Goal: Task Accomplishment & Management: Manage account settings

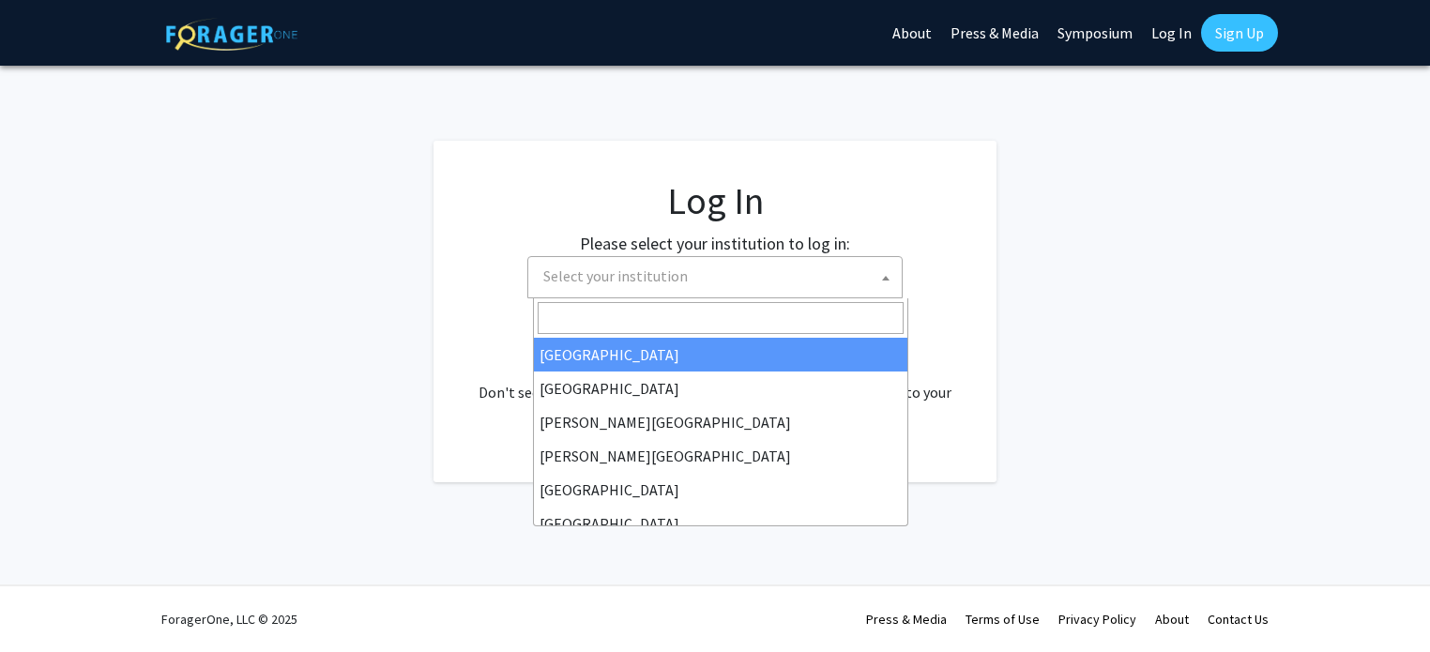
click at [708, 269] on span "Select your institution" at bounding box center [719, 276] width 366 height 38
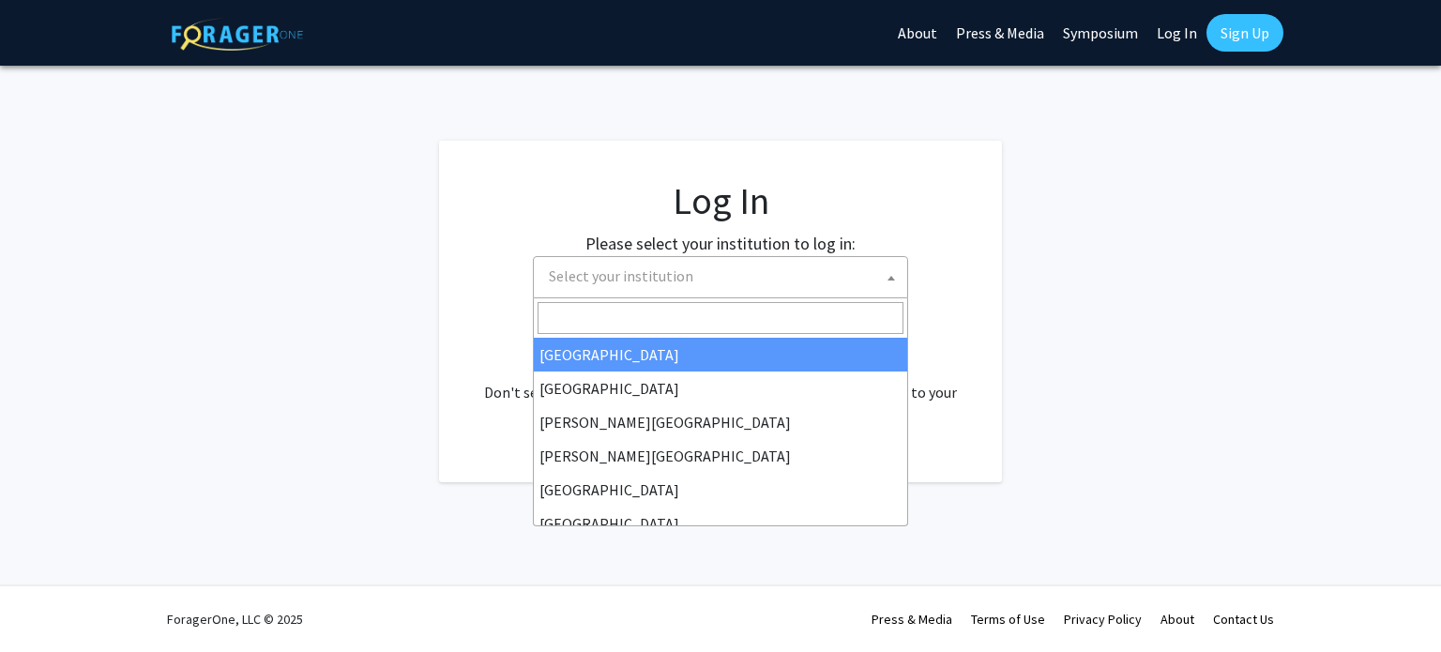
select select "34"
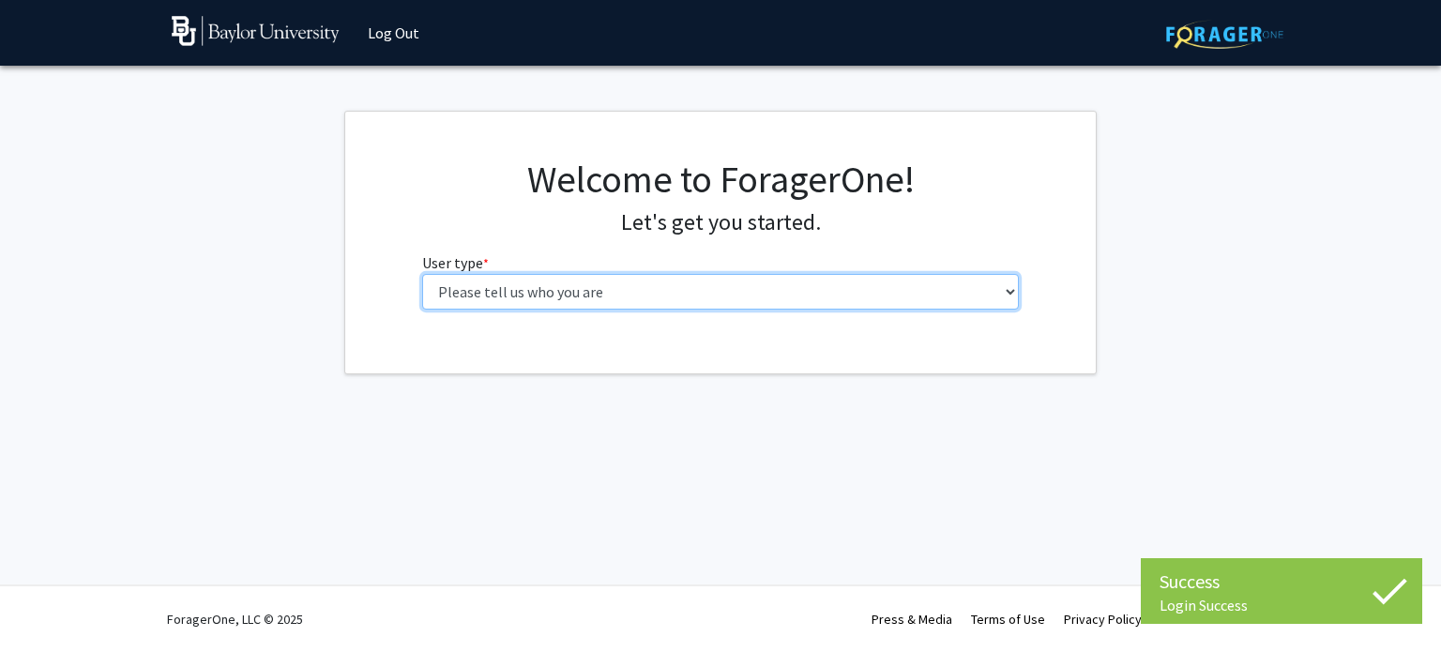
click at [837, 299] on select "Please tell us who you are Undergraduate Student Master's Student Doctoral Cand…" at bounding box center [721, 292] width 598 height 36
select select "1: undergrad"
click at [422, 274] on select "Please tell us who you are Undergraduate Student Master's Student Doctoral Cand…" at bounding box center [721, 292] width 598 height 36
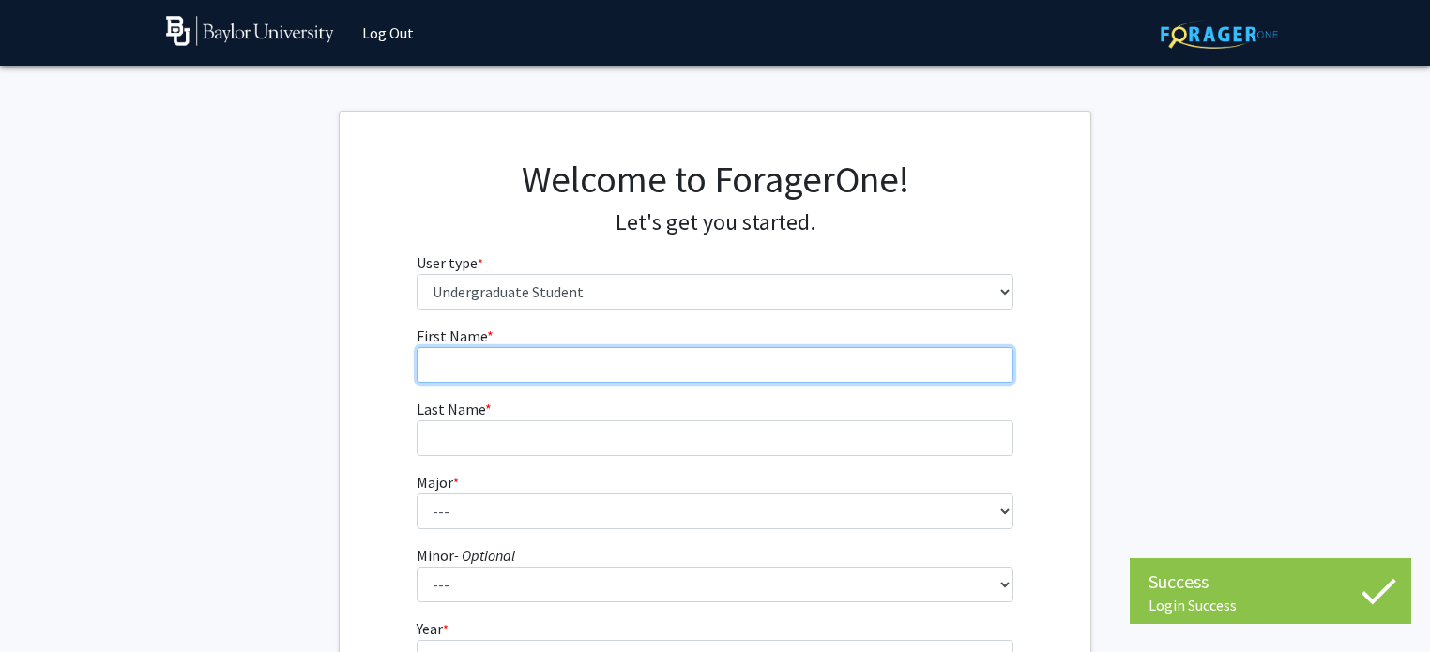
click at [790, 372] on input "First Name * required" at bounding box center [716, 365] width 598 height 36
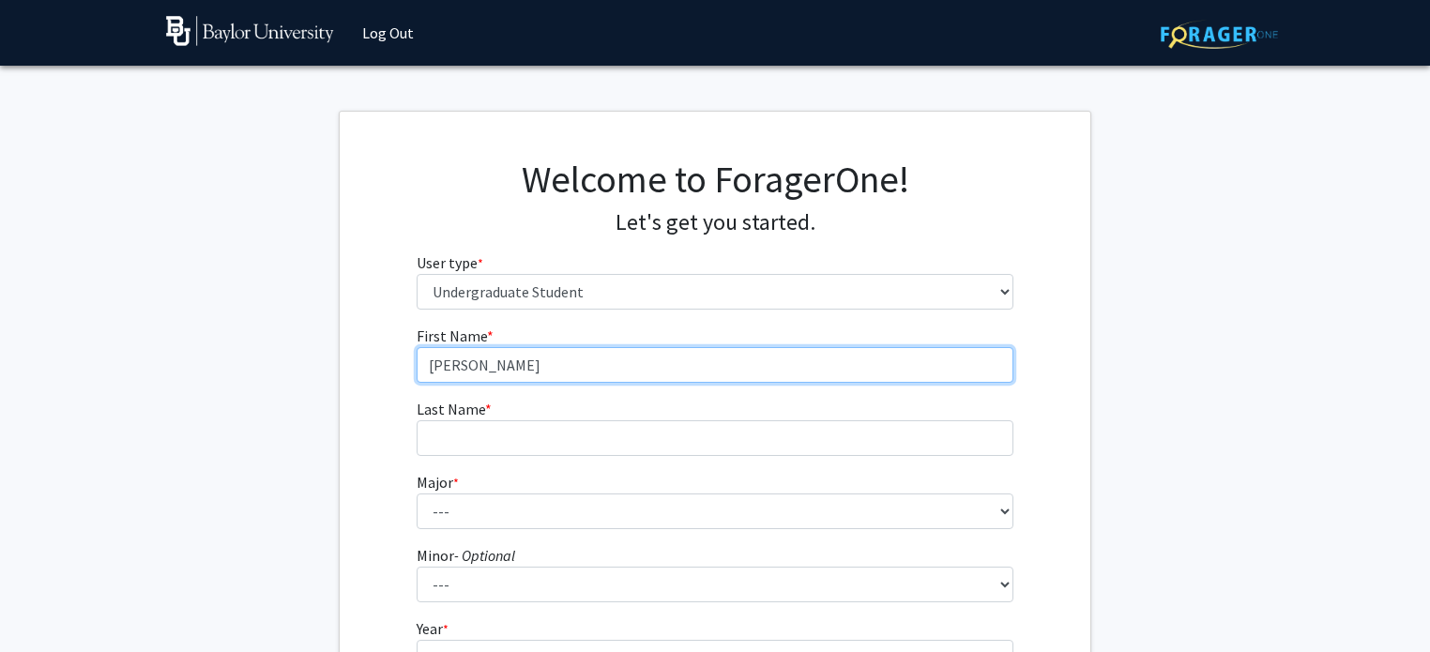
type input "[PERSON_NAME]"
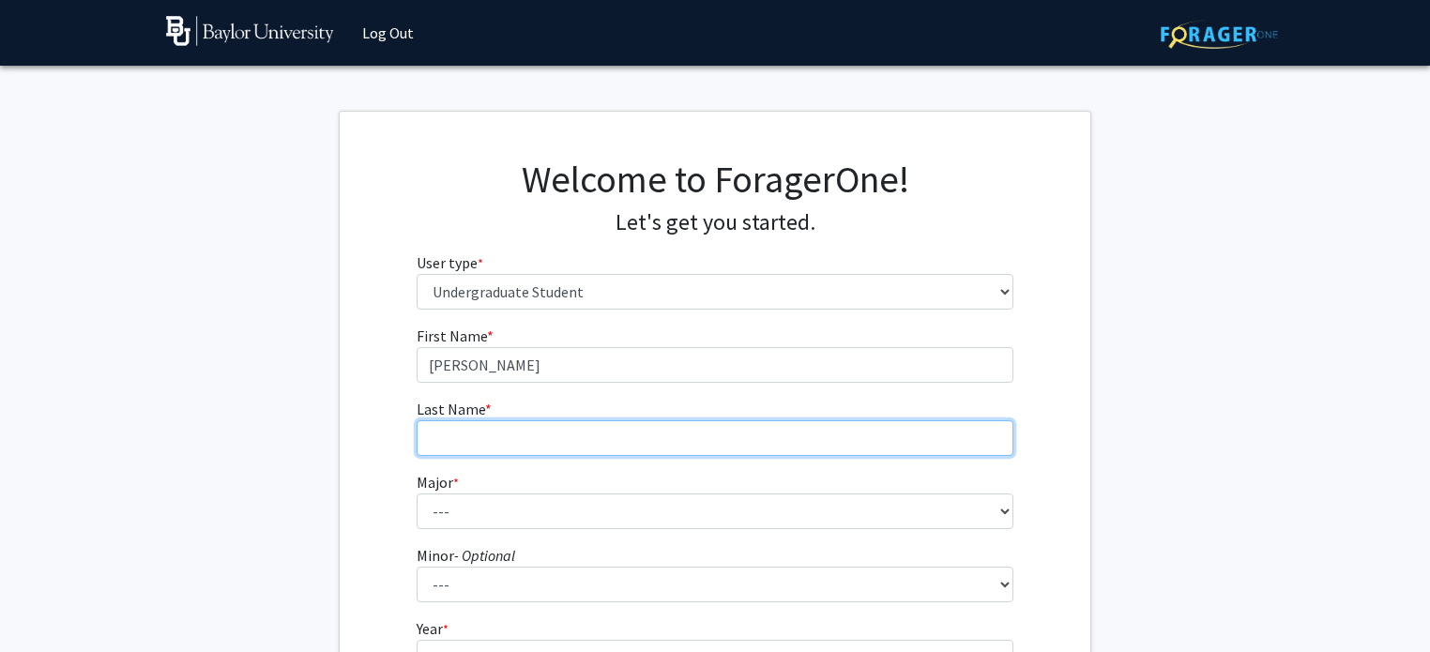
click at [773, 442] on input "Last Name * required" at bounding box center [716, 438] width 598 height 36
type input "[PERSON_NAME]"
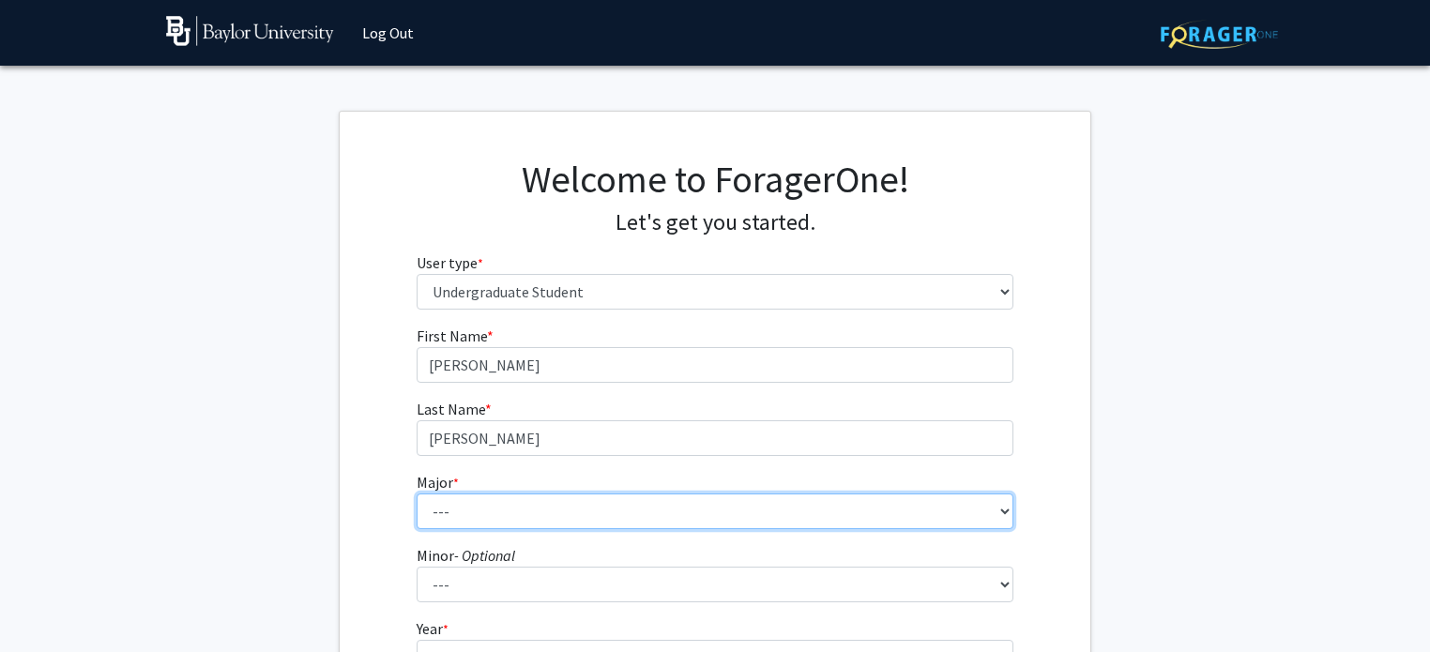
click at [778, 498] on select "--- Accounting American Studies Anthropology Apparel Design & Product Developme…" at bounding box center [716, 511] width 598 height 36
select select "16: 2681"
click at [417, 493] on select "--- Accounting American Studies Anthropology Apparel Design & Product Developme…" at bounding box center [716, 511] width 598 height 36
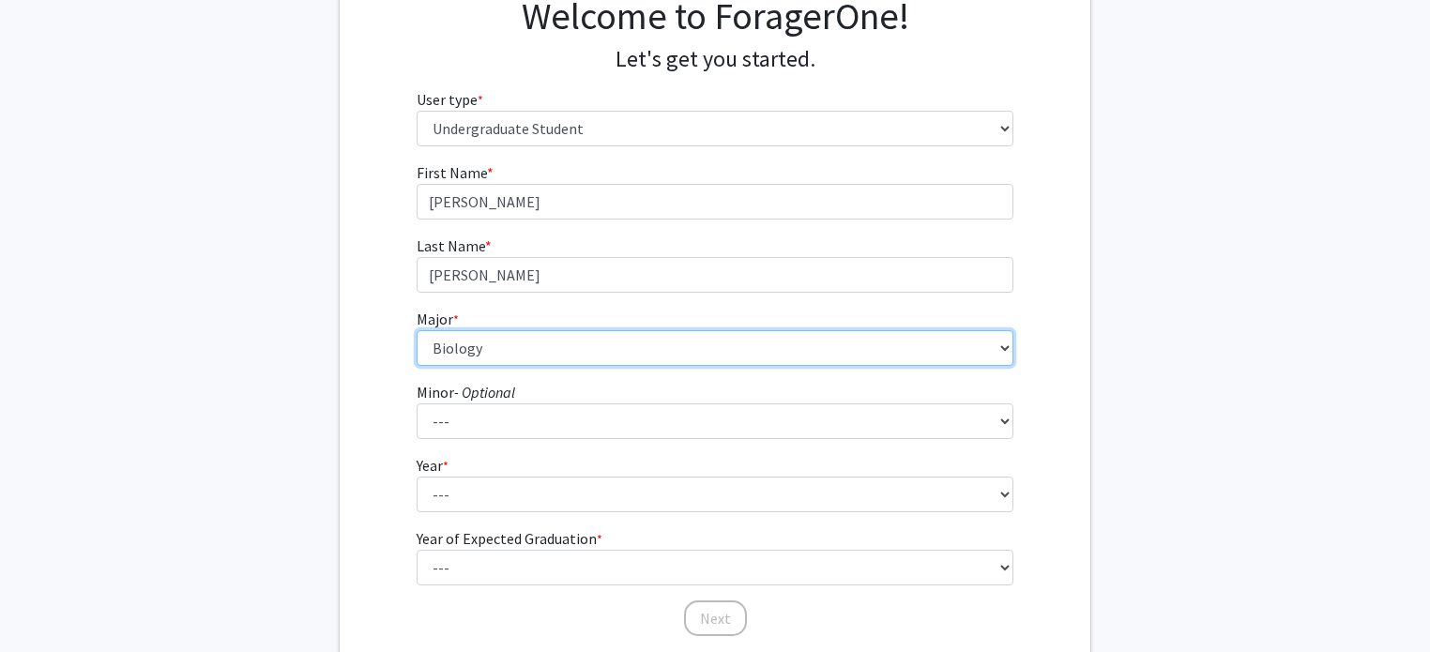
scroll to position [165, 0]
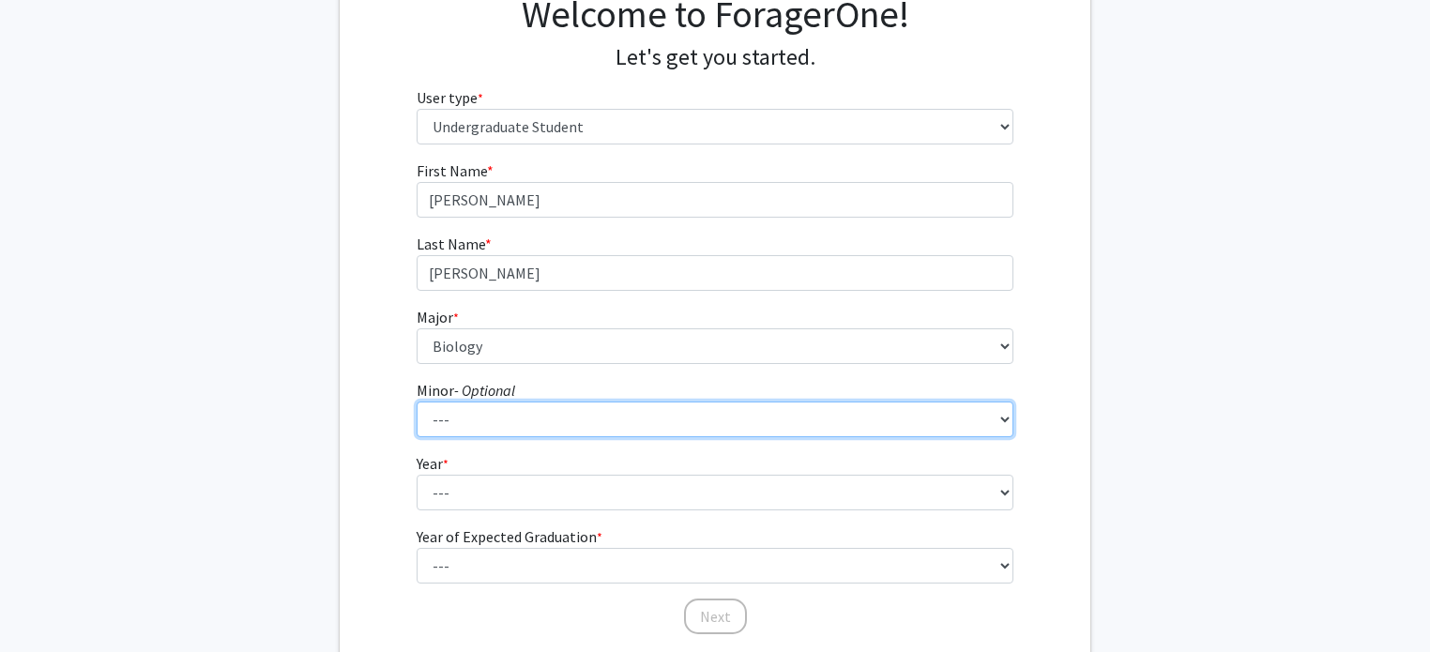
click at [724, 426] on select "--- Advertising American Sign Language American Studies Anthropology Apparel Me…" at bounding box center [716, 420] width 598 height 36
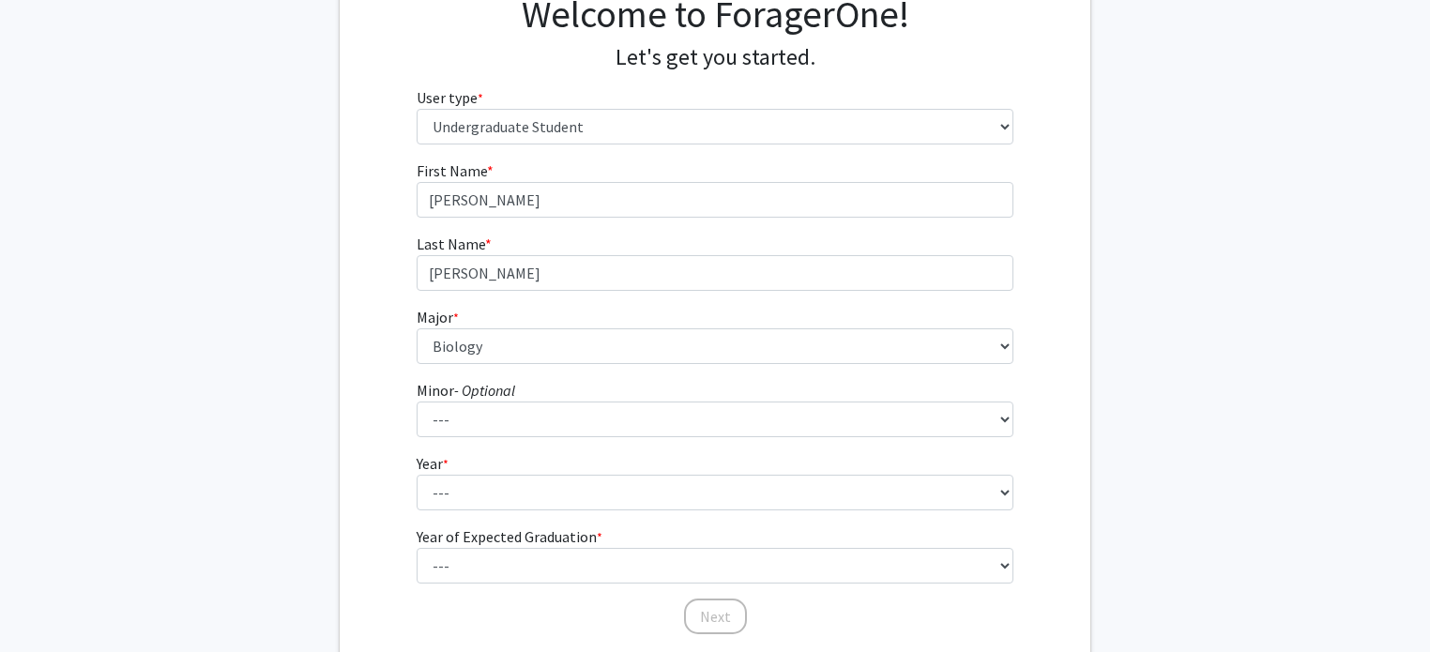
click at [345, 326] on div "First Name * required [PERSON_NAME] Last Name * required [PERSON_NAME] * requir…" at bounding box center [715, 397] width 751 height 477
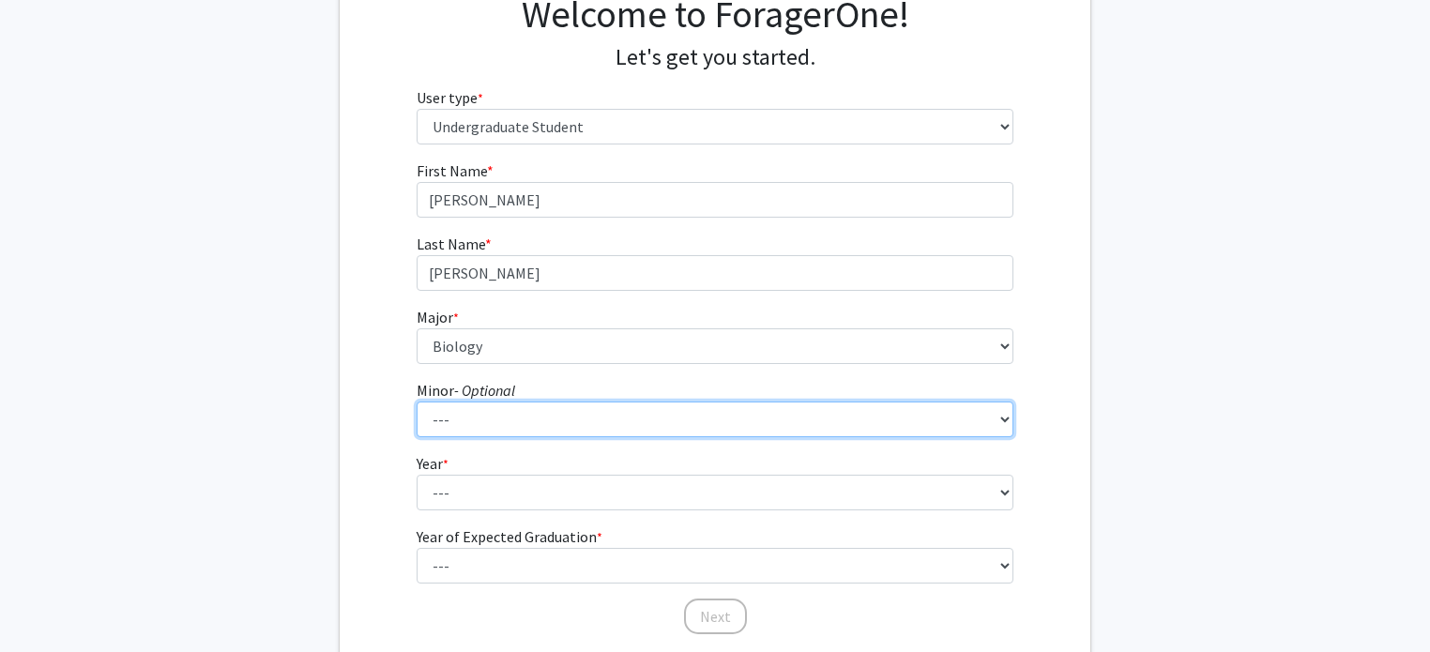
click at [503, 417] on select "--- Advertising American Sign Language American Studies Anthropology Apparel Me…" at bounding box center [716, 420] width 598 height 36
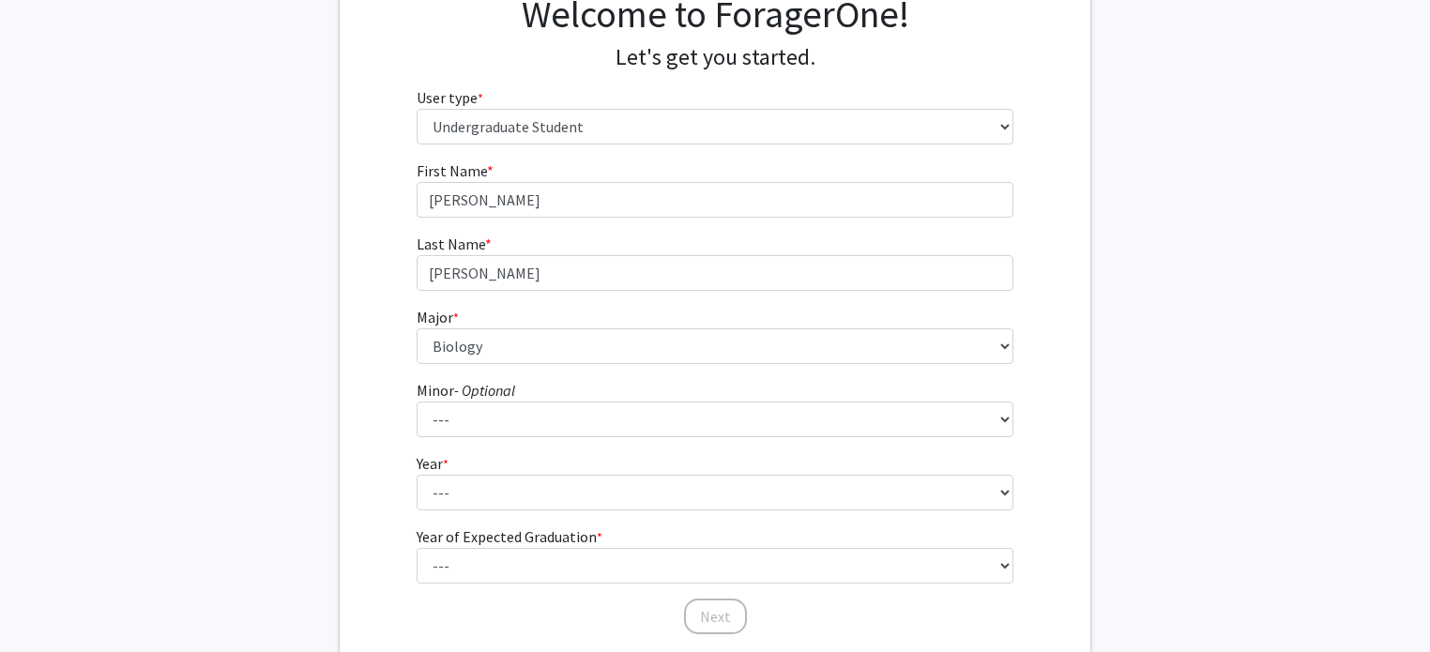
click at [394, 386] on div "First Name * required [PERSON_NAME] Last Name * required [PERSON_NAME] * requir…" at bounding box center [715, 397] width 751 height 477
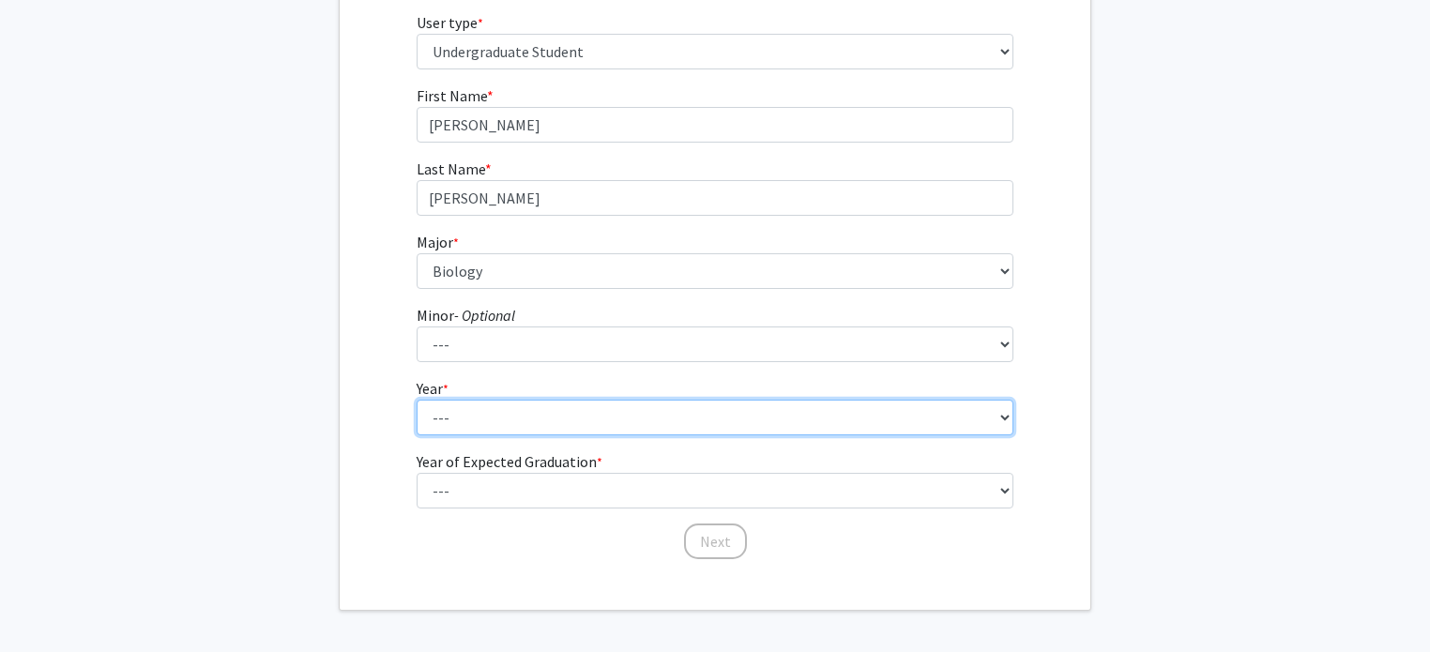
click at [465, 408] on select "--- First-year Sophomore Junior Senior Postbaccalaureate Certificate" at bounding box center [716, 418] width 598 height 36
select select "3: junior"
click at [417, 400] on select "--- First-year Sophomore Junior Senior Postbaccalaureate Certificate" at bounding box center [716, 418] width 598 height 36
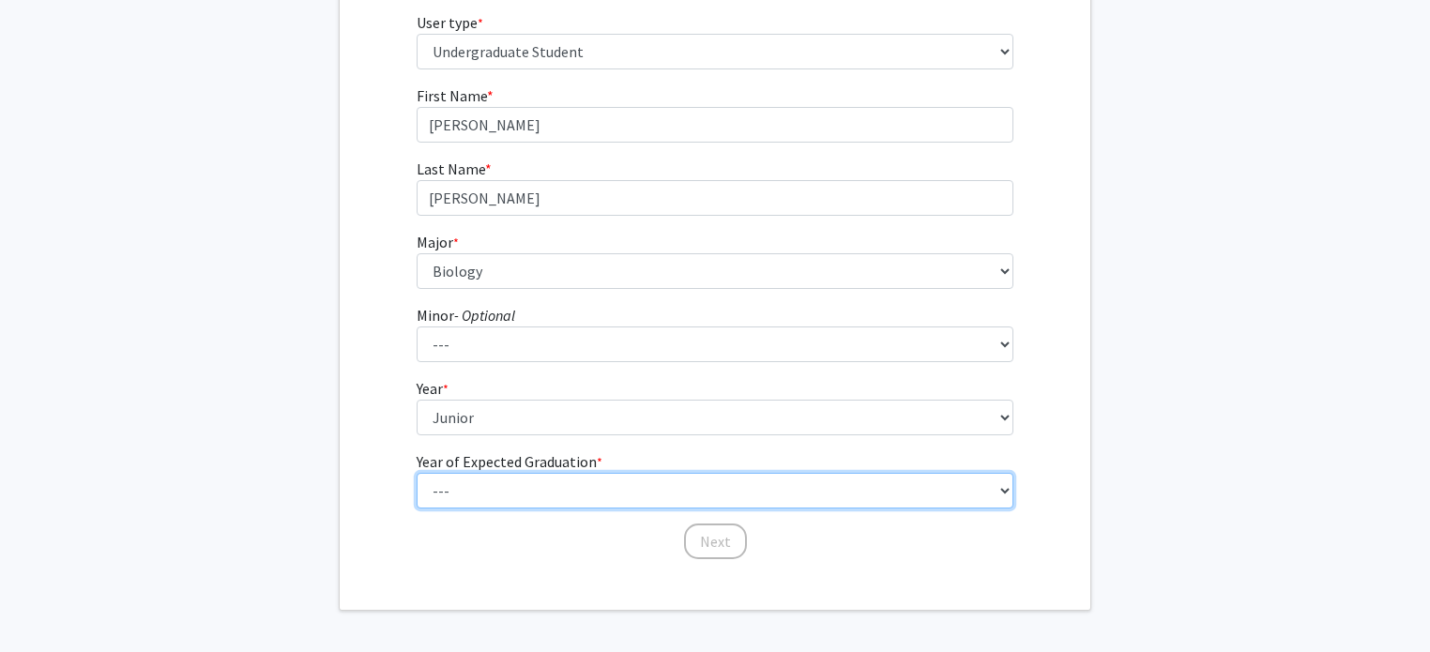
click at [457, 493] on select "--- 2025 2026 2027 2028 2029 2030 2031 2032 2033 2034" at bounding box center [716, 491] width 598 height 36
select select "3: 2027"
click at [417, 473] on select "--- 2025 2026 2027 2028 2029 2030 2031 2032 2033 2034" at bounding box center [716, 491] width 598 height 36
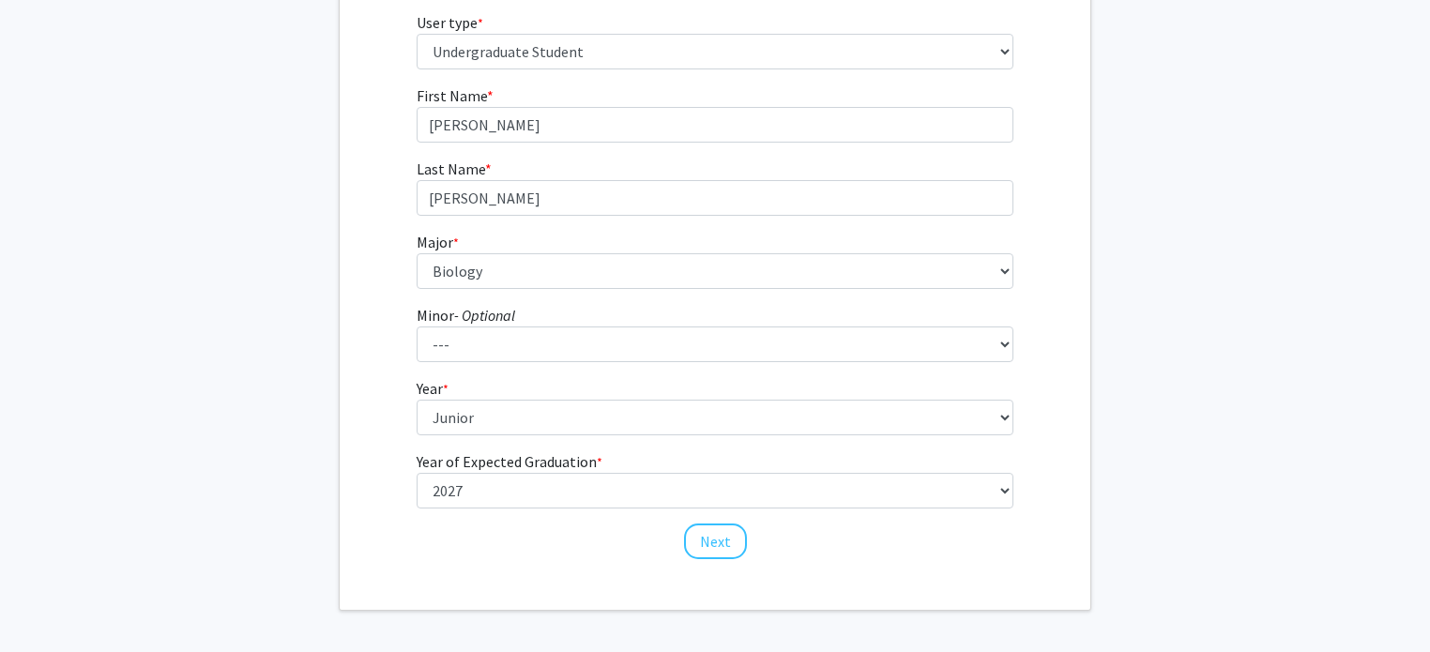
click at [397, 331] on div "First Name * required [PERSON_NAME] Last Name * required [PERSON_NAME] * requir…" at bounding box center [715, 322] width 751 height 477
click at [715, 537] on button "Next" at bounding box center [715, 543] width 63 height 36
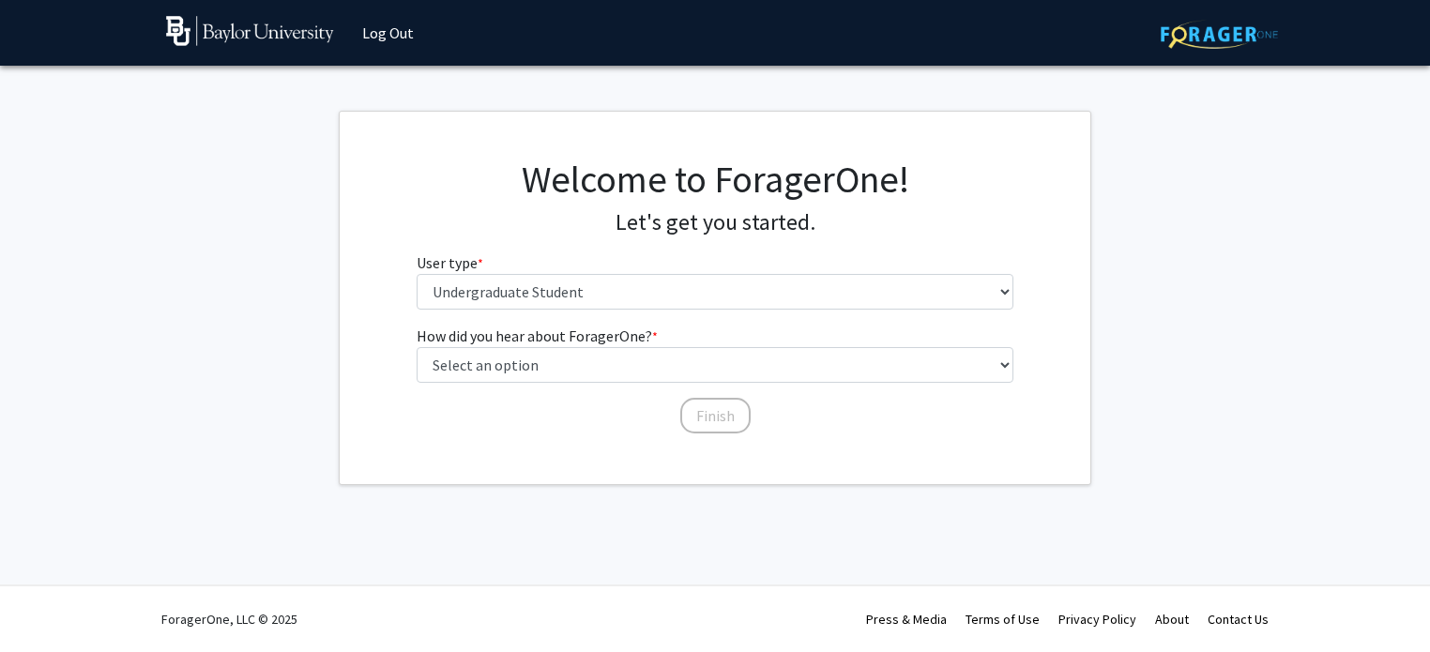
scroll to position [0, 0]
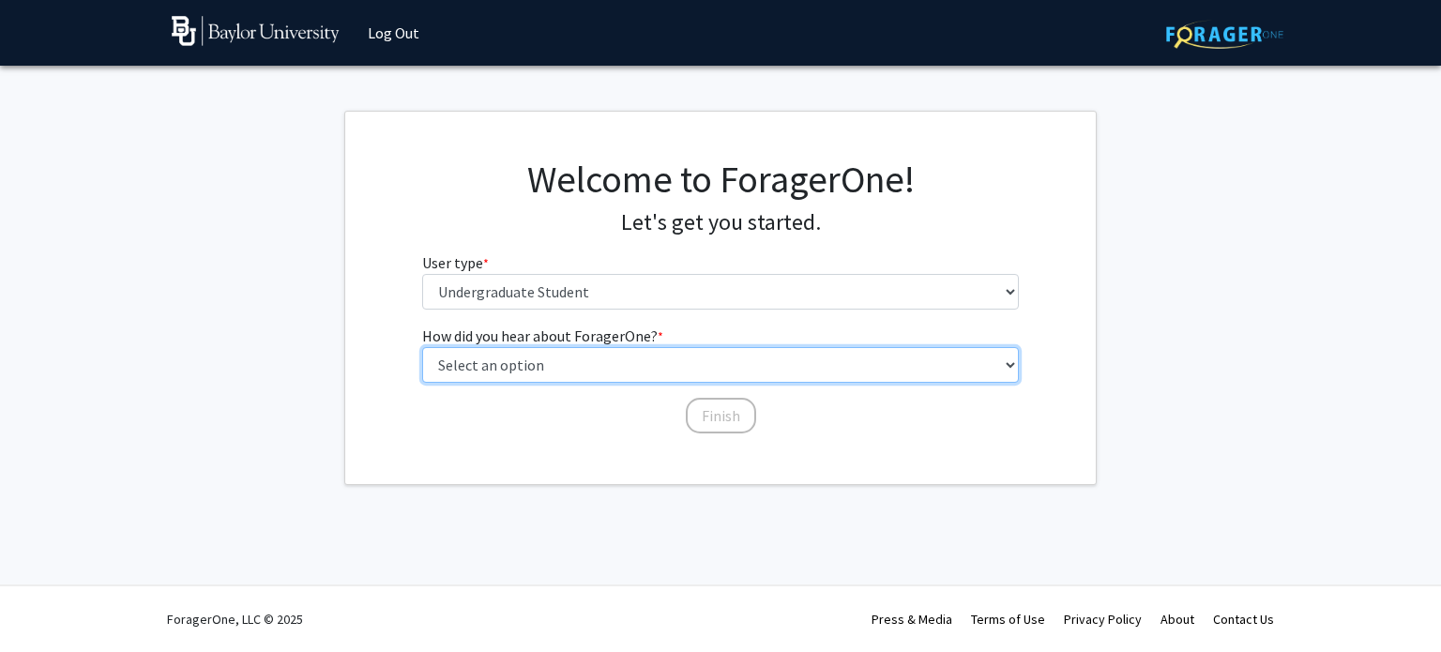
click at [899, 381] on select "Select an option Peer/student recommendation Faculty/staff recommendation Unive…" at bounding box center [721, 365] width 598 height 36
select select "2: faculty_recommendation"
click at [422, 347] on select "Select an option Peer/student recommendation Faculty/staff recommendation Unive…" at bounding box center [721, 365] width 598 height 36
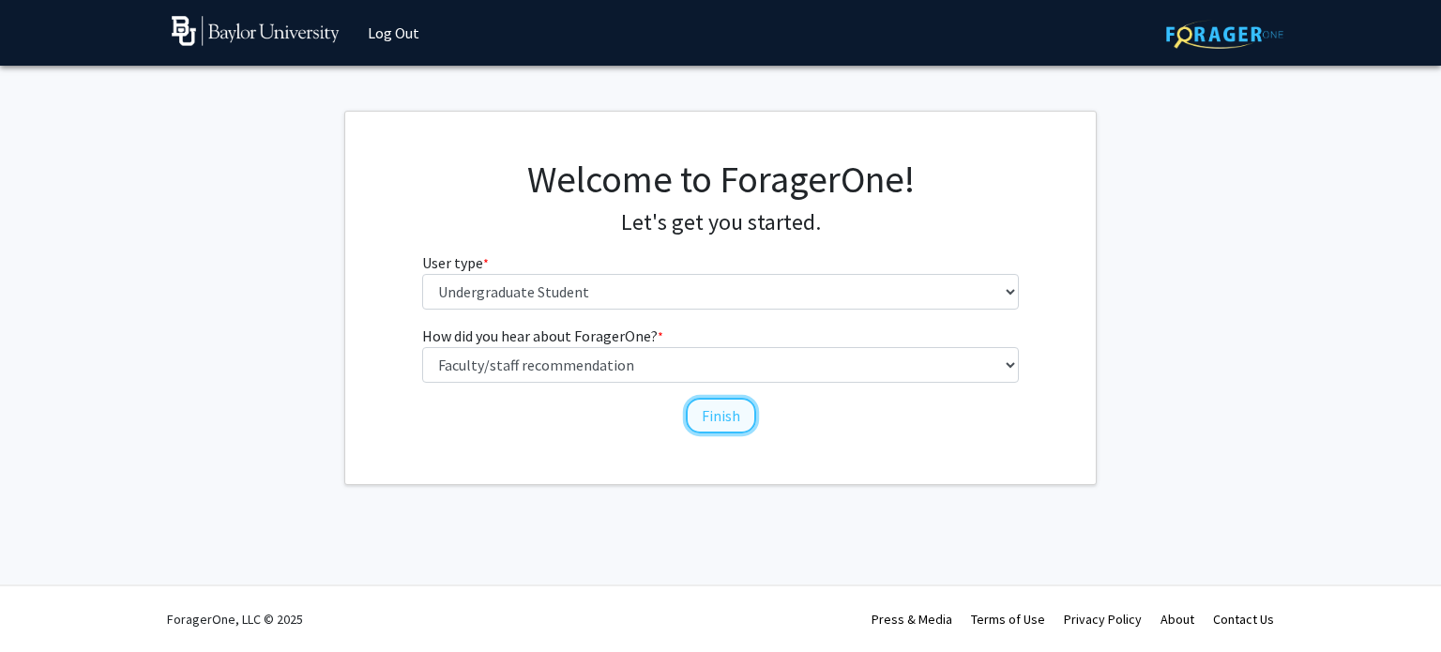
click at [722, 417] on button "Finish" at bounding box center [721, 416] width 70 height 36
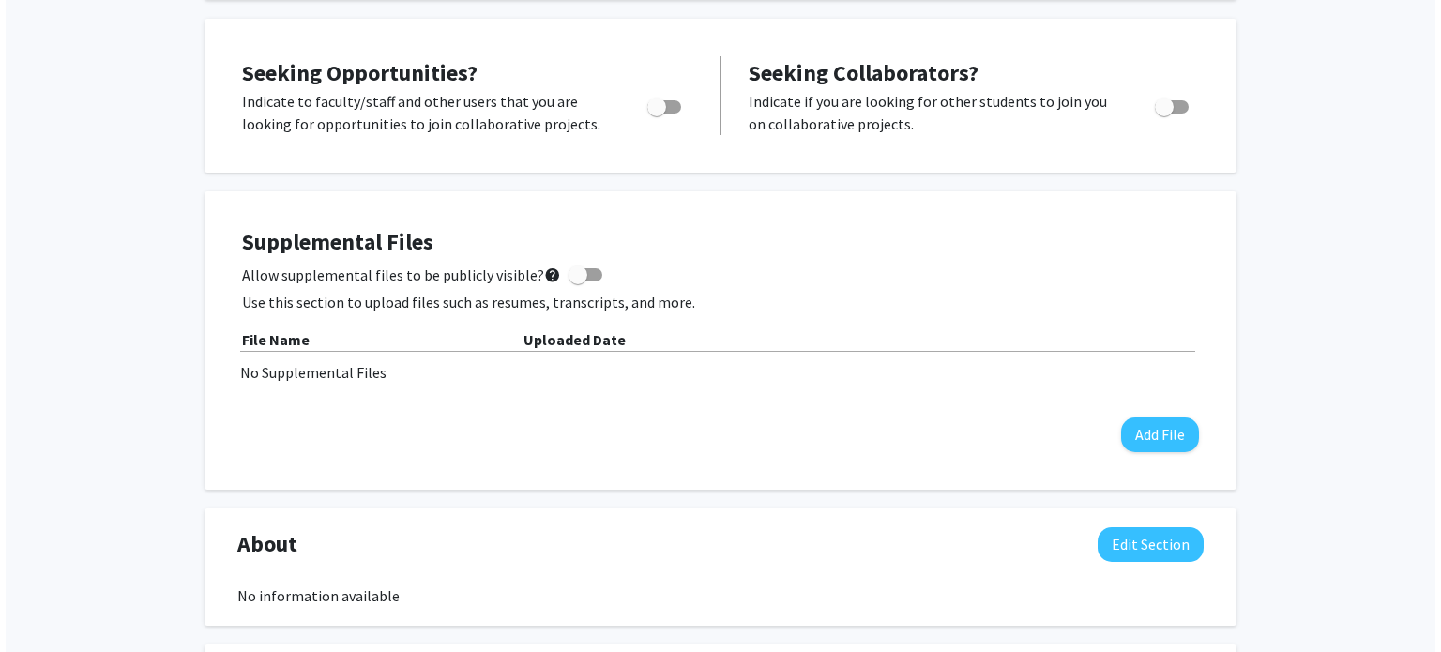
scroll to position [375, 0]
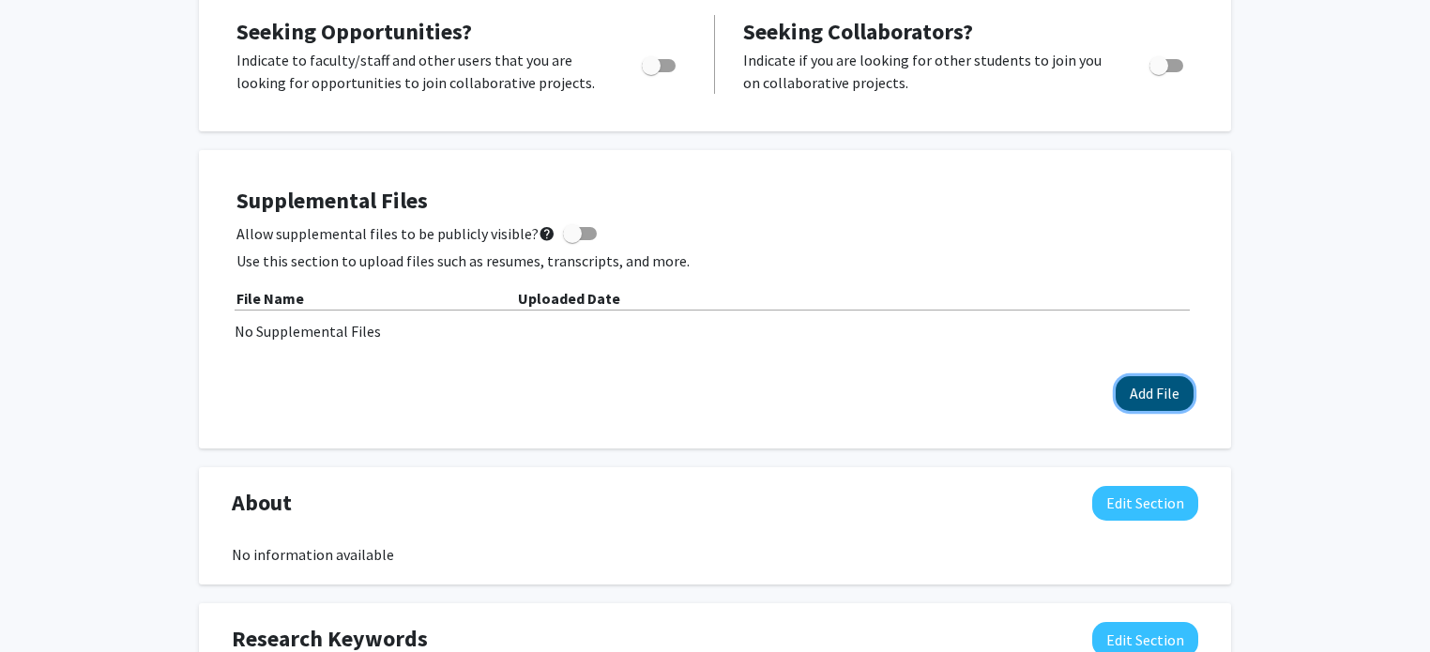
click at [1159, 382] on button "Add File" at bounding box center [1154, 393] width 78 height 35
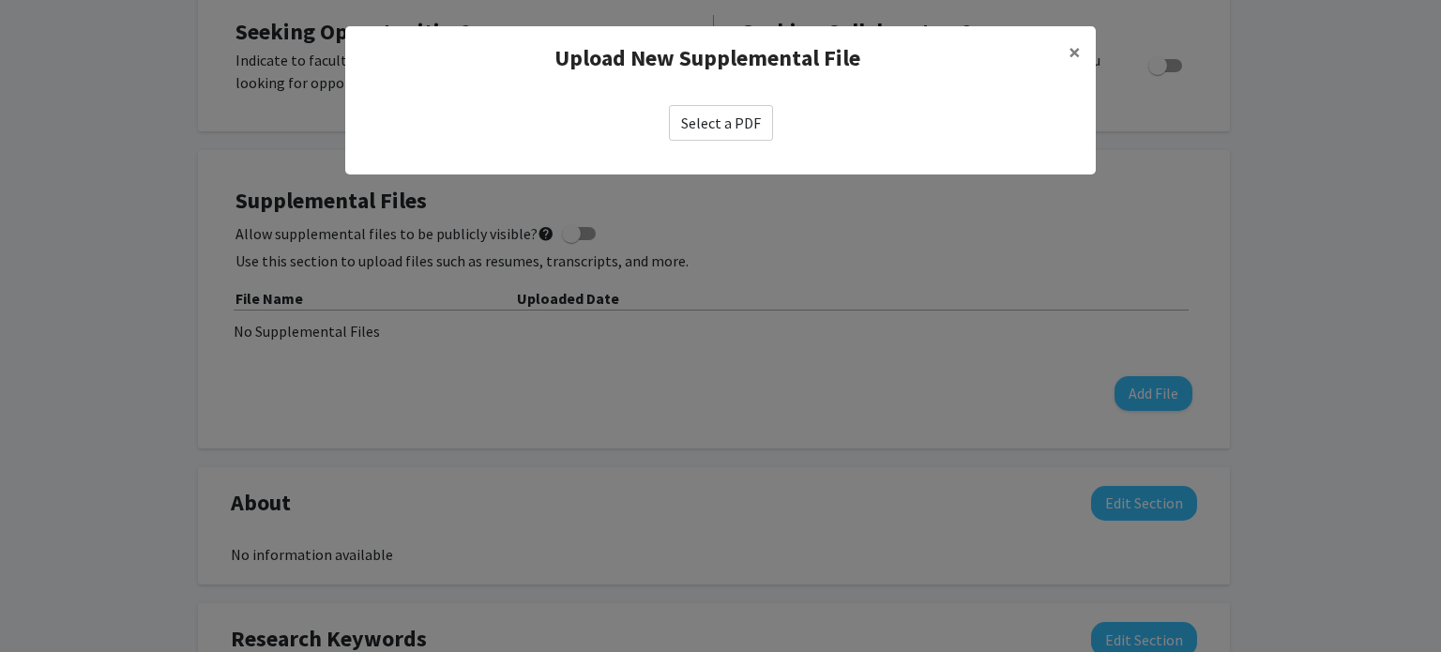
click at [722, 128] on label "Select a PDF" at bounding box center [721, 123] width 104 height 36
click at [0, 0] on input "Select a PDF" at bounding box center [0, 0] width 0 height 0
click at [730, 132] on label "Select a PDF" at bounding box center [721, 123] width 104 height 36
click at [0, 0] on input "Select a PDF" at bounding box center [0, 0] width 0 height 0
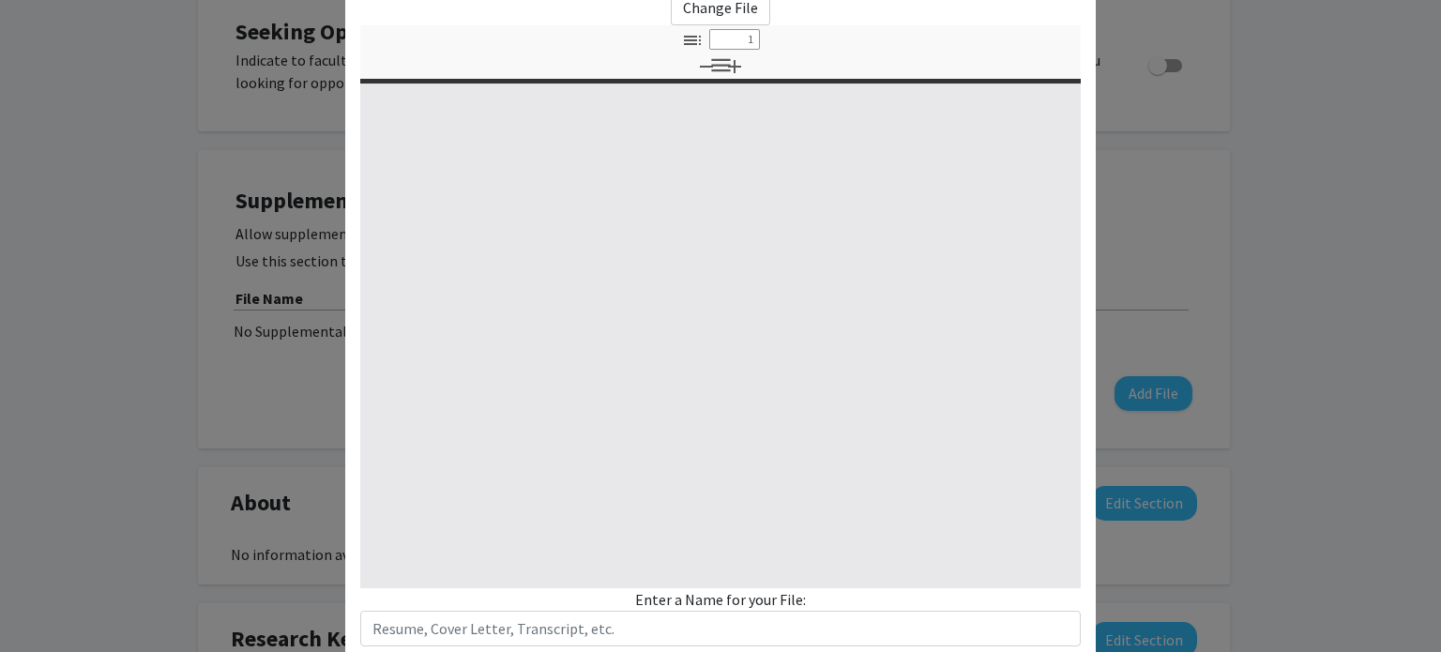
select select "custom"
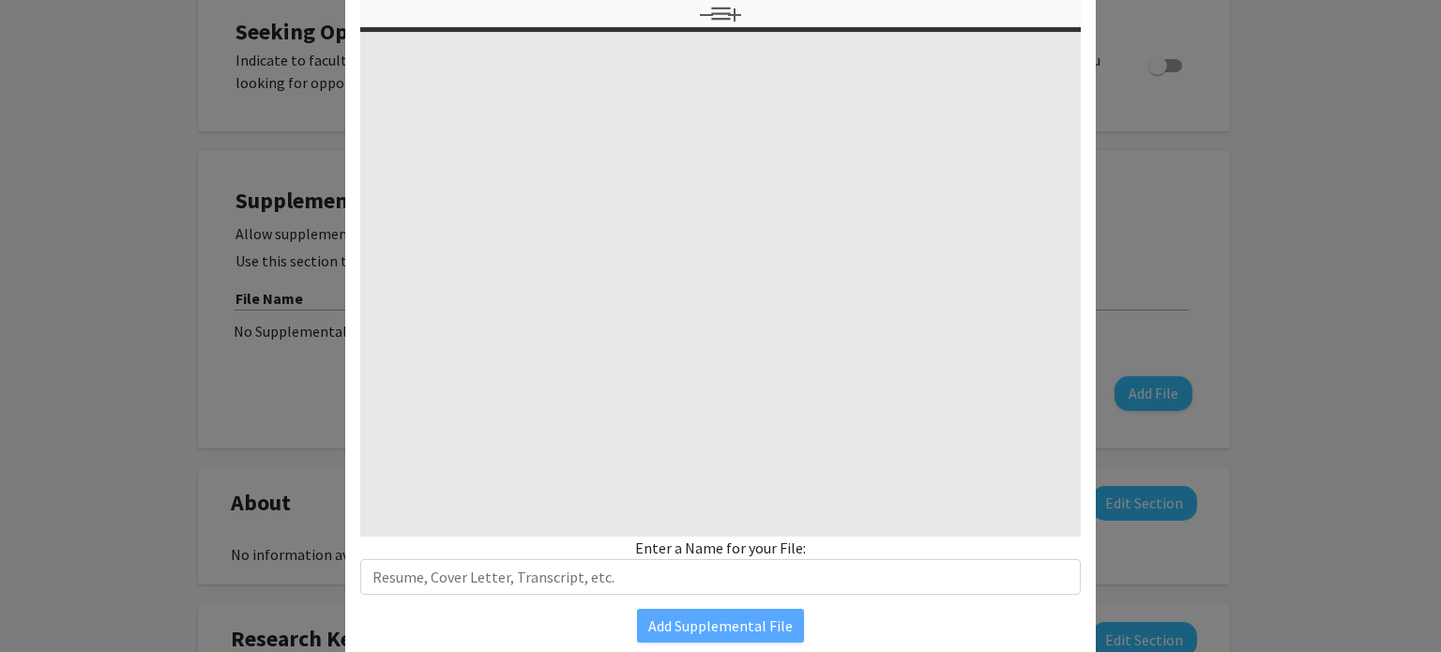
scroll to position [235, 0]
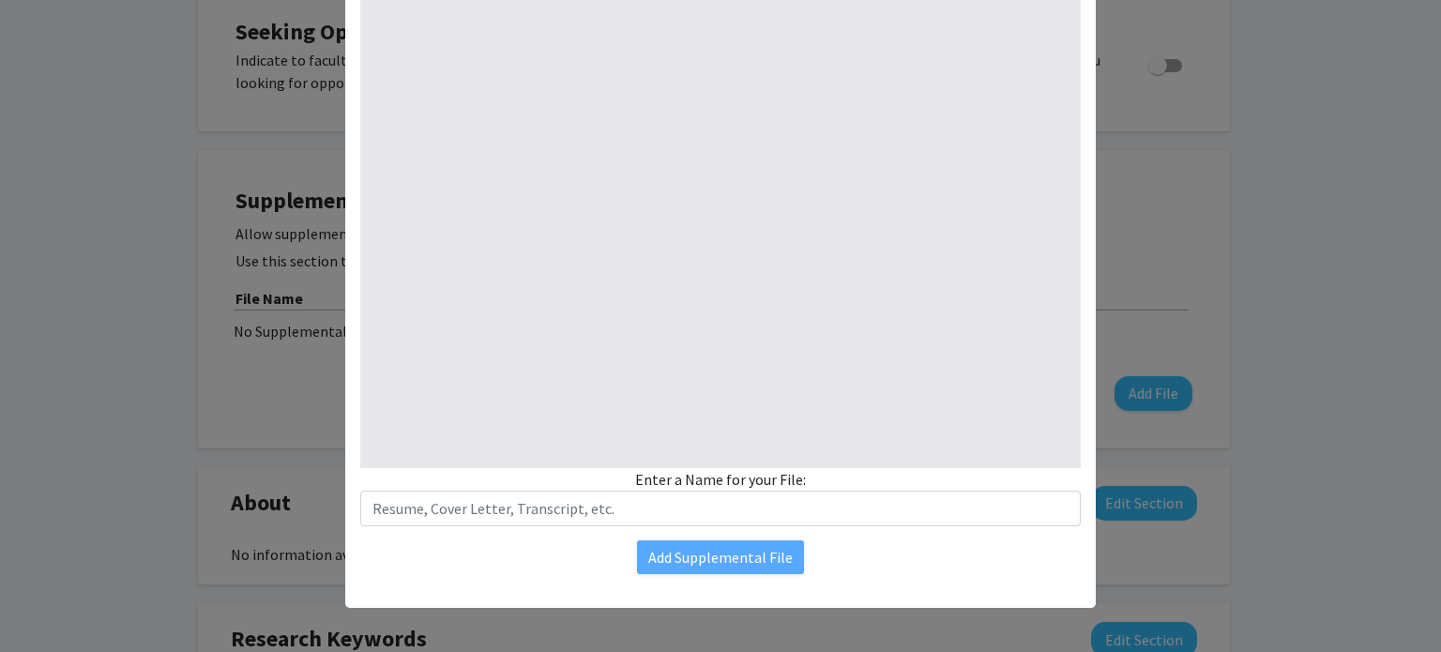
type input "0"
select select "custom"
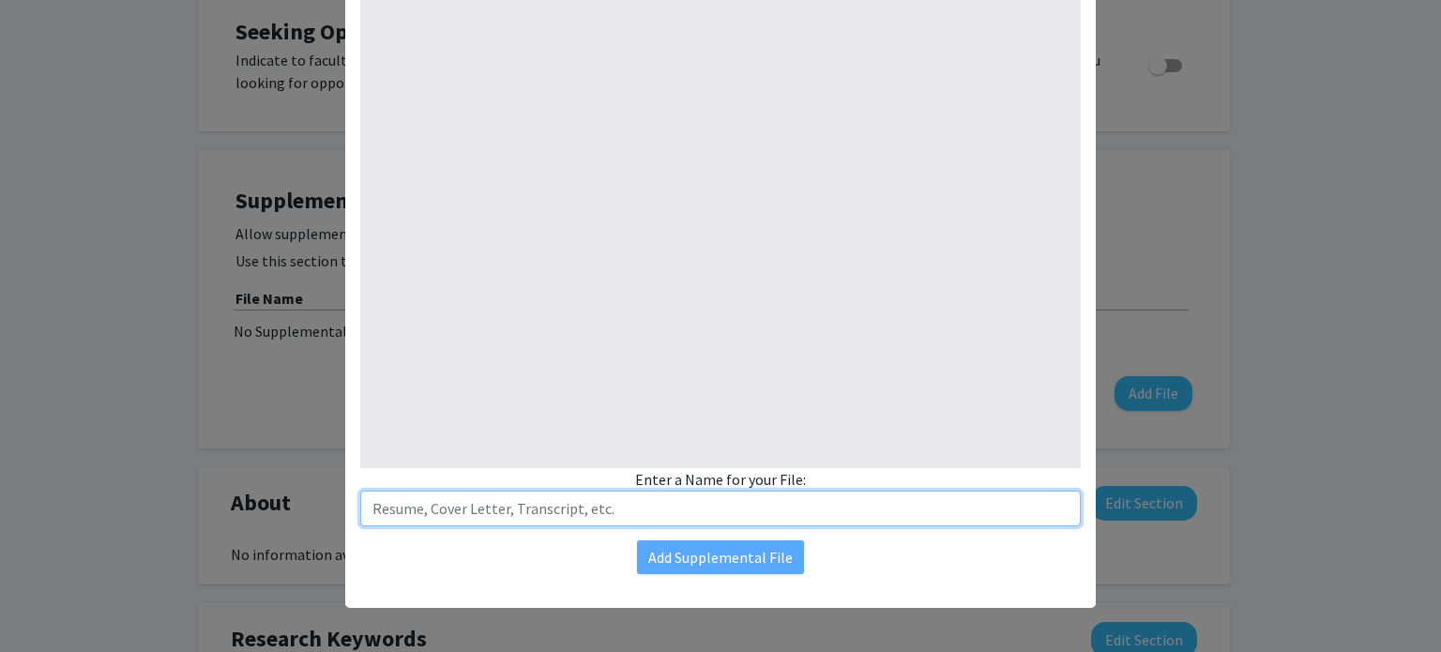
click at [826, 522] on input "text" at bounding box center [720, 509] width 720 height 36
type input "1"
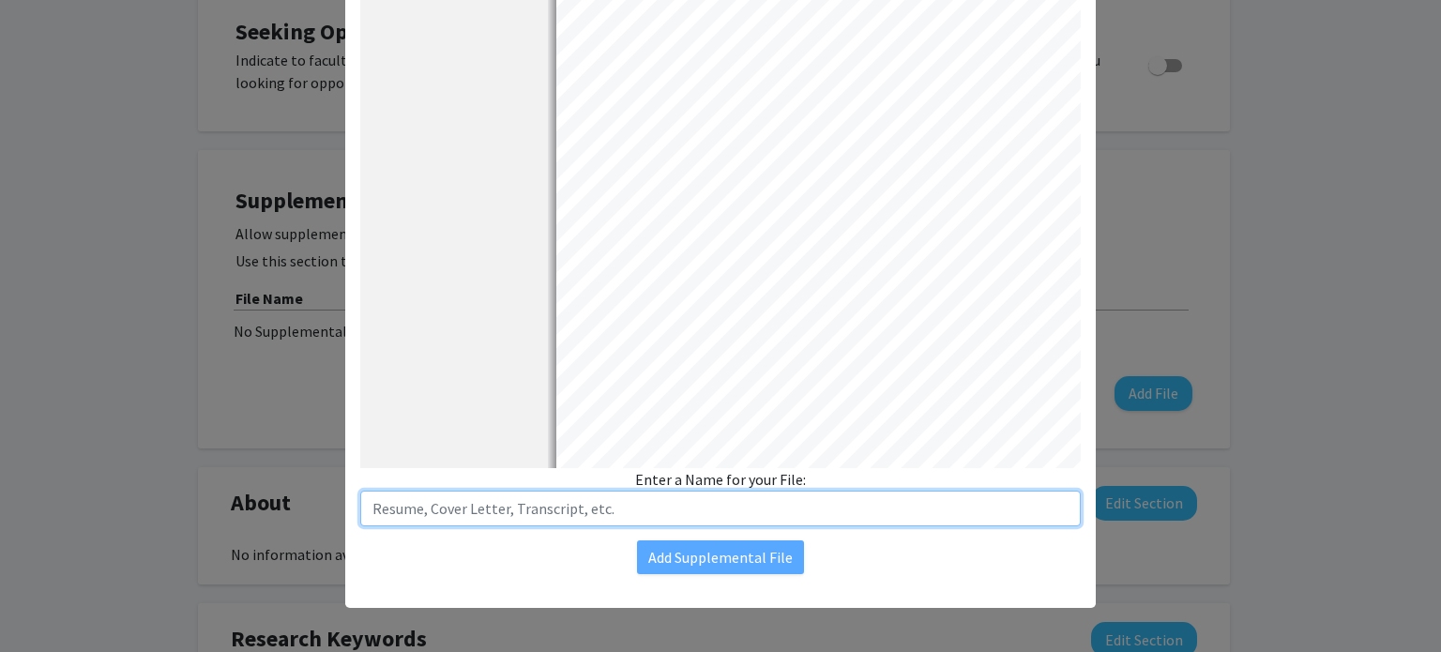
select select "auto"
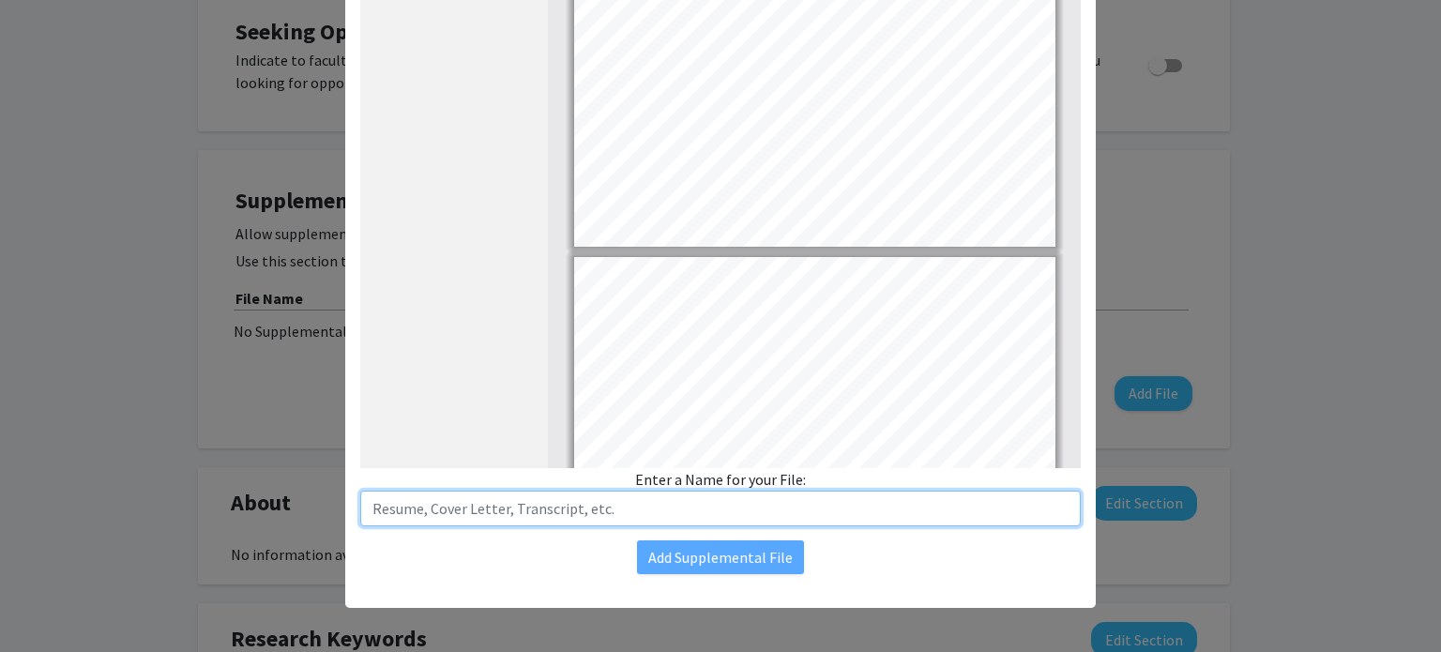
type input "2"
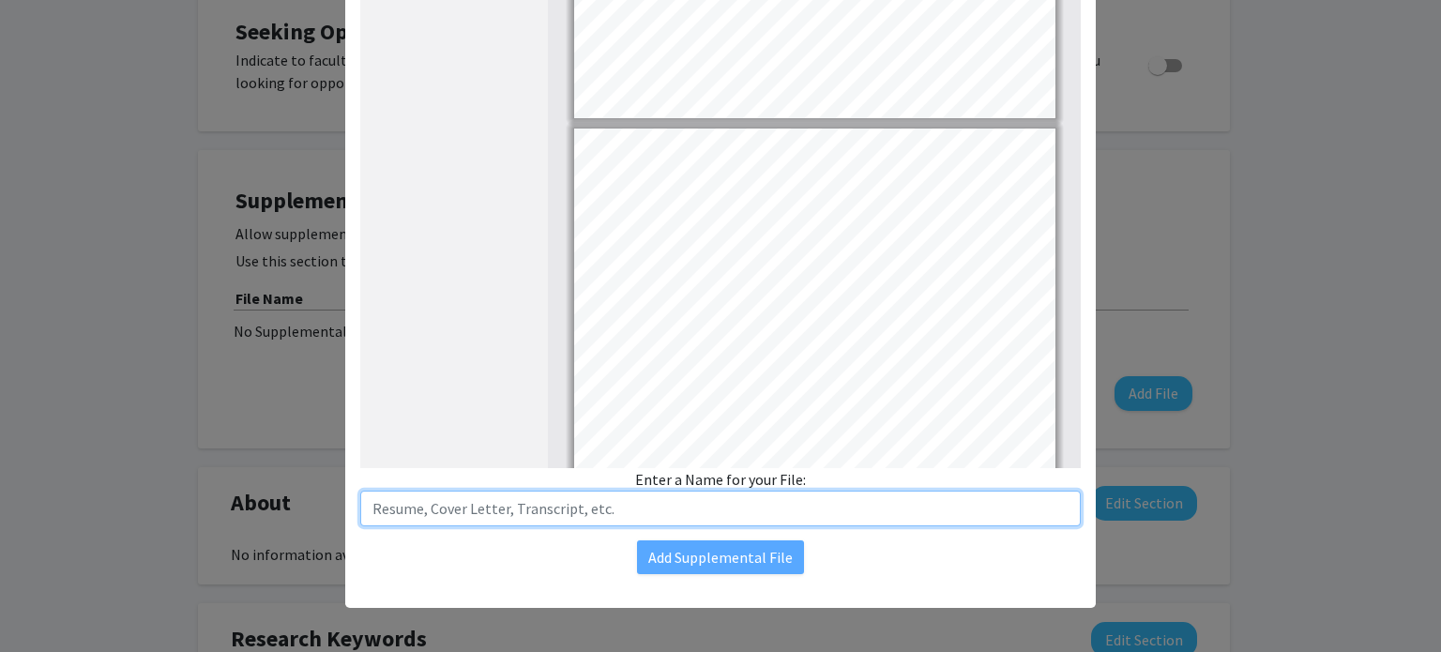
scroll to position [448, 0]
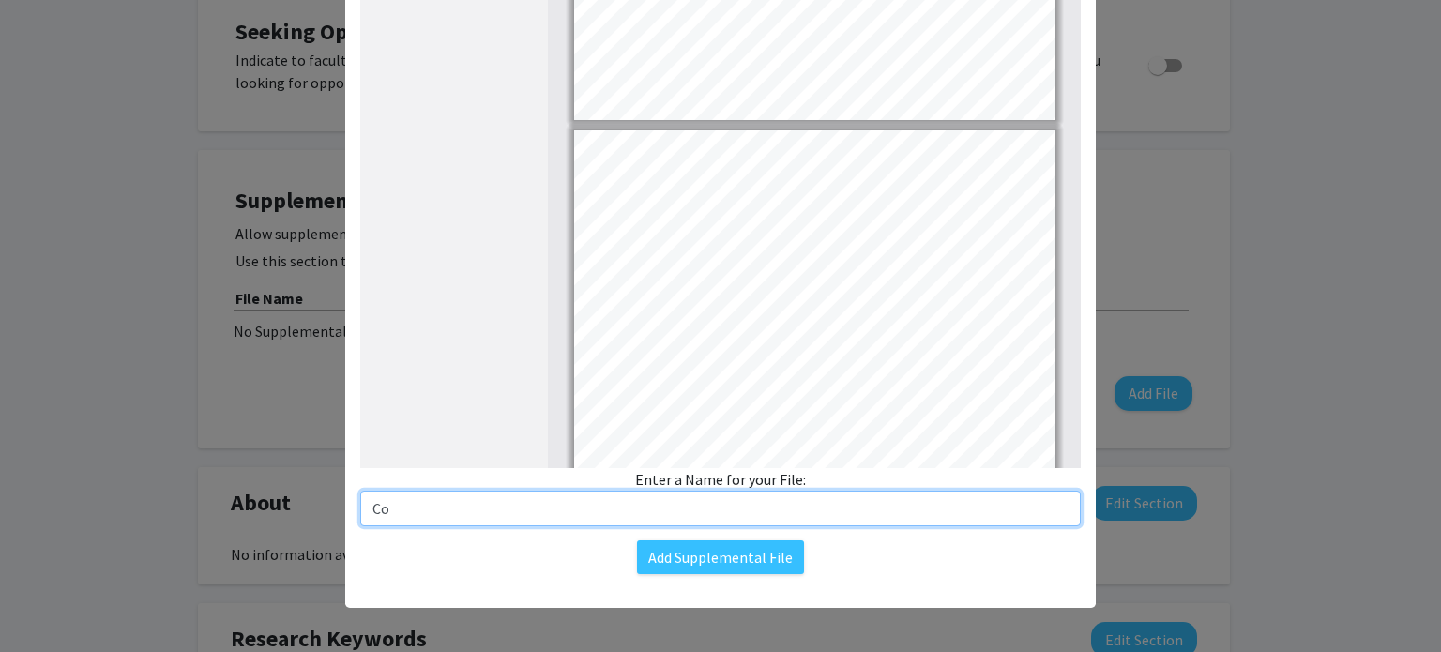
type input "C"
type input "Tyler Community College Transcript [DATE]-[DATE]"
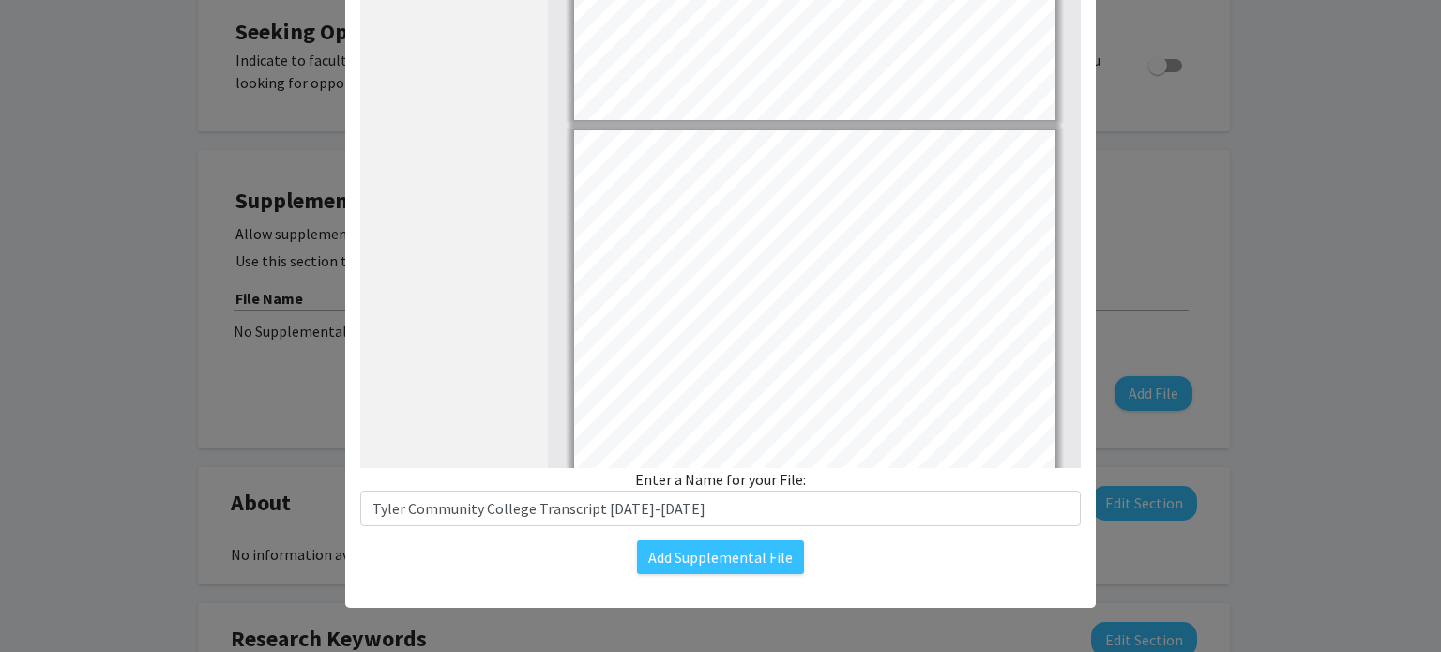
click at [972, 558] on div "Add Supplemental File" at bounding box center [720, 557] width 720 height 34
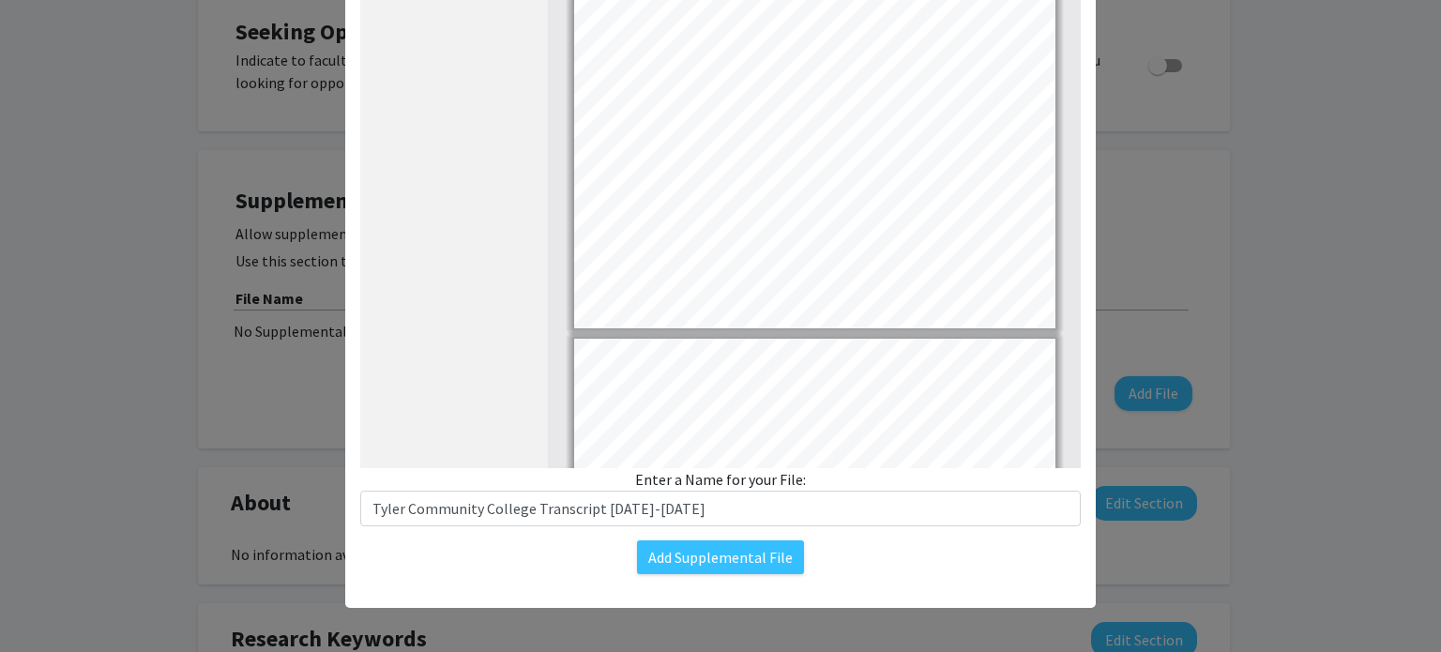
scroll to position [0, 0]
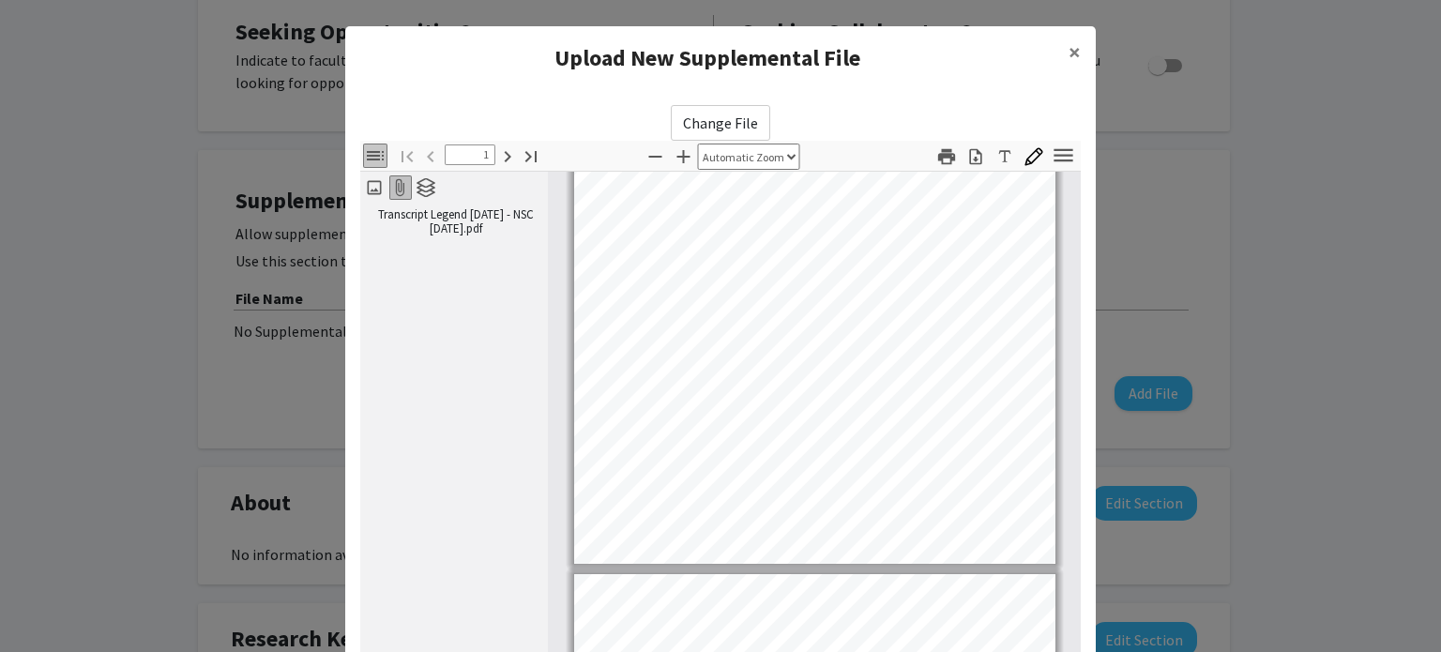
type input "2"
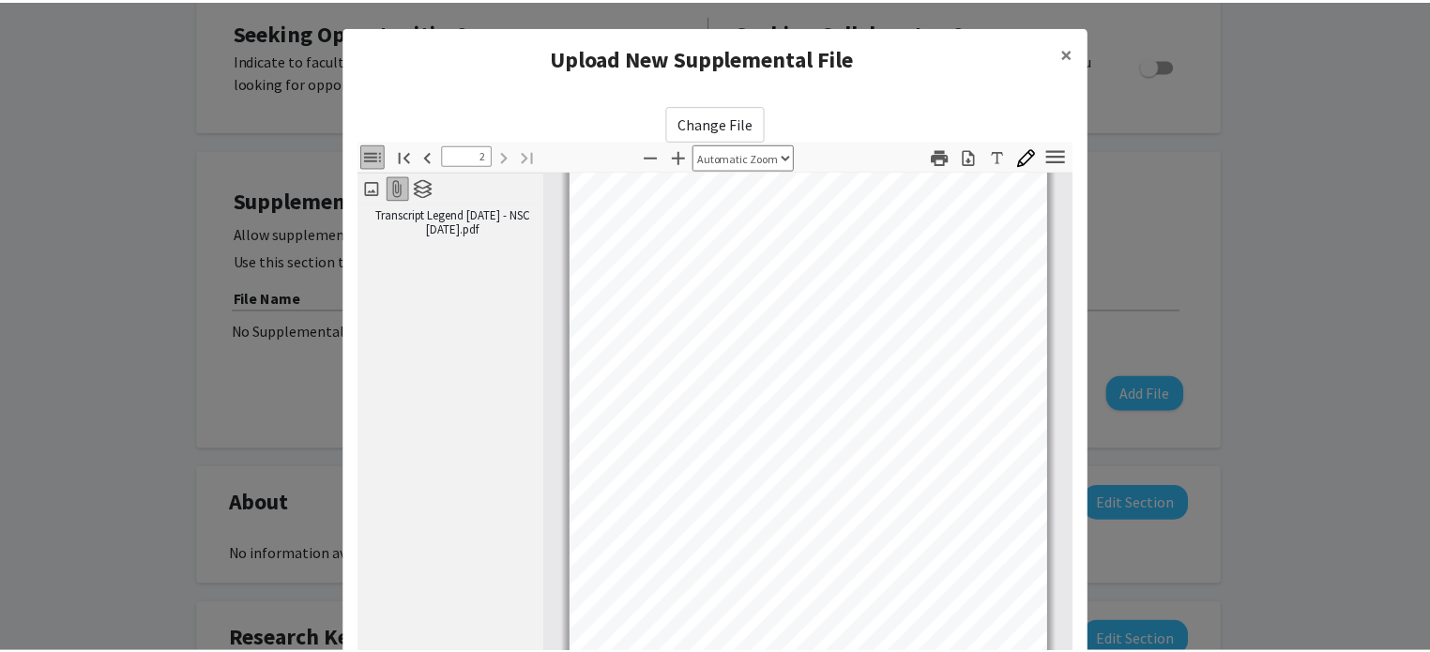
scroll to position [235, 0]
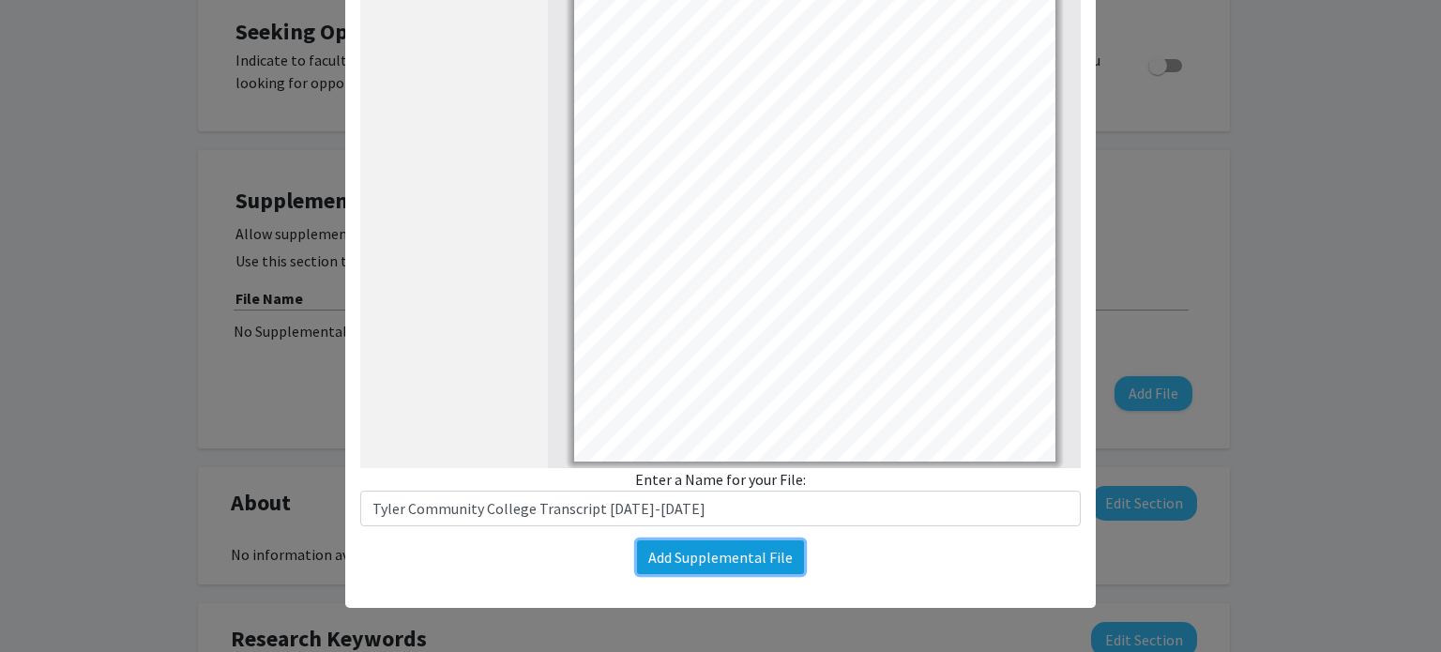
click at [668, 553] on button "Add Supplemental File" at bounding box center [720, 557] width 167 height 34
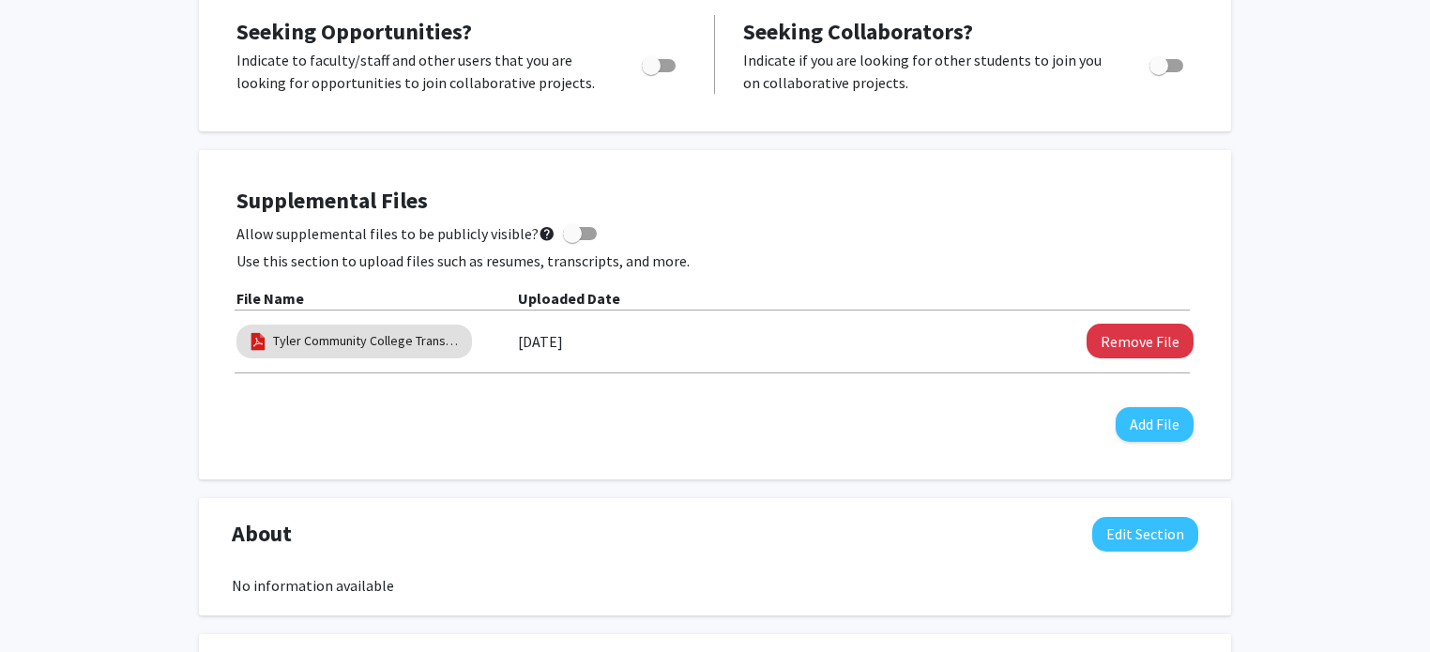
click at [85, 411] on div "[PERSON_NAME] Edit Section See Public View help Degree Level: Undergraduate Stu…" at bounding box center [715, 525] width 1430 height 1667
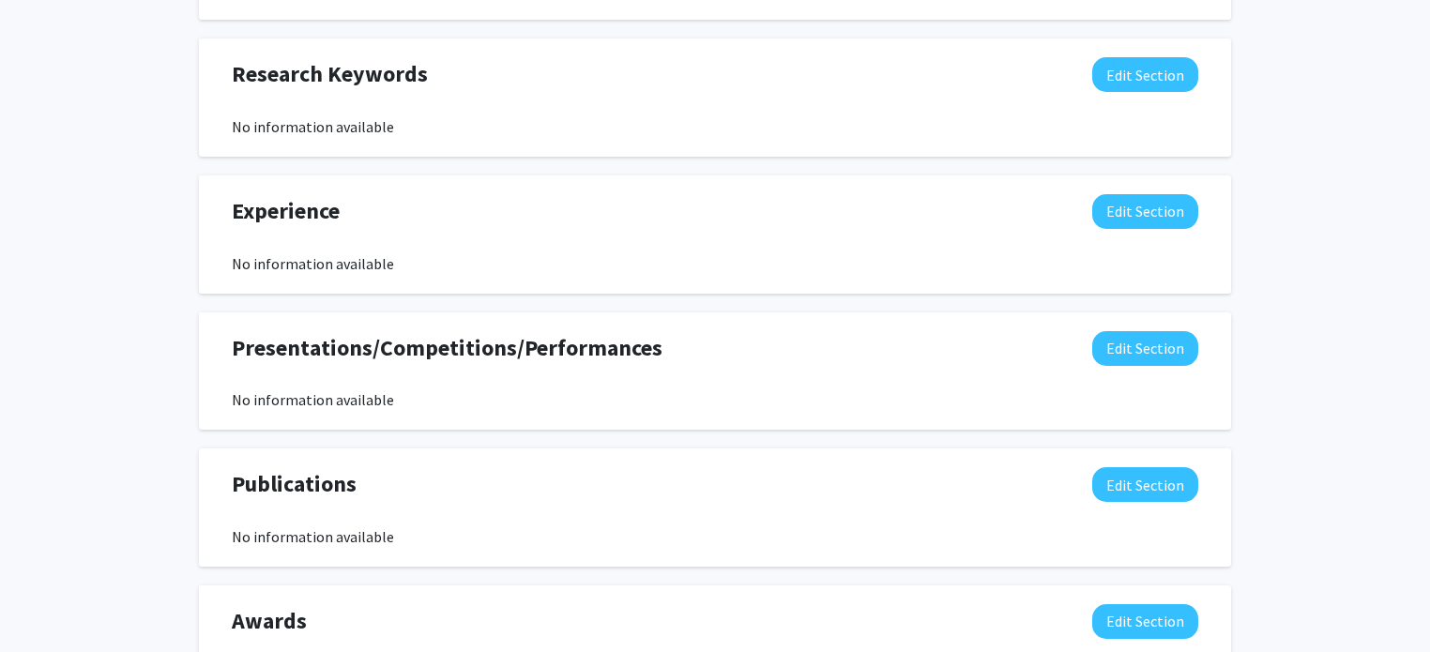
scroll to position [972, 0]
click at [1145, 341] on button "Edit Section" at bounding box center [1145, 347] width 106 height 35
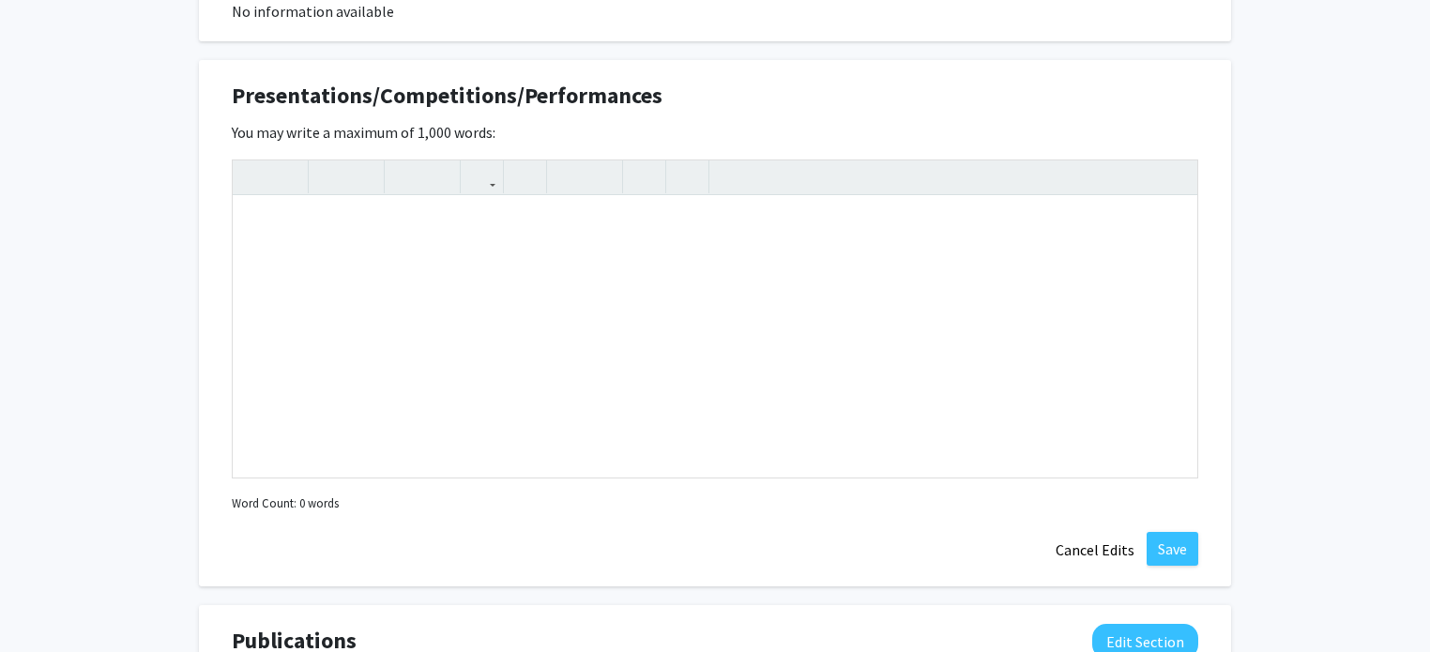
scroll to position [1223, 0]
click at [1111, 534] on button "Cancel Edits" at bounding box center [1094, 550] width 103 height 36
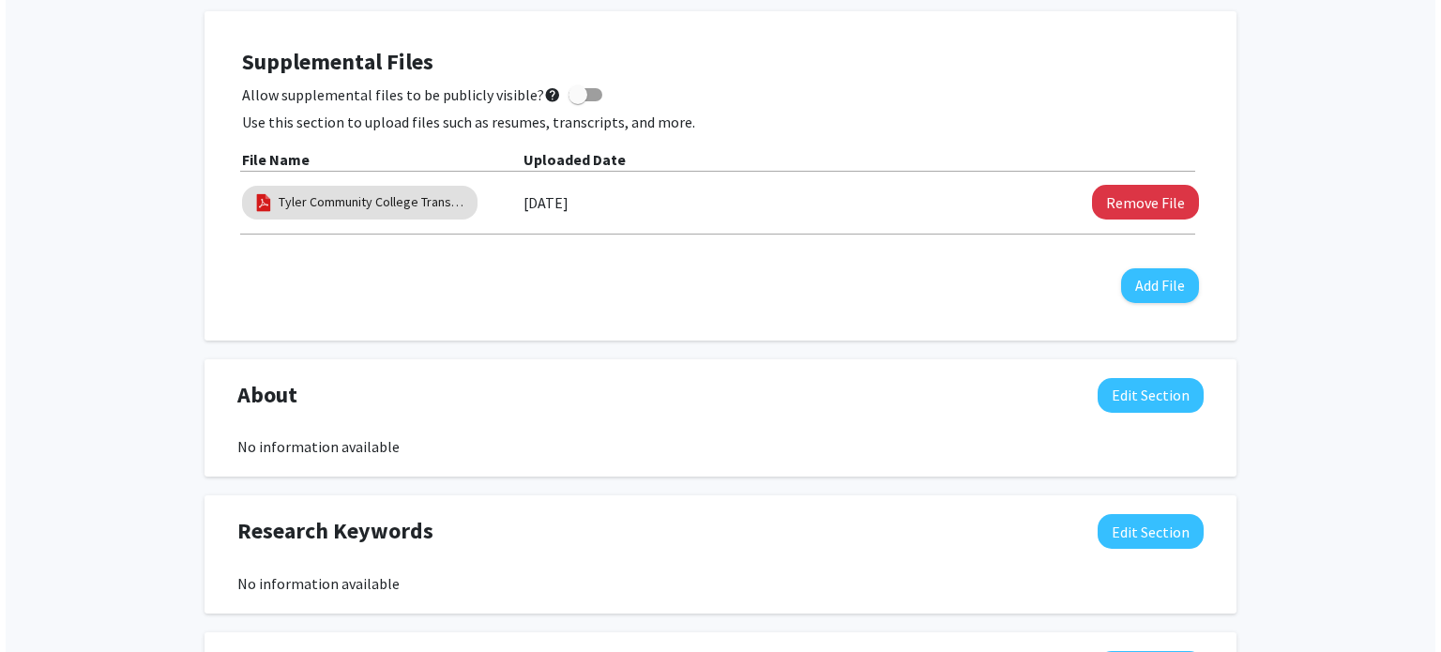
scroll to position [510, 0]
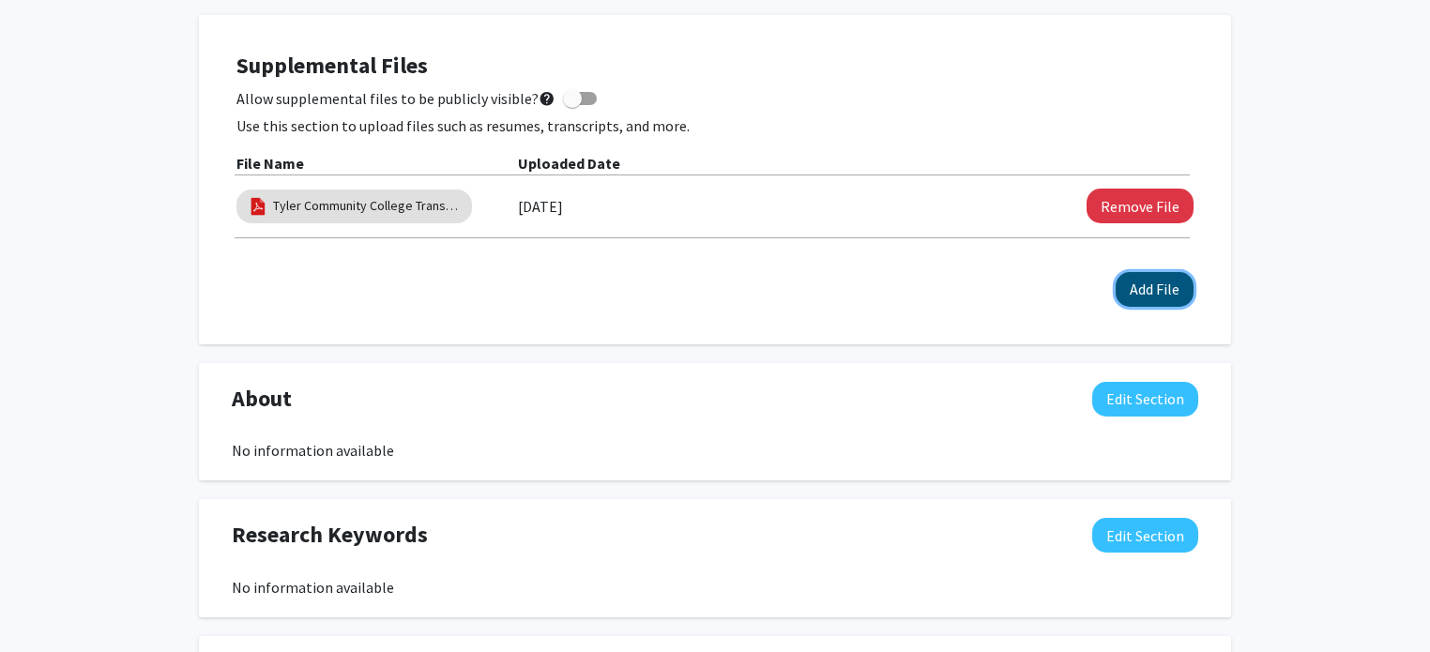
click at [1147, 291] on button "Add File" at bounding box center [1154, 289] width 78 height 35
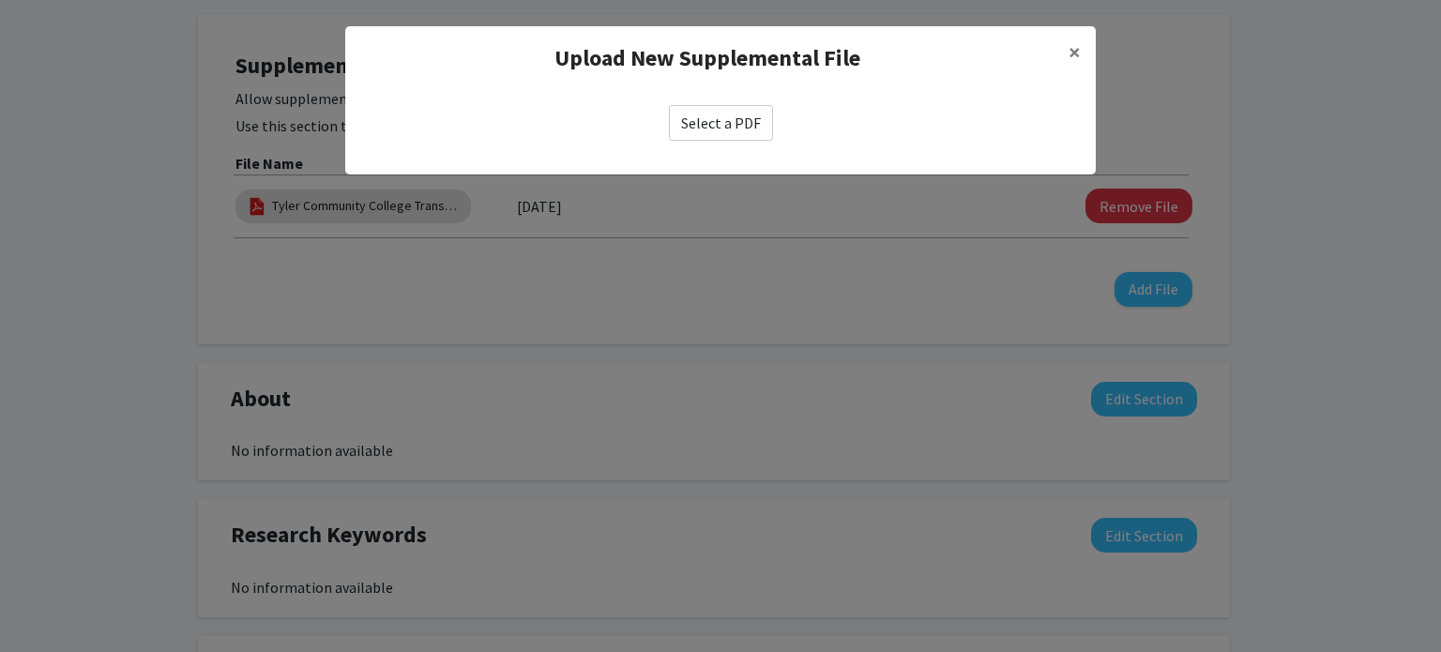
click at [755, 119] on label "Select a PDF" at bounding box center [721, 123] width 104 height 36
click at [0, 0] on input "Select a PDF" at bounding box center [0, 0] width 0 height 0
select select "custom"
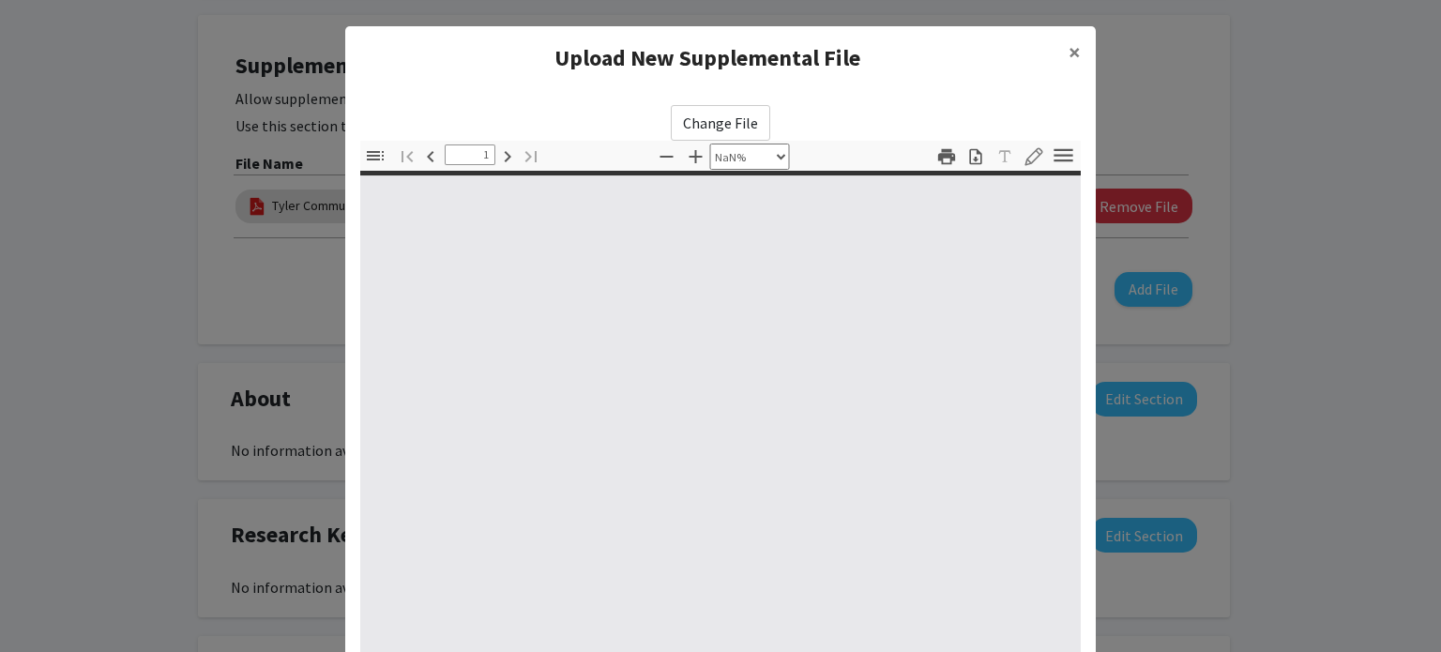
type input "0"
select select "auto"
type input "1"
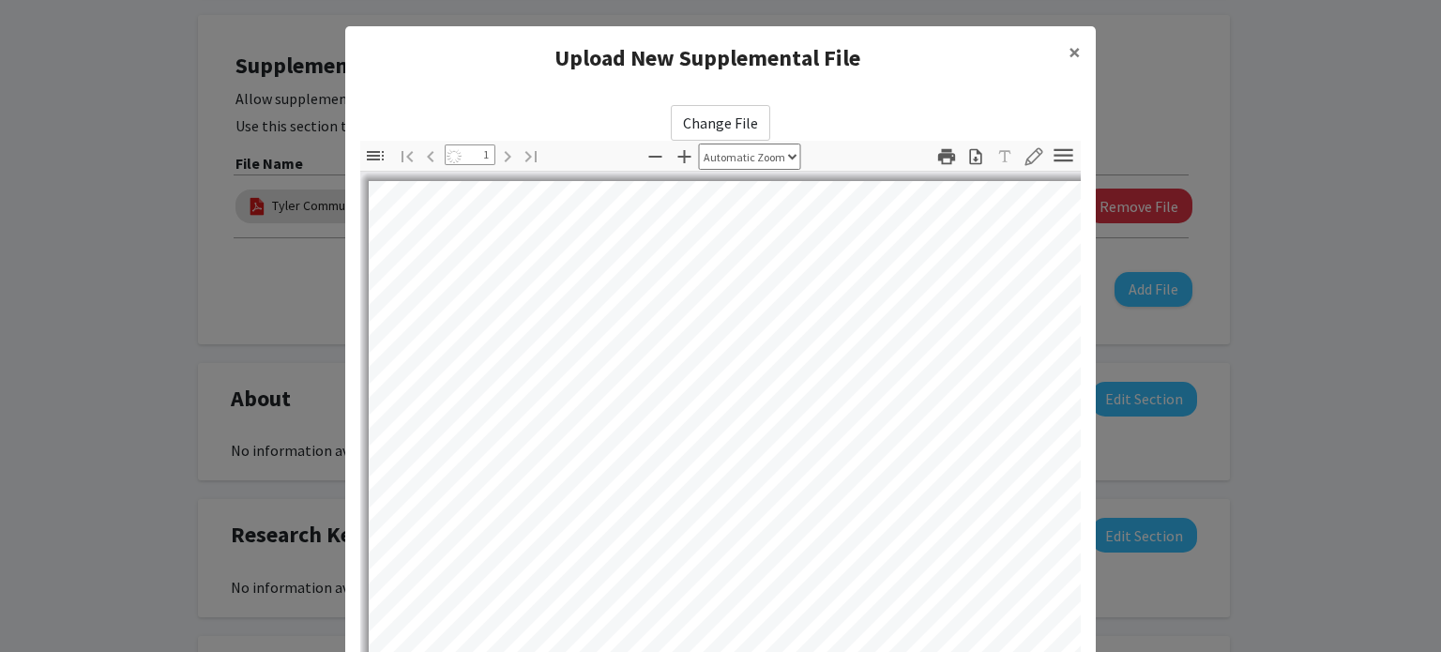
select select "auto"
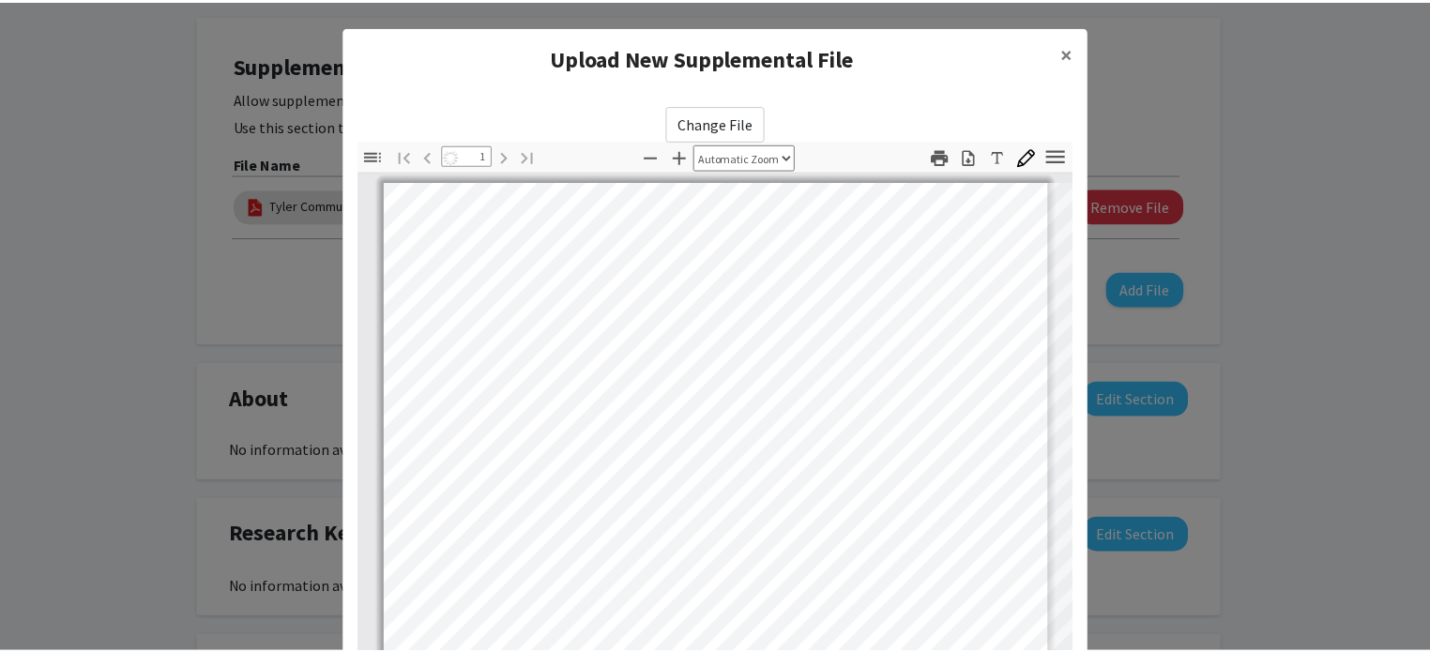
scroll to position [179, 0]
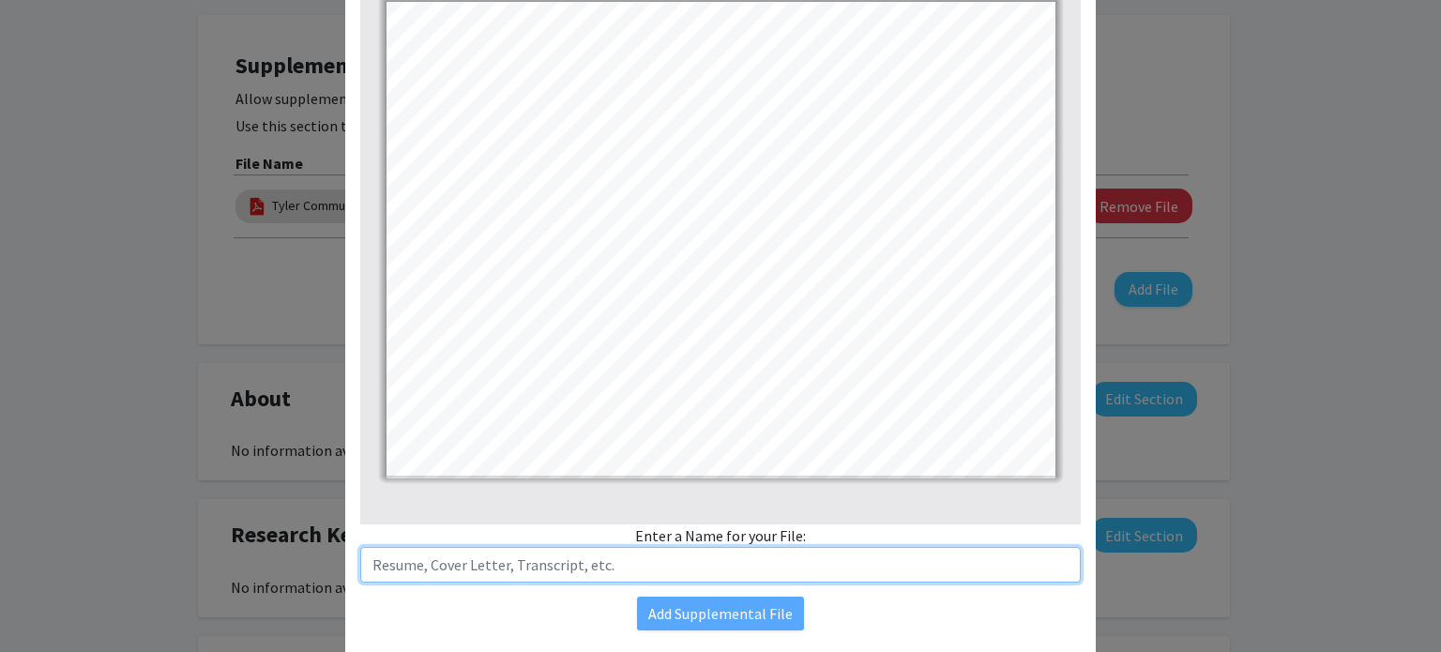
click at [619, 555] on input "text" at bounding box center [720, 565] width 720 height 36
type input "Tyler Junior College Capstone Research Project Poster"
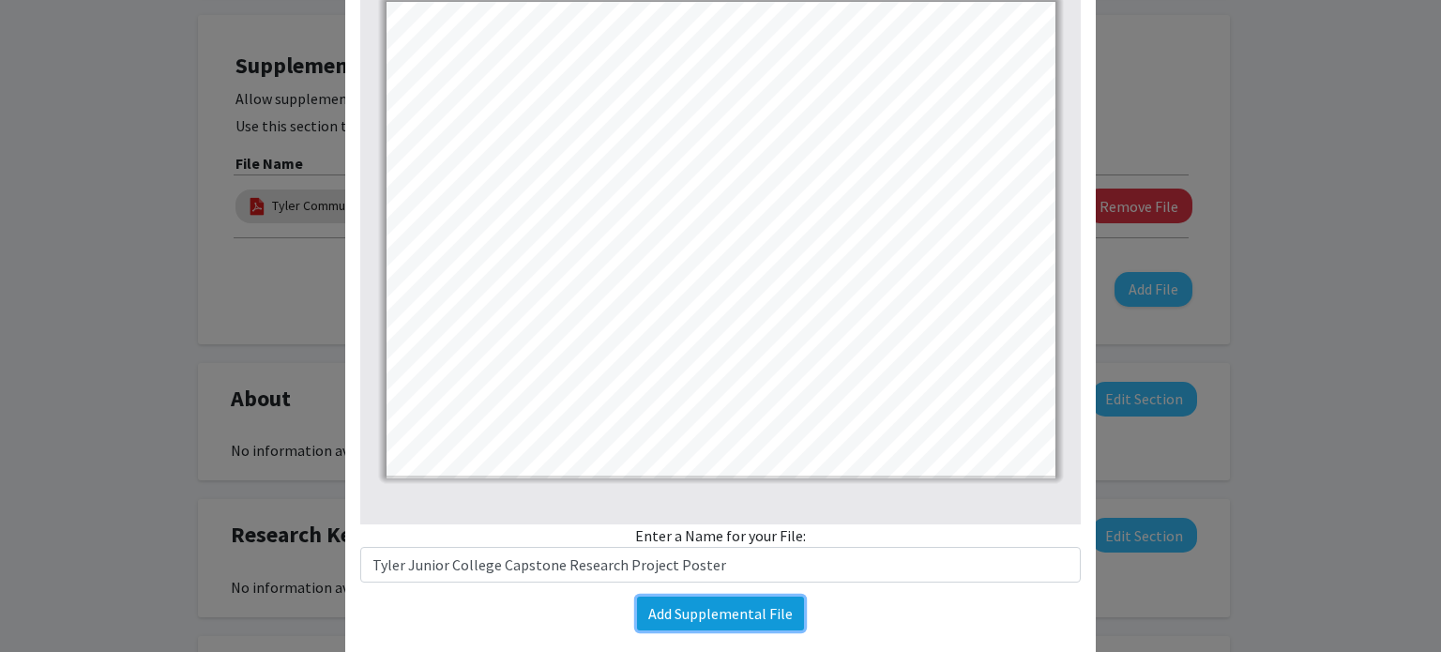
click at [779, 608] on button "Add Supplemental File" at bounding box center [720, 614] width 167 height 34
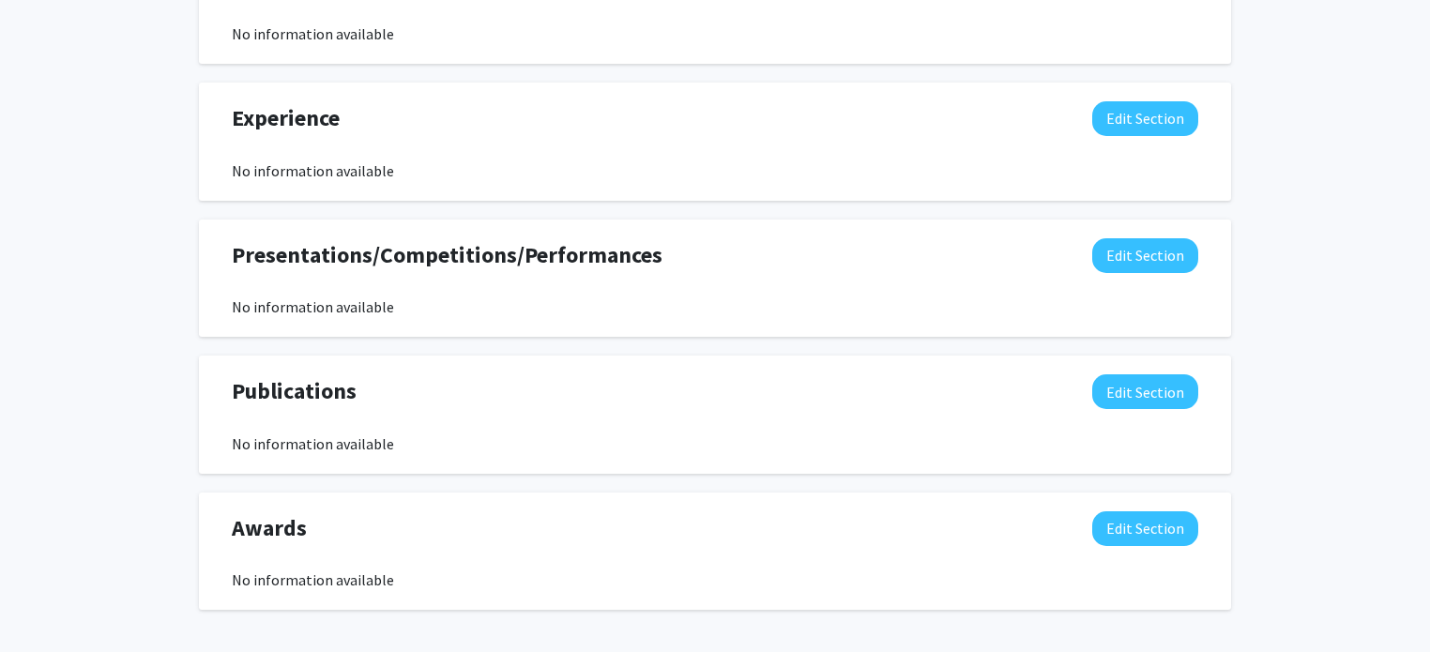
scroll to position [1201, 0]
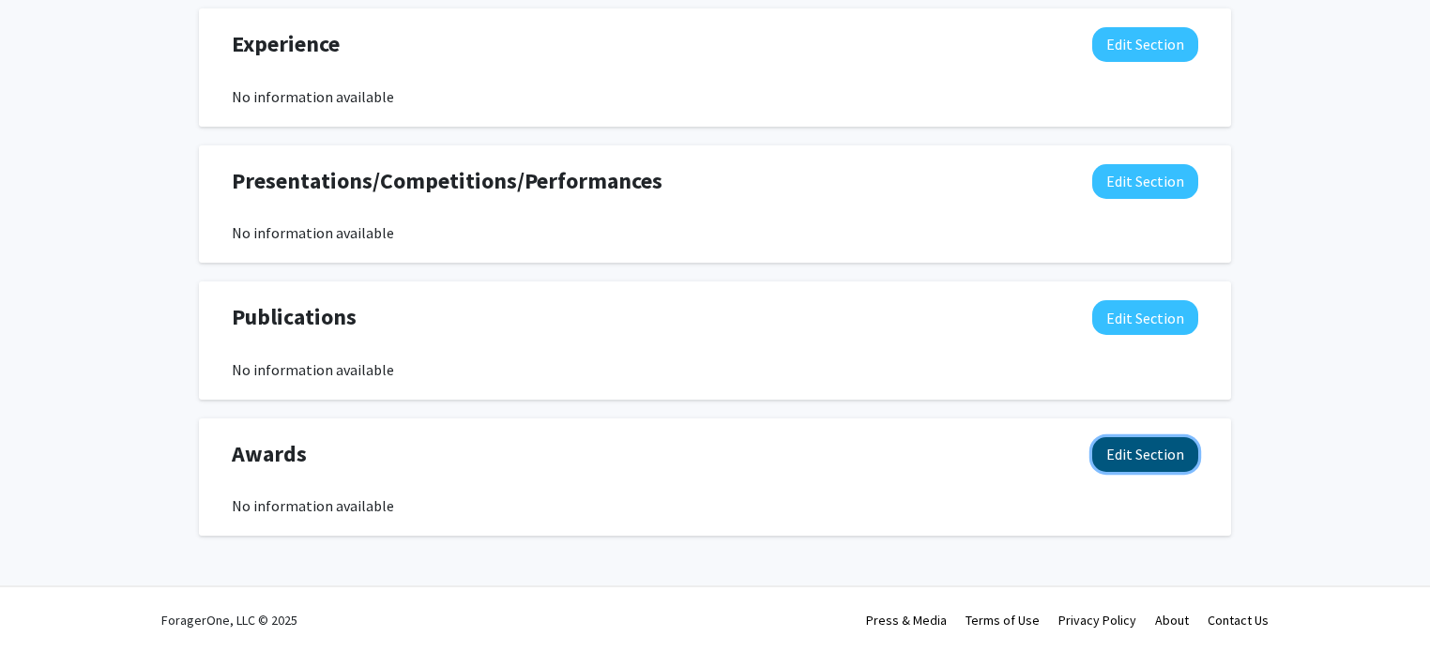
click at [1164, 438] on button "Edit Section" at bounding box center [1145, 454] width 106 height 35
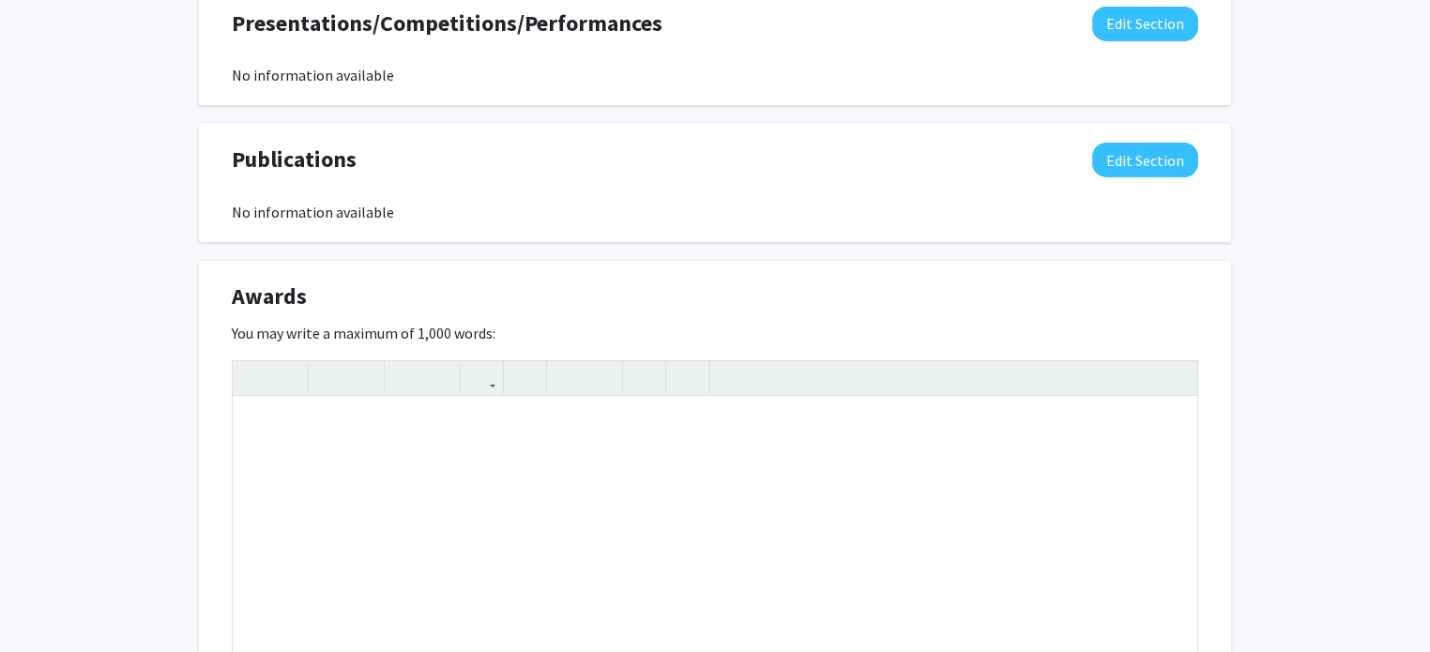
scroll to position [1360, 0]
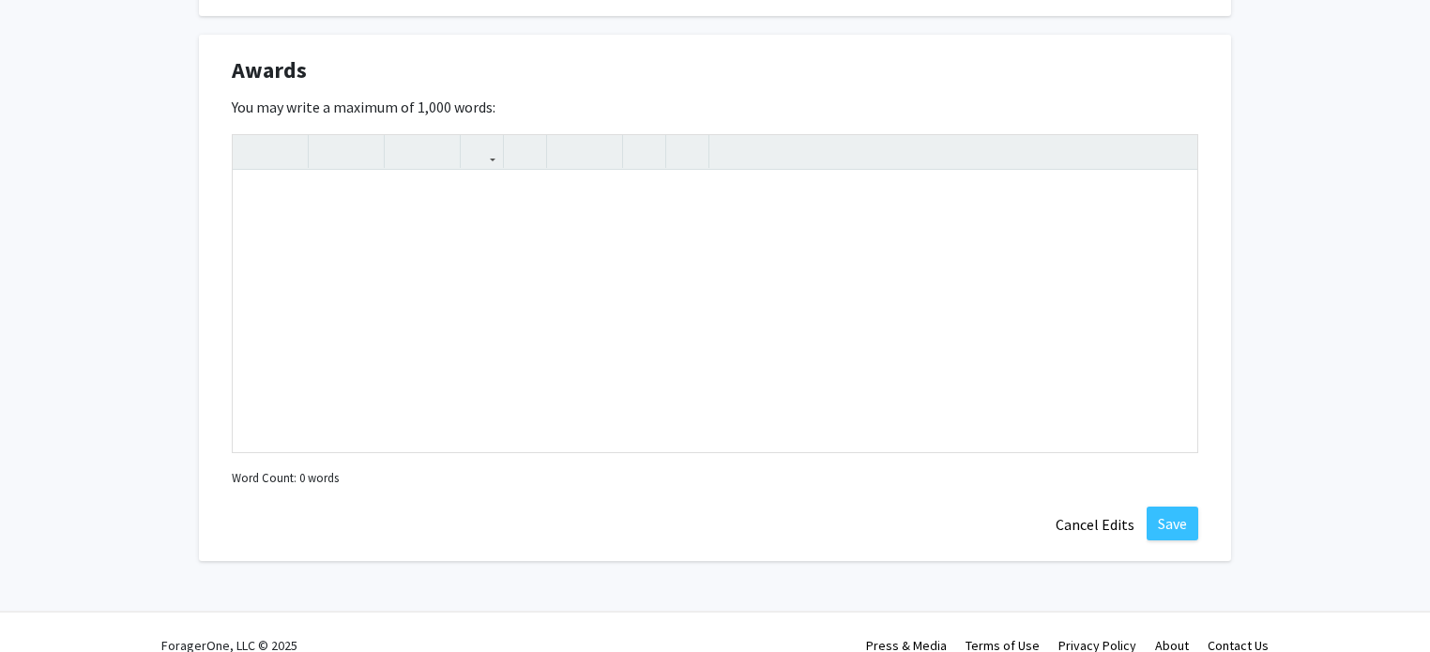
scroll to position [1609, 0]
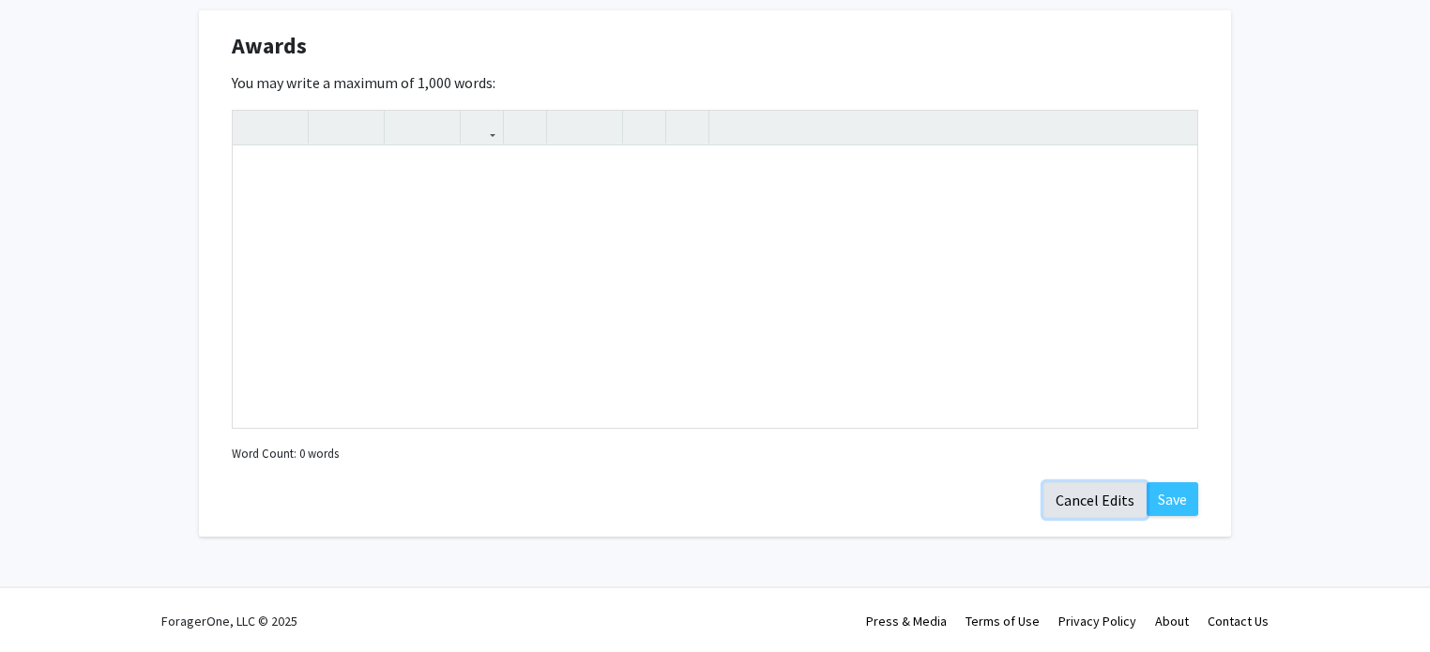
click at [1105, 496] on button "Cancel Edits" at bounding box center [1094, 500] width 103 height 36
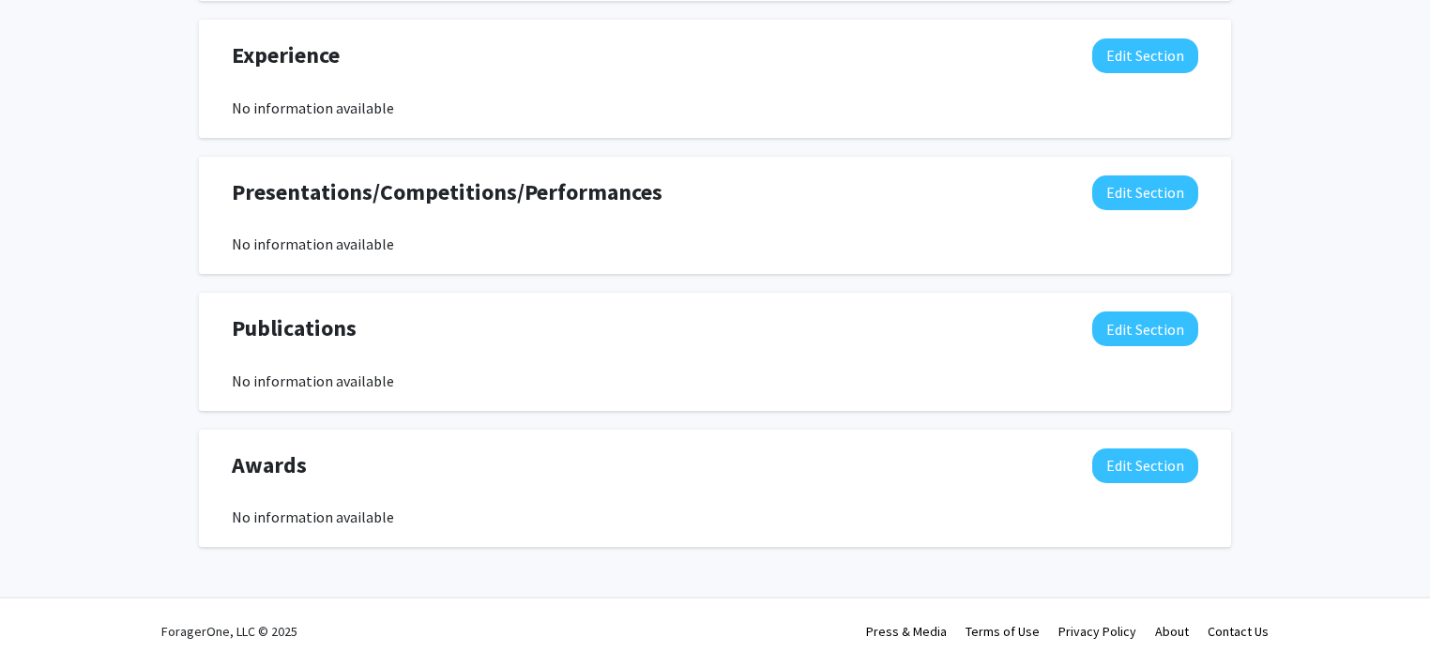
scroll to position [1190, 0]
click at [1145, 467] on button "Edit Section" at bounding box center [1145, 465] width 106 height 35
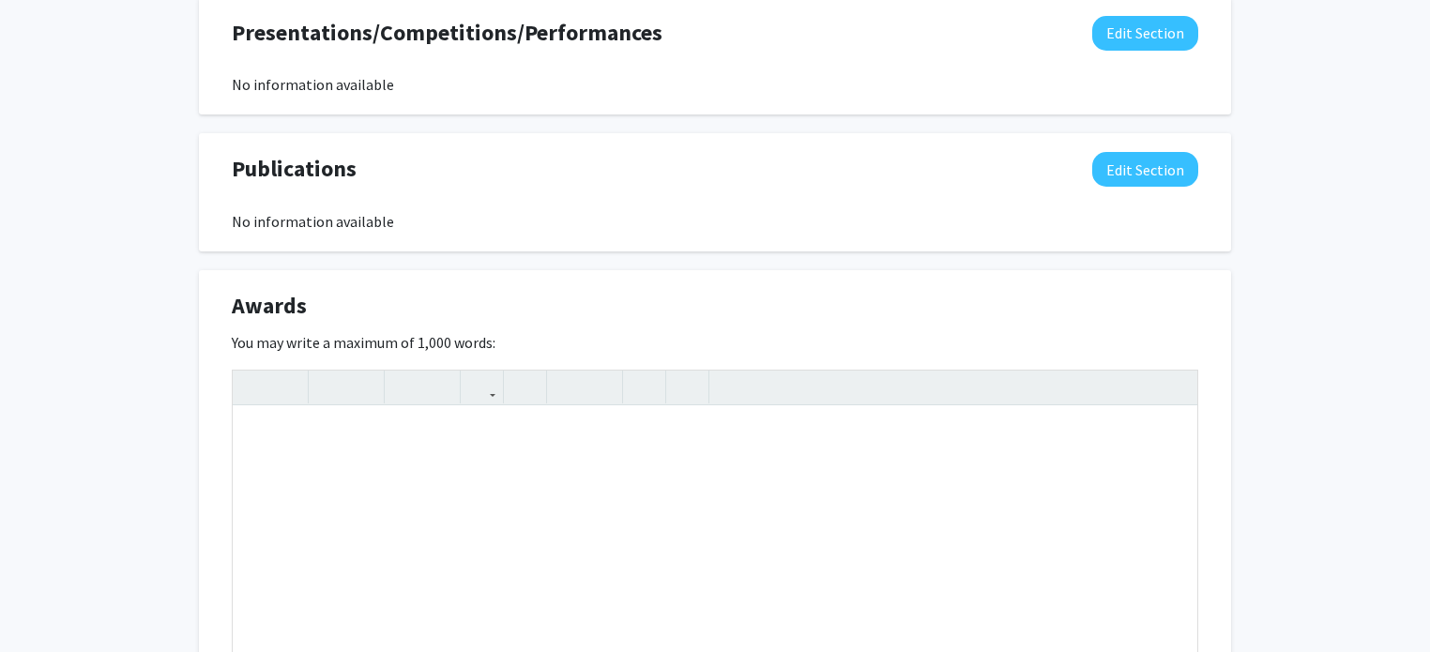
scroll to position [1377, 0]
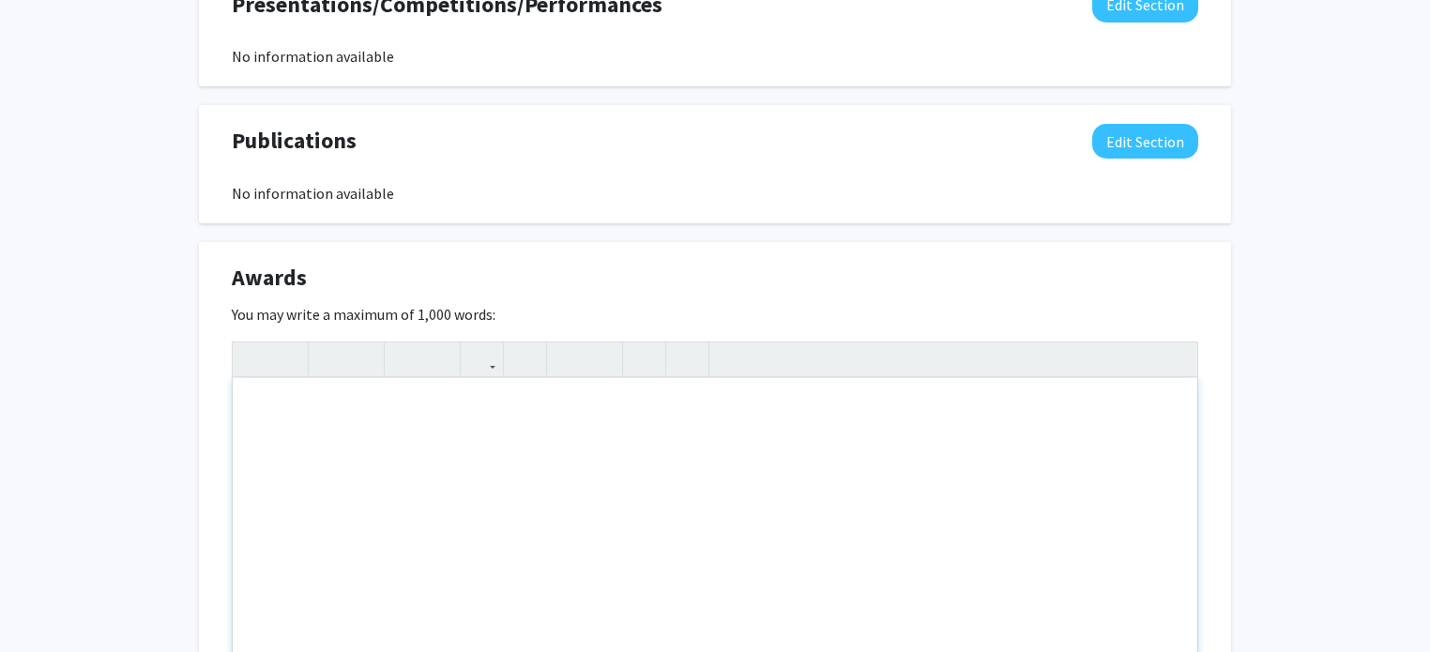
click at [822, 425] on div "Note to users with screen readers: Please deactivate our accessibility plugin f…" at bounding box center [715, 518] width 964 height 281
click at [249, 408] on div "[PERSON_NAME] and [PERSON_NAME] [PERSON_NAME] Scholarship 2023" at bounding box center [715, 518] width 964 height 281
click at [249, 408] on div "-[PERSON_NAME] and [PERSON_NAME] [PERSON_NAME] Scholarship 2023" at bounding box center [715, 518] width 964 height 281
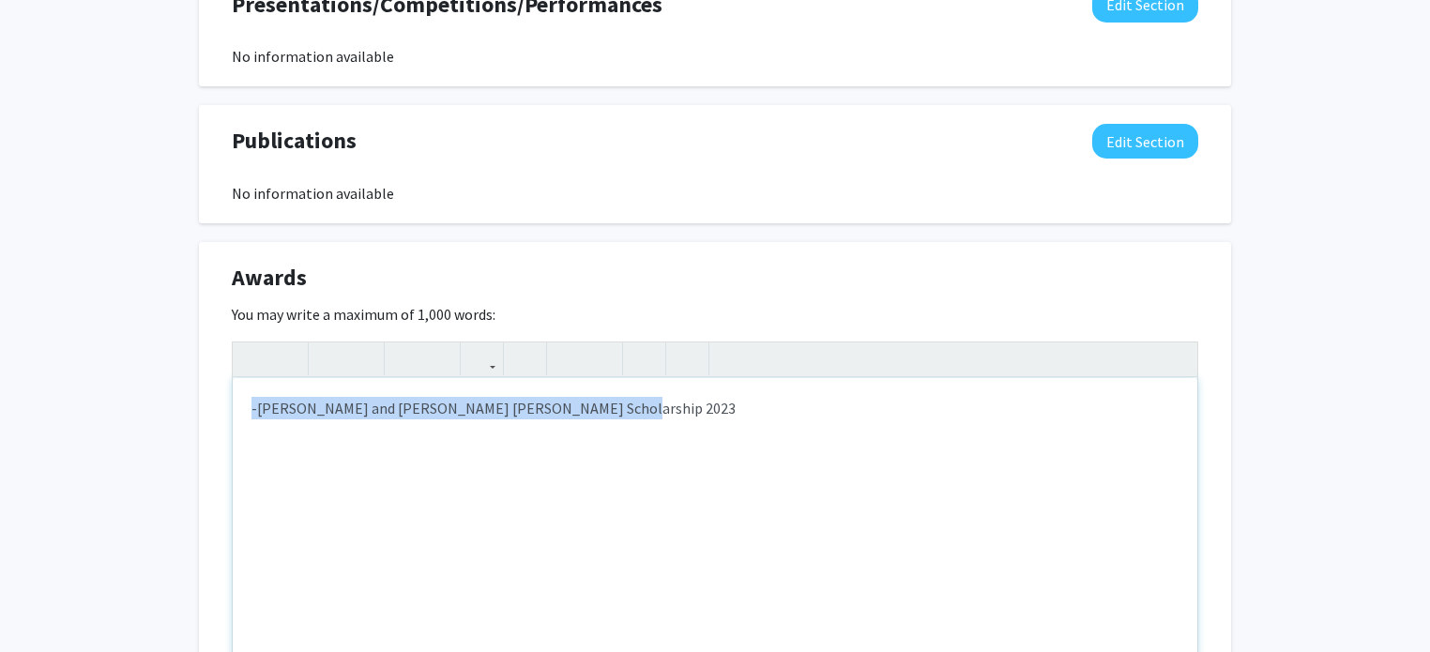
drag, startPoint x: 249, startPoint y: 408, endPoint x: 609, endPoint y: 410, distance: 360.2
click at [609, 410] on div "-[PERSON_NAME] and [PERSON_NAME] [PERSON_NAME] Scholarship 2023" at bounding box center [715, 518] width 964 height 281
copy div "-[PERSON_NAME] and [PERSON_NAME] [PERSON_NAME] Scholarship 2023"
click at [584, 448] on div "-[PERSON_NAME] and [PERSON_NAME] [PERSON_NAME] Scholarship 2023" at bounding box center [715, 518] width 964 height 281
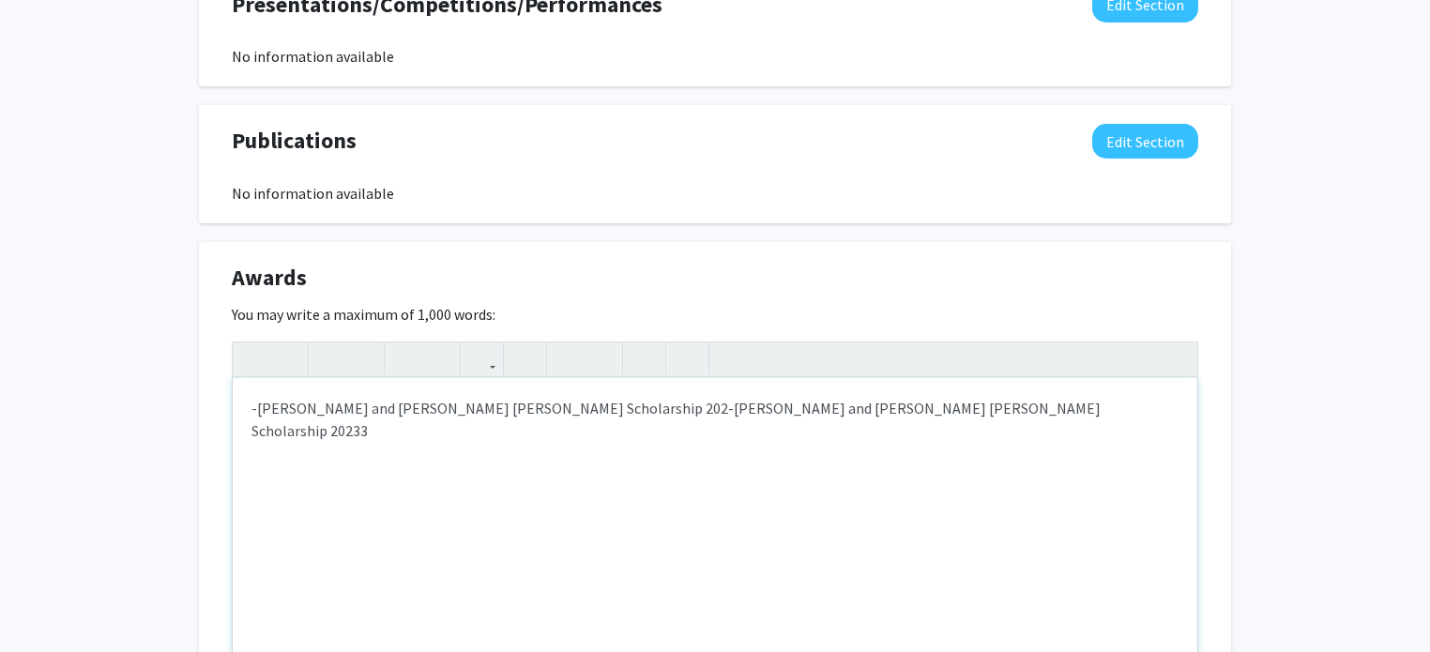
click at [582, 410] on p "-[PERSON_NAME] and [PERSON_NAME] [PERSON_NAME] Scholarship 202-[PERSON_NAME] an…" at bounding box center [714, 419] width 927 height 45
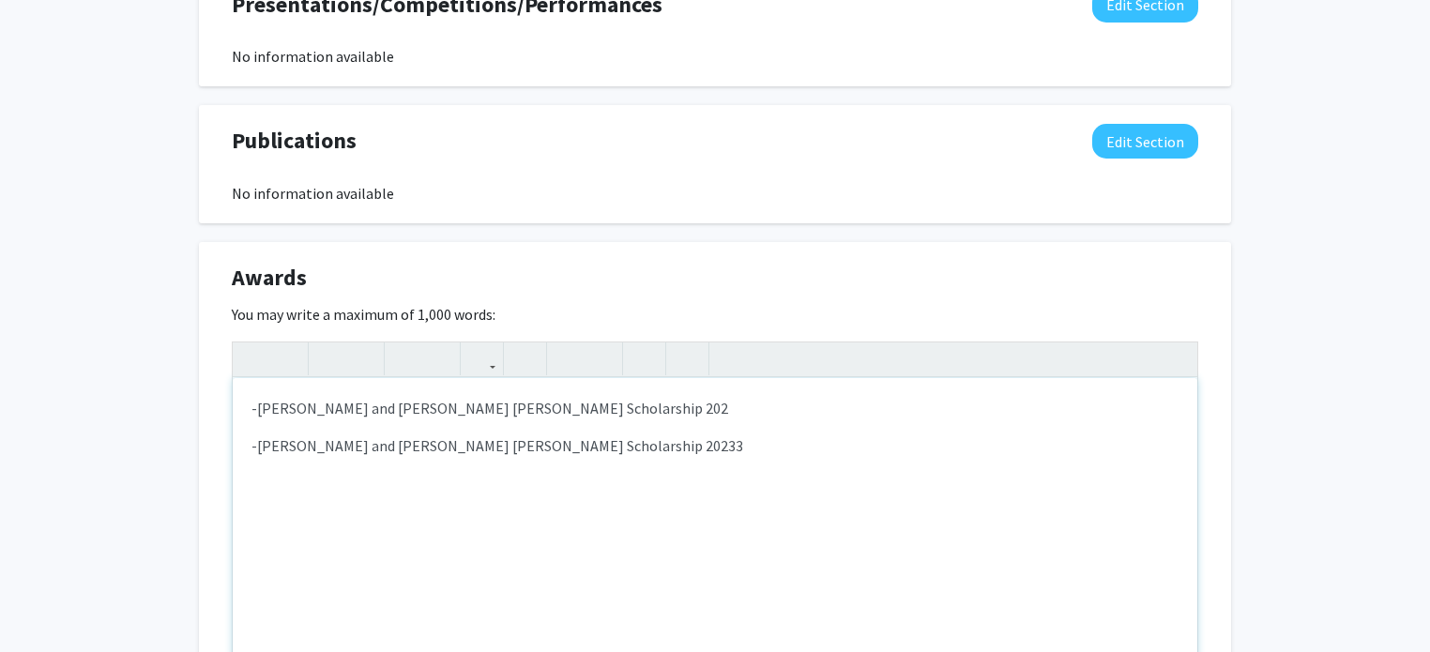
click at [629, 447] on p "-[PERSON_NAME] and [PERSON_NAME] [PERSON_NAME] Scholarship 20233" at bounding box center [714, 445] width 927 height 23
click at [611, 405] on p "-[PERSON_NAME] and [PERSON_NAME] [PERSON_NAME] Scholarship 202" at bounding box center [714, 408] width 927 height 23
click at [611, 456] on div "-[PERSON_NAME] and [PERSON_NAME] [PERSON_NAME] Scholarship 2023 -[PERSON_NAME] …" at bounding box center [715, 518] width 964 height 281
click at [589, 421] on div "-[PERSON_NAME] and [PERSON_NAME] [PERSON_NAME] Scholarship 2023 -[PERSON_NAME] …" at bounding box center [715, 518] width 964 height 281
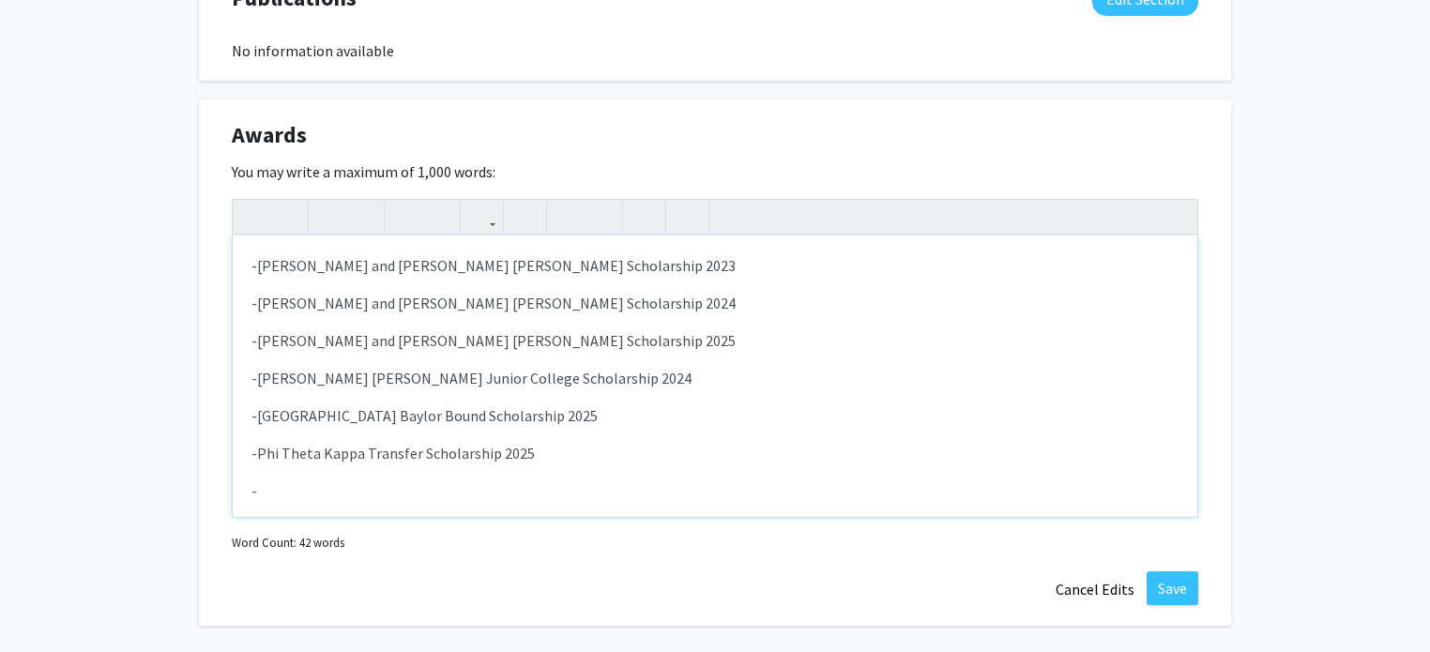
scroll to position [1520, 0]
click at [674, 398] on div "-[PERSON_NAME] and [PERSON_NAME] [PERSON_NAME] Scholarship 2023 -[PERSON_NAME] …" at bounding box center [715, 375] width 964 height 281
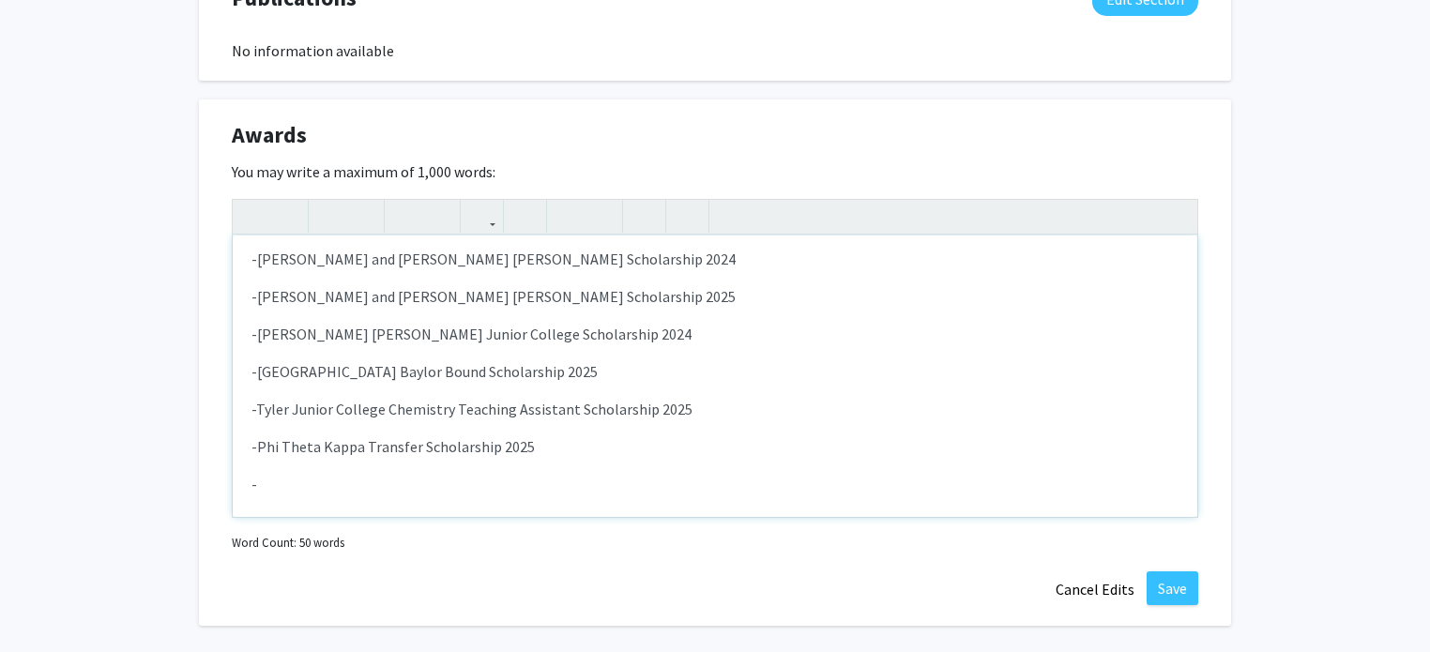
scroll to position [49, 0]
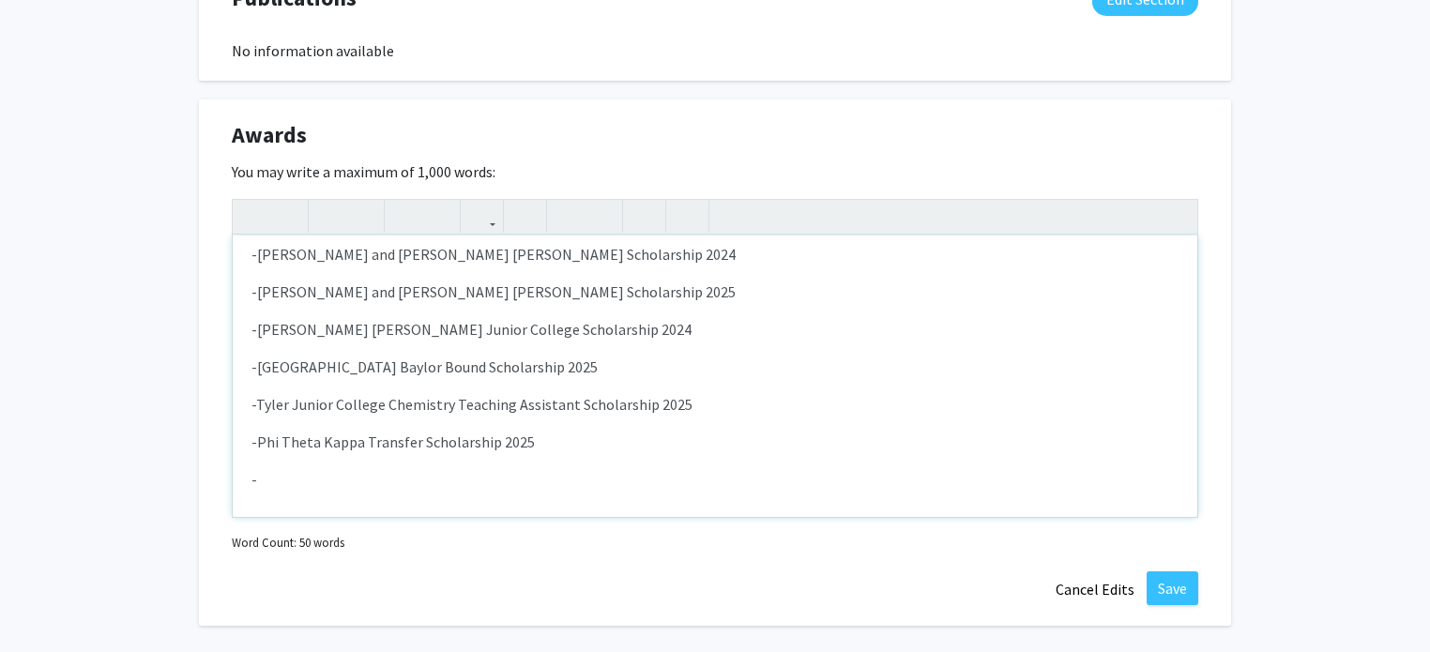
click at [634, 462] on div "-[PERSON_NAME] and [PERSON_NAME] [PERSON_NAME] Scholarship 2023 -[PERSON_NAME] …" at bounding box center [715, 375] width 964 height 281
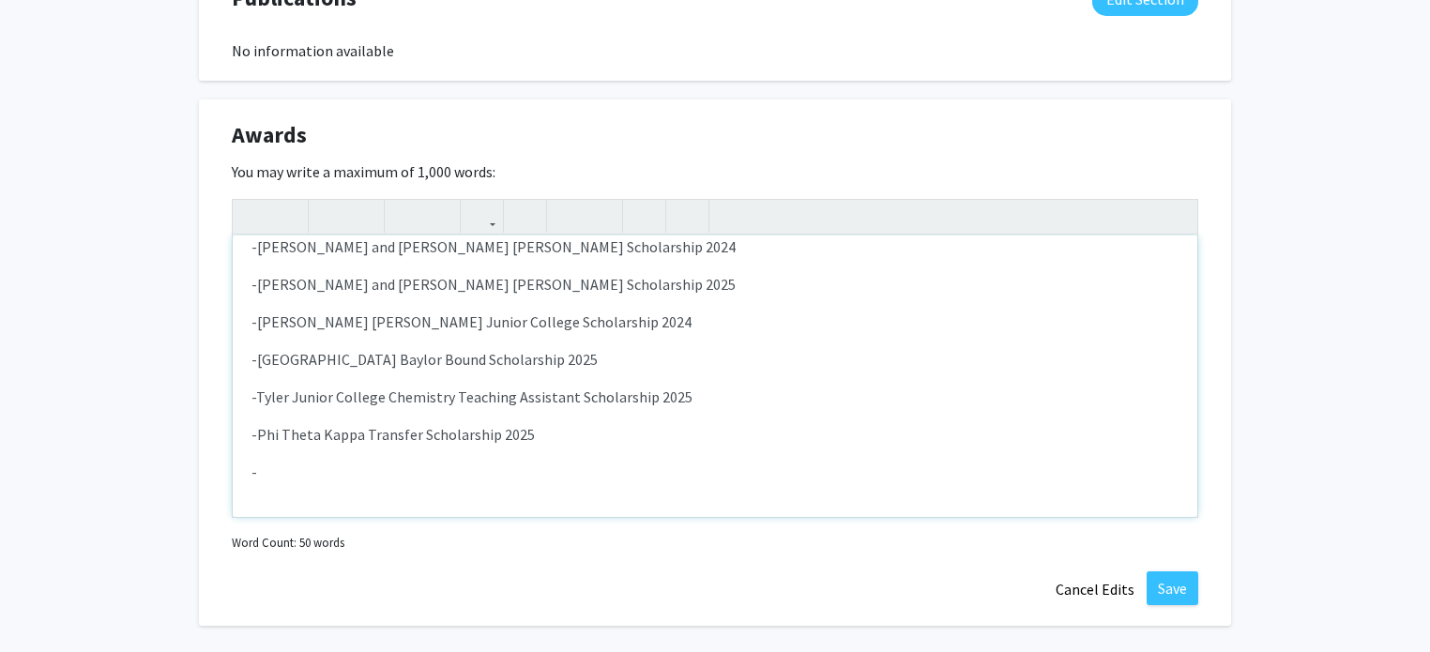
scroll to position [0, 0]
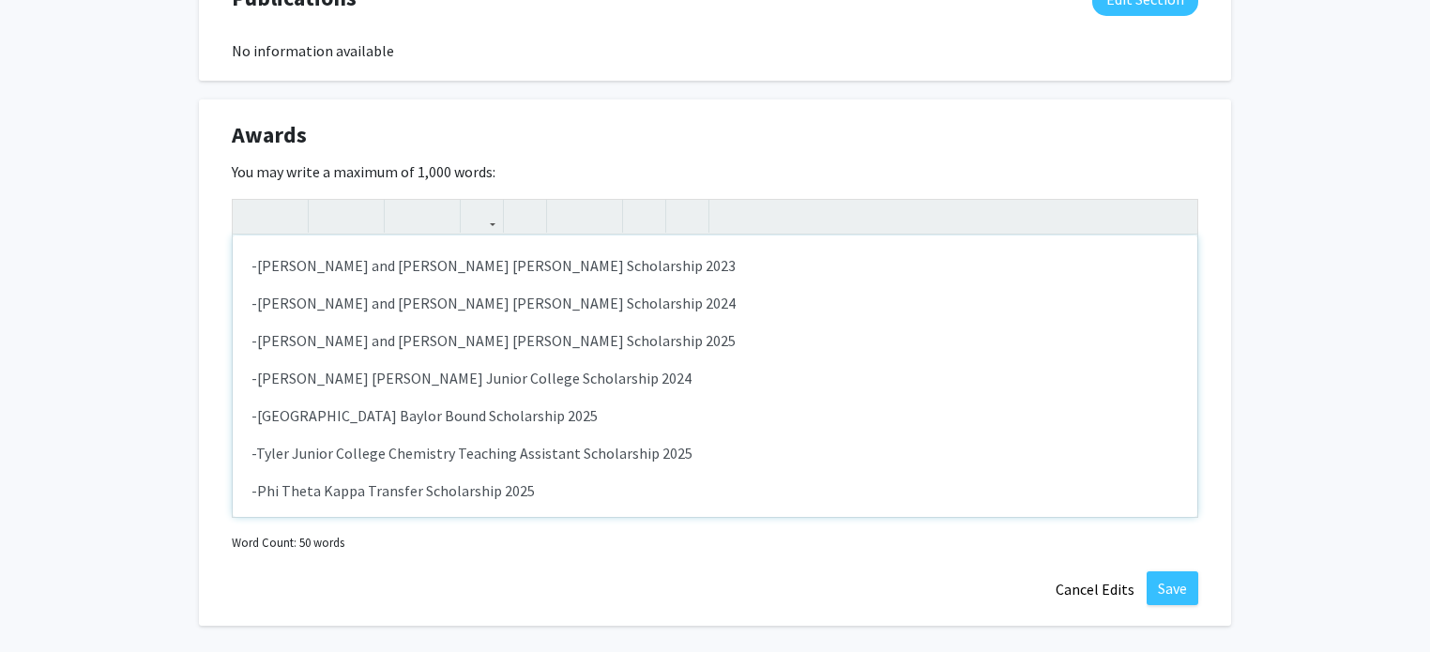
click at [244, 376] on div "-[PERSON_NAME] and [PERSON_NAME] [PERSON_NAME] Scholarship 2023 -[PERSON_NAME] …" at bounding box center [715, 375] width 964 height 281
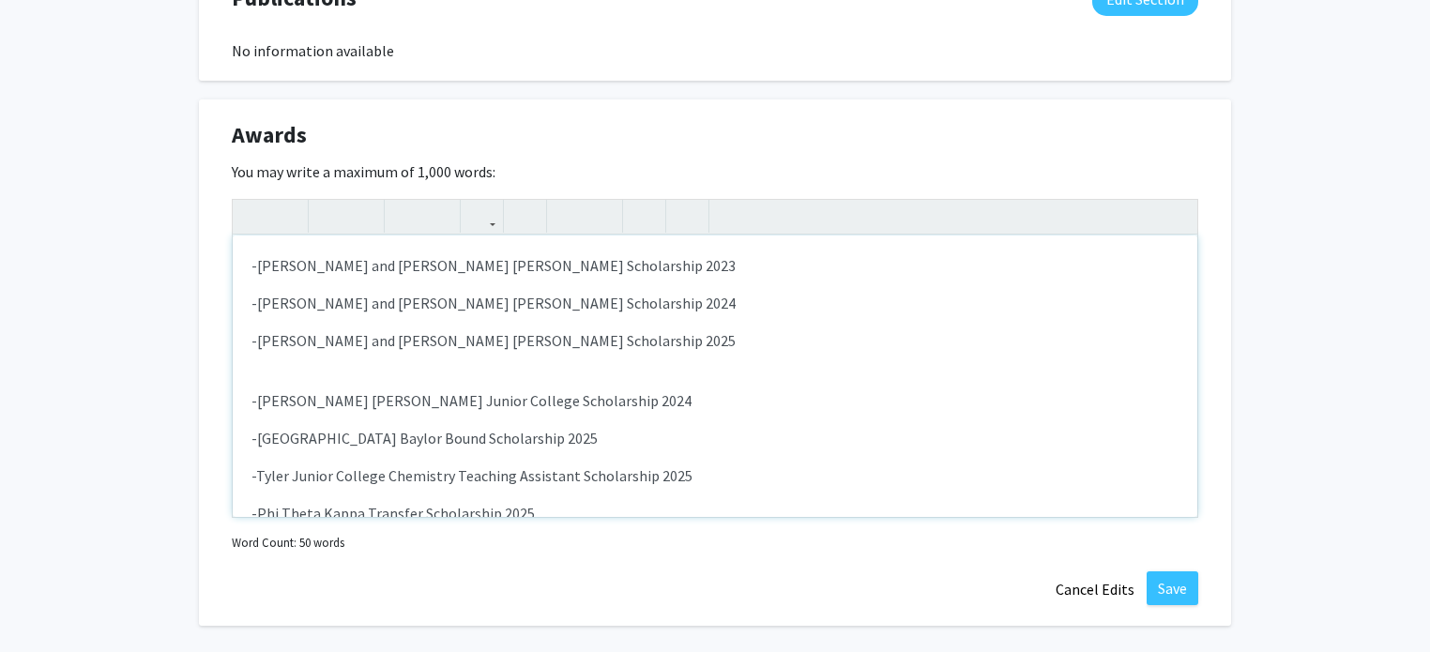
click at [266, 374] on div "-[PERSON_NAME] and [PERSON_NAME] [PERSON_NAME] Scholarship 2023 -[PERSON_NAME] …" at bounding box center [715, 375] width 964 height 281
click at [267, 362] on div "-[PERSON_NAME] and [PERSON_NAME] [PERSON_NAME] Scholarship 2023 -[PERSON_NAME] …" at bounding box center [715, 375] width 964 height 281
click at [248, 358] on div "-[PERSON_NAME] and [PERSON_NAME] [PERSON_NAME] Scholarship 2023 -[PERSON_NAME] …" at bounding box center [715, 375] width 964 height 281
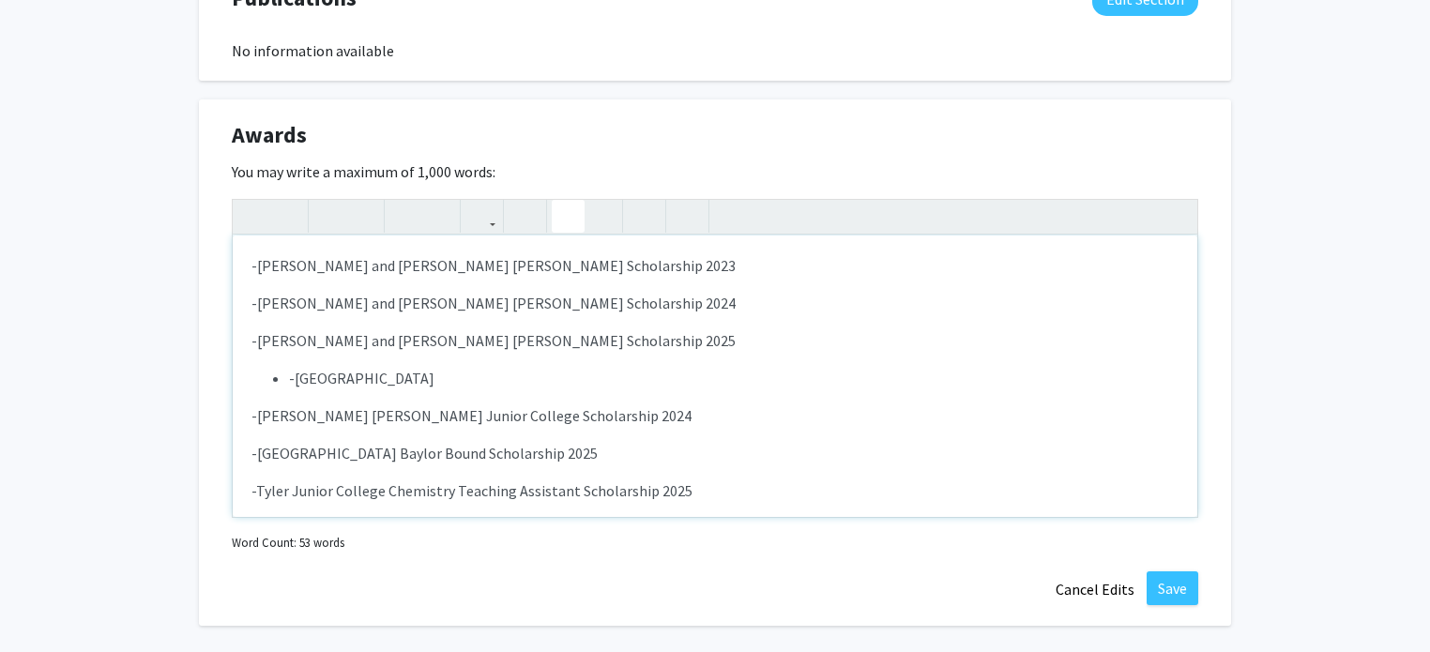
click at [563, 203] on icon "button" at bounding box center [568, 216] width 16 height 31
click at [249, 209] on icon "button" at bounding box center [254, 216] width 16 height 31
click at [578, 370] on p "-[GEOGRAPHIC_DATA]" at bounding box center [714, 378] width 927 height 23
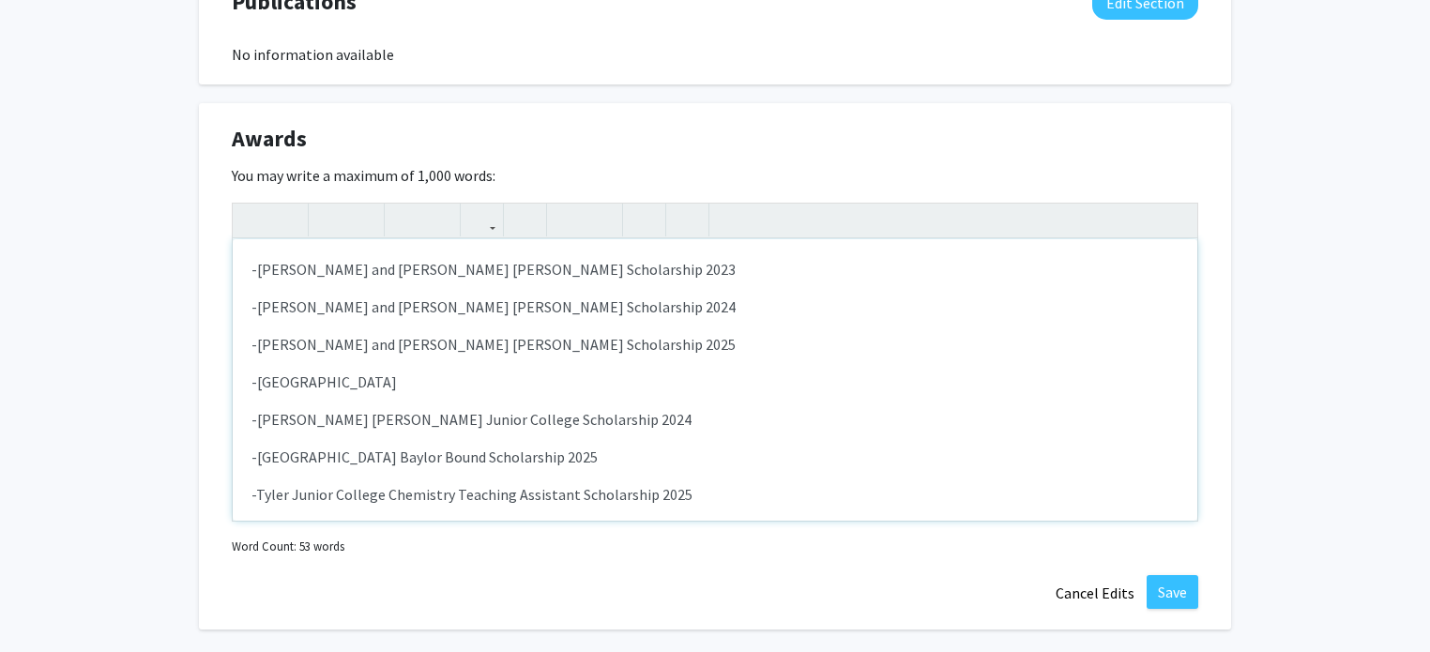
scroll to position [1516, 0]
click at [533, 381] on p "-Tyler Junior College President's List Fall 2023- Spring 2025" at bounding box center [714, 382] width 927 height 23
click at [586, 404] on div "-[PERSON_NAME] and [PERSON_NAME] [PERSON_NAME] Scholarship 2023 -[PERSON_NAME] …" at bounding box center [715, 379] width 964 height 281
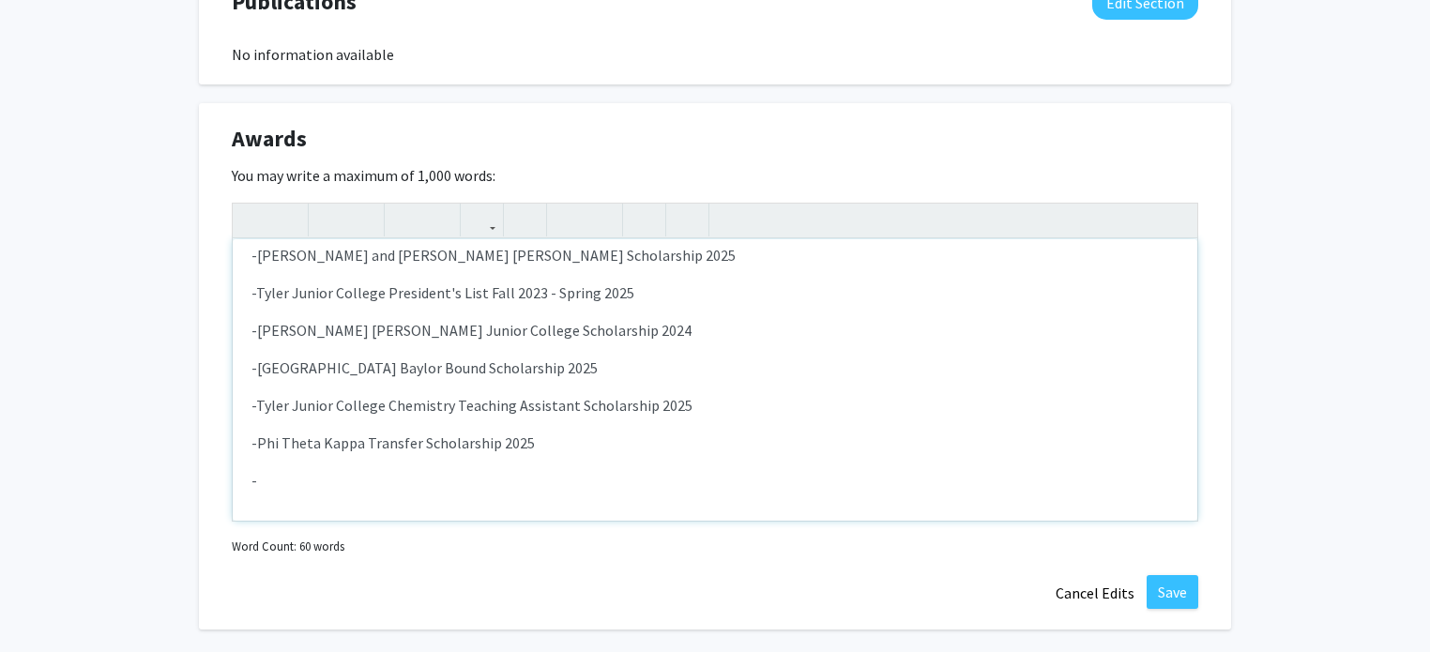
scroll to position [94, 0]
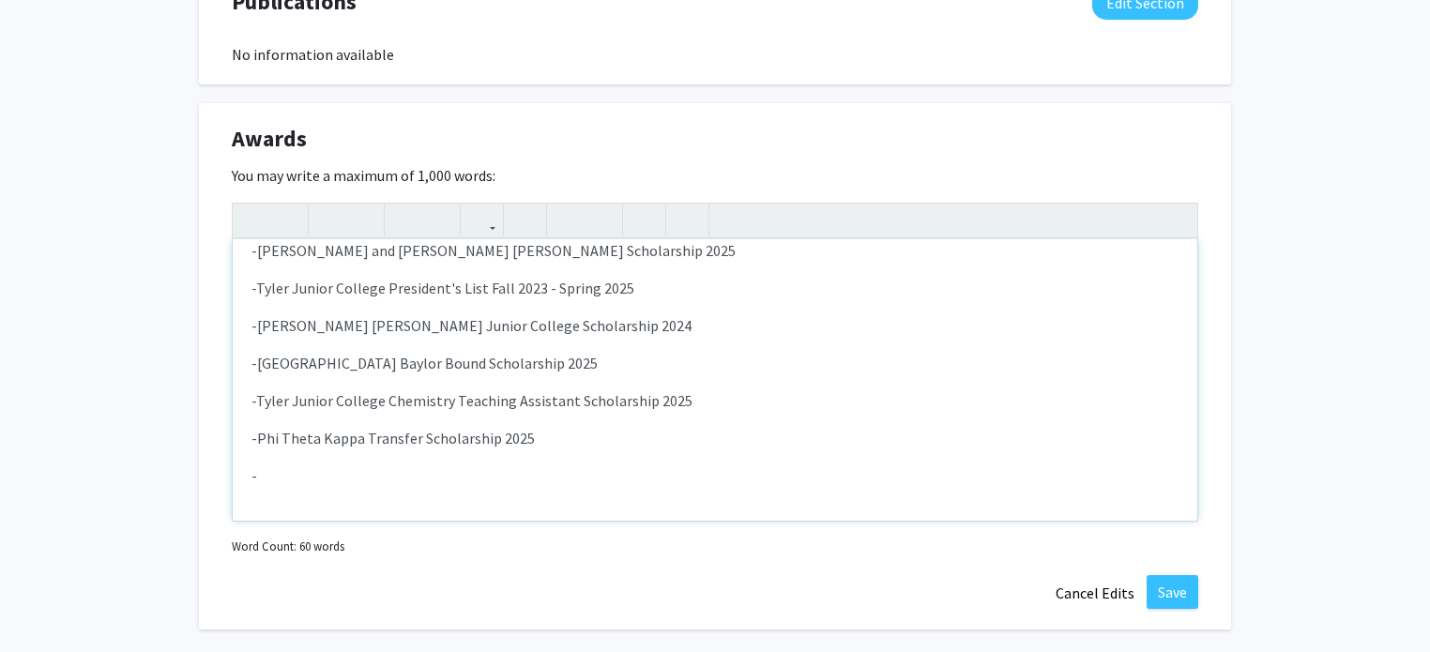
click at [541, 460] on div "-[PERSON_NAME] and [PERSON_NAME] [PERSON_NAME] Scholarship 2023 -[PERSON_NAME] …" at bounding box center [715, 379] width 964 height 281
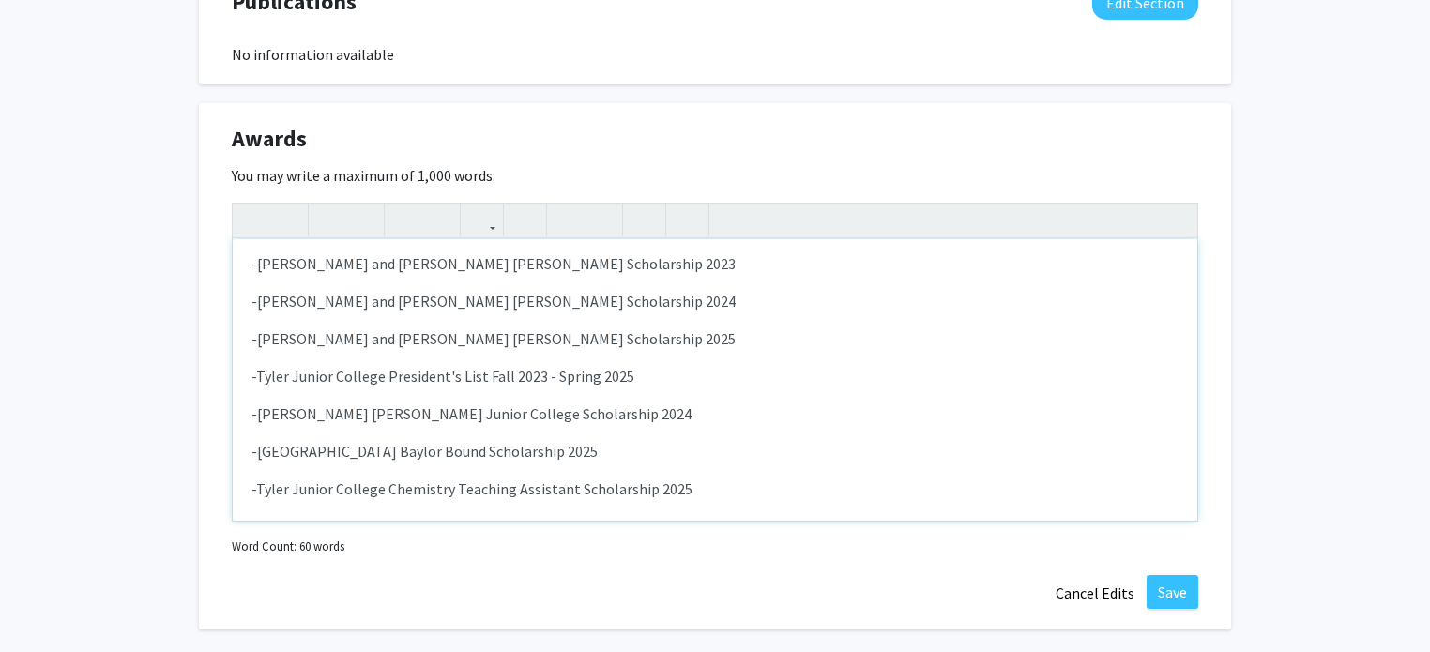
scroll to position [4, 0]
click at [675, 378] on p "-Tyler Junior College President's List Fall 2023 - Spring 2025" at bounding box center [714, 378] width 927 height 23
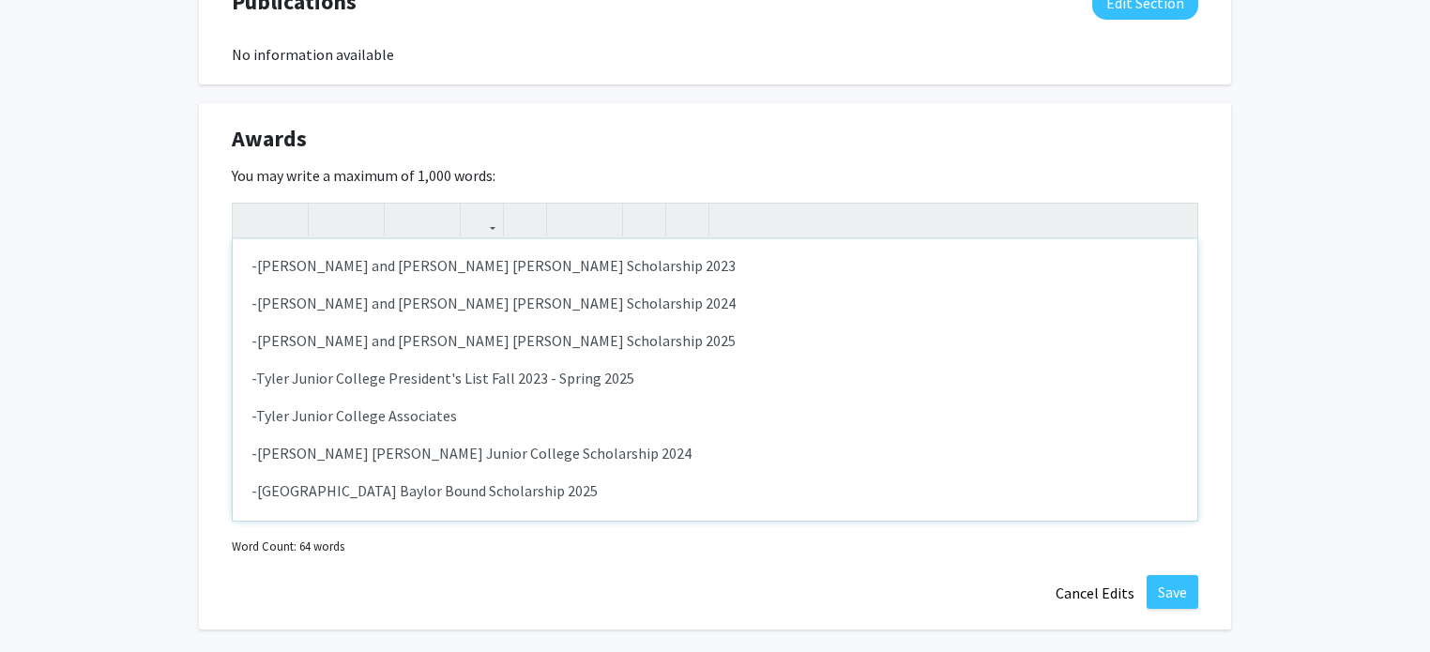
click at [382, 414] on p "-Tyler Junior College Associates" at bounding box center [714, 415] width 927 height 23
click at [561, 419] on p "-Tyler Junior College Biology Associates" at bounding box center [714, 415] width 927 height 23
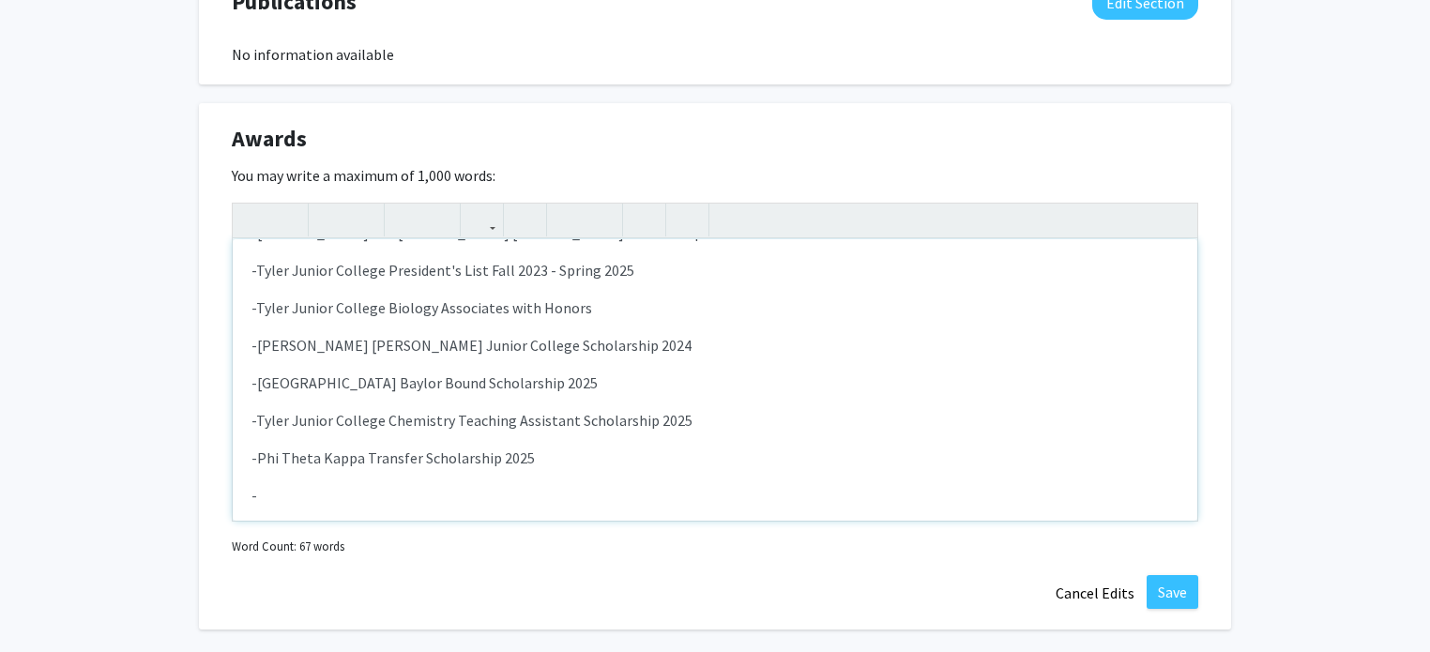
scroll to position [124, 0]
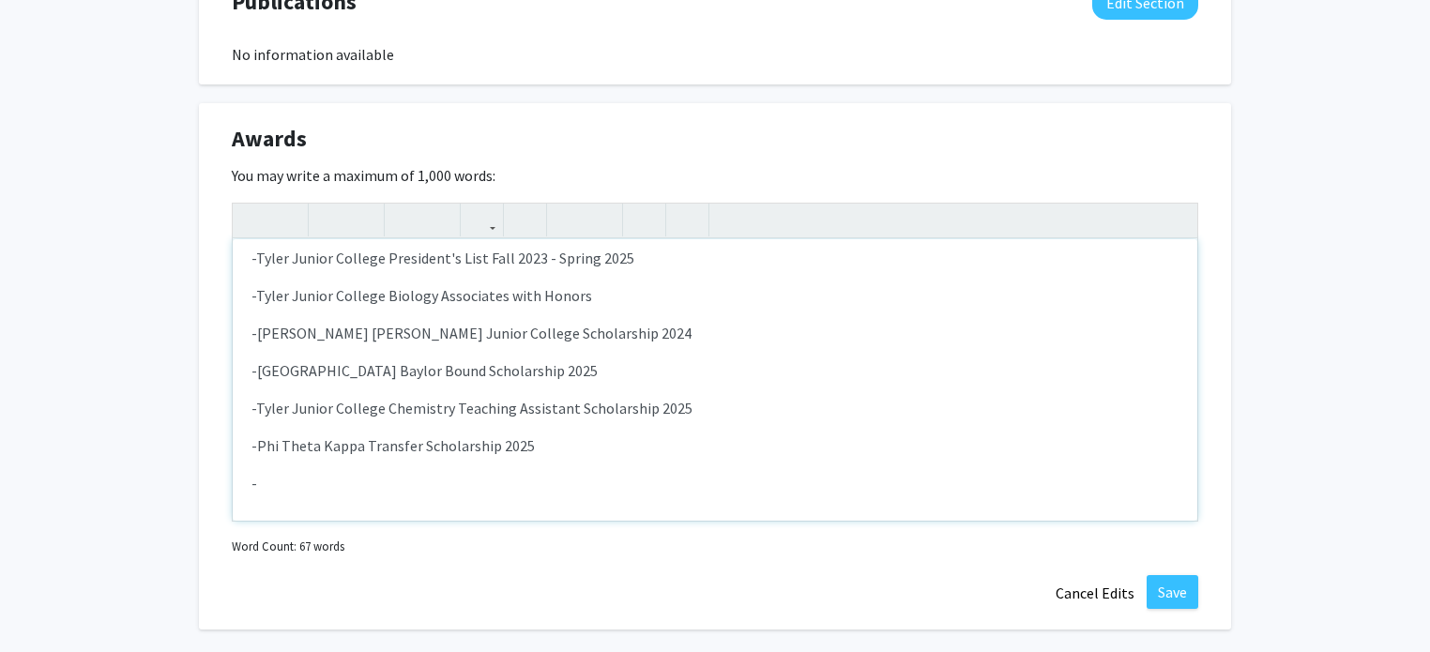
click at [522, 472] on p "-" at bounding box center [714, 483] width 927 height 23
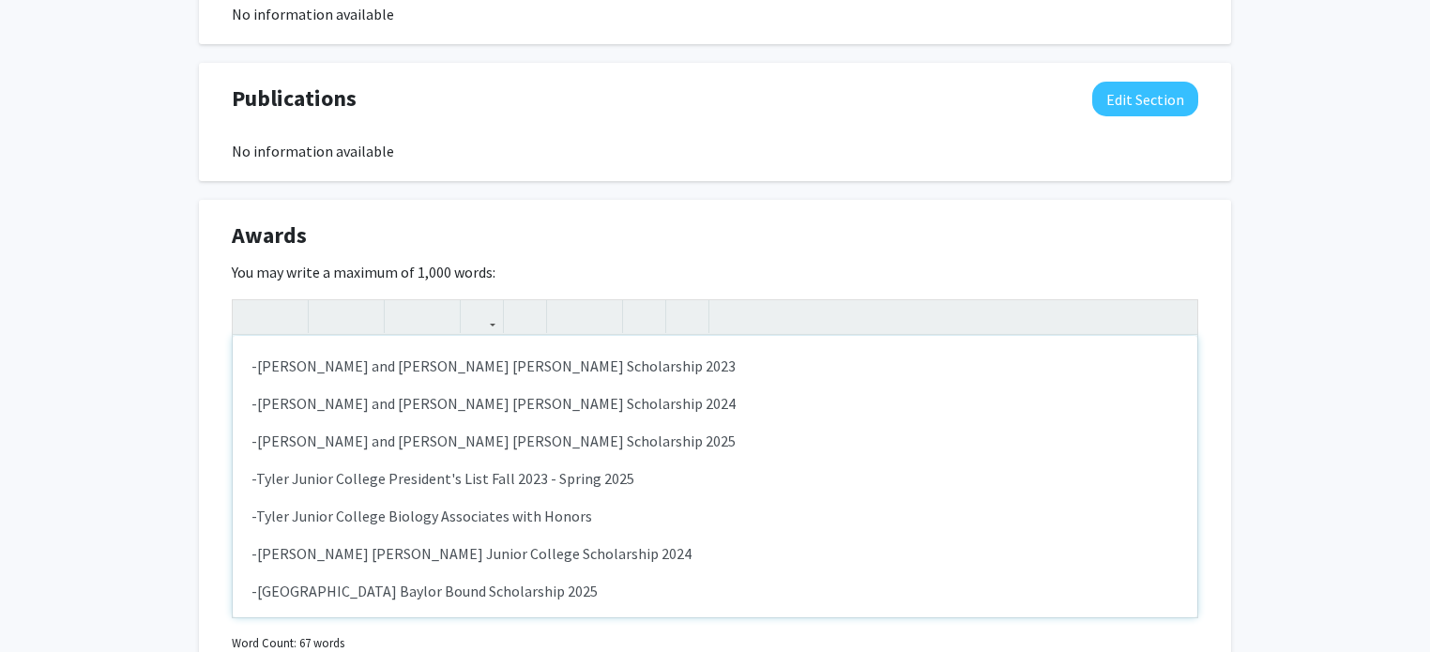
scroll to position [1397, 0]
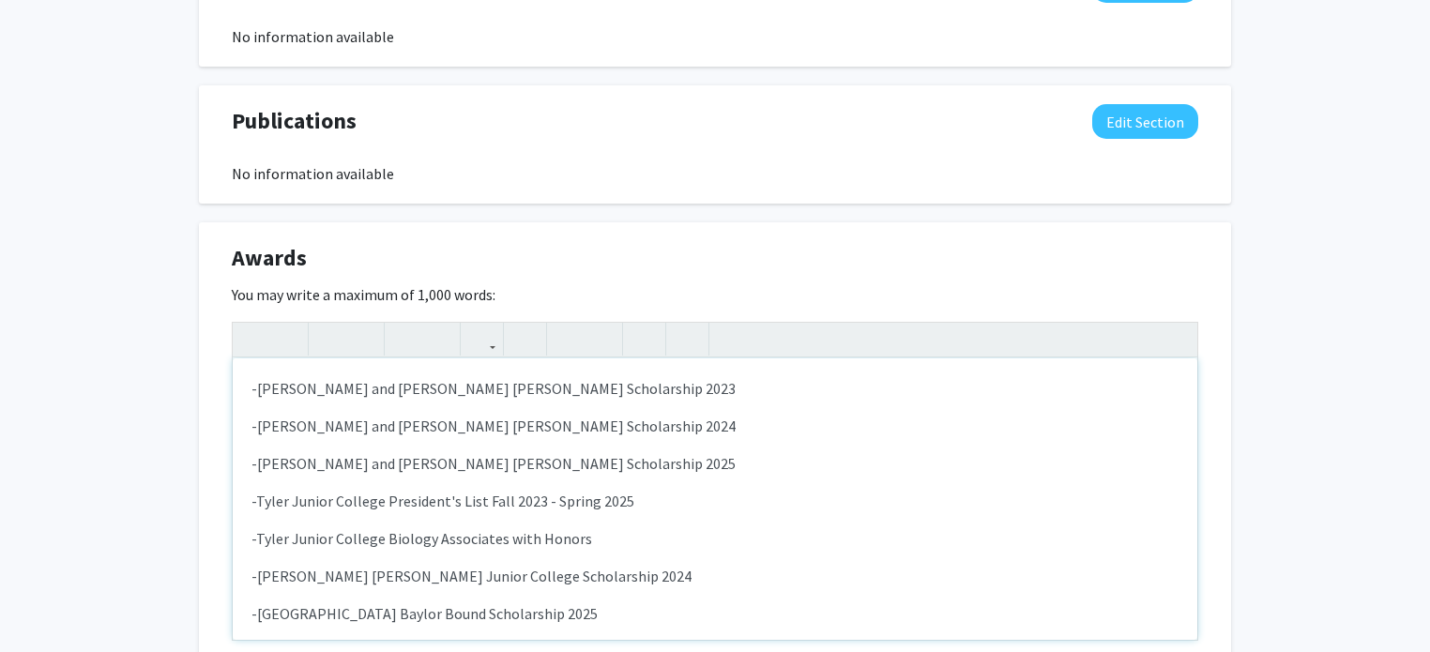
click at [556, 428] on p "-[PERSON_NAME] and [PERSON_NAME] [PERSON_NAME] Scholarship 2024" at bounding box center [714, 426] width 927 height 23
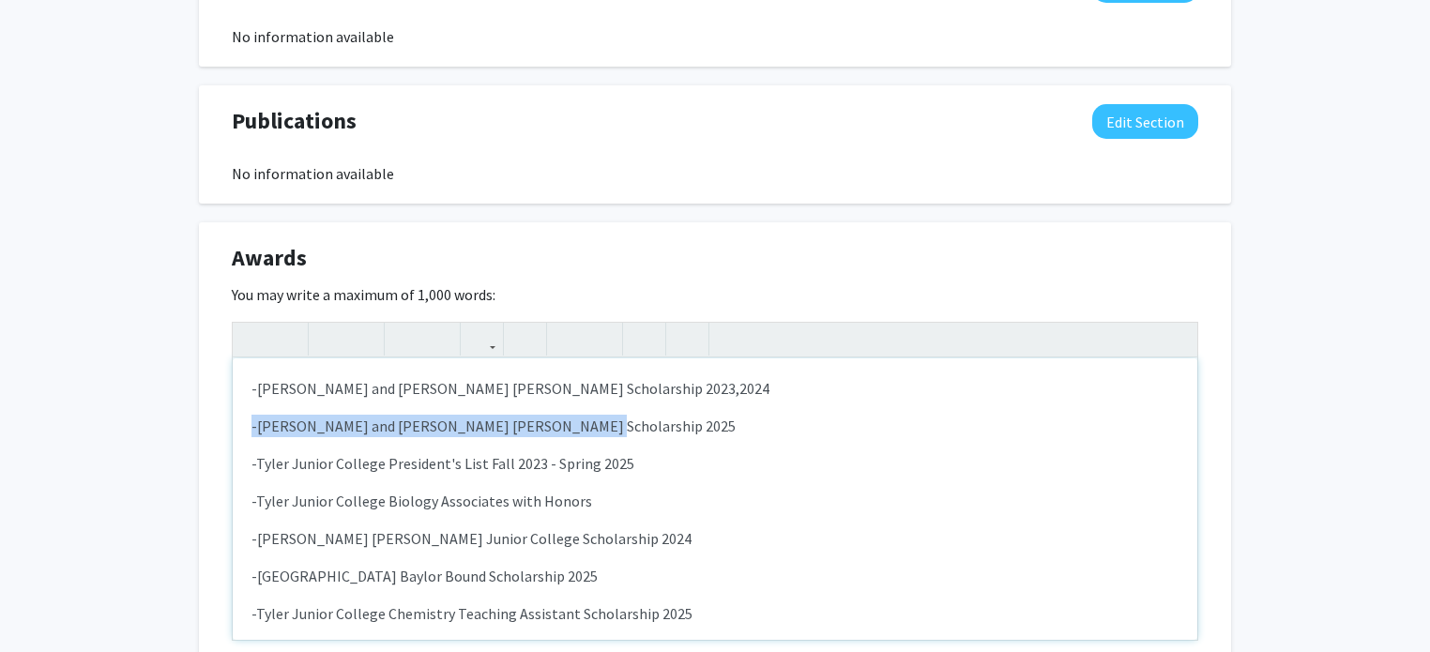
drag, startPoint x: 559, startPoint y: 427, endPoint x: 248, endPoint y: 419, distance: 311.5
click at [248, 419] on div "-[PERSON_NAME] and [PERSON_NAME] [PERSON_NAME] Scholarship 2023, 2024 -[PERSON_…" at bounding box center [715, 498] width 964 height 281
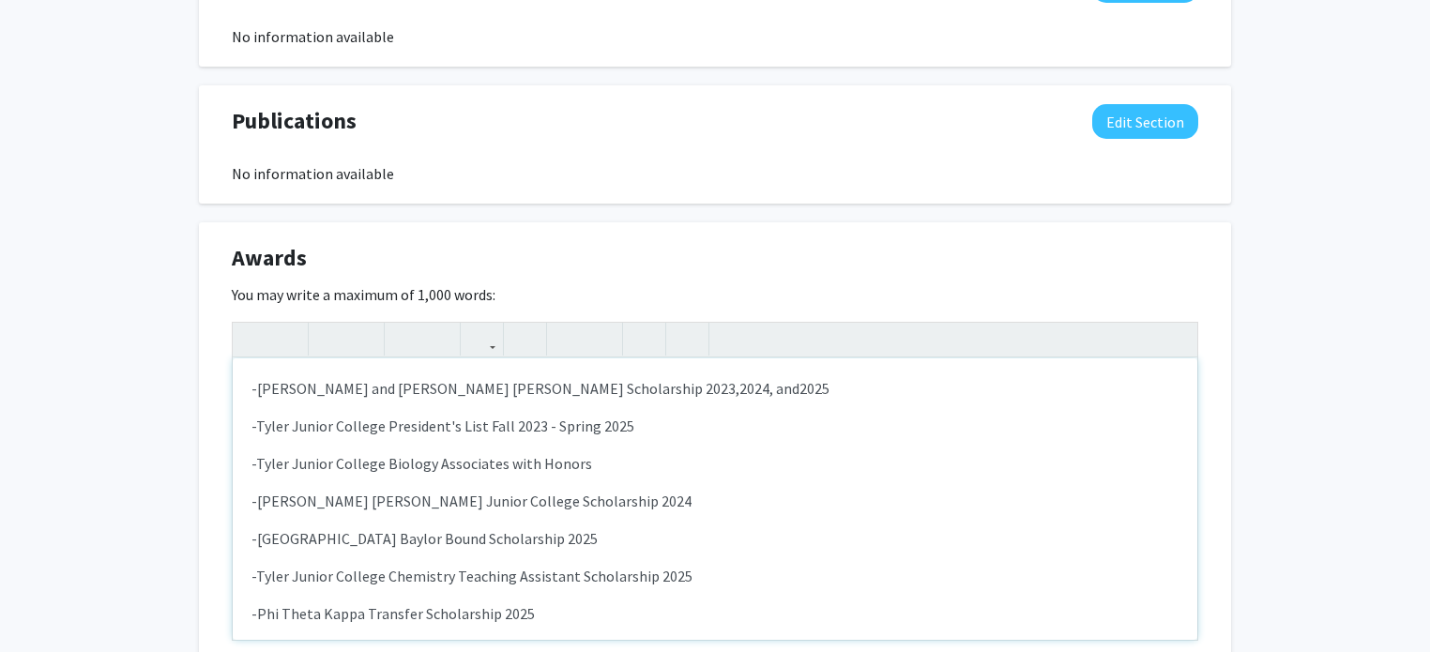
click at [436, 482] on div "-[PERSON_NAME] and [PERSON_NAME] [PERSON_NAME] Scholarship 2023, 2024, and 2025…" at bounding box center [715, 498] width 964 height 281
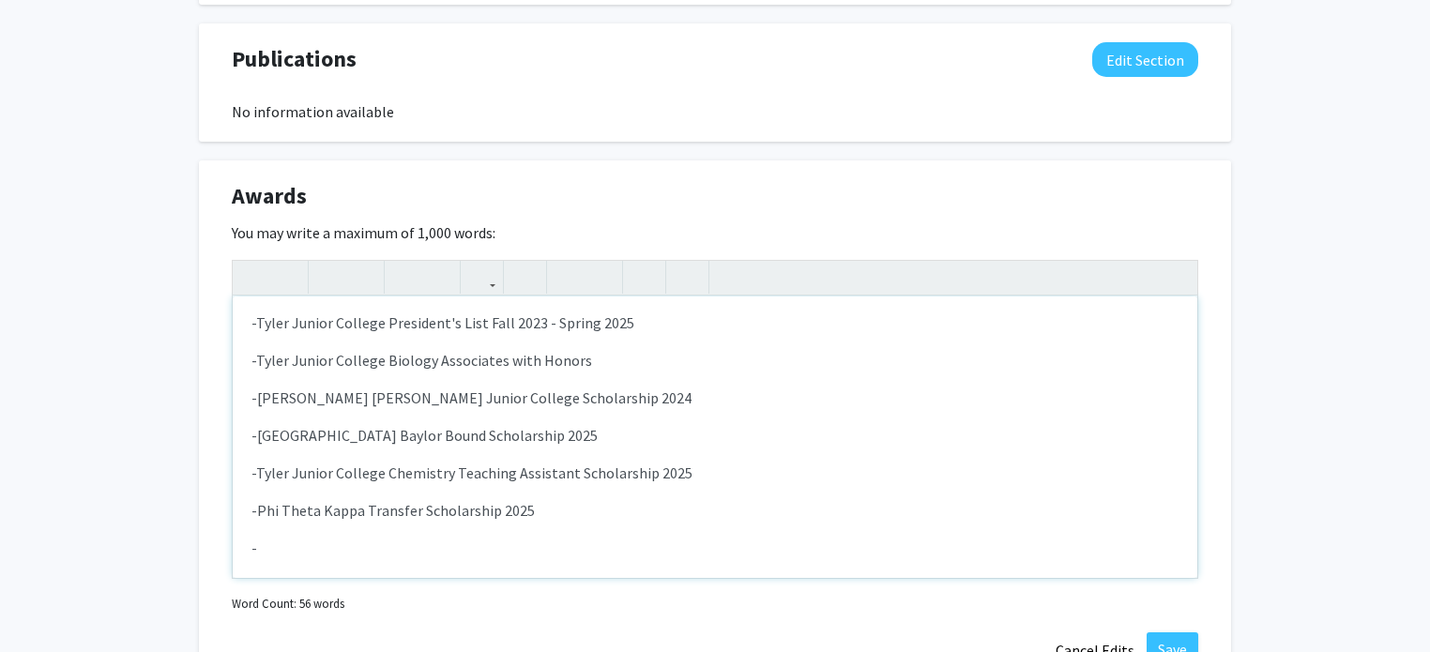
scroll to position [56, 0]
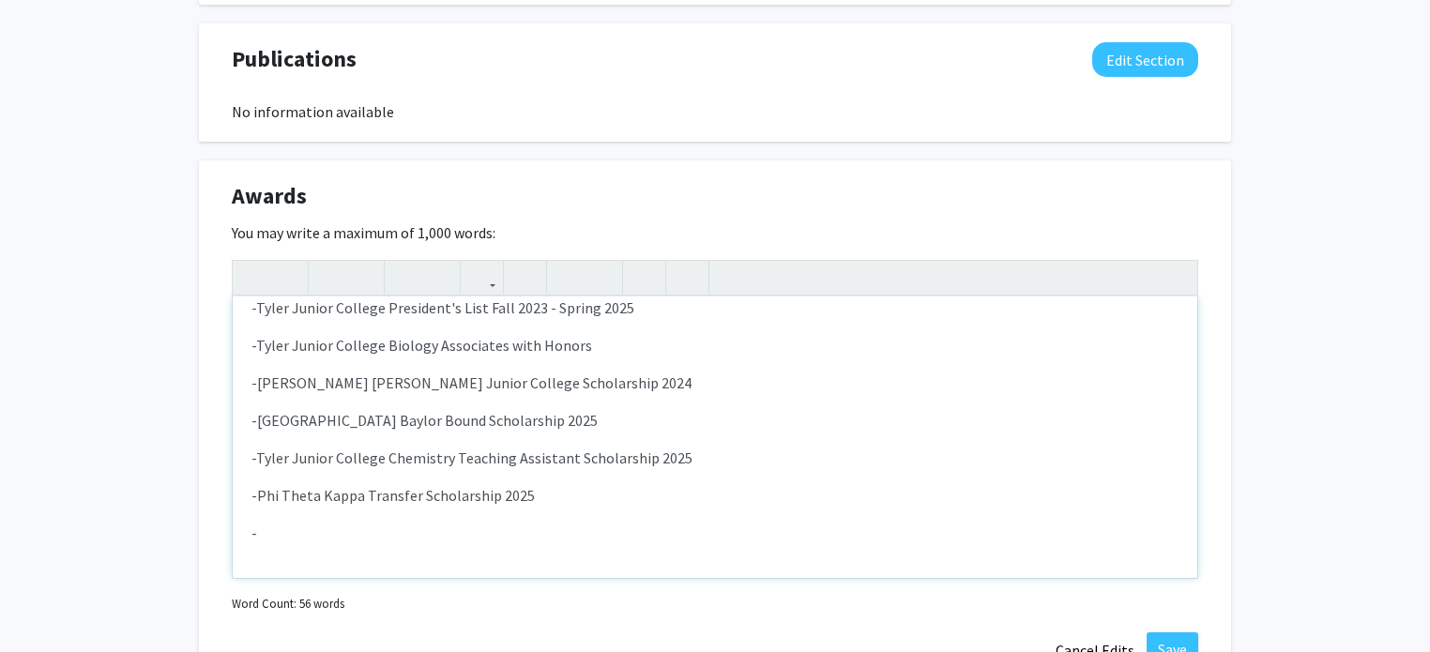
click at [492, 524] on p "-" at bounding box center [714, 533] width 927 height 23
click at [259, 495] on p "-Phi Theta Kappa Transfer Scholarship 2025" at bounding box center [714, 495] width 927 height 23
click at [351, 528] on p "-Baylor" at bounding box center [714, 533] width 927 height 23
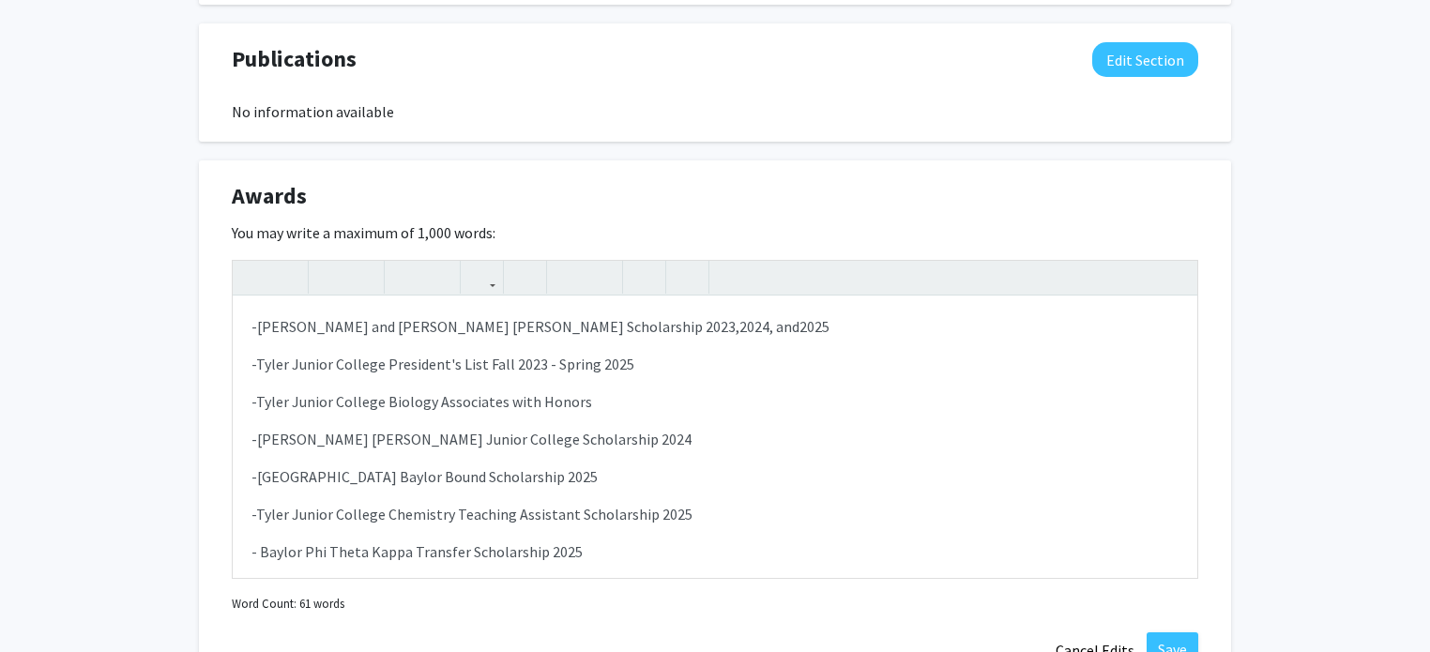
click at [224, 386] on div "Awards Edit Section You may write a maximum of 1,000 words: <p>-[PERSON_NAME] a…" at bounding box center [715, 423] width 1032 height 527
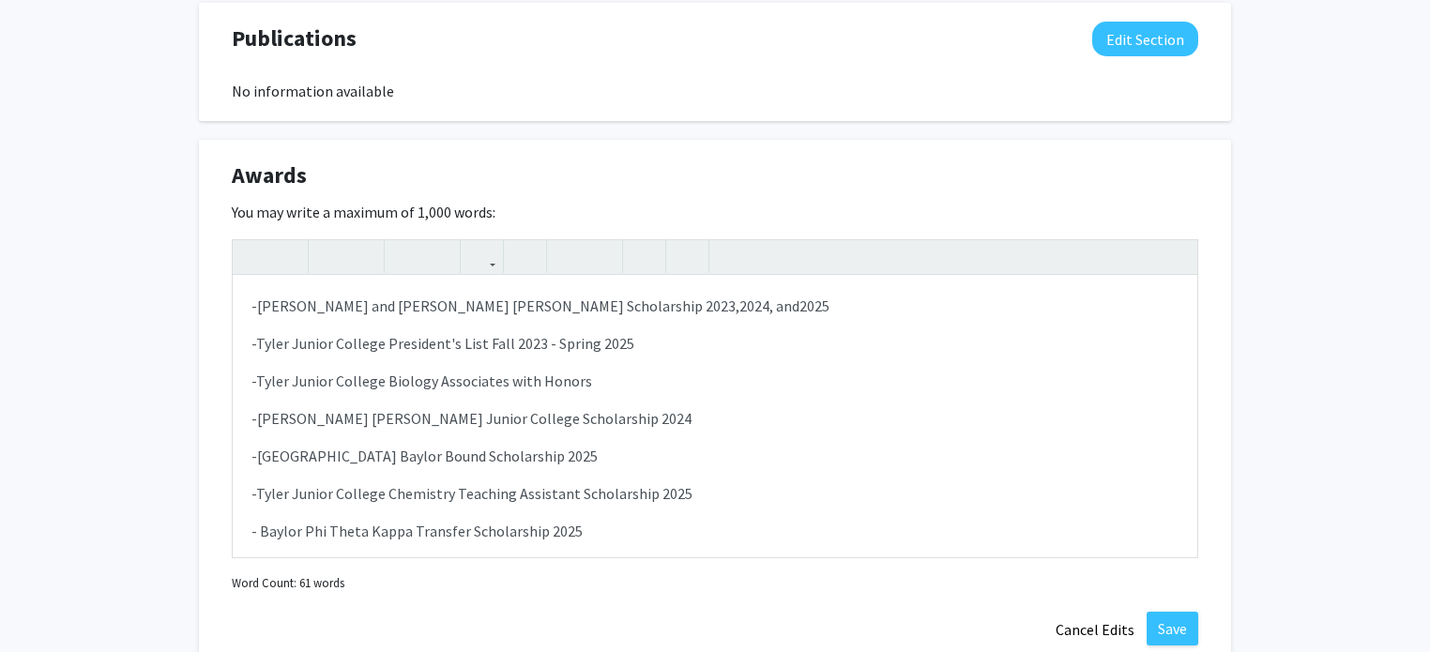
click at [208, 314] on div "Awards Edit Section You may write a maximum of 1,000 words: <p>-[PERSON_NAME] a…" at bounding box center [715, 403] width 1032 height 527
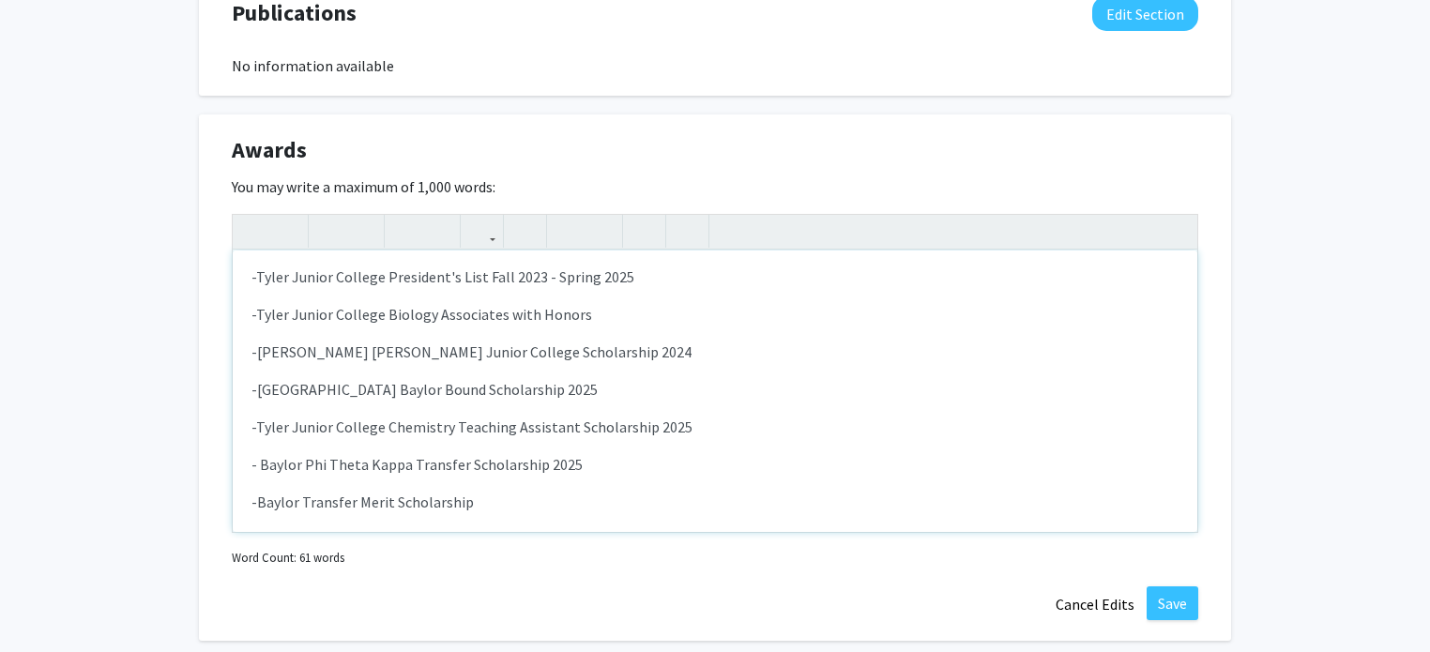
scroll to position [56, 0]
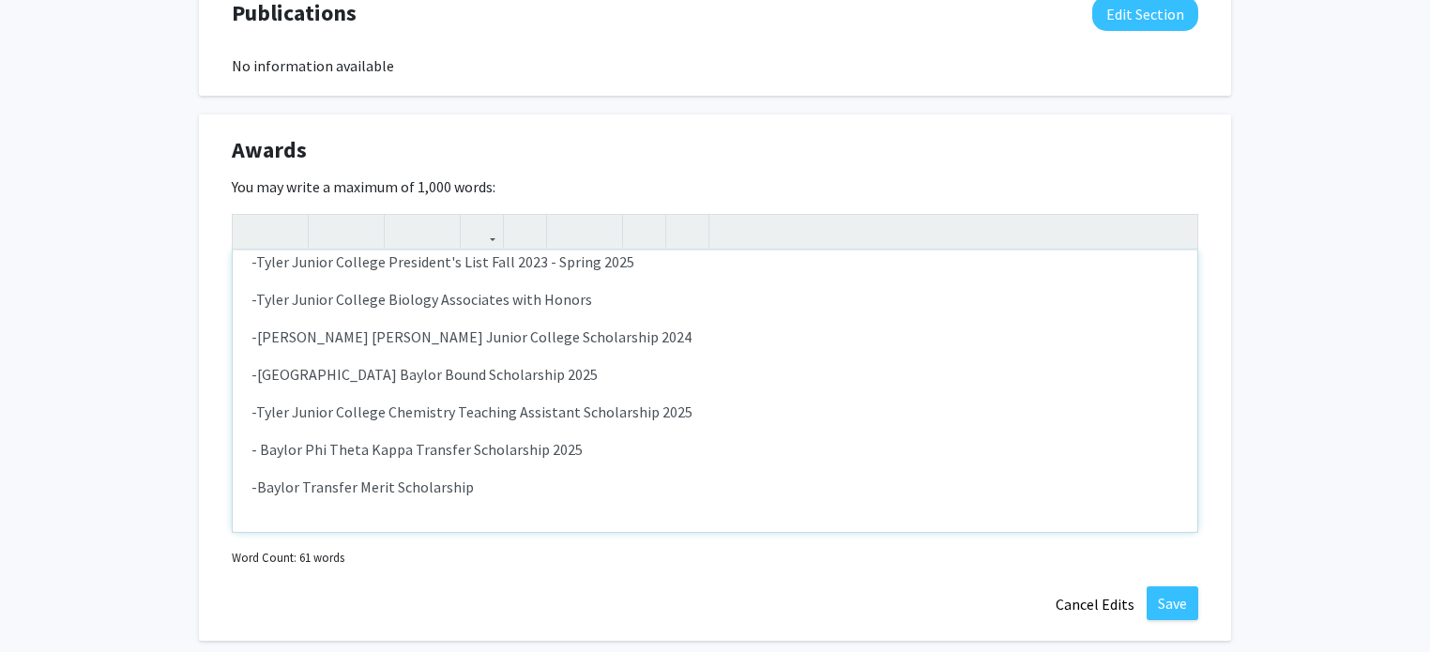
click at [711, 487] on p "-Baylor Transfer Merit Scholarship" at bounding box center [714, 487] width 927 height 23
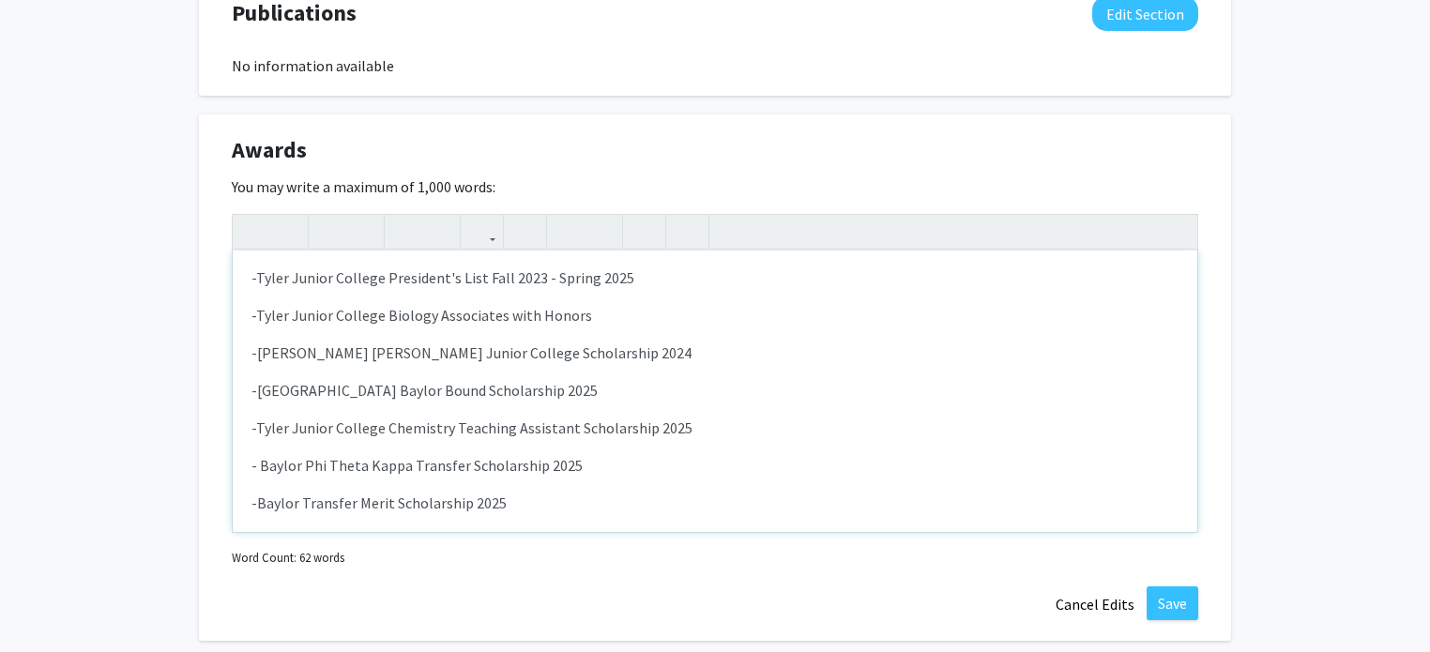
scroll to position [49, 0]
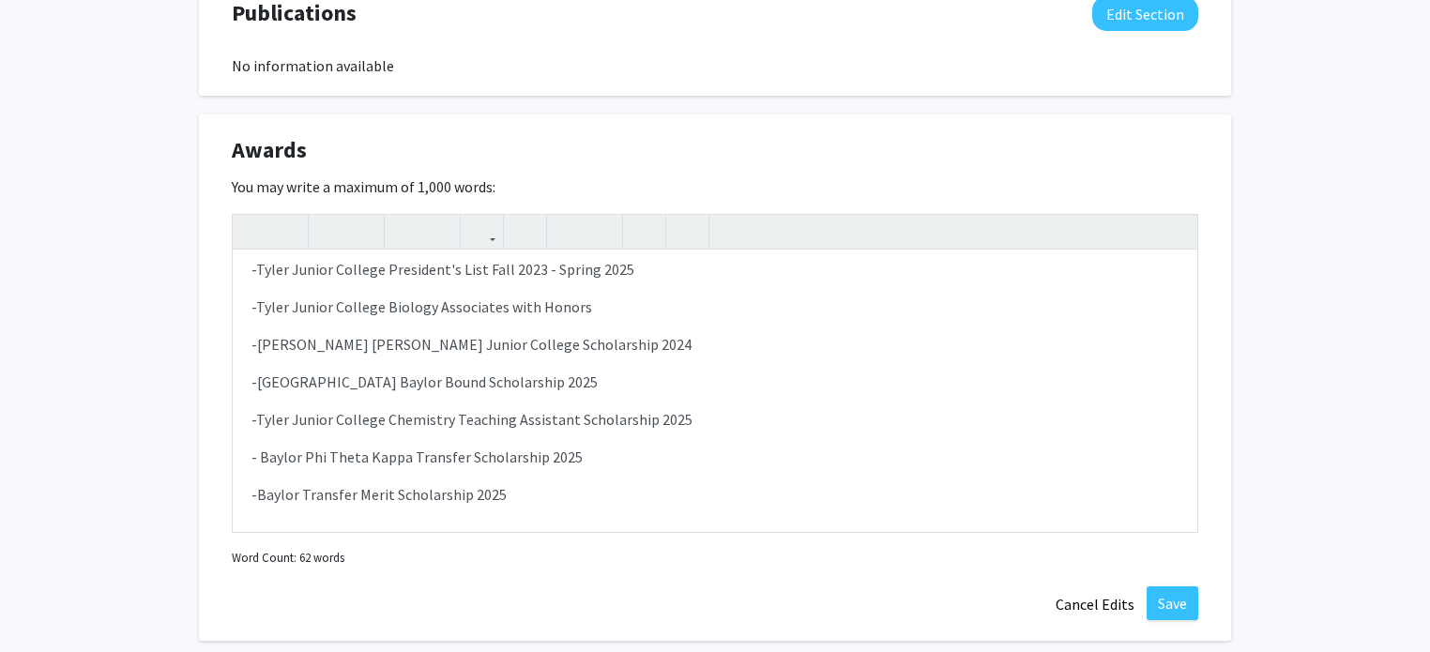
click at [212, 377] on div "Awards Edit Section You may write a maximum of 1,000 words: <p>-[PERSON_NAME] a…" at bounding box center [715, 377] width 1032 height 527
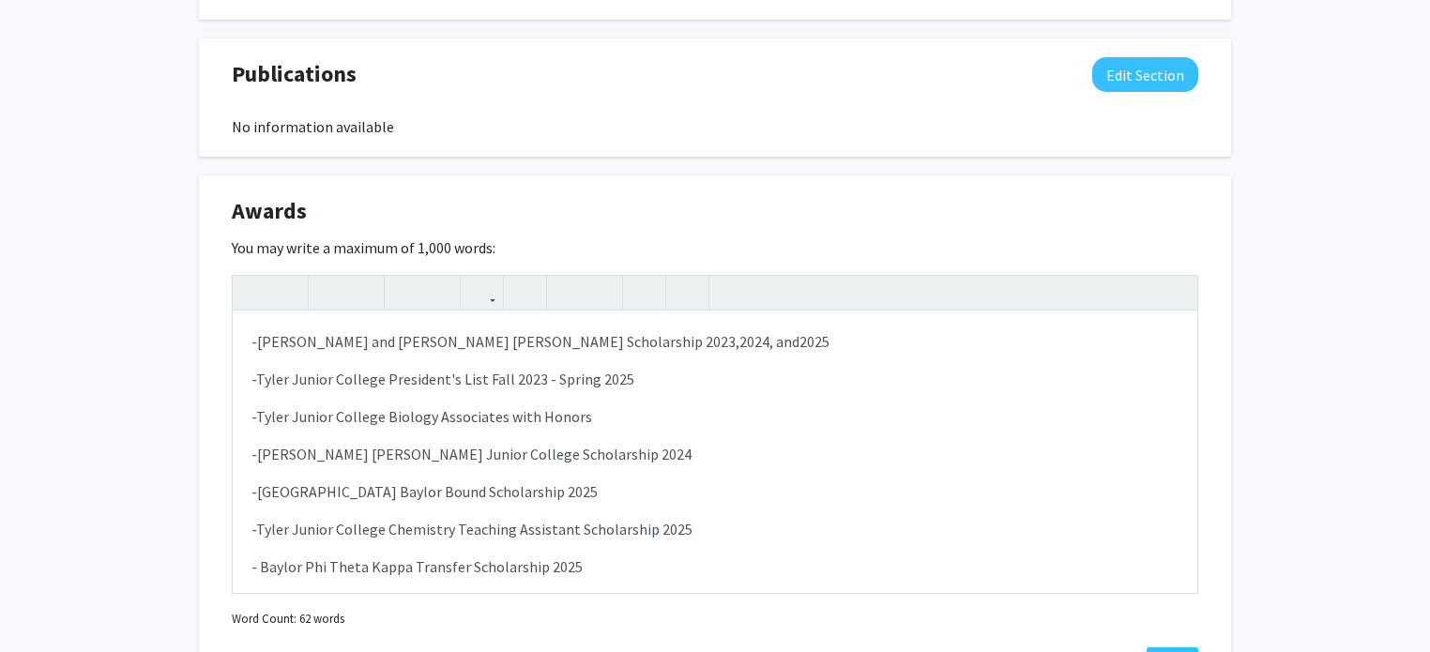
scroll to position [1497, 0]
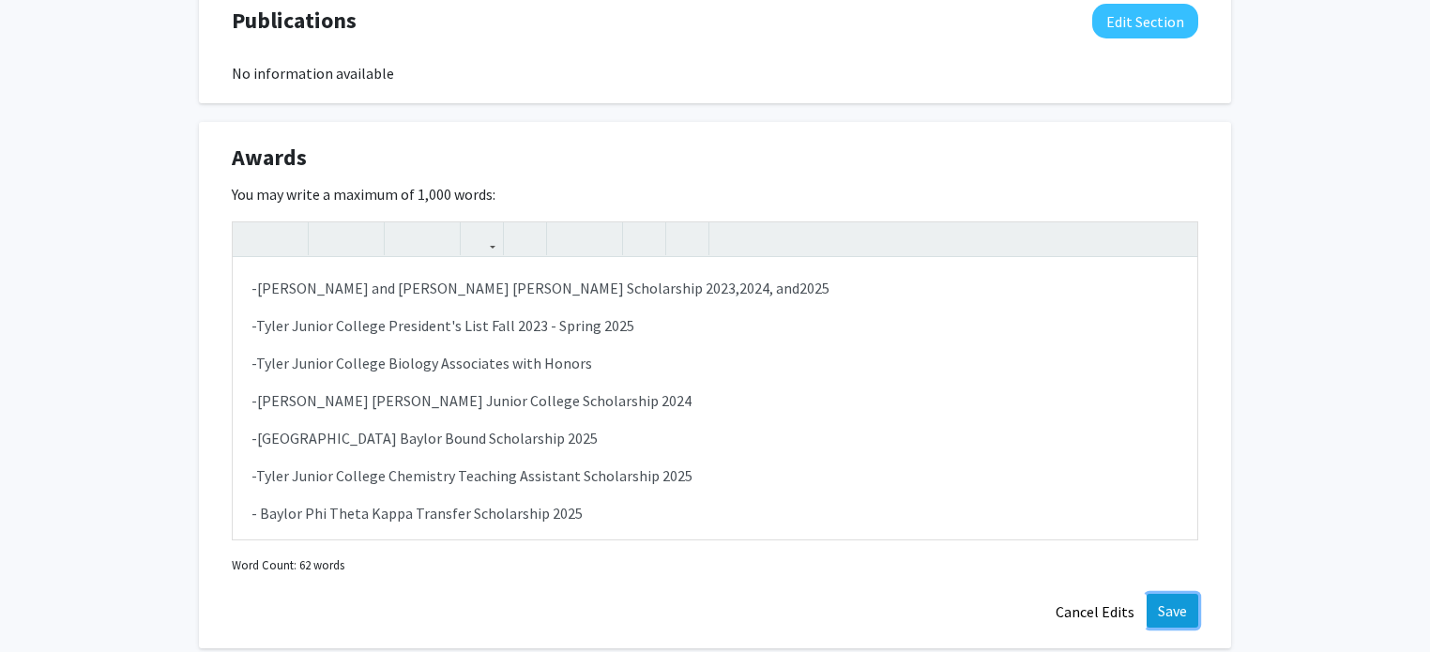
click at [1163, 615] on button "Save" at bounding box center [1172, 611] width 52 height 34
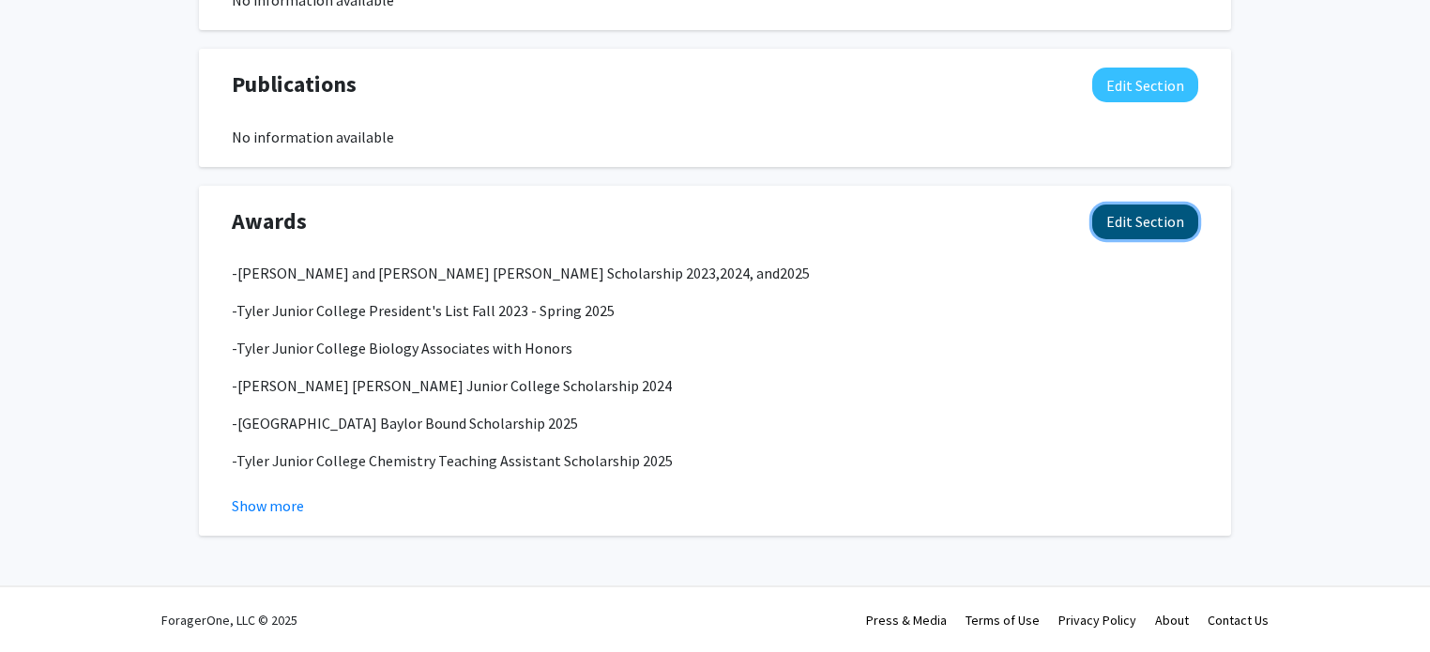
click at [1175, 216] on button "Edit Section" at bounding box center [1145, 222] width 106 height 35
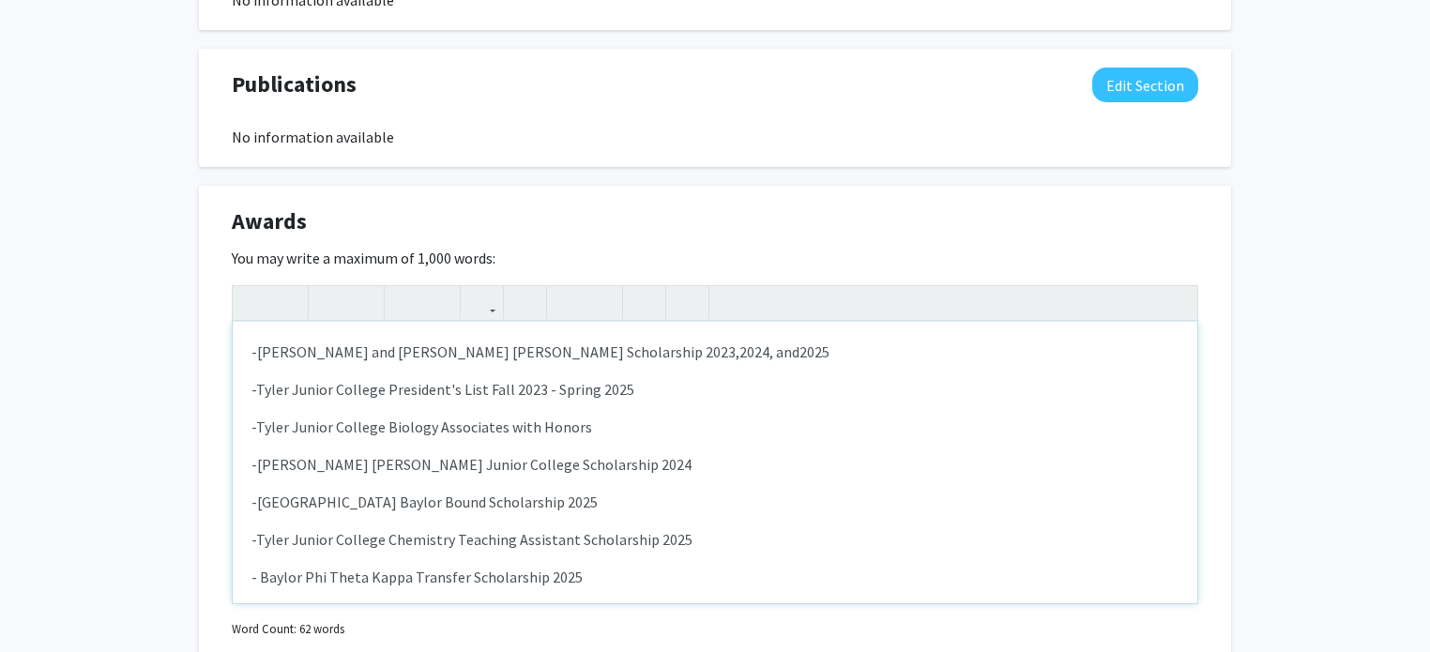
click at [248, 349] on div "-[PERSON_NAME] and [PERSON_NAME] [PERSON_NAME] Scholarship 2023, 2024, and 2025…" at bounding box center [715, 462] width 964 height 281
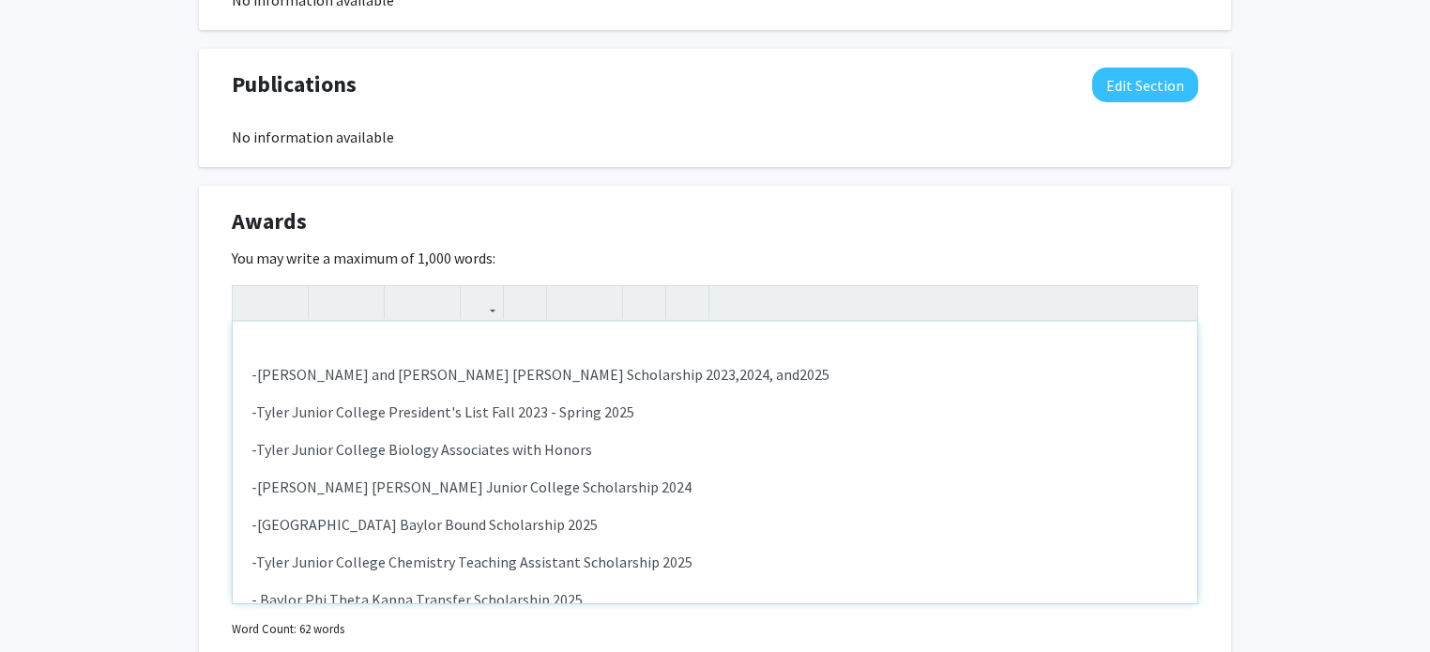
click at [248, 349] on div "-[PERSON_NAME] and [PERSON_NAME] [PERSON_NAME] Scholarship 2023, 2024, and 2025…" at bounding box center [715, 462] width 964 height 281
click at [248, 375] on div "-AP Scholar with -[PERSON_NAME] and [PERSON_NAME] [PERSON_NAME] Scholarship 202…" at bounding box center [715, 462] width 964 height 281
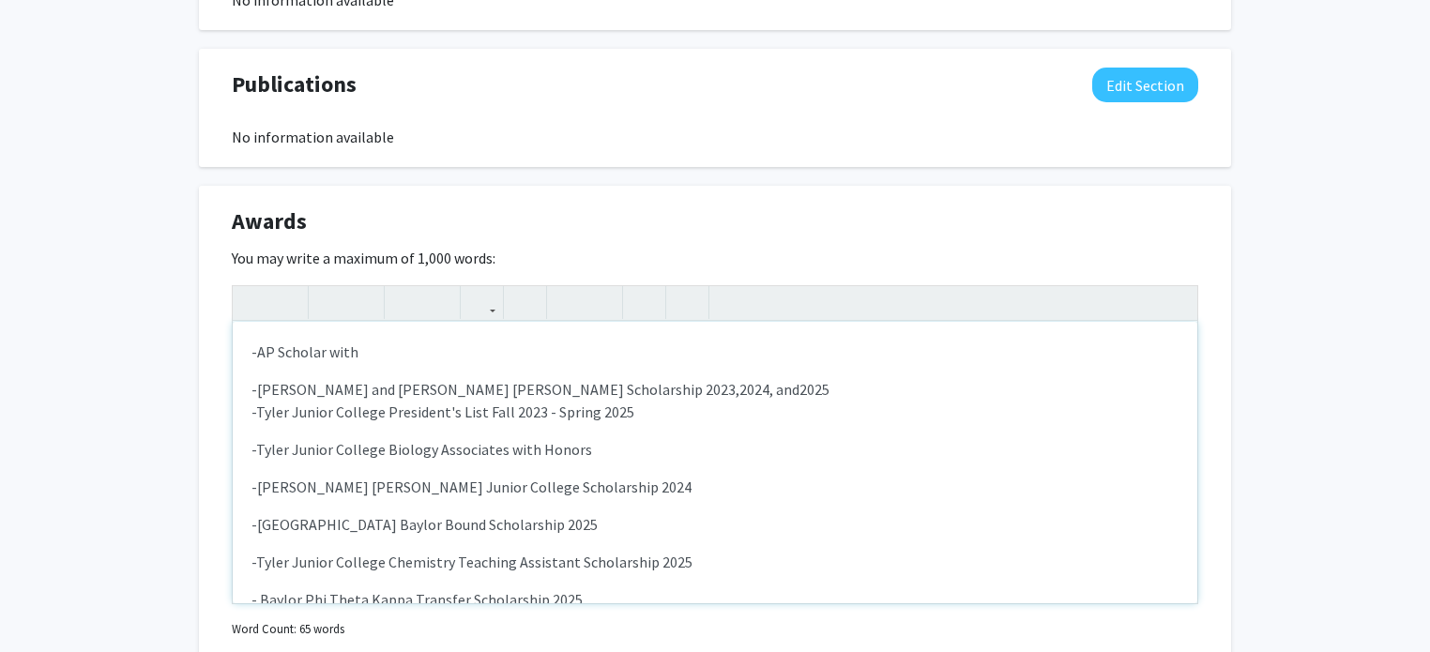
click at [246, 419] on div "-AP Scholar with -[PERSON_NAME] and [PERSON_NAME] [PERSON_NAME] Scholarship 202…" at bounding box center [715, 462] width 964 height 281
click at [249, 449] on div "-AP Scholar with -[PERSON_NAME] and [PERSON_NAME] [PERSON_NAME] Scholarship 202…" at bounding box center [715, 462] width 964 height 281
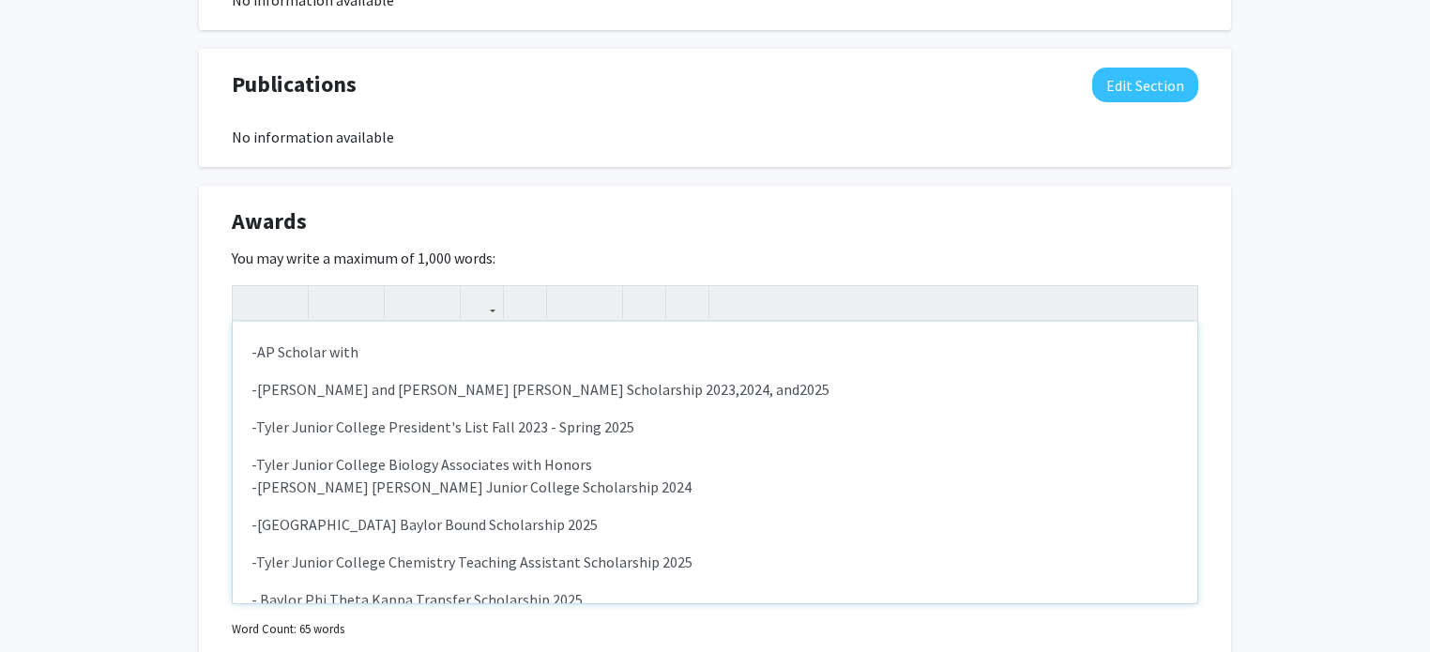
click at [250, 491] on div "-AP Scholar with -[PERSON_NAME] and [PERSON_NAME] [PERSON_NAME] Scholarship 202…" at bounding box center [715, 462] width 964 height 281
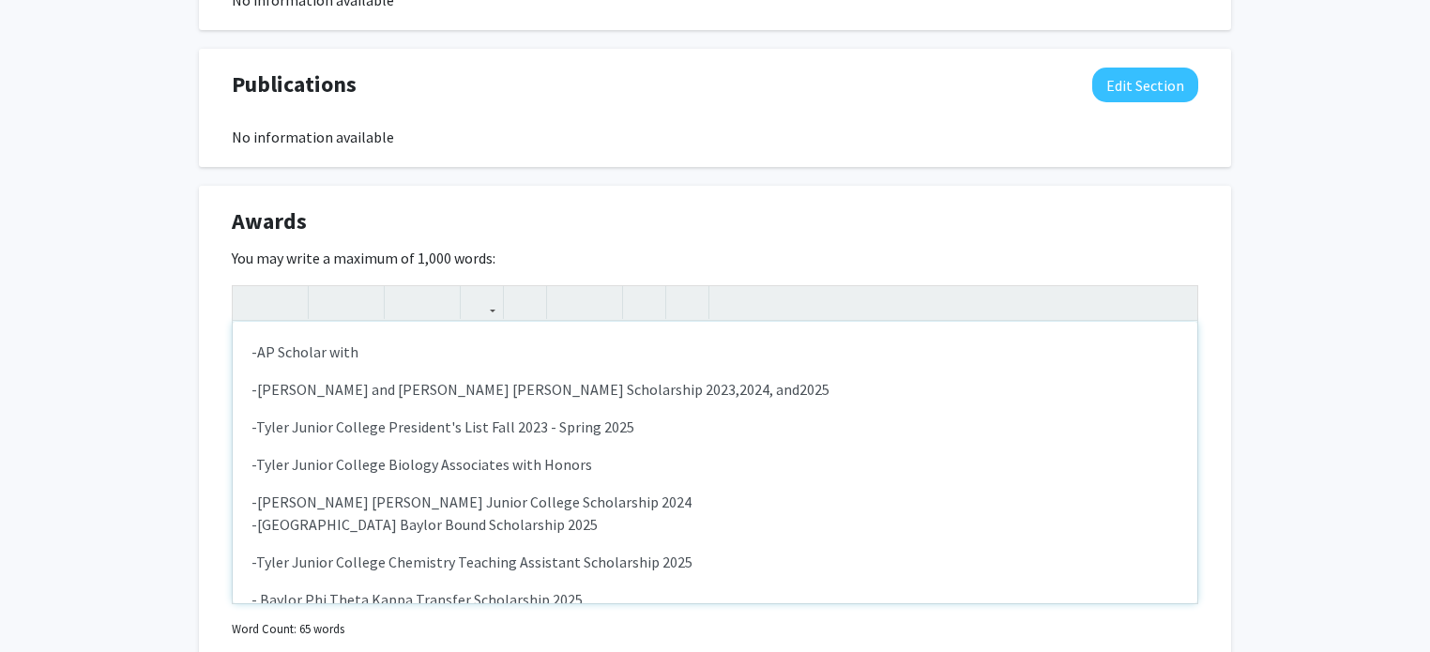
click at [250, 524] on div "-AP Scholar with -[PERSON_NAME] and [PERSON_NAME] [PERSON_NAME] Scholarship 202…" at bounding box center [715, 462] width 964 height 281
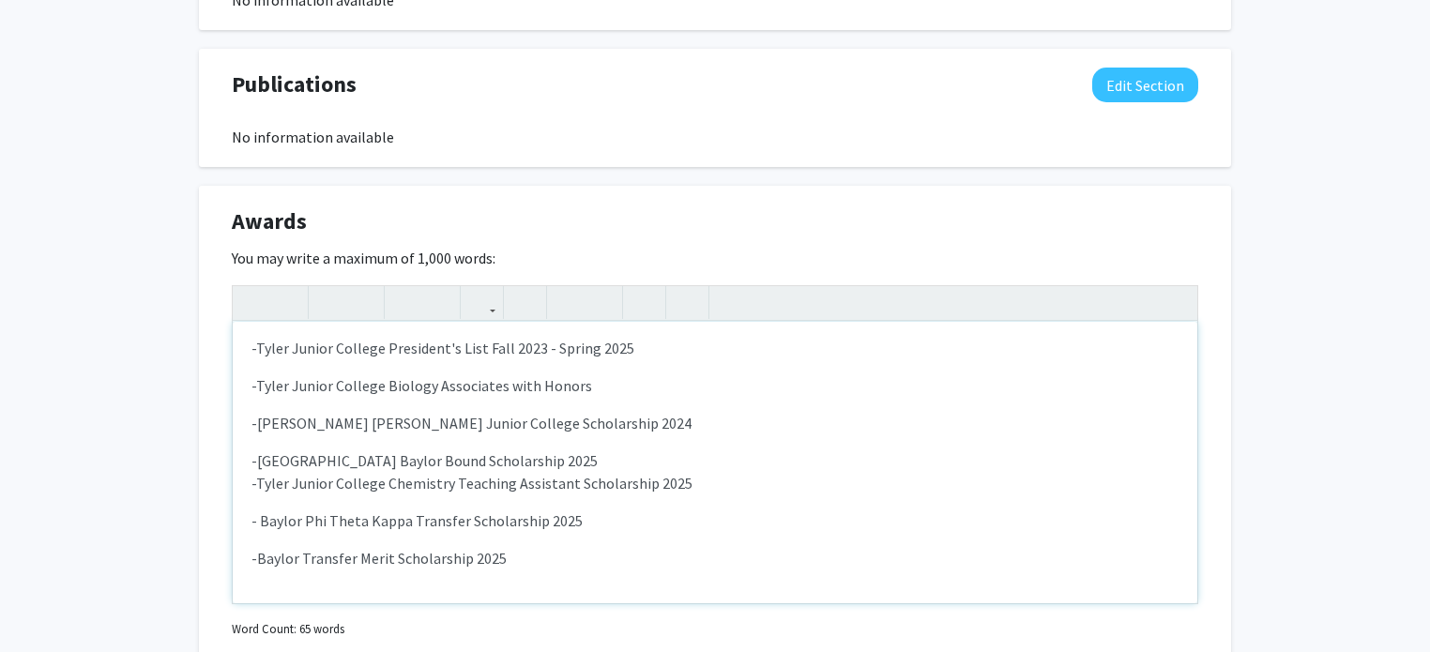
click at [244, 487] on div "-AP Scholar with -[PERSON_NAME] and [PERSON_NAME] [PERSON_NAME] Scholarship 202…" at bounding box center [715, 462] width 964 height 281
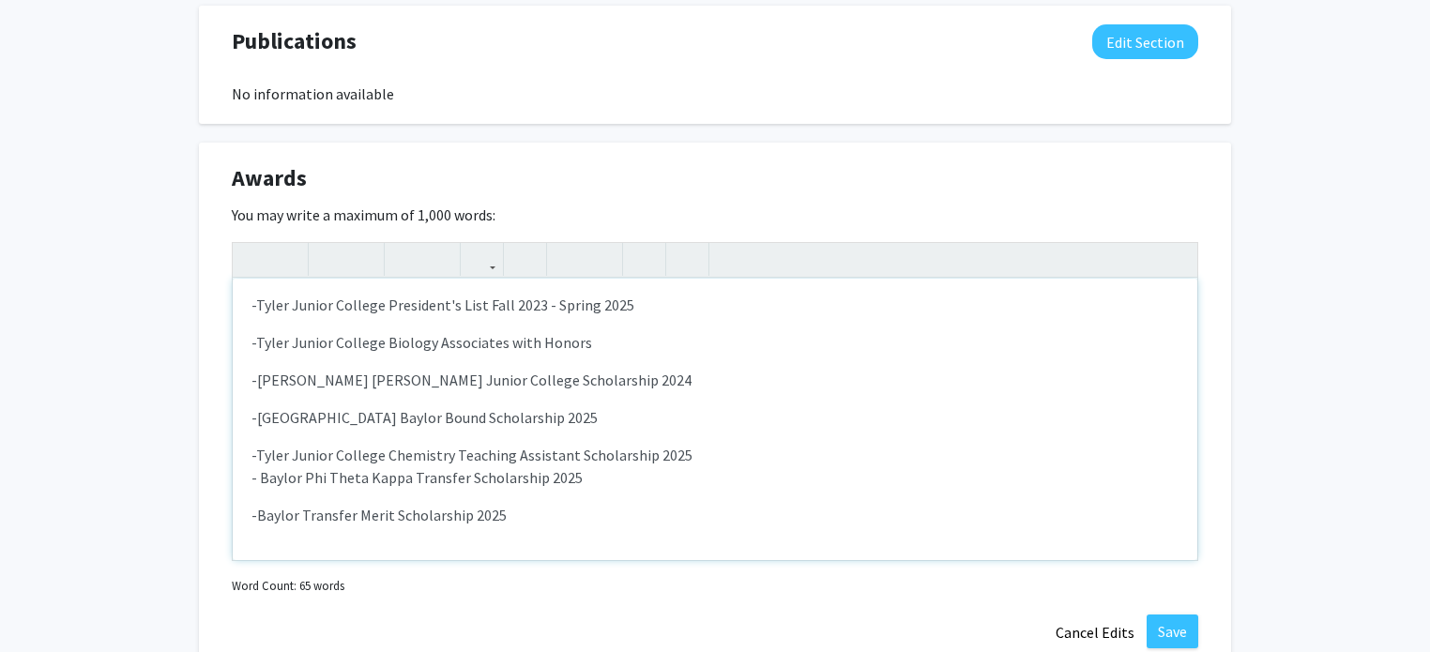
scroll to position [1482, 0]
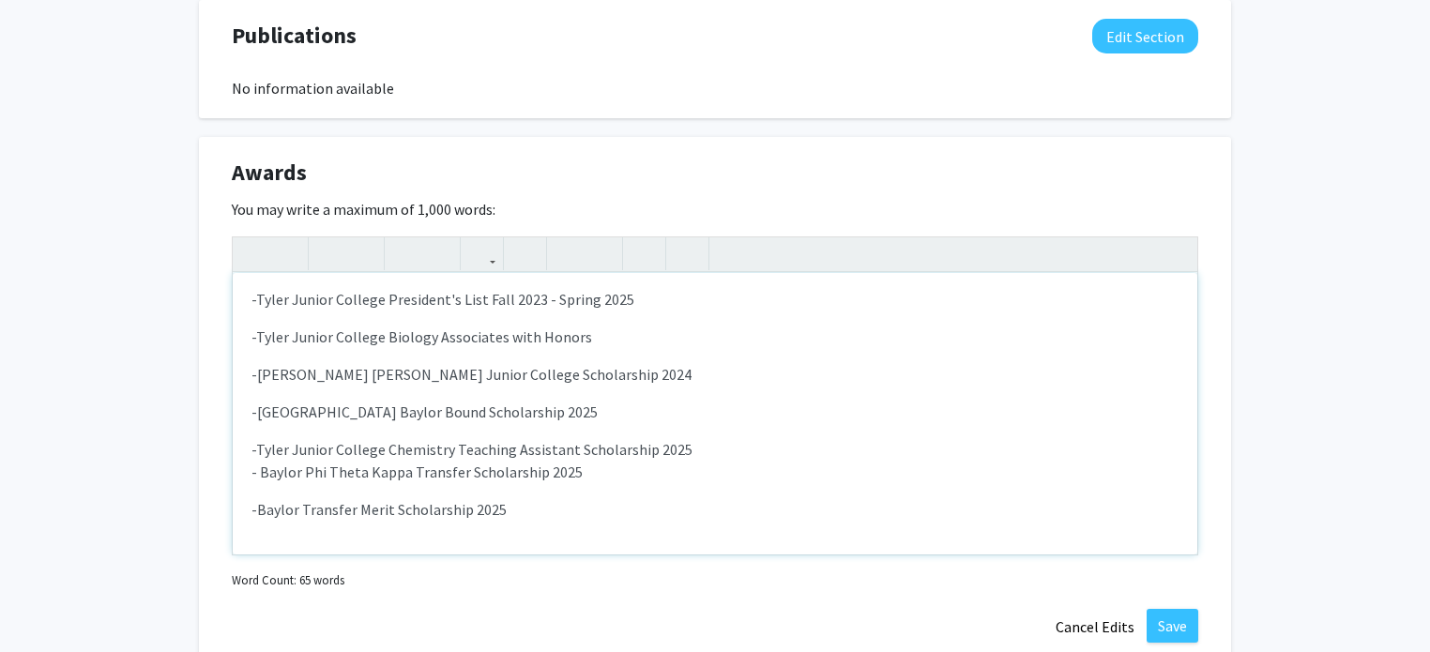
click at [245, 472] on div "-AP Scholar with -[PERSON_NAME] and [PERSON_NAME] [PERSON_NAME] Scholarship 202…" at bounding box center [715, 413] width 964 height 281
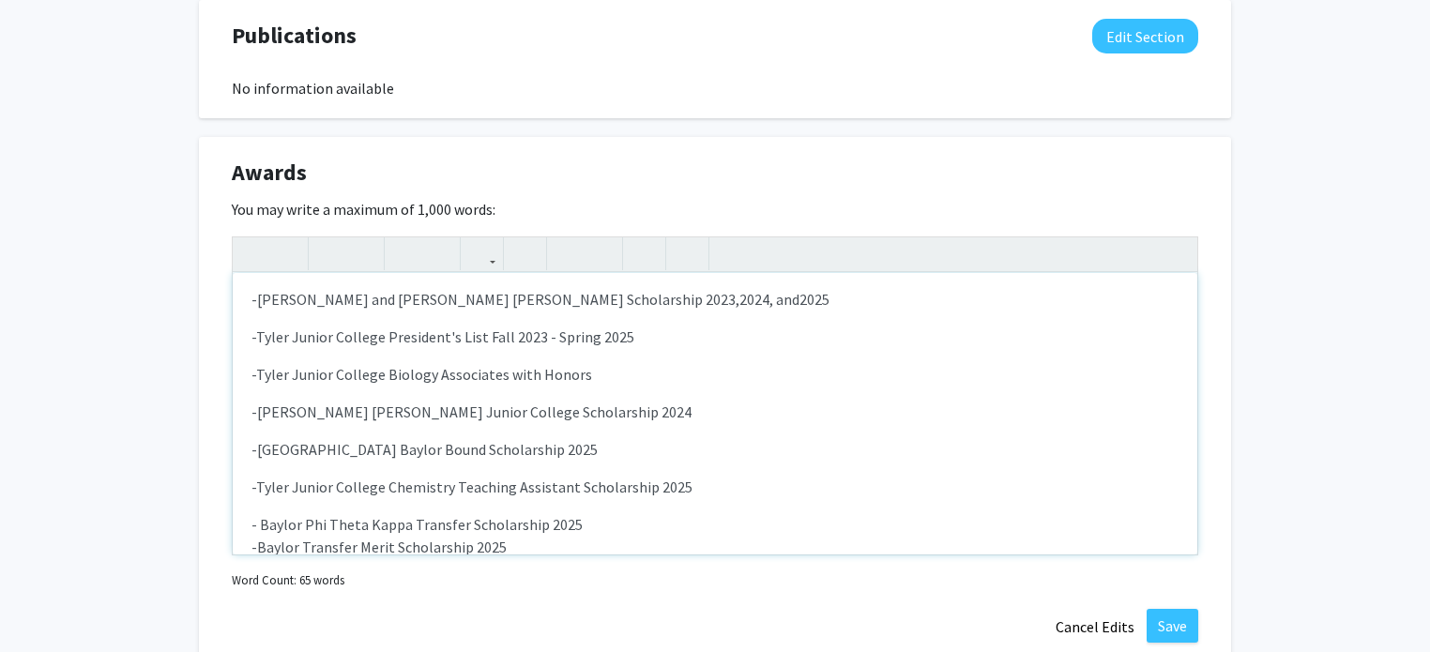
scroll to position [79, 0]
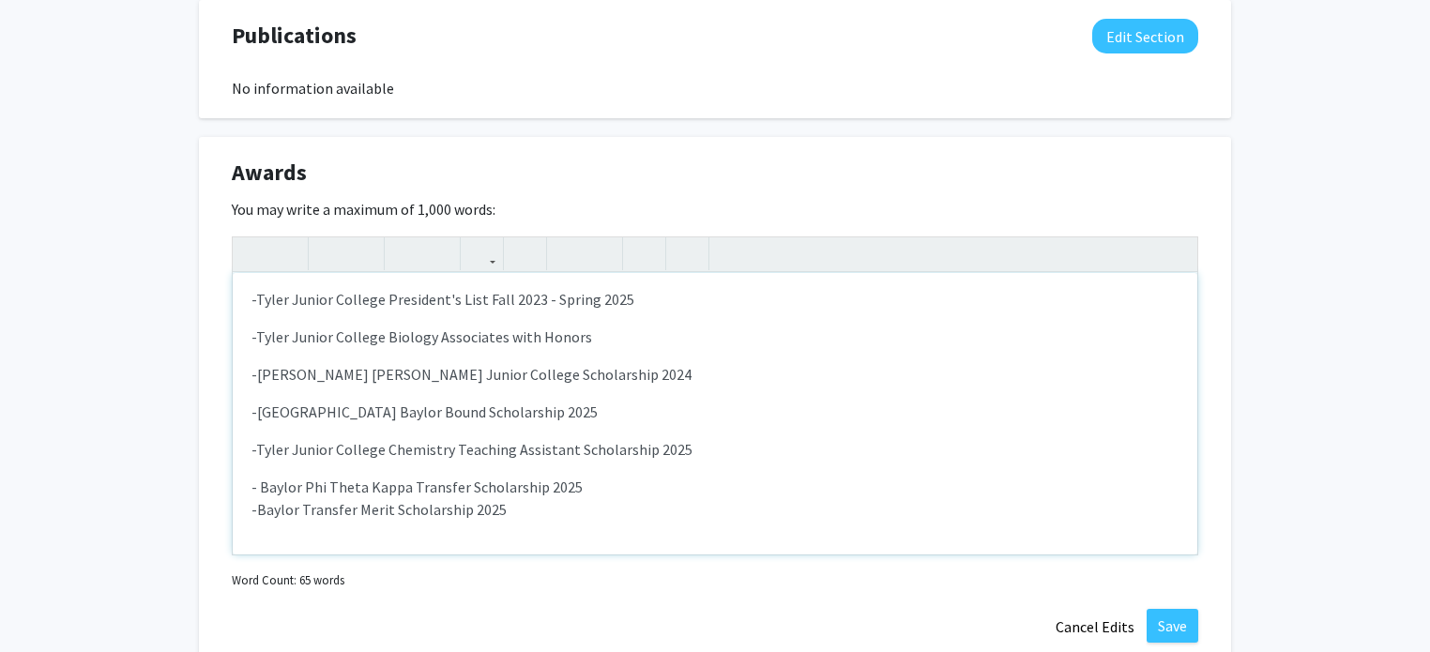
click at [250, 503] on div "-AP Scholar with -[PERSON_NAME] and [PERSON_NAME] [PERSON_NAME] Scholarship 202…" at bounding box center [715, 413] width 964 height 281
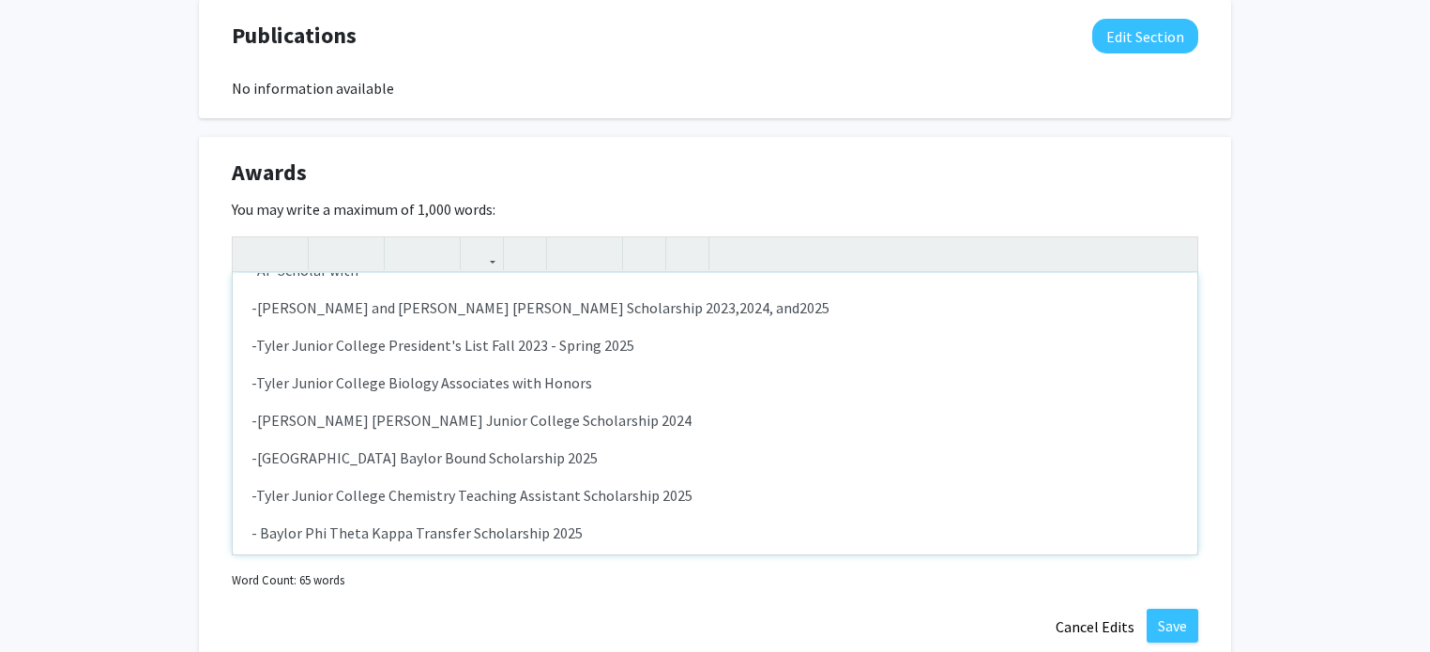
scroll to position [0, 0]
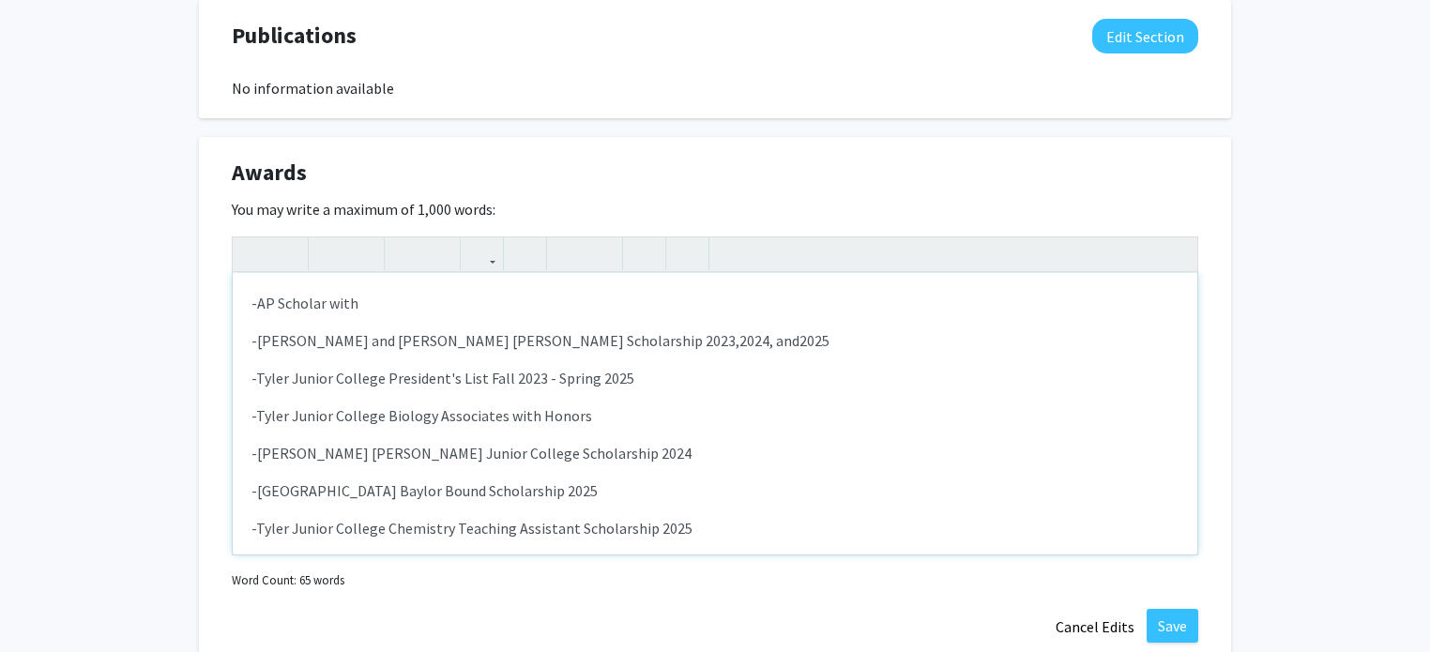
click at [417, 307] on p "-AP Scholar with" at bounding box center [714, 303] width 927 height 23
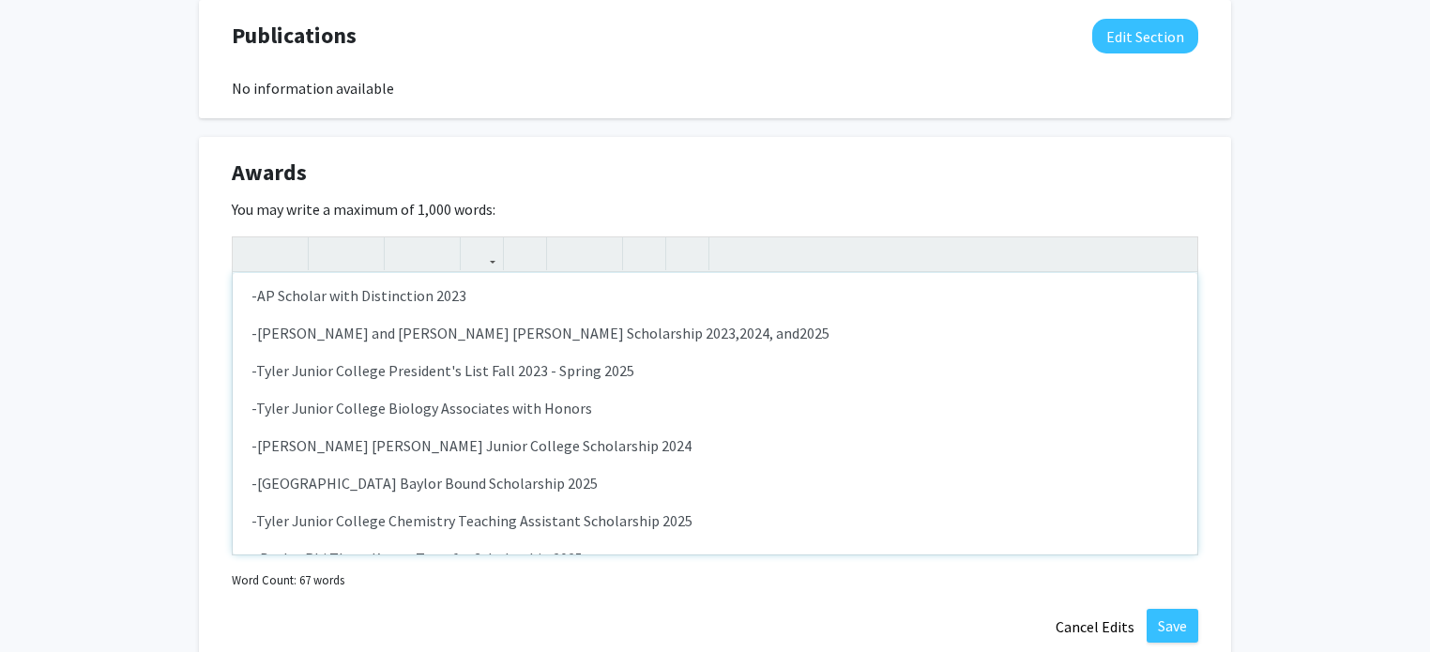
scroll to position [4, 0]
click at [715, 412] on p "-Tyler Junior College Biology Associates with Honors" at bounding box center [714, 412] width 927 height 23
type textarea "<p>-AP Scholar with Distinction 2023</p><p><span style="font-size: 1rem;">-[PER…"
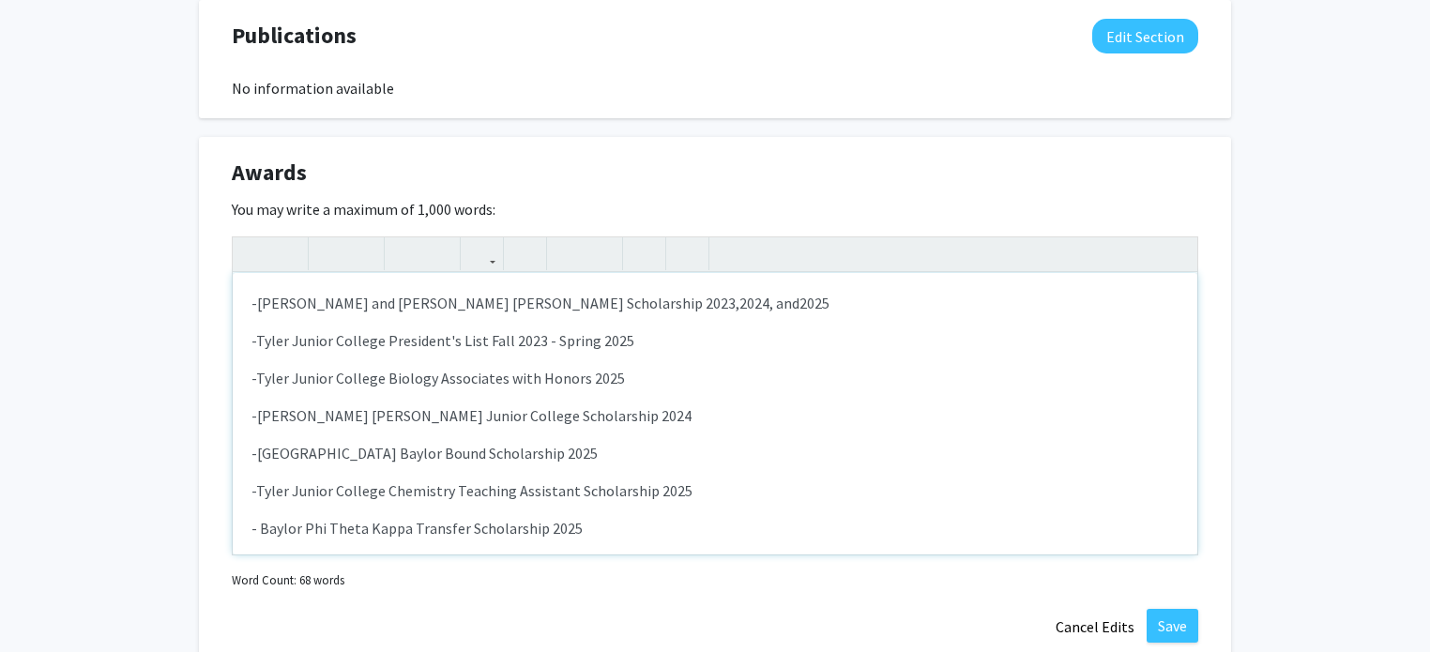
scroll to position [39, 0]
click at [1177, 625] on button "Save" at bounding box center [1172, 626] width 52 height 34
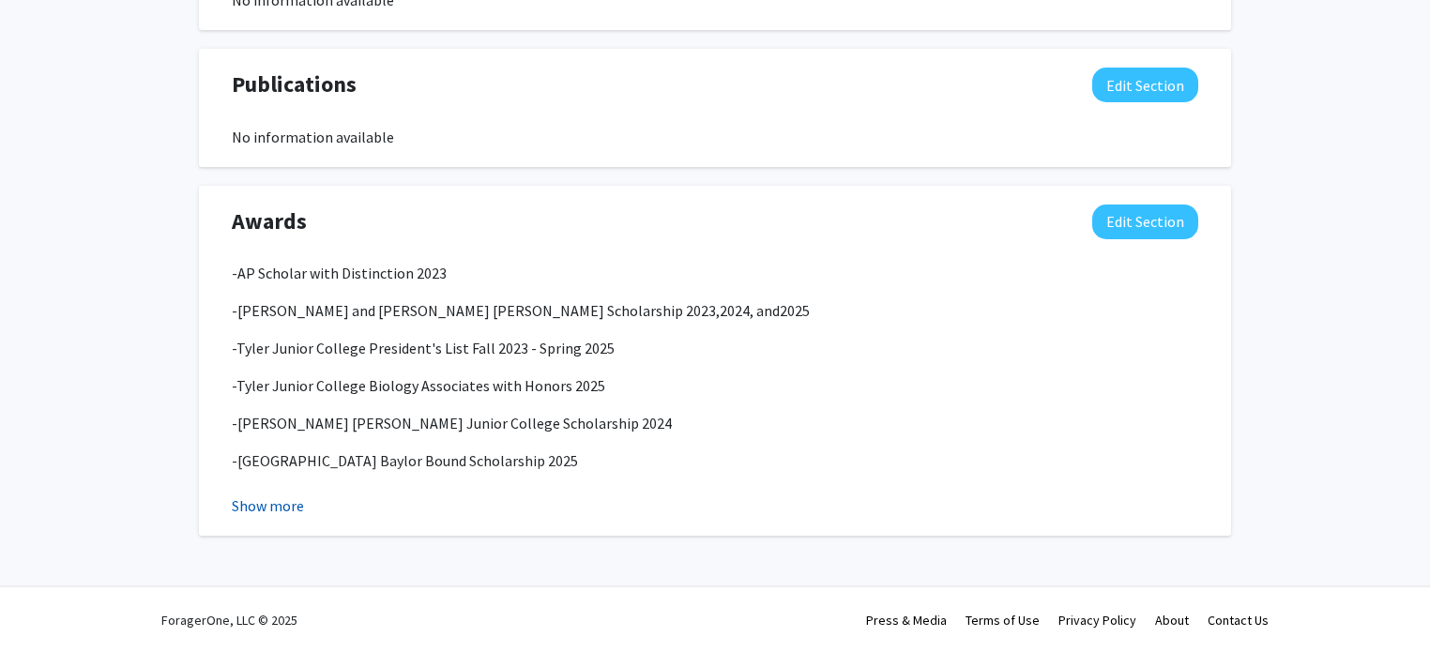
click at [282, 505] on button "Show more" at bounding box center [268, 505] width 72 height 23
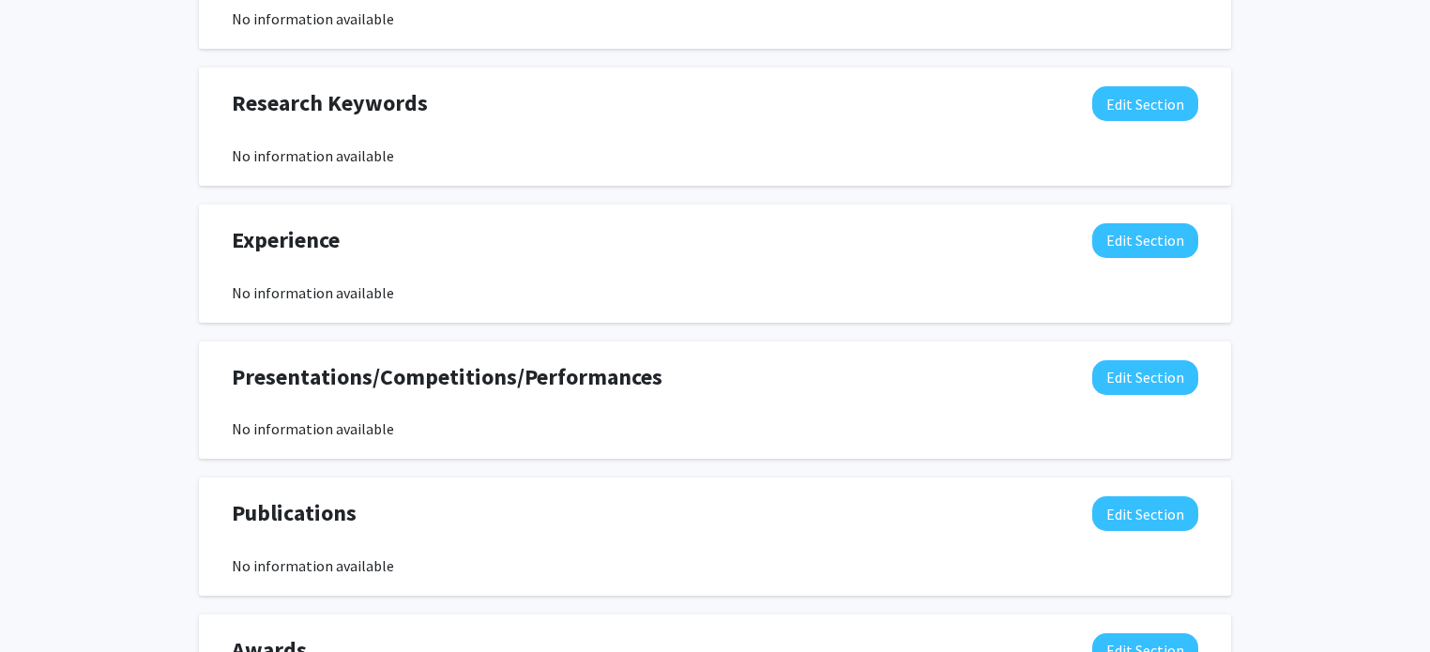
scroll to position [1001, 0]
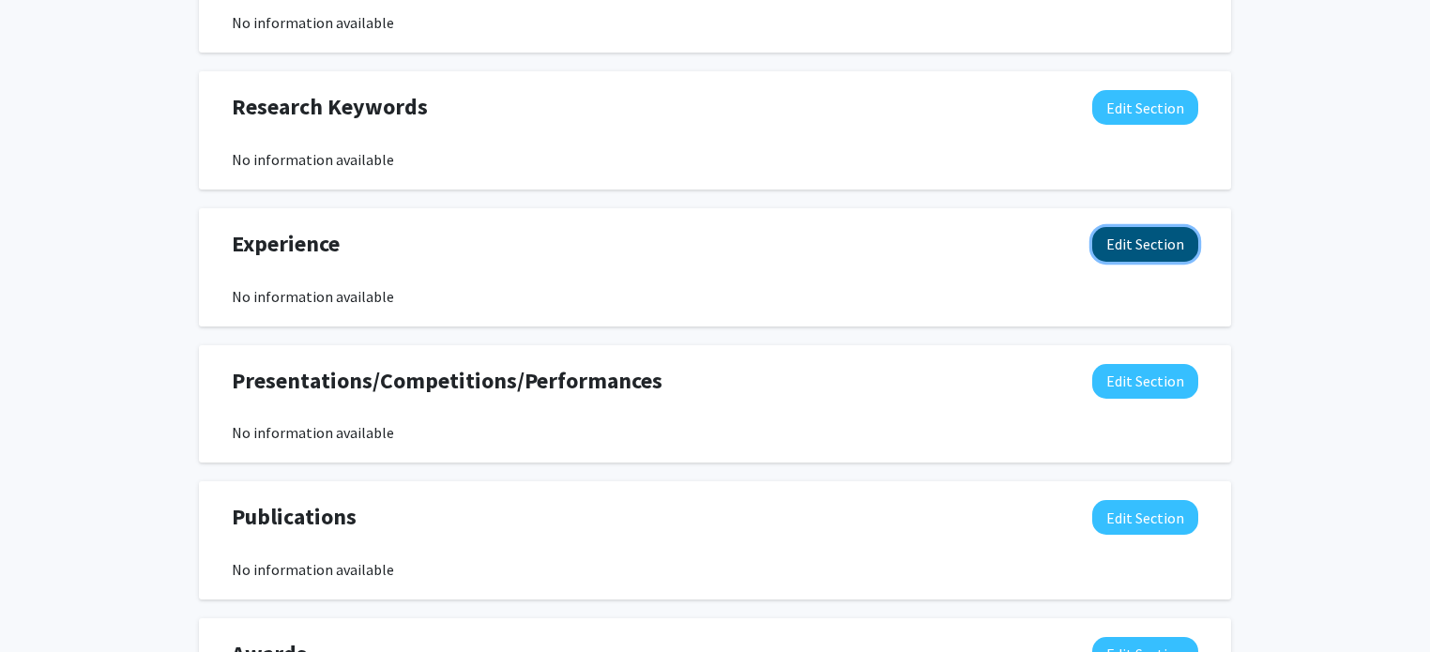
click at [1109, 246] on button "Edit Section" at bounding box center [1145, 244] width 106 height 35
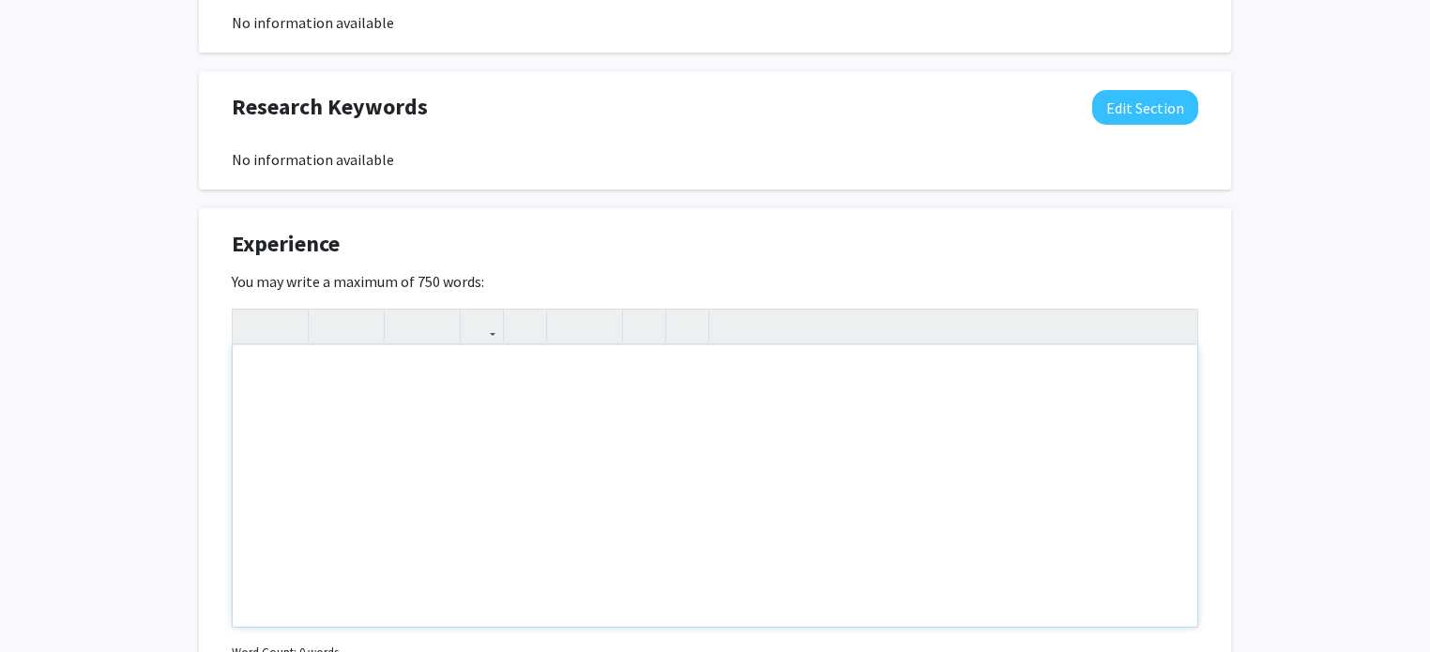
click at [614, 369] on div "Note to users with screen readers: Please deactivate our accessibility plugin f…" at bounding box center [715, 485] width 964 height 281
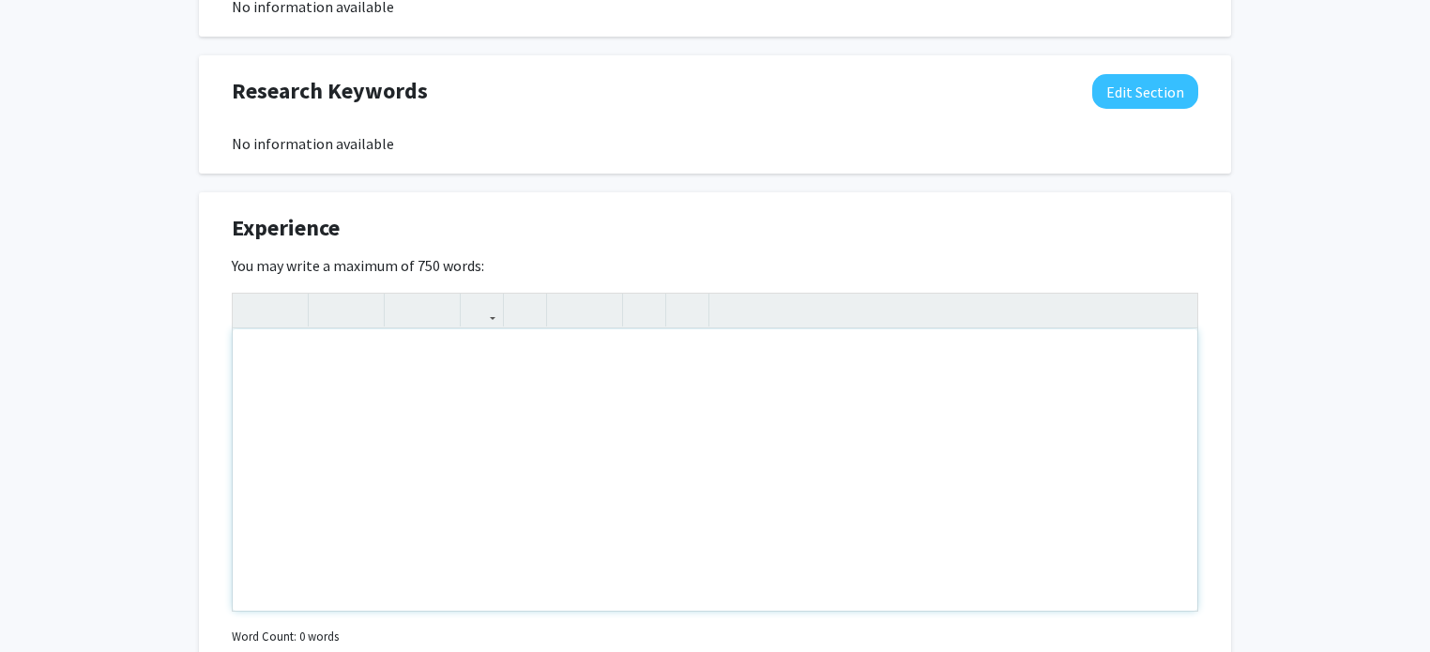
scroll to position [1017, 0]
click at [259, 359] on div "-Biology" at bounding box center [715, 469] width 964 height 281
click at [443, 361] on div "-Tyler Junior College Biology" at bounding box center [715, 469] width 964 height 281
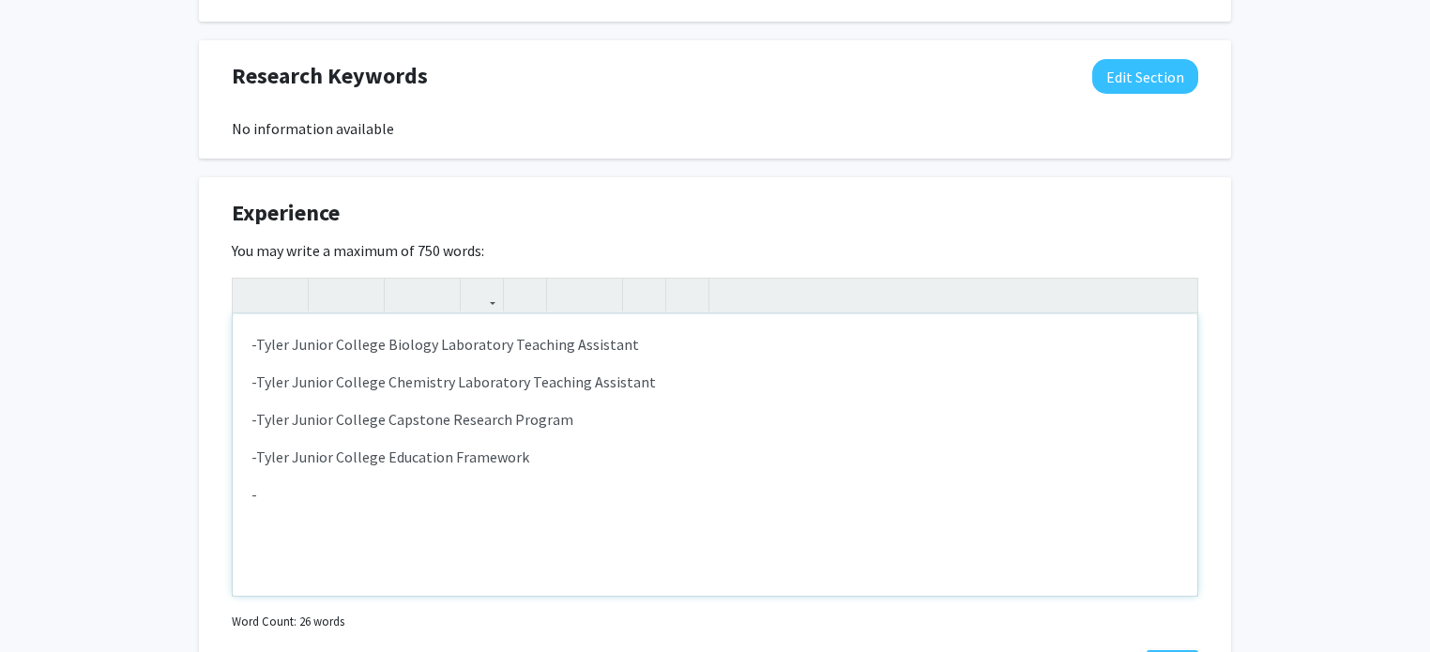
scroll to position [1034, 0]
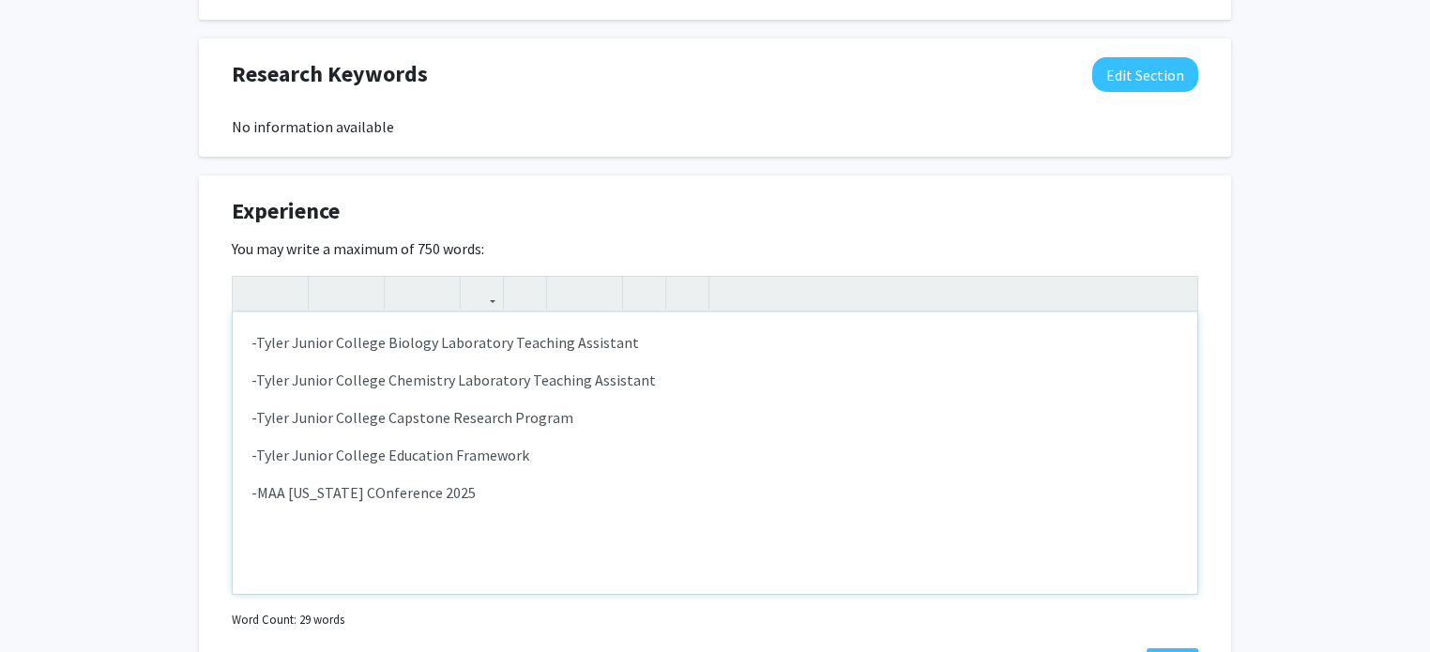
click at [341, 493] on p "-MAA [US_STATE] COnference 2025" at bounding box center [714, 492] width 927 height 23
click at [512, 481] on p "-MAA [US_STATE] Conference 2025" at bounding box center [714, 492] width 927 height 23
click at [635, 449] on p "-Tyler Junior College Education Framework" at bounding box center [714, 455] width 927 height 23
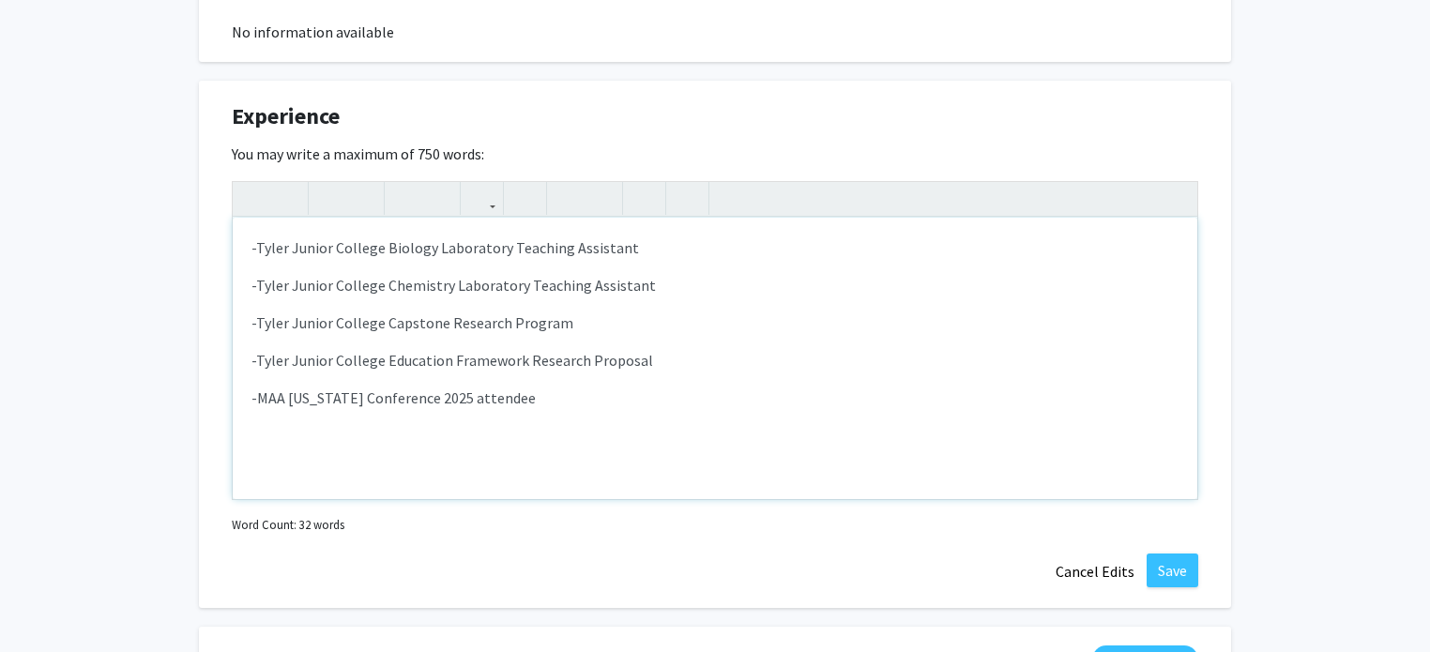
scroll to position [1205, 0]
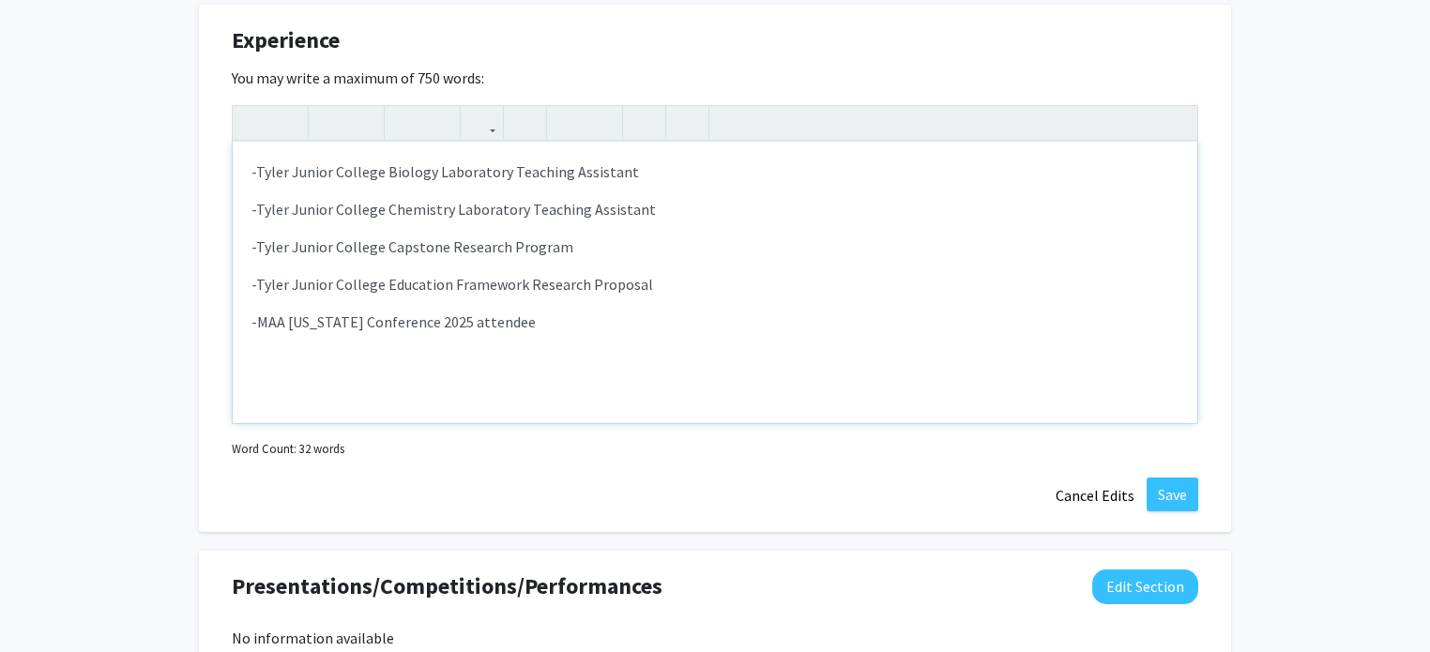
click at [964, 172] on p "-Tyler Junior College Biology Laboratory Teaching Assistant" at bounding box center [714, 171] width 927 height 23
click at [679, 174] on p "-Tyler Junior College Biology Laboratory Teaching Assistant Fall 2023-Spring 20…" at bounding box center [714, 171] width 927 height 23
click at [689, 174] on p "-Tyler Junior College Biology Laboratory Teaching Assistant Fall 2023 -Spring 2…" at bounding box center [714, 171] width 927 height 23
click at [706, 205] on p "-Tyler Junior College Chemistry Laboratory Teaching Assistant" at bounding box center [714, 209] width 927 height 23
click at [645, 252] on p "-Tyler Junior College Capstone Research Program" at bounding box center [714, 246] width 927 height 23
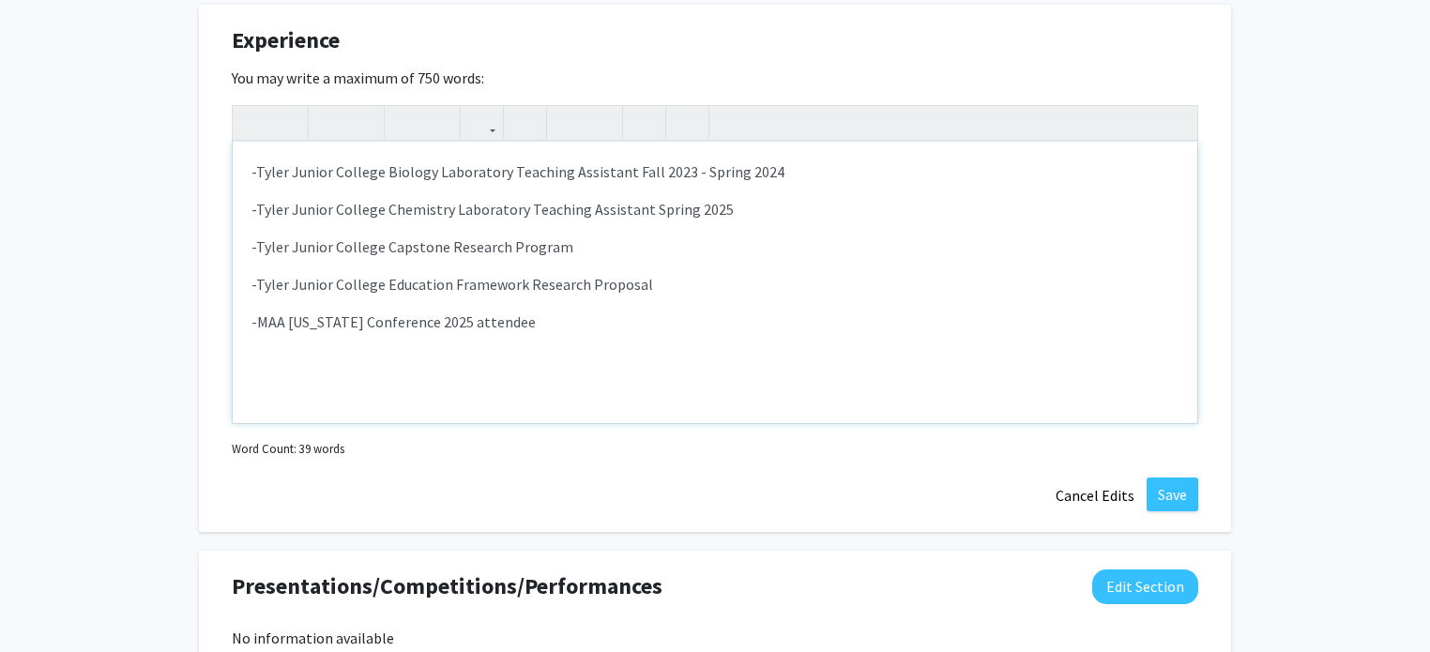
click at [383, 248] on p "-Tyler Junior College Capstone Research Program" at bounding box center [714, 246] width 927 height 23
click at [385, 291] on p "-Tyler Junior College Education Framework Research Proposal" at bounding box center [714, 284] width 927 height 23
click at [755, 296] on div "-Tyler Junior College Biology Laboratory Teaching Assistant Fall 2023 - Spring …" at bounding box center [715, 282] width 964 height 281
click at [435, 328] on p "-MAA [US_STATE] Conference 2025 attendee" at bounding box center [714, 322] width 927 height 23
click at [644, 247] on p "-Tyler Junior College Honors Capstone Research Program" at bounding box center [714, 246] width 927 height 23
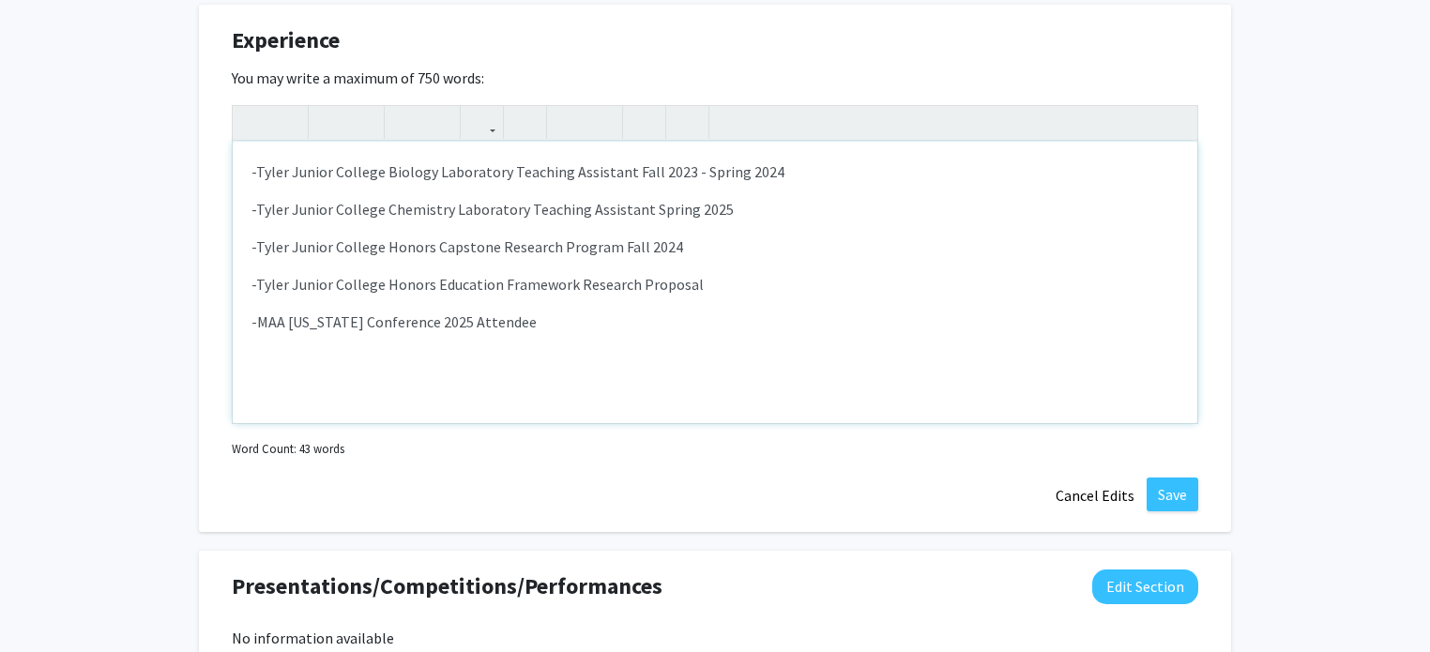
click at [749, 283] on p "-Tyler Junior College Honors Education Framework Research Proposal" at bounding box center [714, 284] width 927 height 23
type textarea "<p>-Tyler Junior College Biology Laboratory Teaching Assistant Fall 2023 - Spri…"
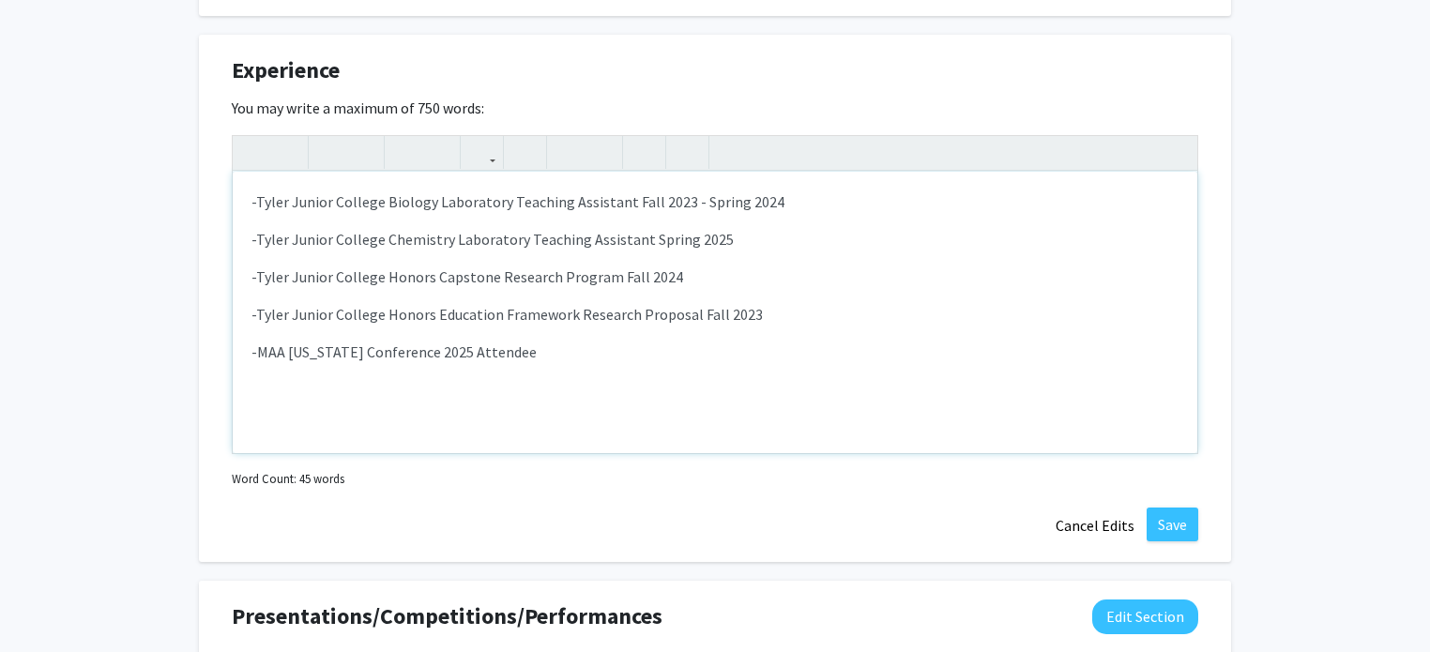
scroll to position [1161, 0]
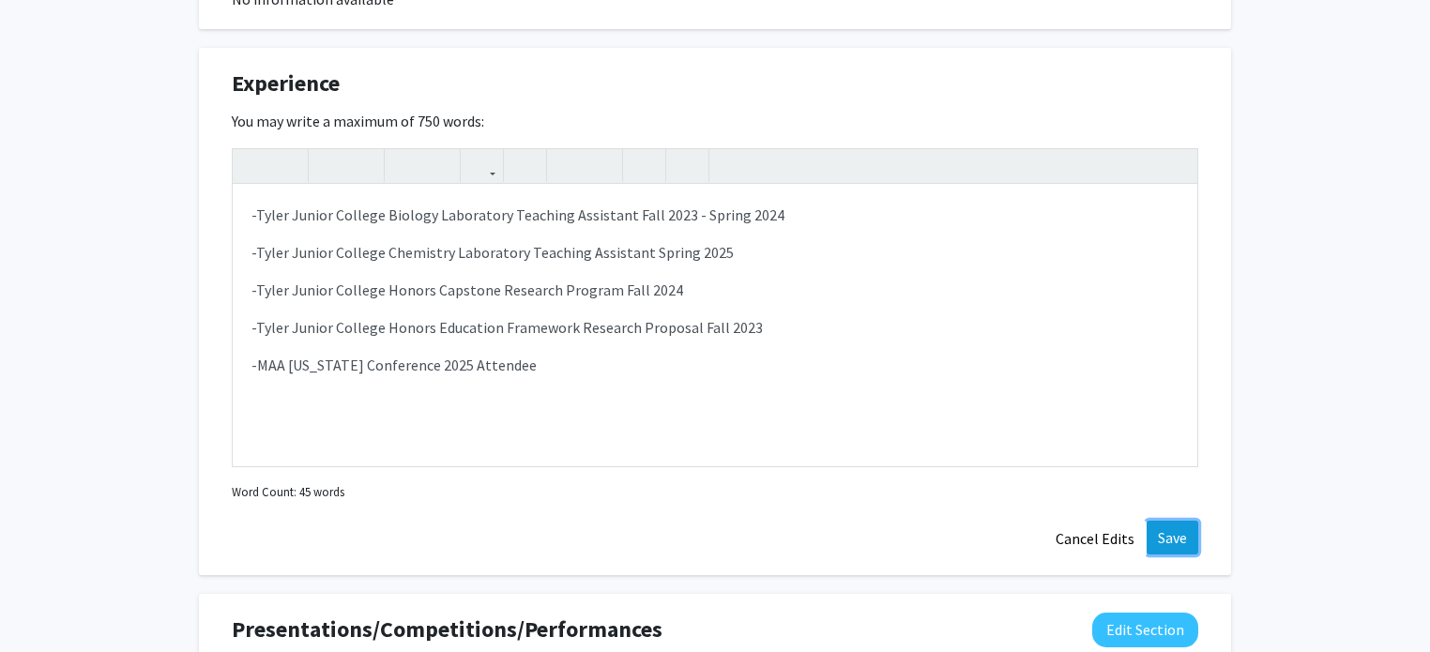
click at [1169, 530] on button "Save" at bounding box center [1172, 538] width 52 height 34
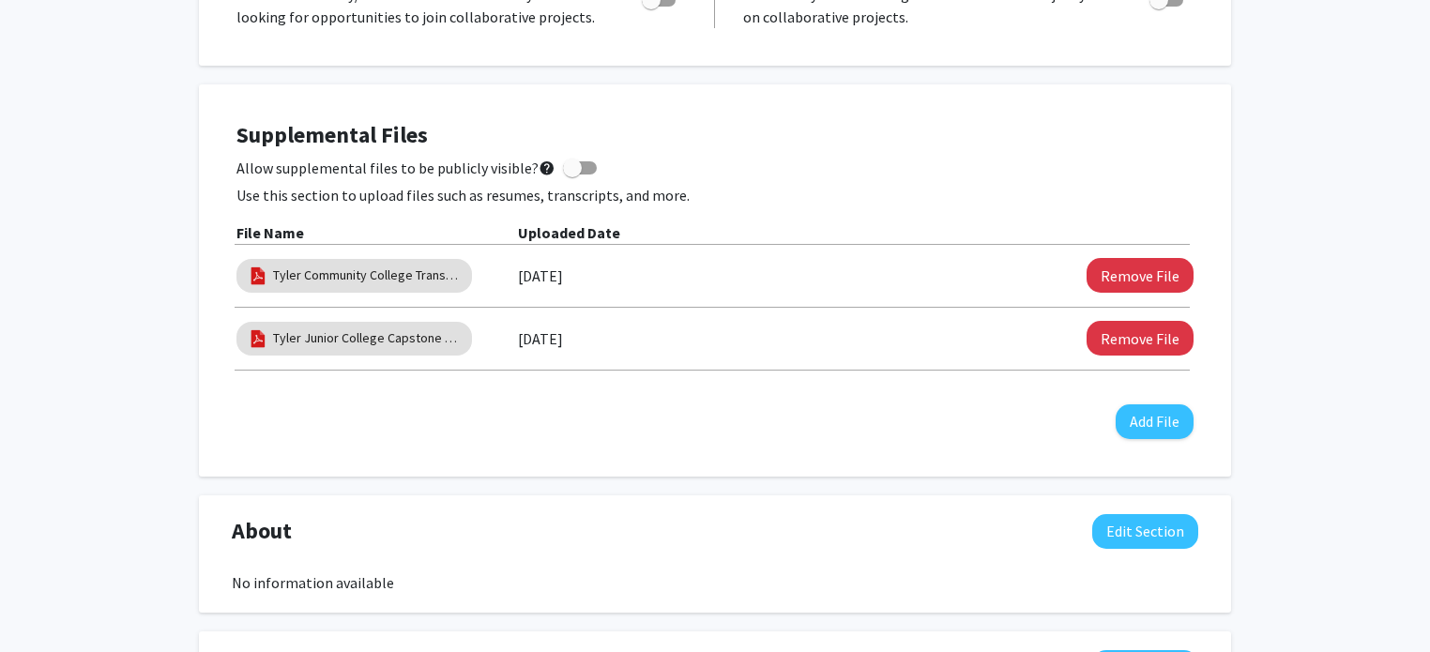
scroll to position [437, 0]
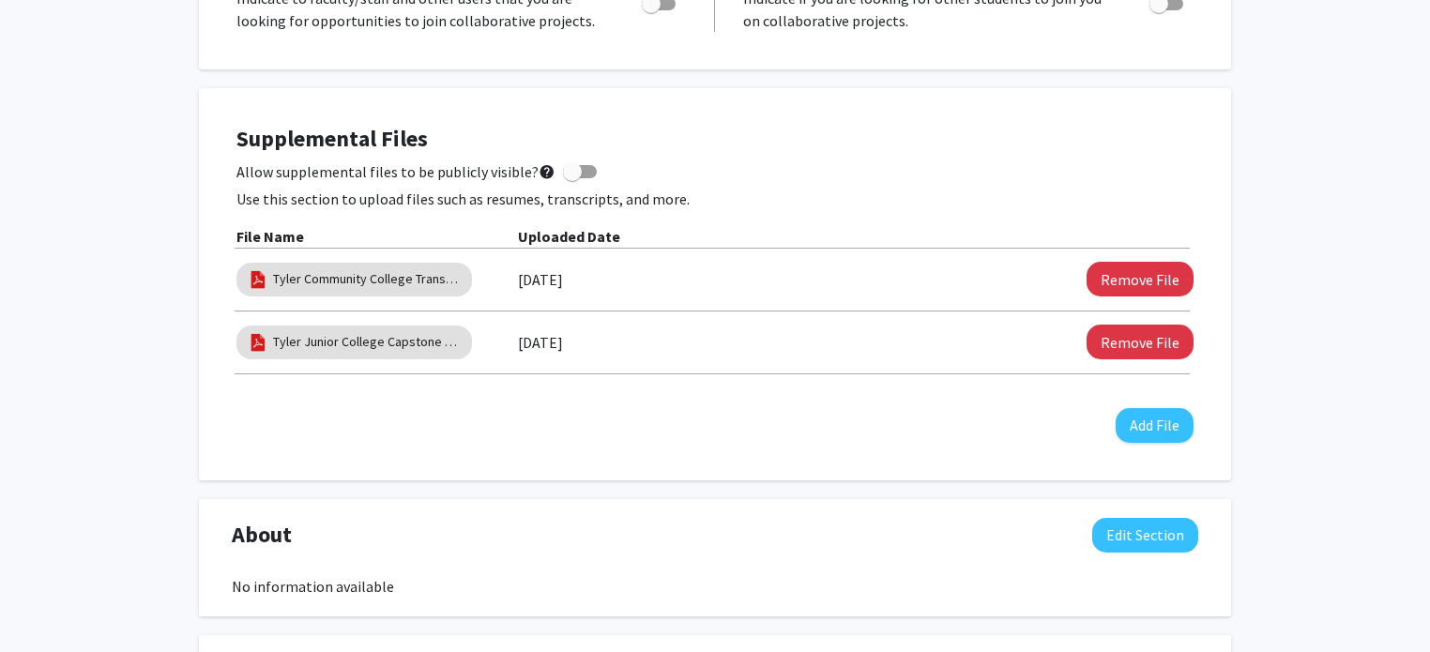
click at [570, 174] on span at bounding box center [572, 171] width 19 height 19
click at [571, 178] on input "Allow supplemental files to be publicly visible? help" at bounding box center [571, 178] width 1 height 1
checkbox input "true"
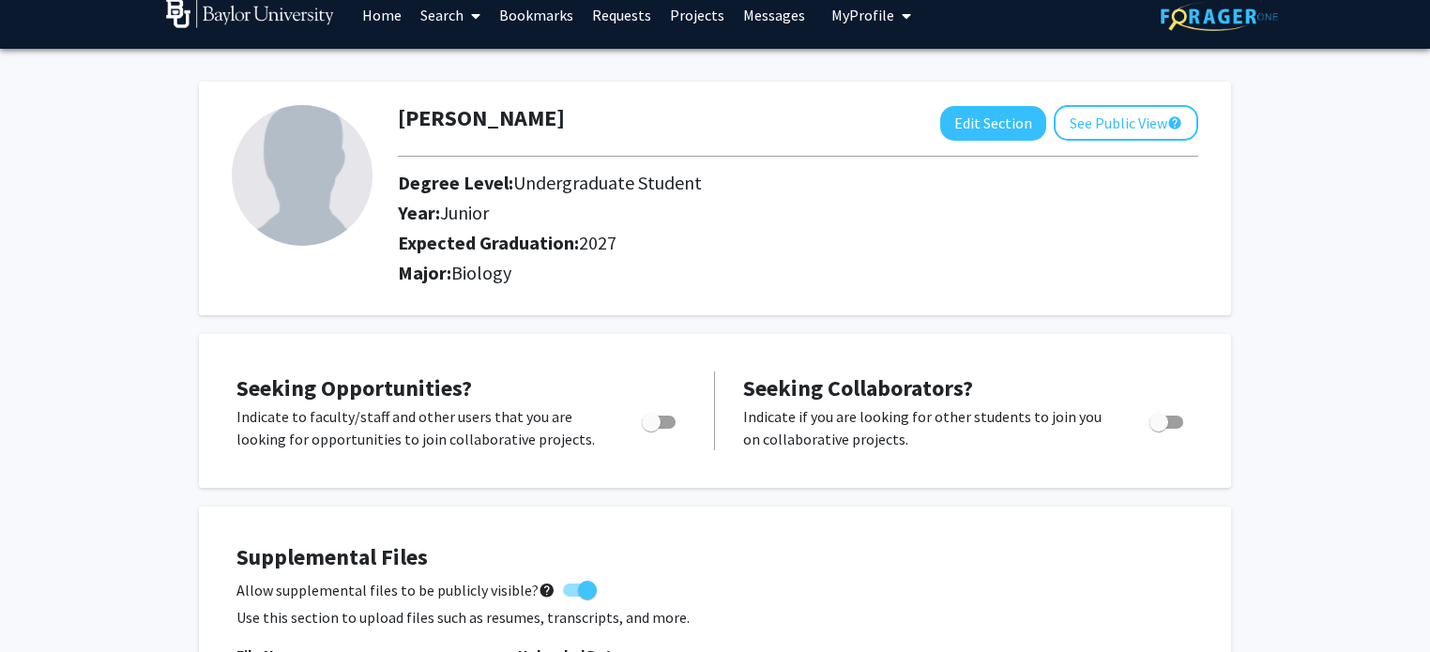
scroll to position [0, 0]
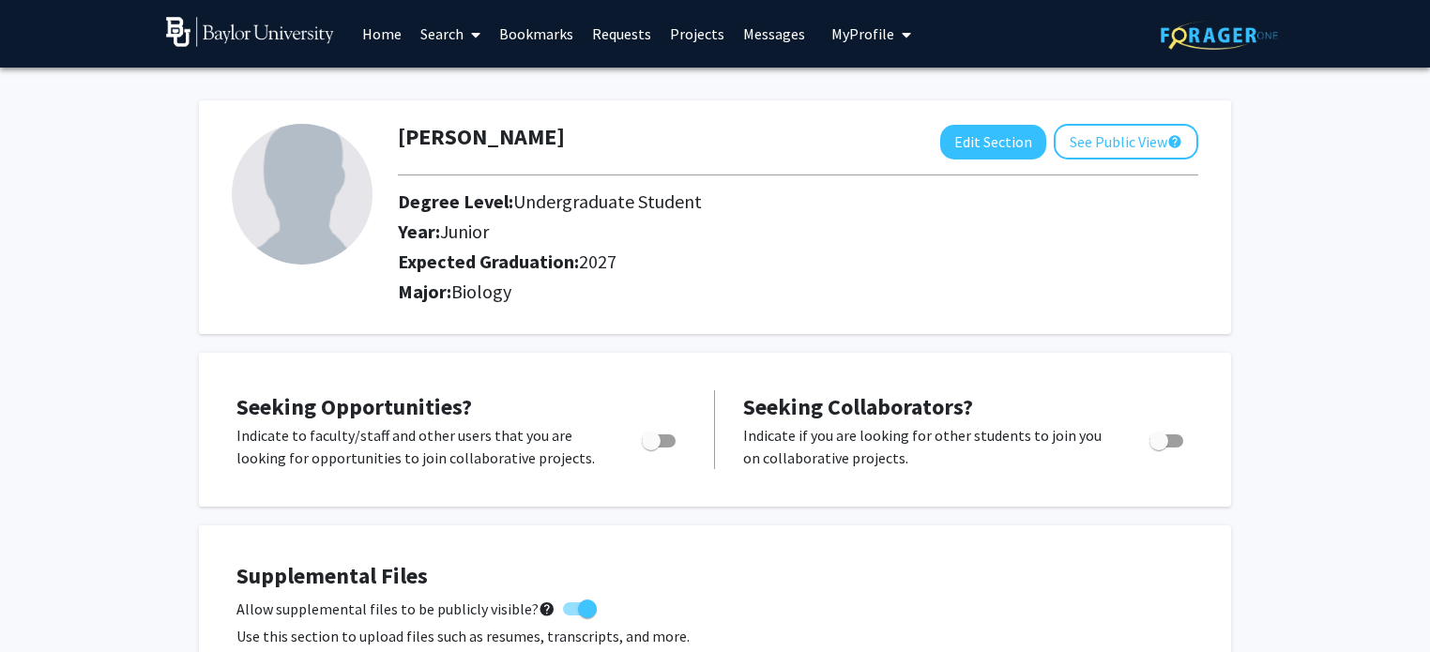
click at [657, 443] on span "Toggle" at bounding box center [651, 441] width 19 height 19
click at [651, 447] on input "Are you actively seeking opportunities?" at bounding box center [650, 447] width 1 height 1
checkbox input "true"
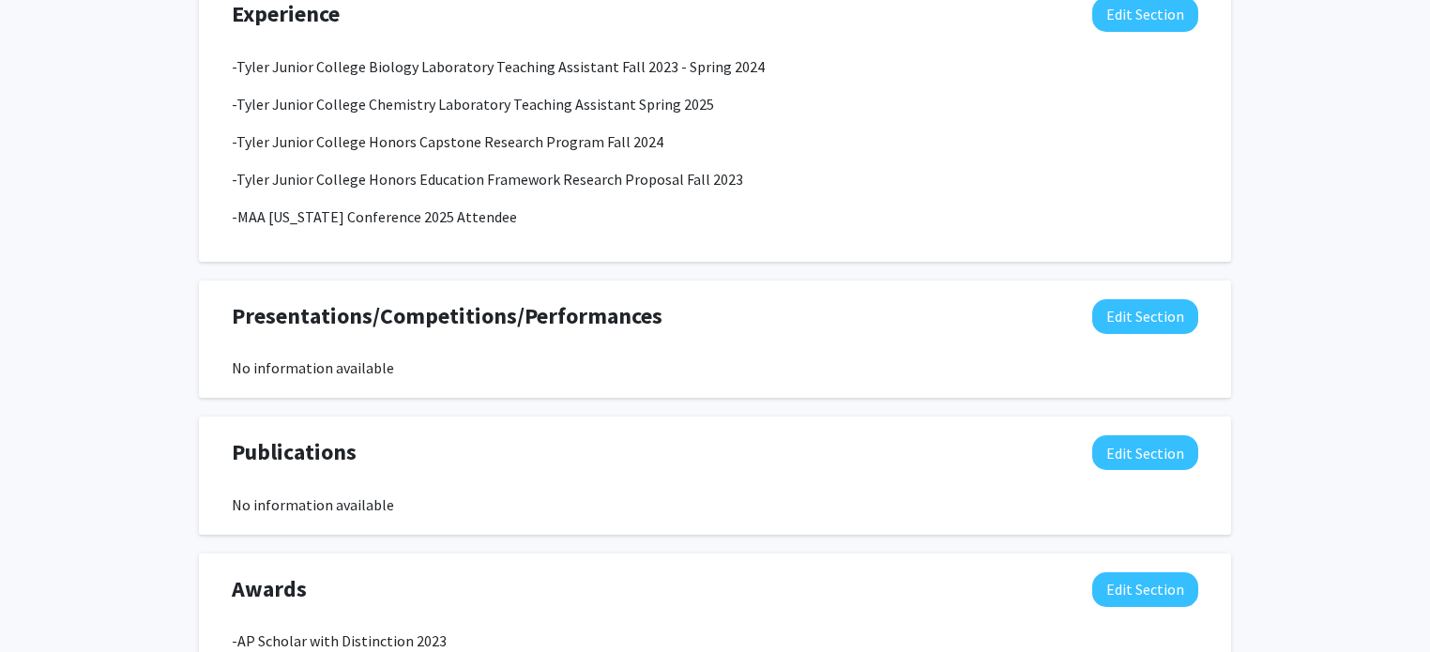
scroll to position [1230, 0]
click at [1126, 325] on button "Edit Section" at bounding box center [1145, 317] width 106 height 35
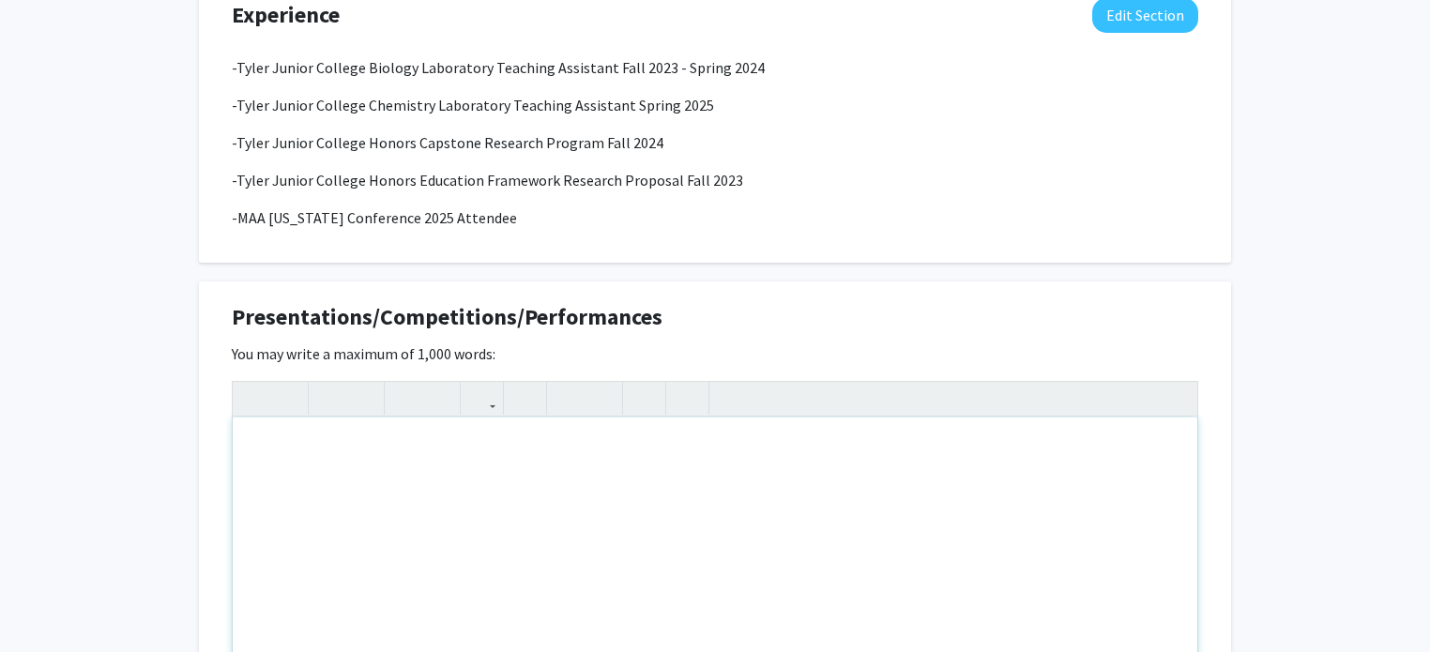
scroll to position [1328, 0]
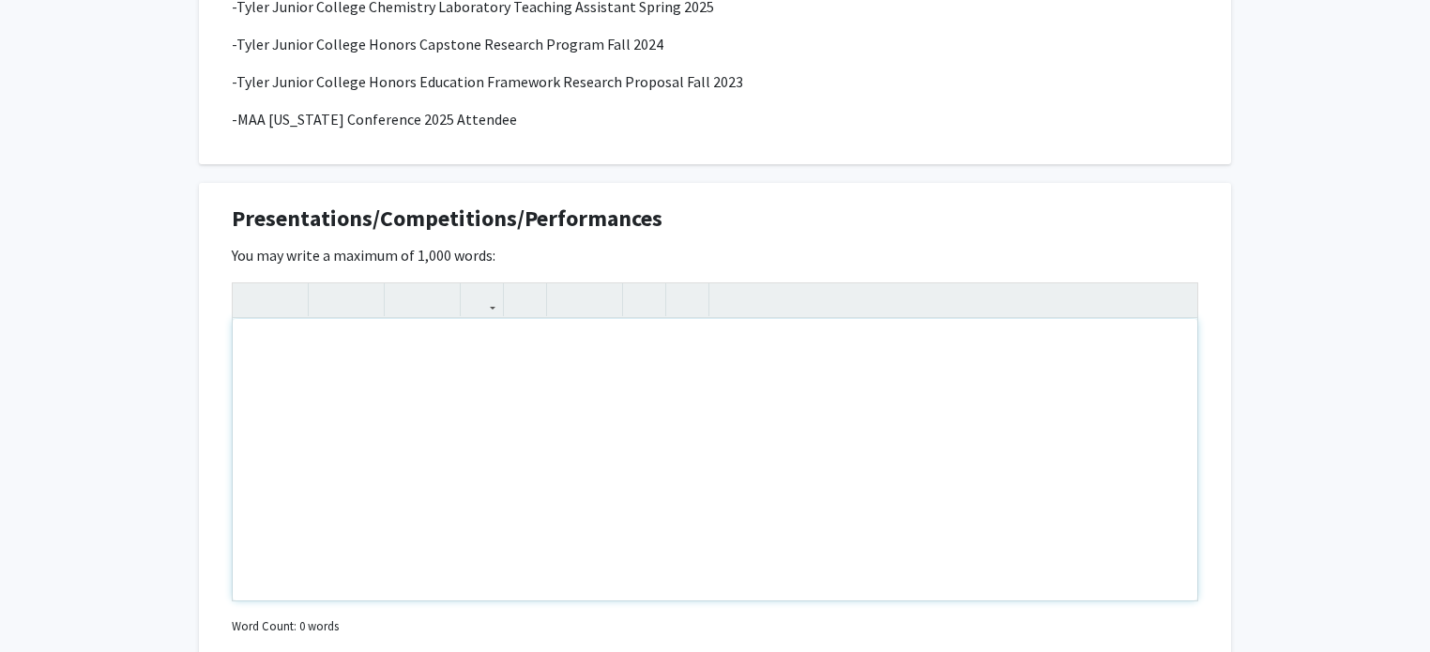
click at [773, 389] on div "Note to users with screen readers: Please deactivate our accessibility plugin f…" at bounding box center [715, 459] width 964 height 281
click at [385, 352] on div "-[GEOGRAPHIC_DATA] Capstone" at bounding box center [715, 459] width 964 height 281
click at [569, 367] on div "-Tyler Junior College Honors Capstone" at bounding box center [715, 459] width 964 height 281
click at [648, 349] on div "-[PERSON_NAME] Junior College Honors Capstone Research Project Presenation" at bounding box center [715, 459] width 964 height 281
click at [702, 352] on div "-[PERSON_NAME] Junior College Honors Capstone Research Project Presentation" at bounding box center [715, 459] width 964 height 281
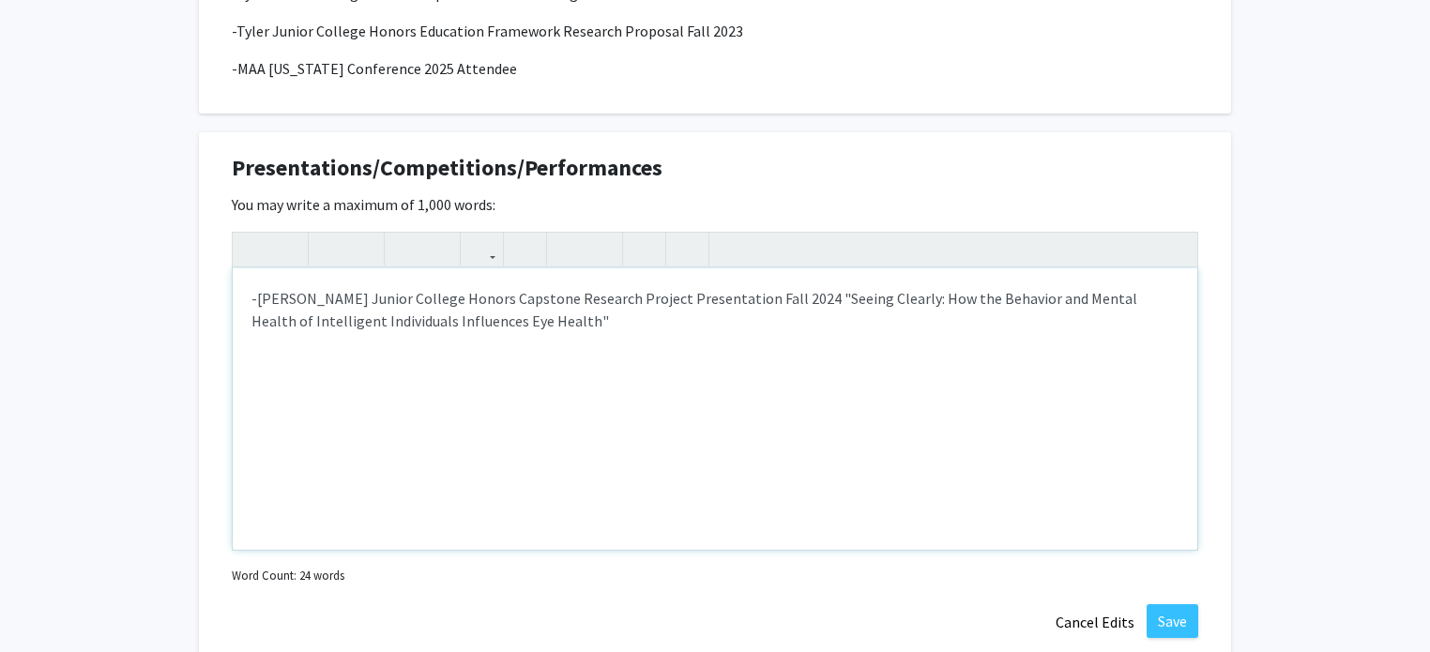
scroll to position [1380, 0]
type textarea "<p>-[PERSON_NAME] Junior College Honors Capstone Research Project Presentation …"
click at [629, 359] on p "Note to users with screen readers: Please deactivate our accessibility plugin f…" at bounding box center [714, 357] width 927 height 23
click at [560, 233] on use "button" at bounding box center [560, 233] width 0 height 0
click at [296, 358] on li "location- [GEOGRAPHIC_DATA]" at bounding box center [733, 357] width 889 height 23
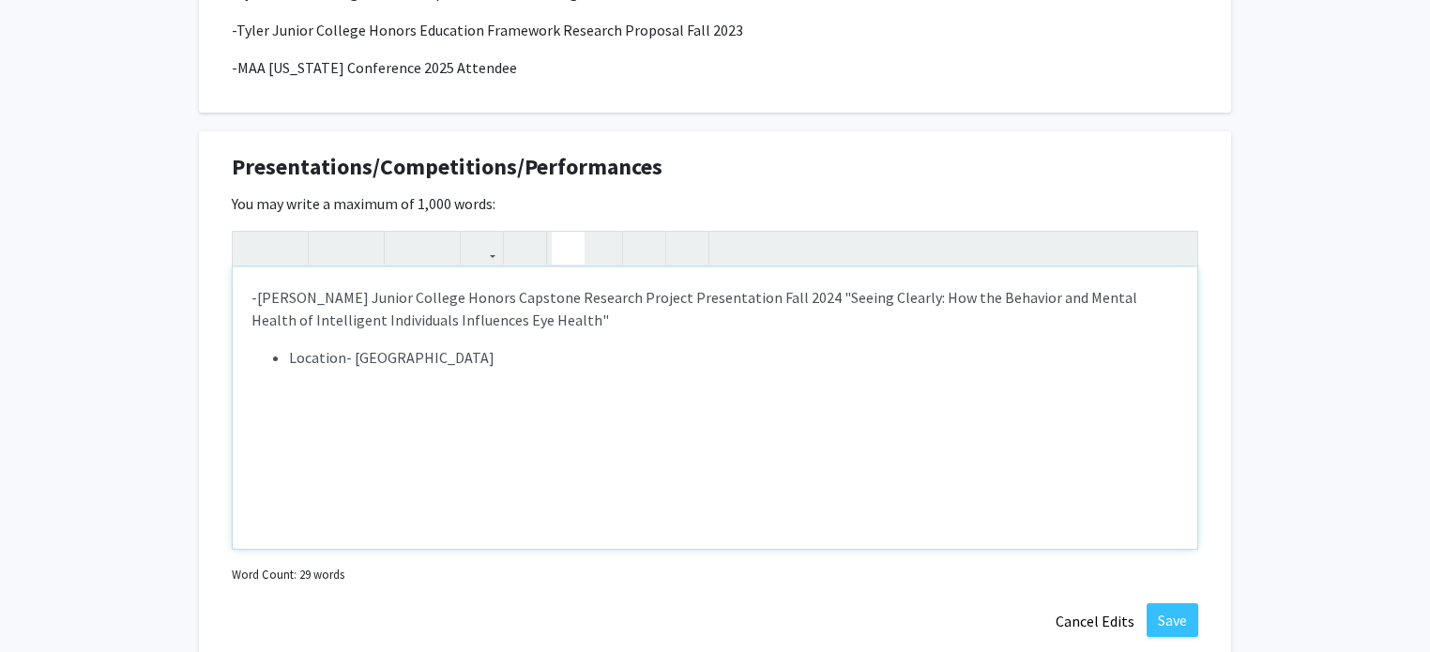
type textarea "<p>-Tyler Junior College Honors Capstone Research Project Presentation Fall 202…"
click at [645, 376] on div "-[PERSON_NAME] Junior College Honors Capstone Research Project Presentation Fal…" at bounding box center [715, 407] width 964 height 281
click at [1178, 608] on button "Save" at bounding box center [1172, 620] width 52 height 34
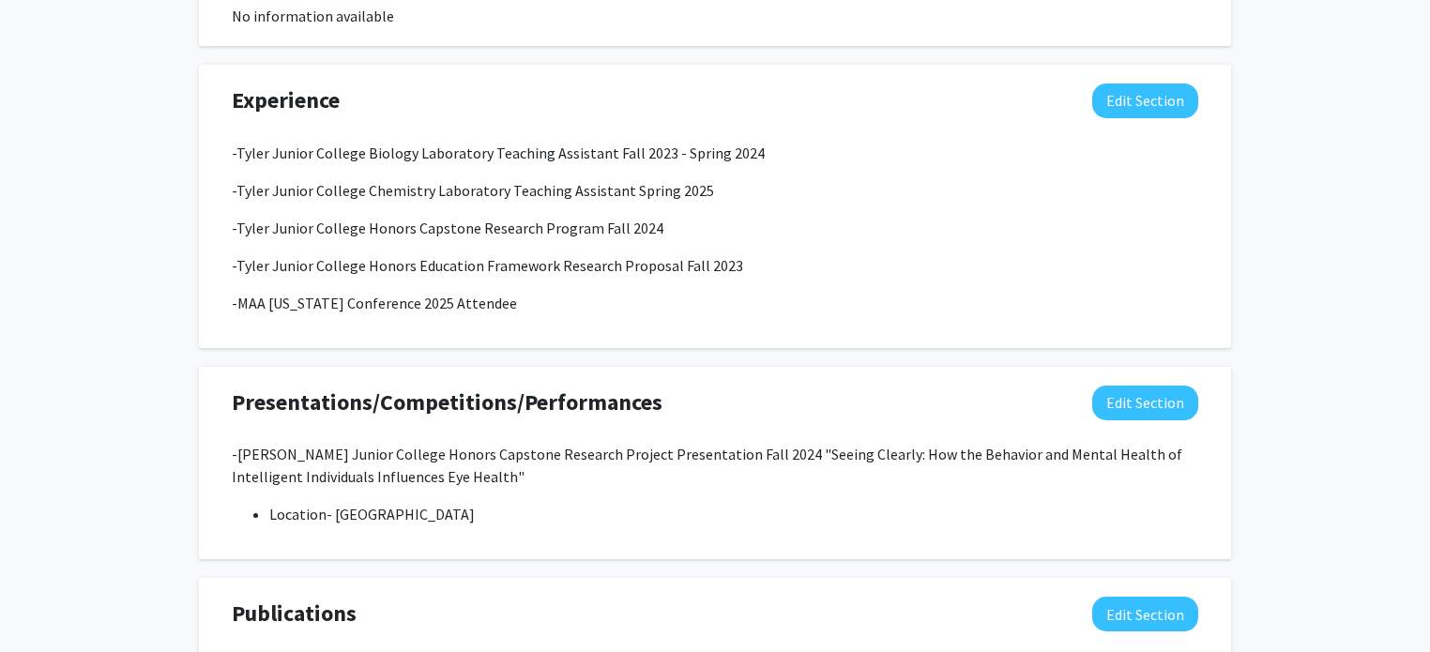
scroll to position [1139, 0]
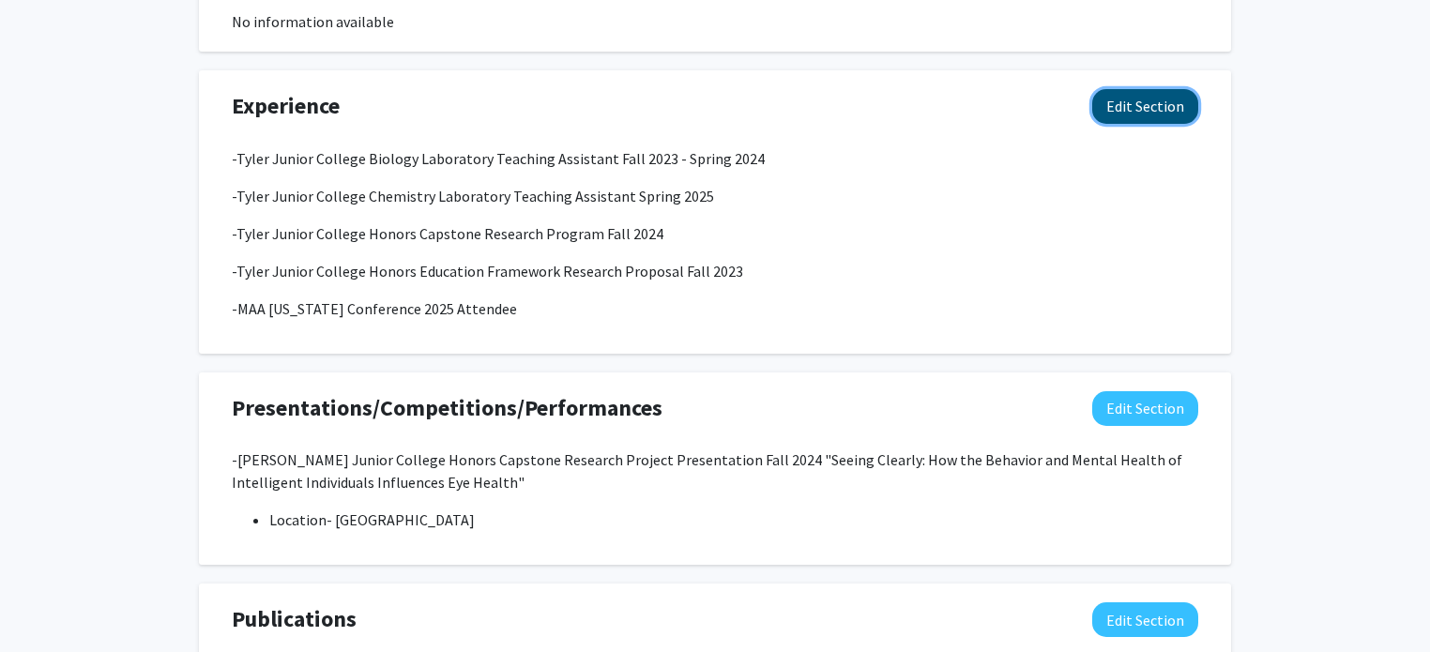
click at [1154, 101] on button "Edit Section" at bounding box center [1145, 106] width 106 height 35
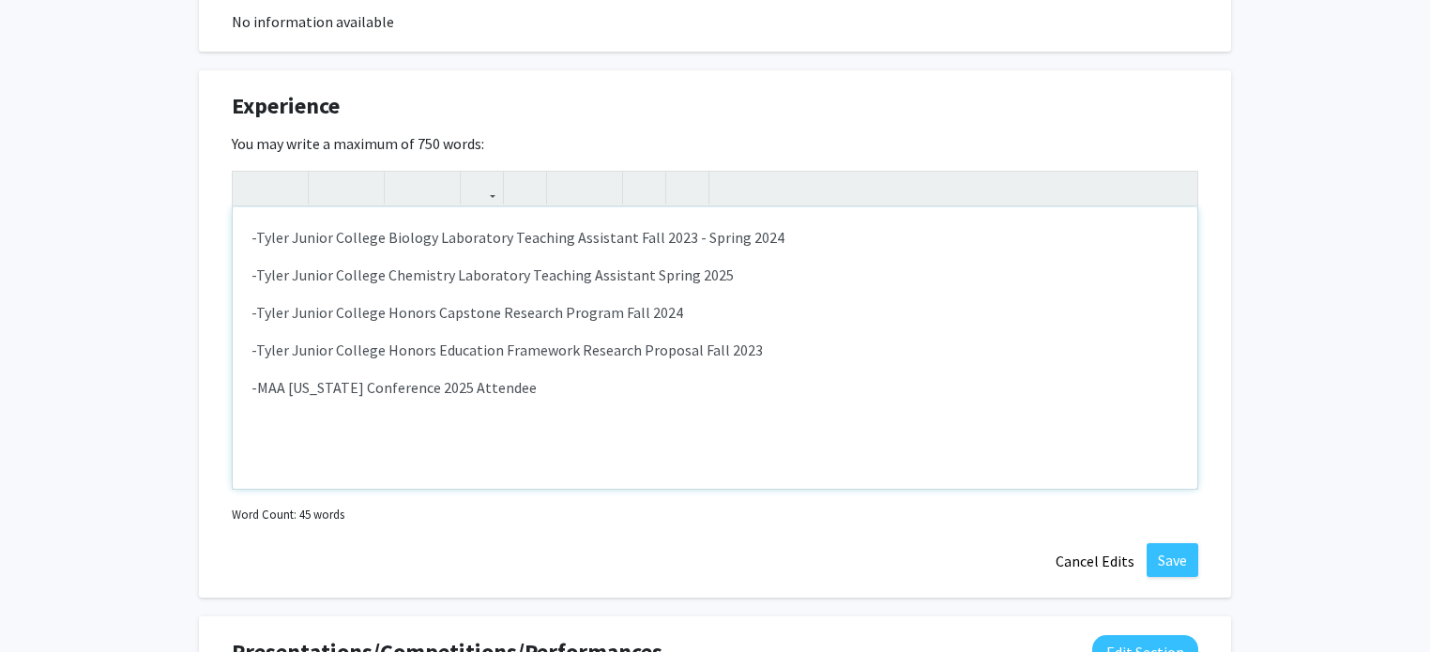
click at [398, 382] on p "-MAA [US_STATE] Conference 2025 Attendee" at bounding box center [714, 387] width 927 height 23
type textarea "<p>-Tyler Junior College Biology Laboratory Teaching Assistant Fall 2023 - Spri…"
click at [398, 386] on p "-MAA [US_STATE] Conference [GEOGRAPHIC_DATA], [US_STATE] 2025 Attendee" at bounding box center [714, 387] width 927 height 23
click at [1171, 550] on button "Save" at bounding box center [1172, 560] width 52 height 34
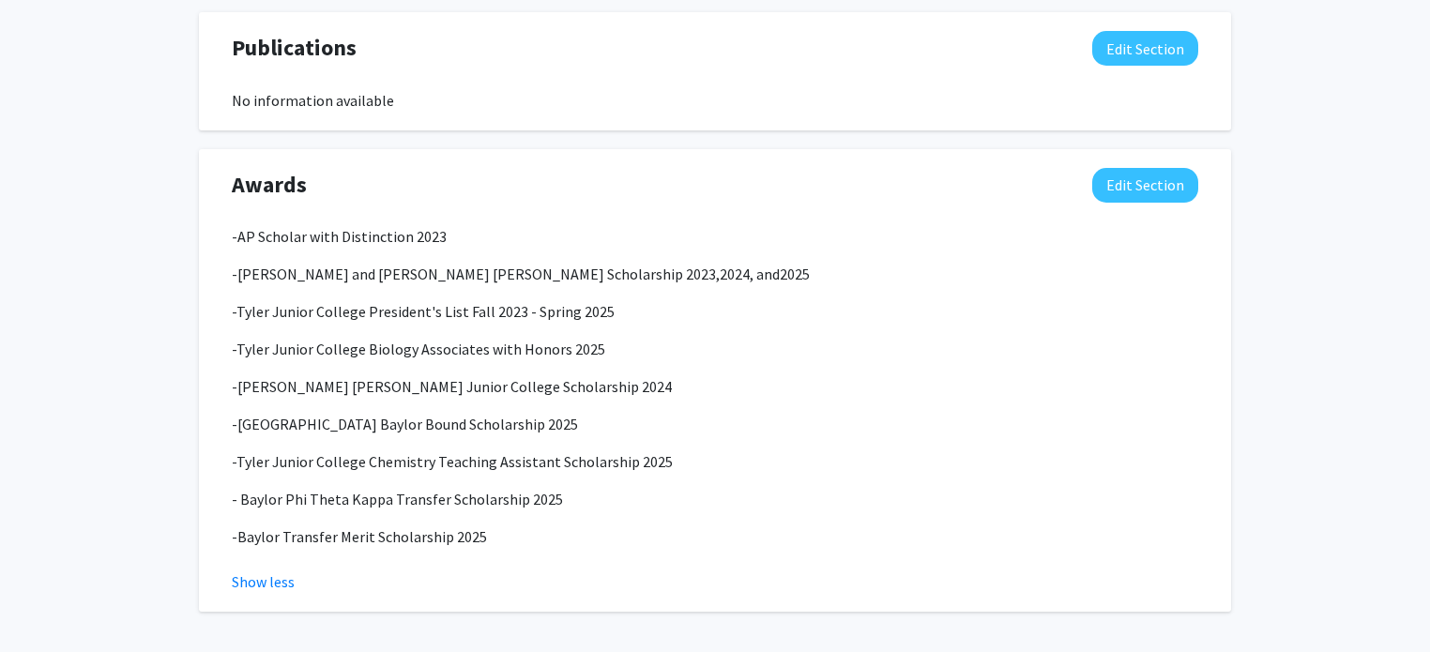
scroll to position [1717, 0]
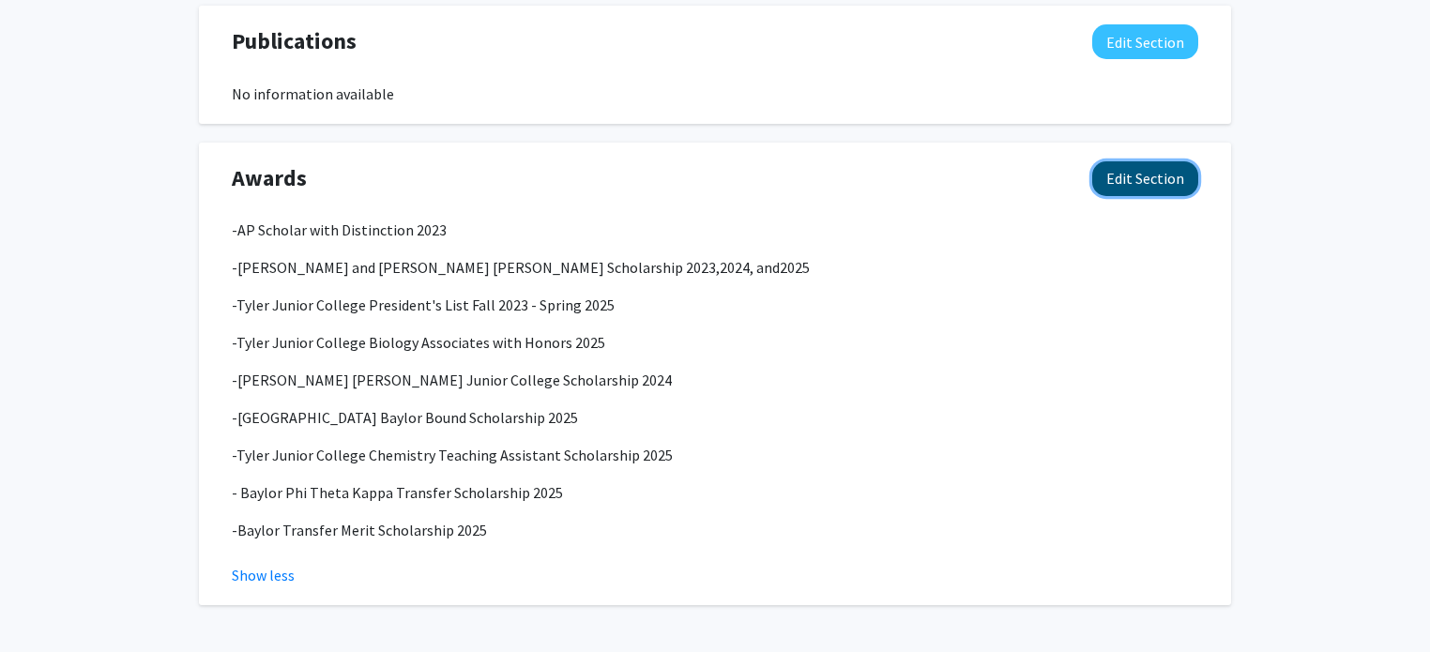
click at [1133, 179] on button "Edit Section" at bounding box center [1145, 178] width 106 height 35
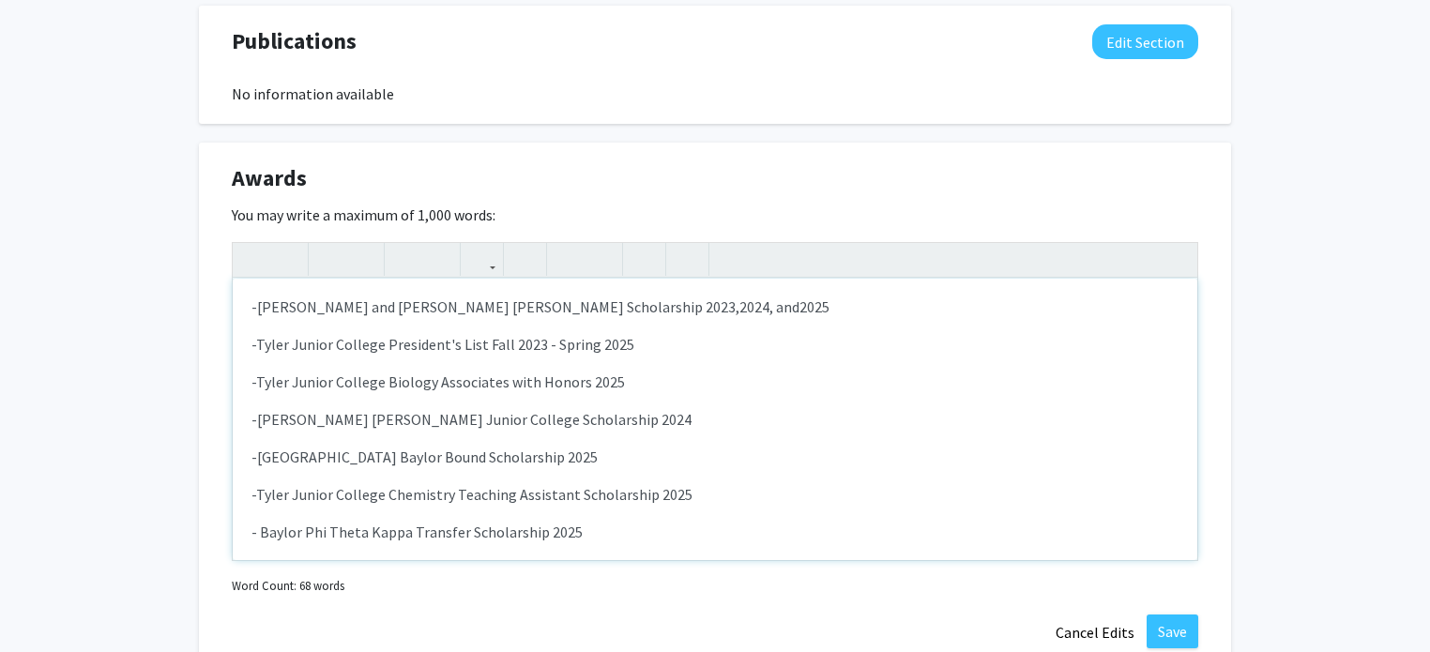
click at [658, 457] on p "-[GEOGRAPHIC_DATA] Baylor Bound Scholarship 2025" at bounding box center [714, 457] width 927 height 23
click at [1165, 629] on button "Save" at bounding box center [1172, 631] width 52 height 34
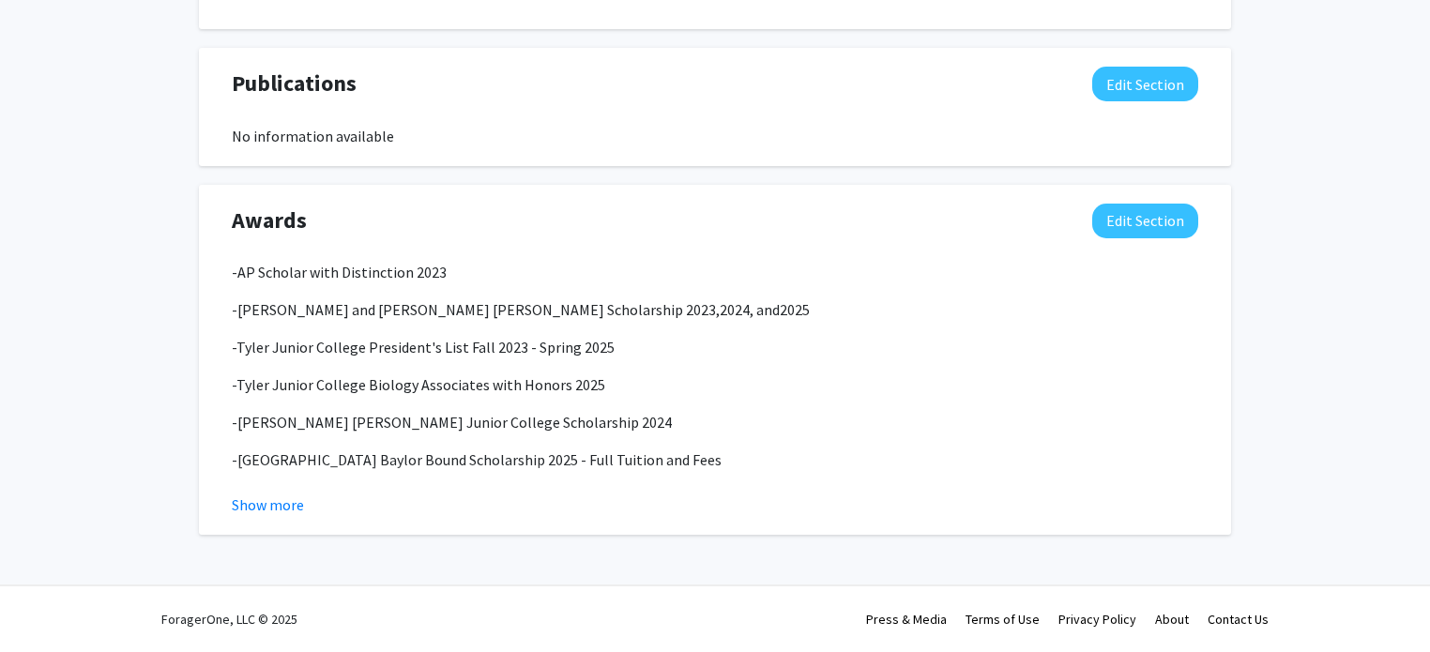
scroll to position [1674, 0]
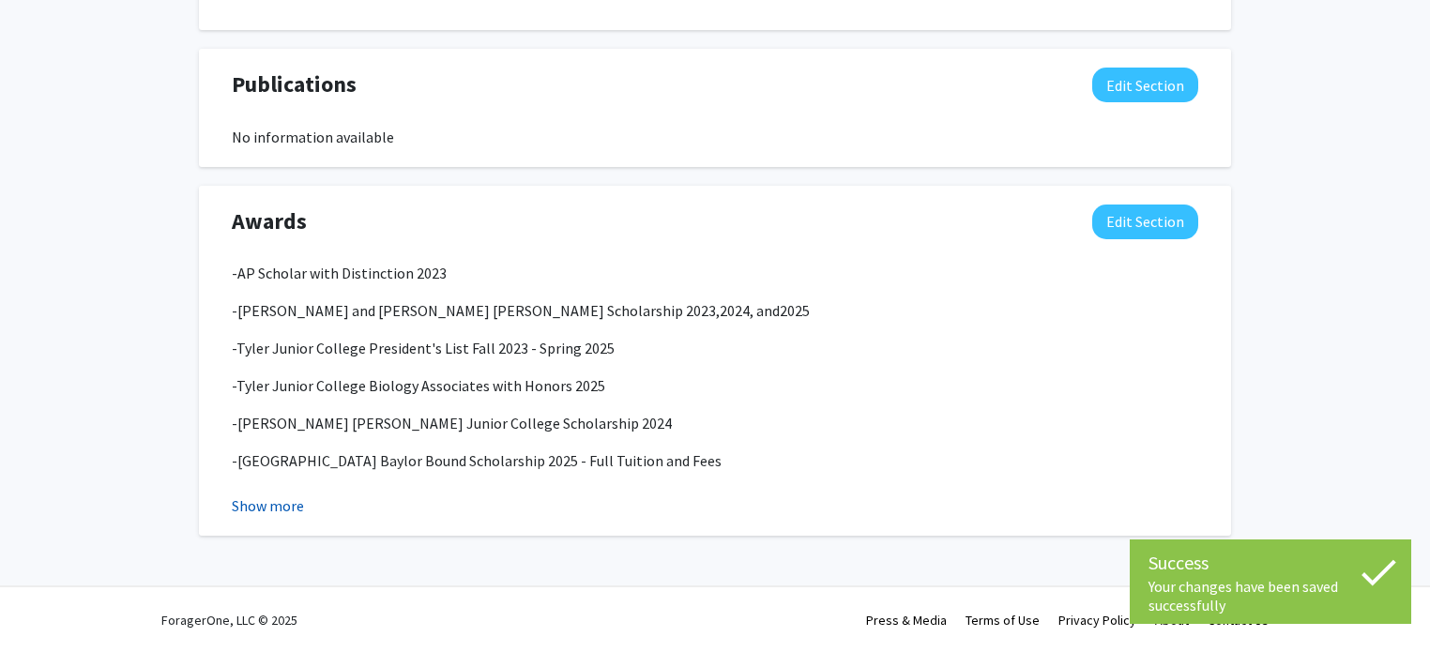
click at [293, 501] on button "Show more" at bounding box center [268, 505] width 72 height 23
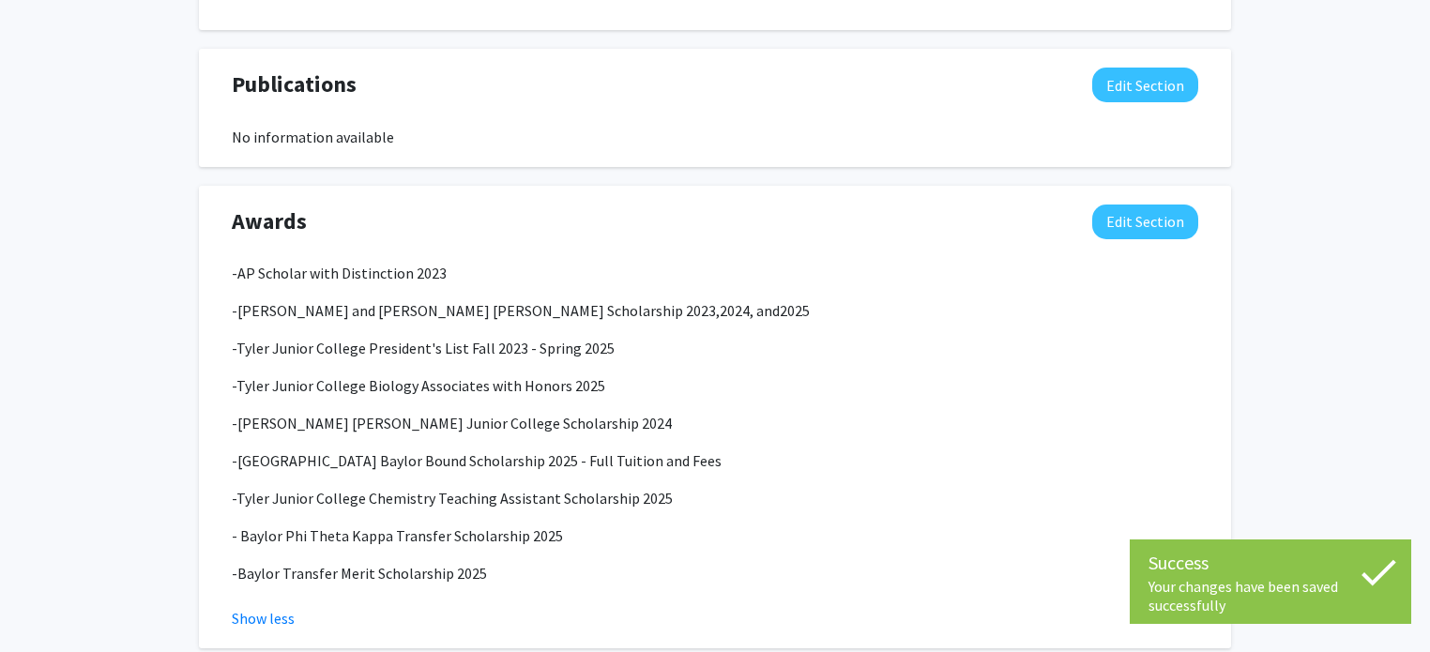
scroll to position [1708, 0]
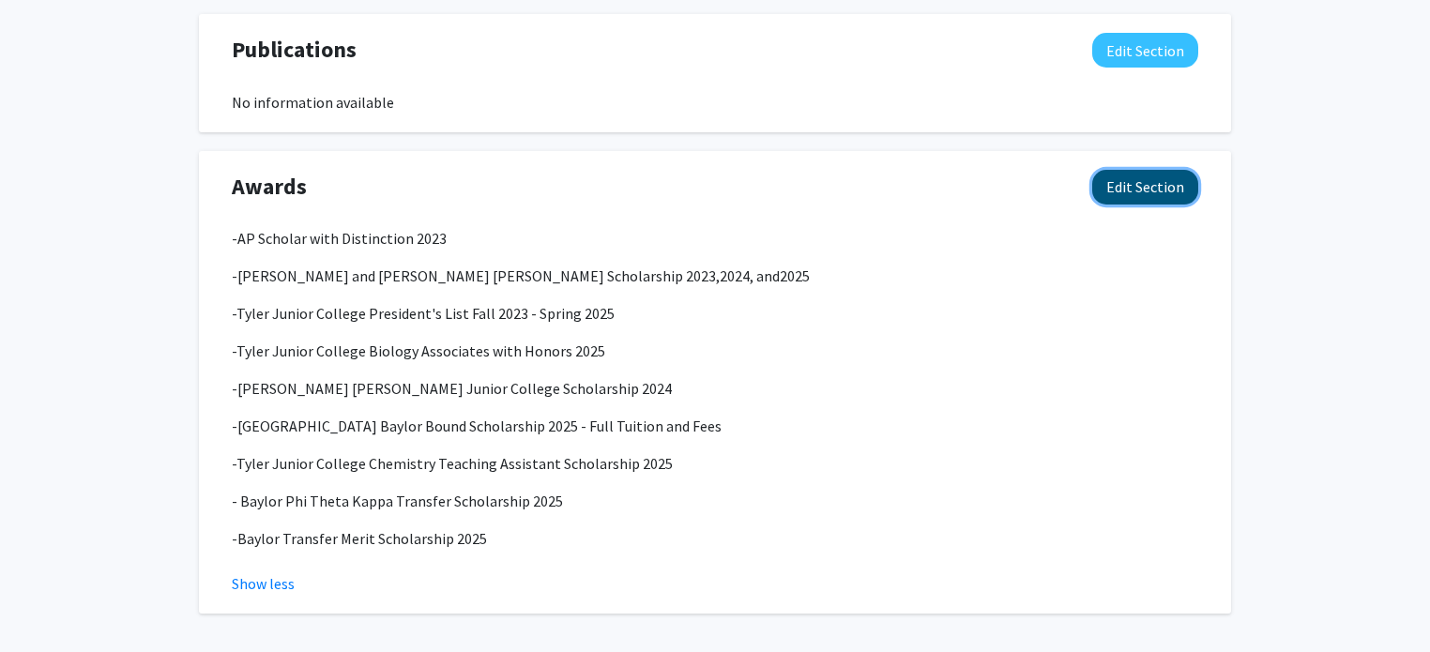
click at [1121, 192] on button "Edit Section" at bounding box center [1145, 187] width 106 height 35
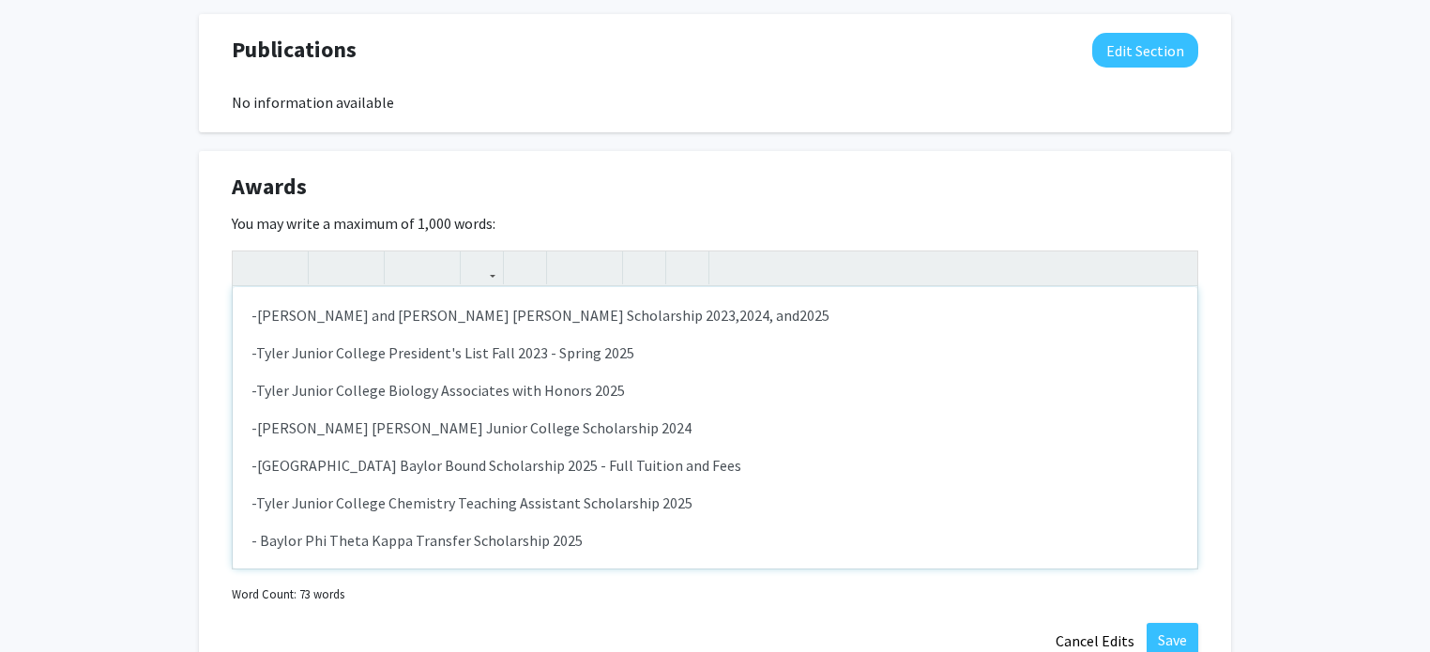
click at [614, 468] on span "-[GEOGRAPHIC_DATA] Baylor Bound Scholarship 2025 - Full Tuition and Fees" at bounding box center [496, 465] width 490 height 19
type textarea "<p>-AP Scholar with Distinction 2023</p><p><span style="font-size: 1rem;">-[PER…"
click at [1171, 633] on button "Save" at bounding box center [1172, 640] width 52 height 34
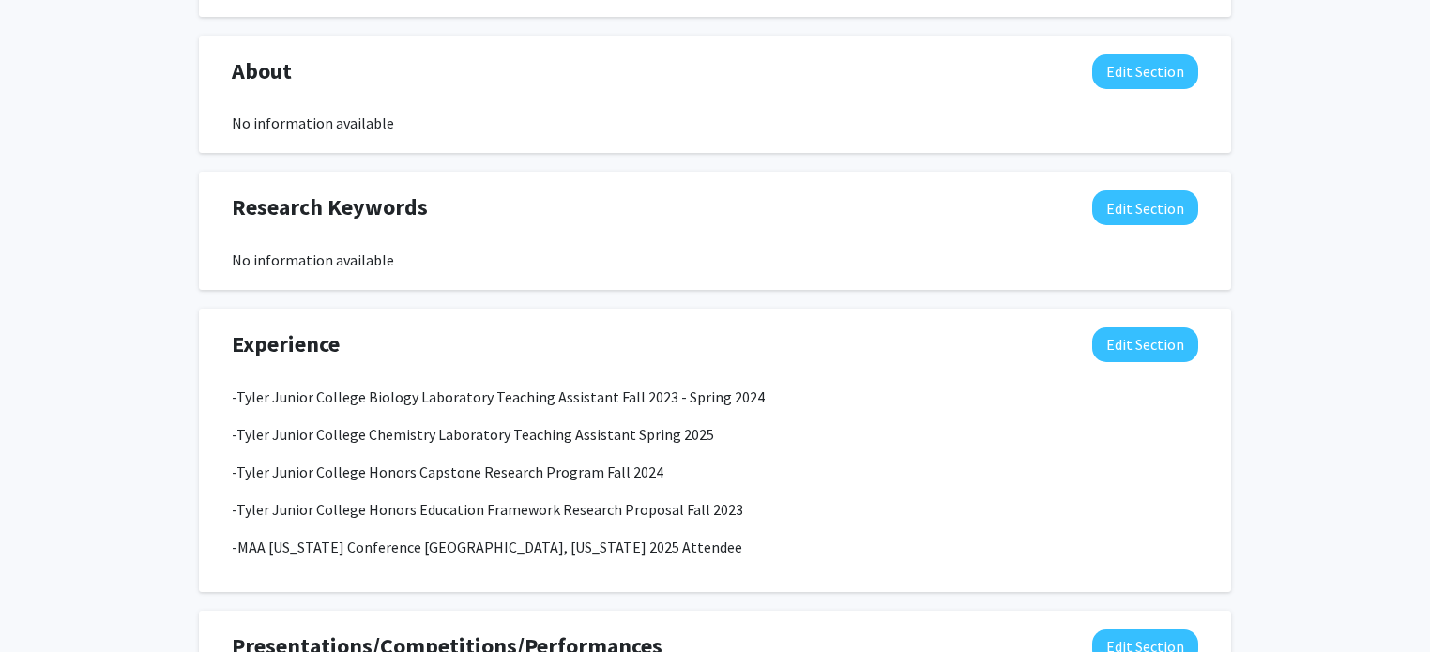
scroll to position [918, 0]
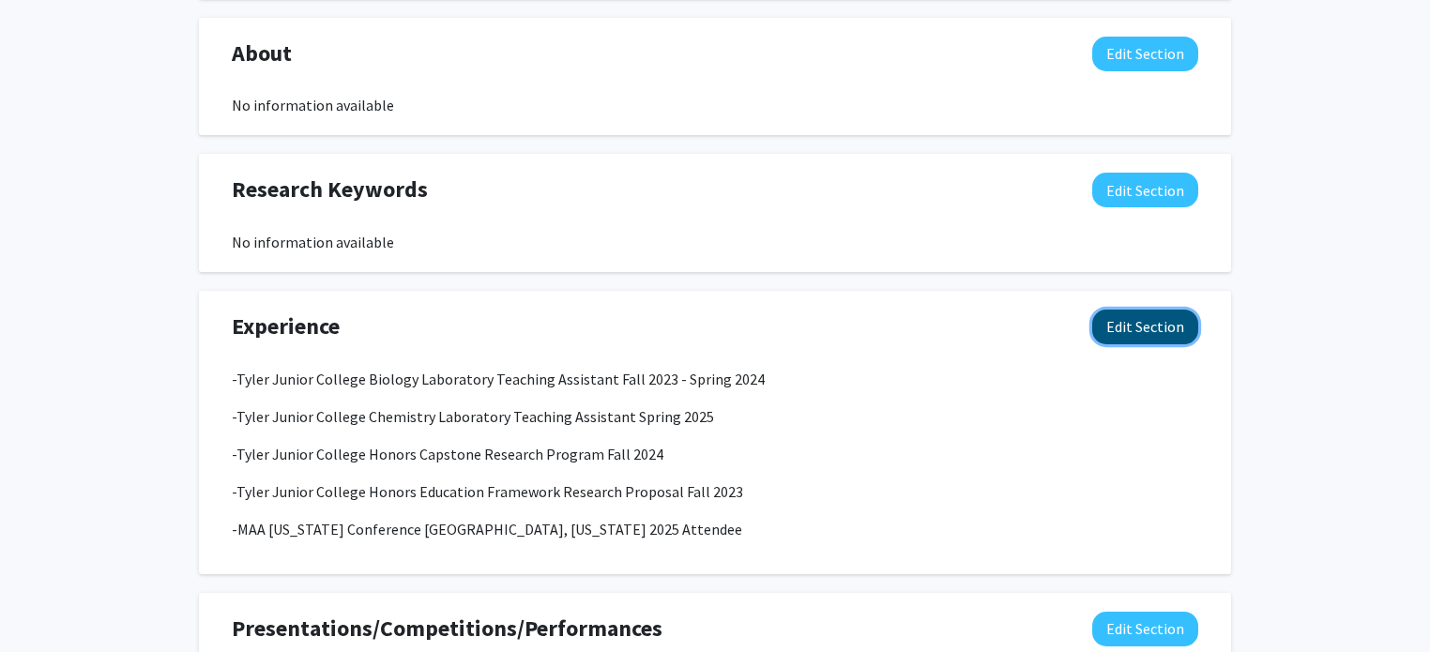
click at [1190, 332] on button "Edit Section" at bounding box center [1145, 327] width 106 height 35
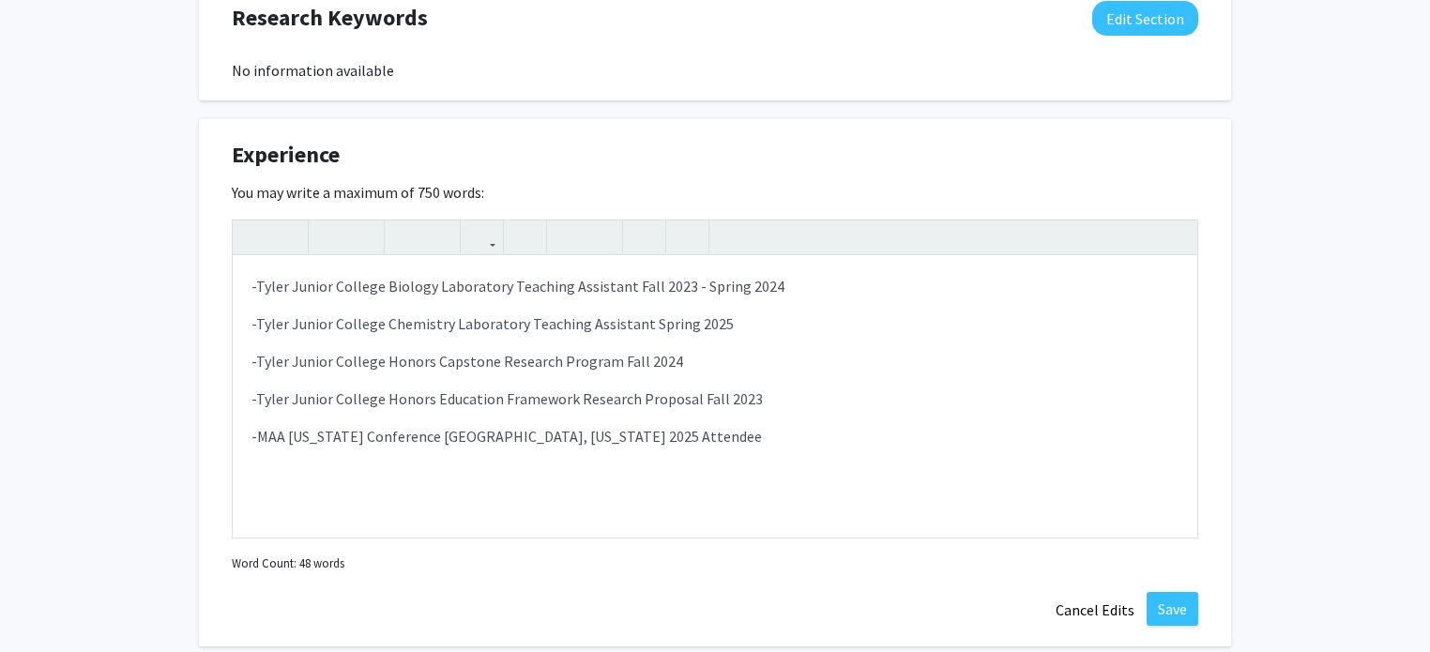
scroll to position [1091, 0]
click at [808, 292] on p "-Tyler Junior College Biology Laboratory Teaching Assistant Fall 2023 - Spring …" at bounding box center [714, 285] width 927 height 23
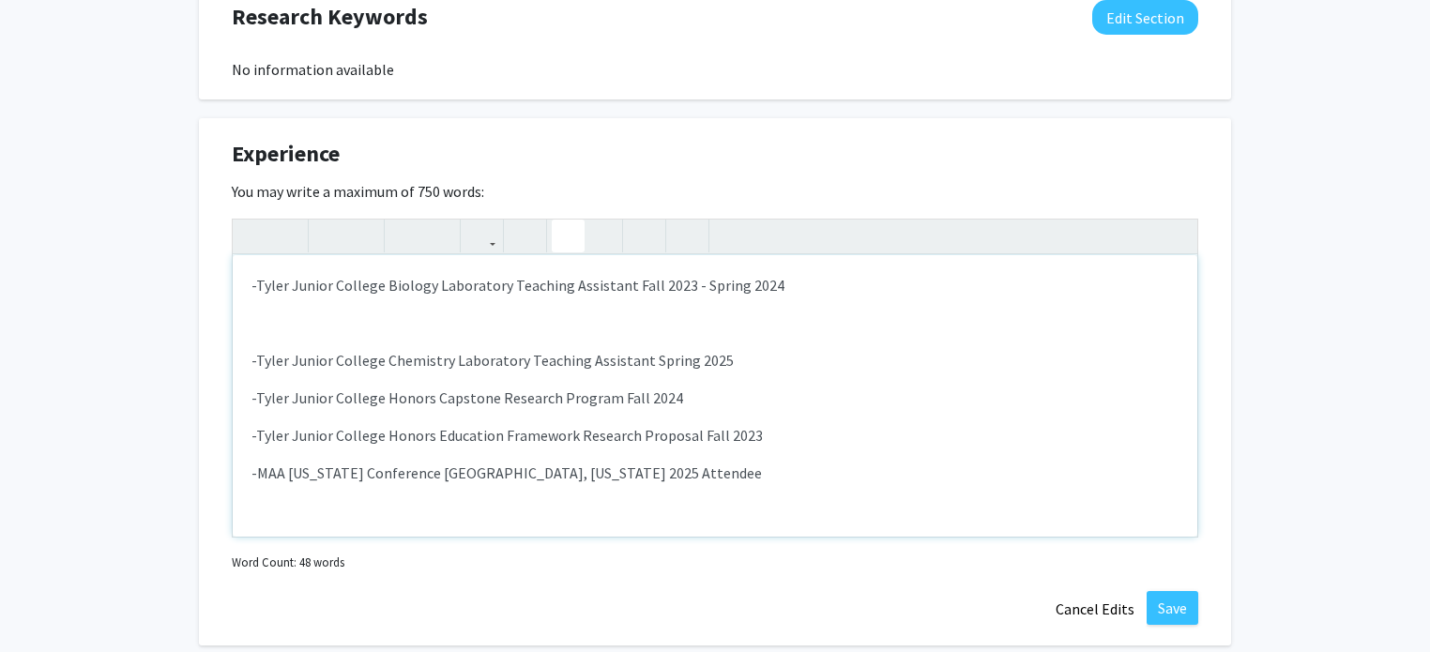
click at [569, 235] on icon "button" at bounding box center [568, 235] width 16 height 31
type textarea "<p>-Tyler Junior College Biology Laboratory Teaching Assistant Fall 2023 - Spri…"
click at [1096, 611] on button "Cancel Edits" at bounding box center [1094, 609] width 103 height 36
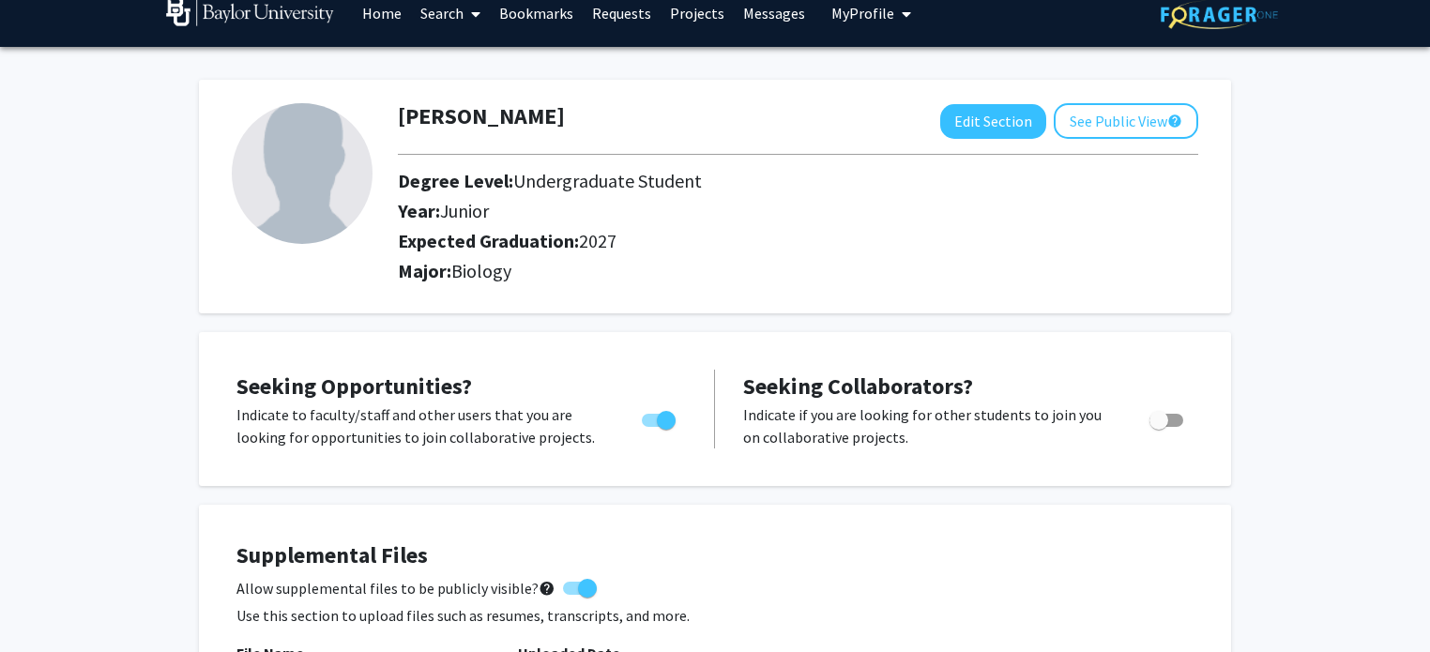
scroll to position [0, 0]
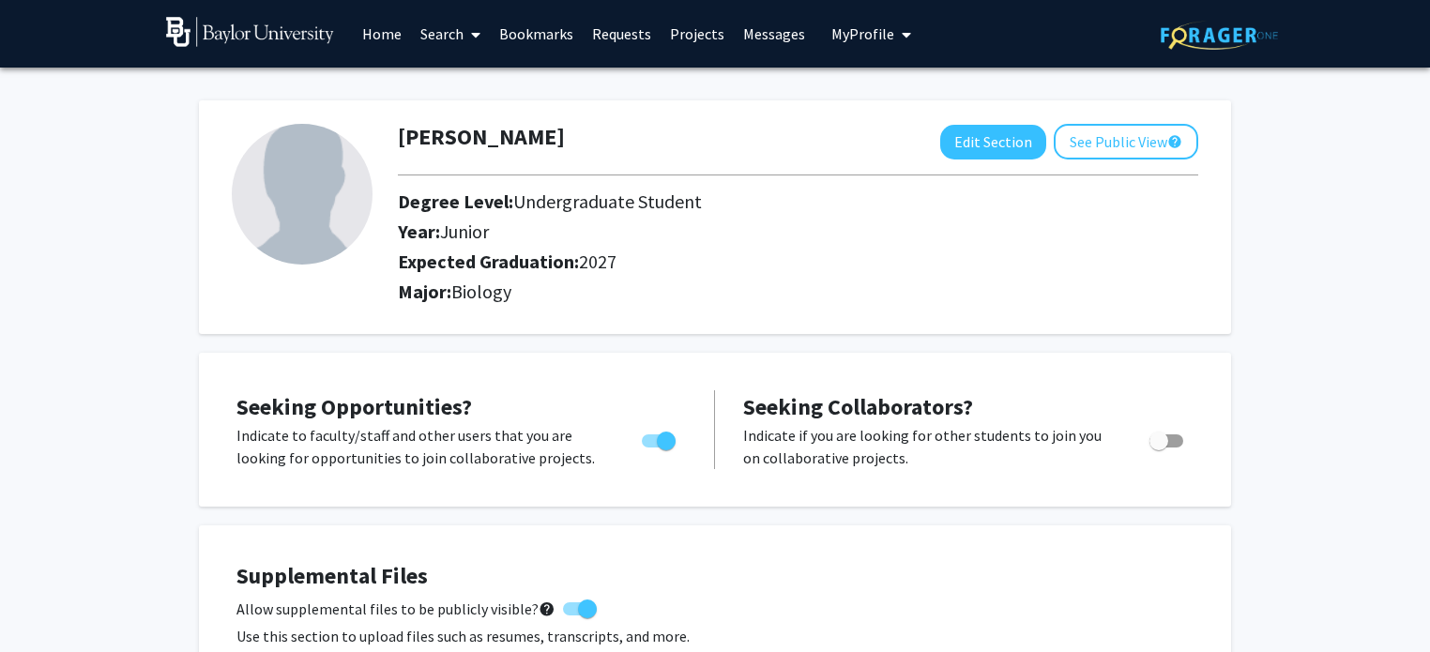
click at [280, 202] on img at bounding box center [302, 194] width 141 height 141
click at [1013, 142] on button "Edit Section" at bounding box center [993, 142] width 106 height 35
select select "junior"
select select "2027"
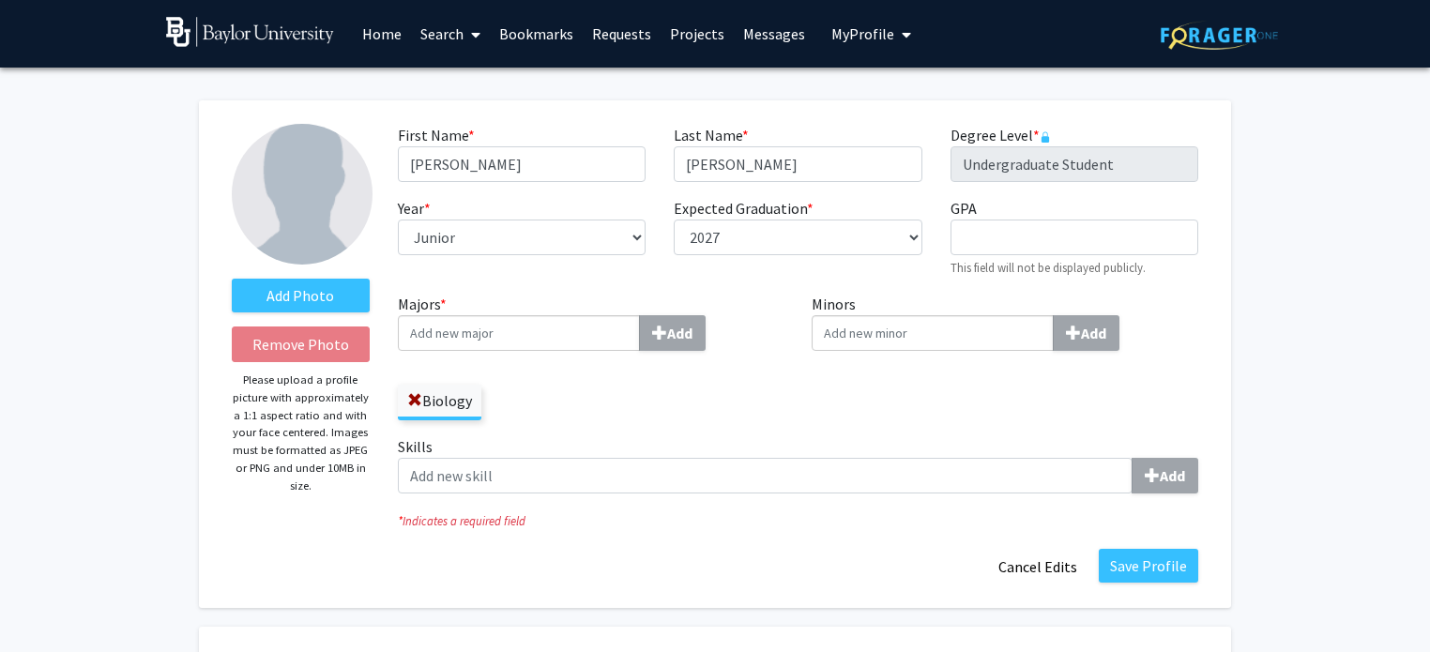
click at [599, 328] on input "Majors * Add" at bounding box center [519, 333] width 242 height 36
click at [771, 391] on div "Biology" at bounding box center [591, 393] width 387 height 54
click at [305, 294] on label "Add Photo" at bounding box center [301, 296] width 138 height 34
click at [0, 0] on input "Add Photo" at bounding box center [0, 0] width 0 height 0
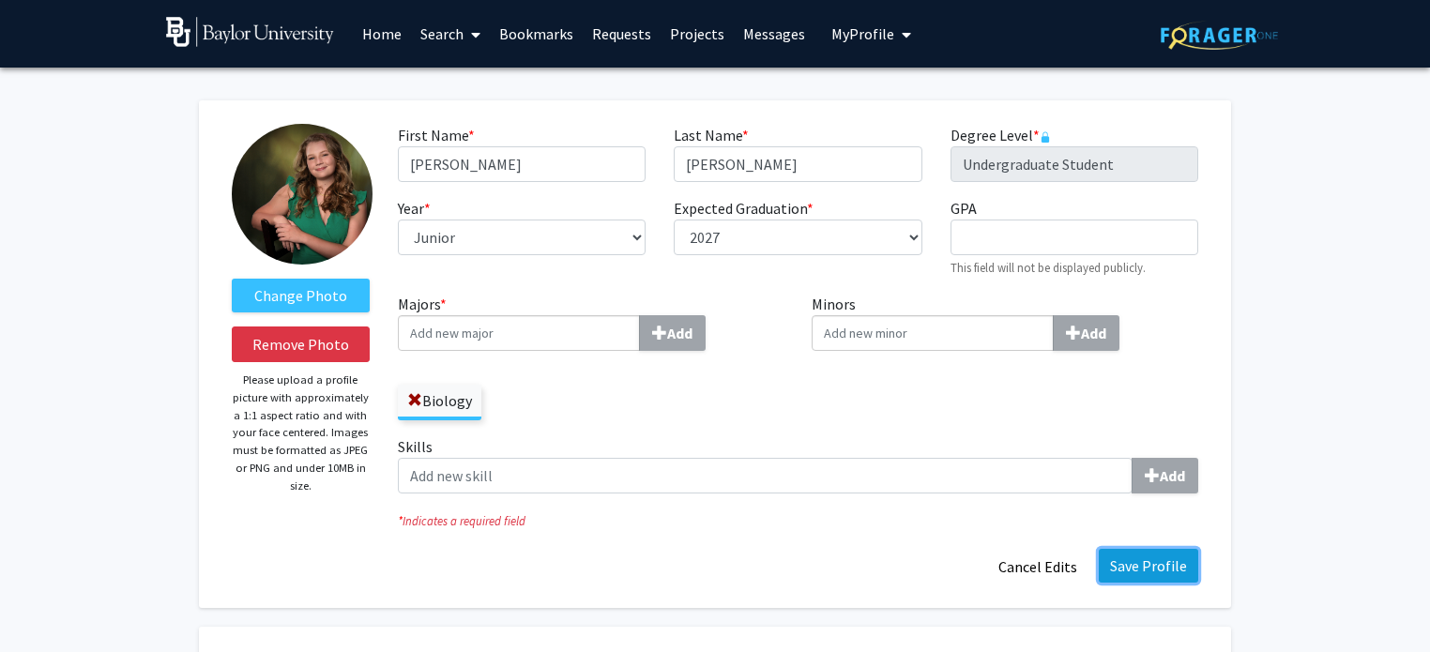
click at [1177, 571] on button "Save Profile" at bounding box center [1148, 566] width 99 height 34
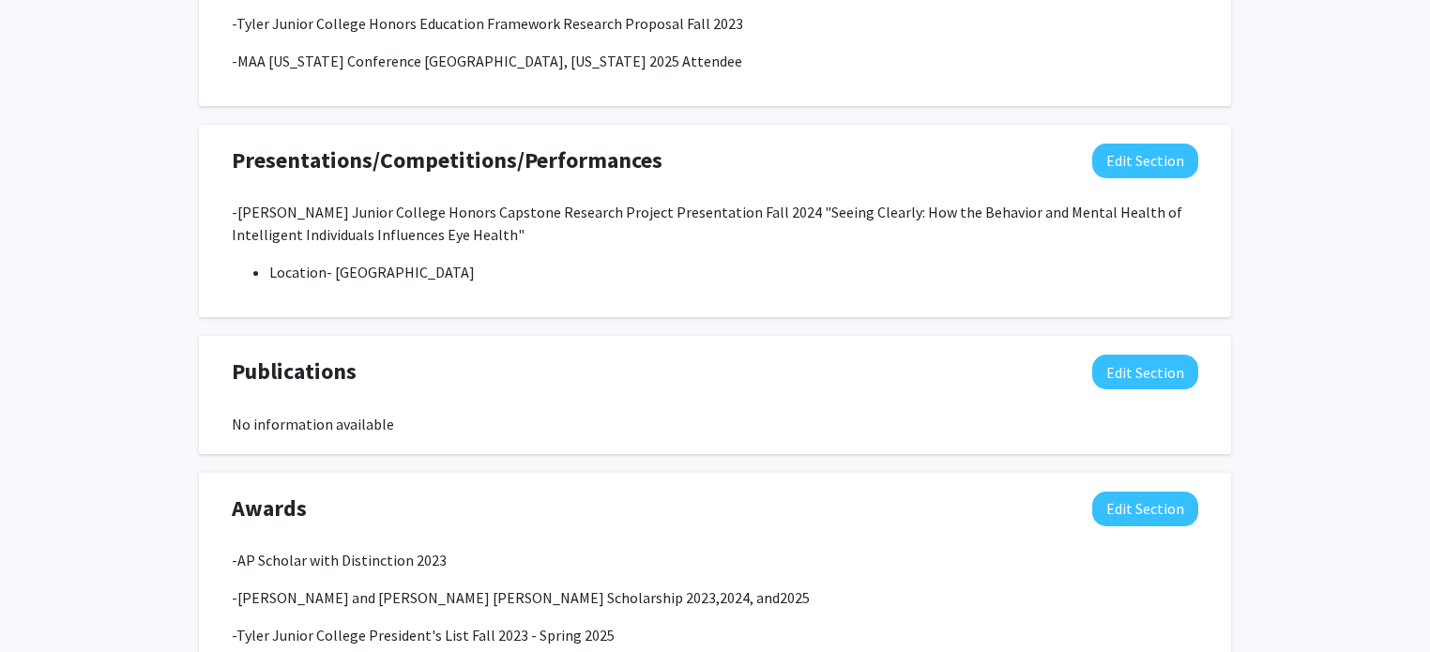
scroll to position [1387, 0]
click at [1151, 362] on button "Edit Section" at bounding box center [1145, 371] width 106 height 35
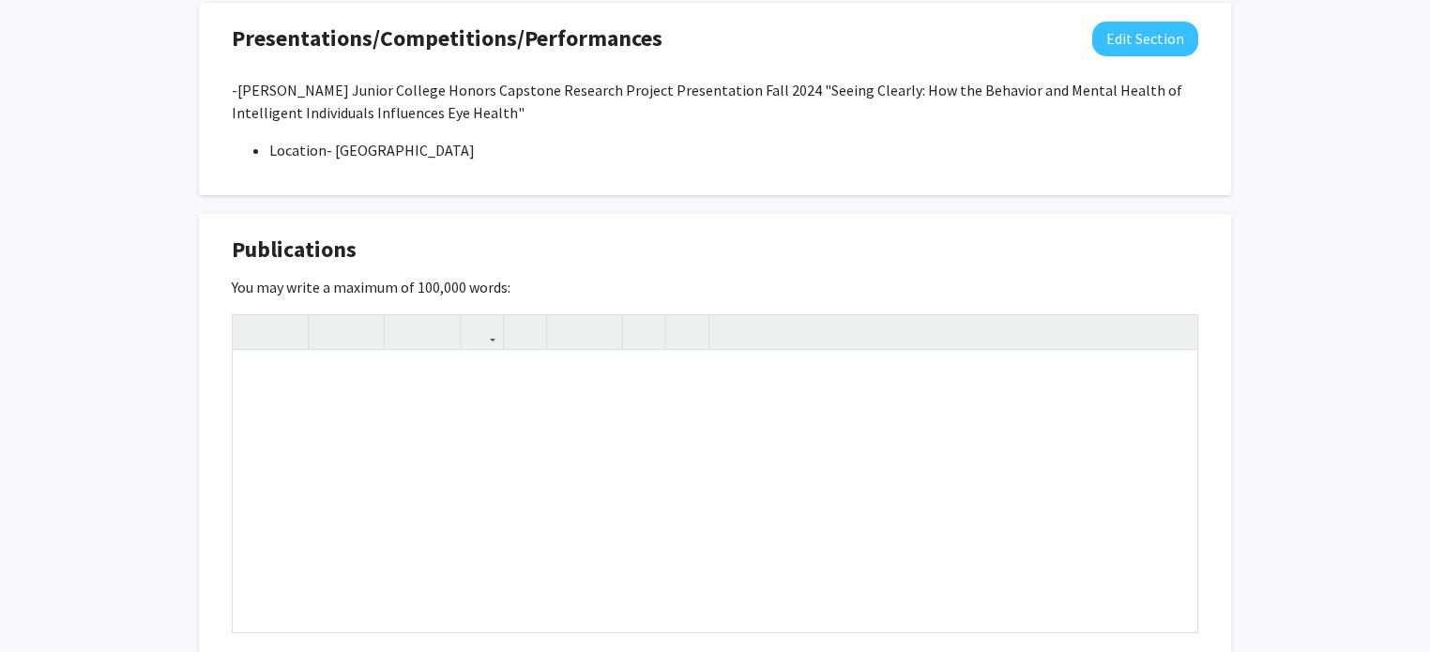
scroll to position [1511, 0]
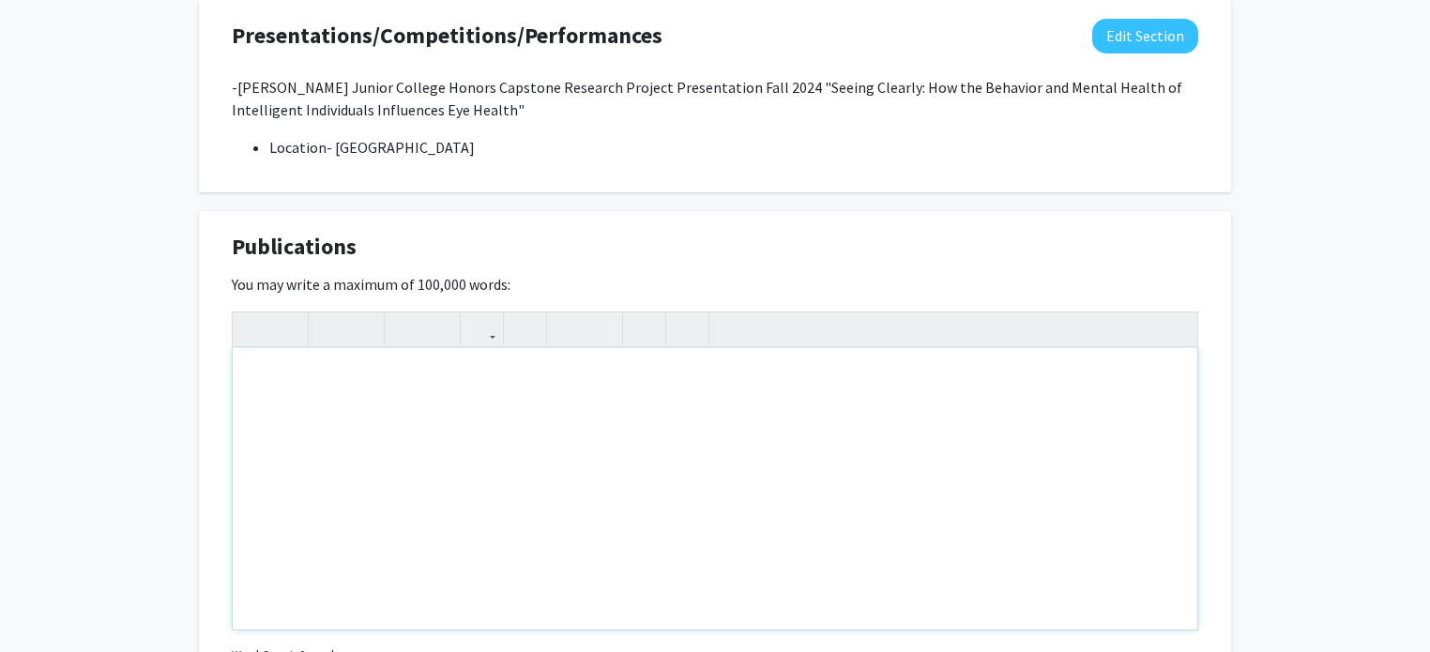
click at [994, 407] on div "Note to users with screen readers: Please deactivate our accessibility plugin f…" at bounding box center [715, 488] width 964 height 281
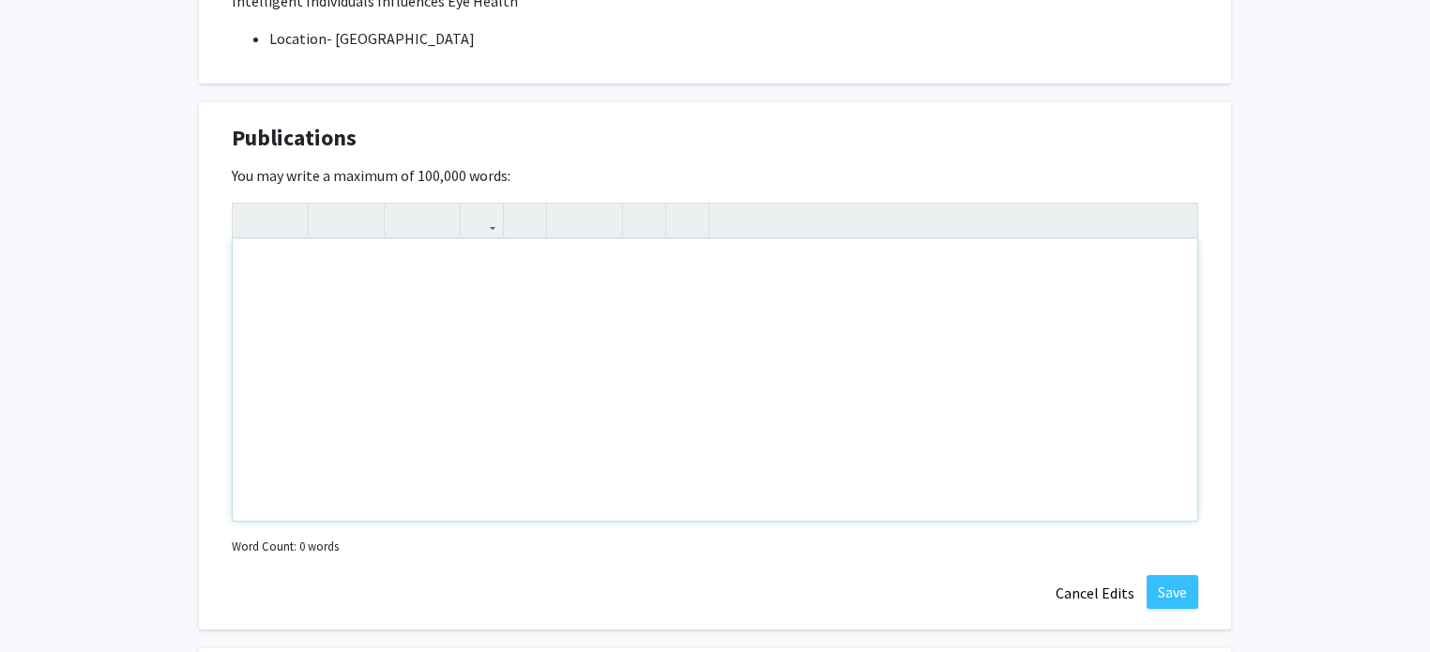
scroll to position [1617, 0]
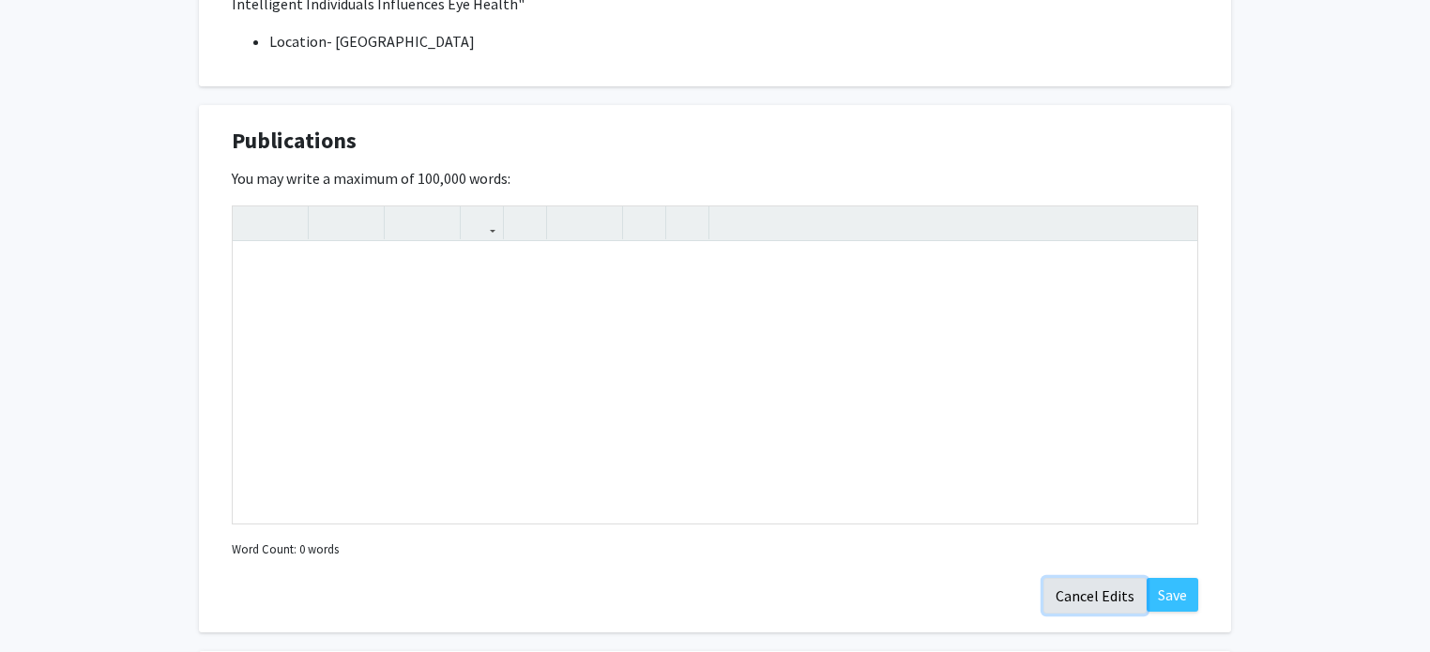
click at [1103, 585] on button "Cancel Edits" at bounding box center [1094, 596] width 103 height 36
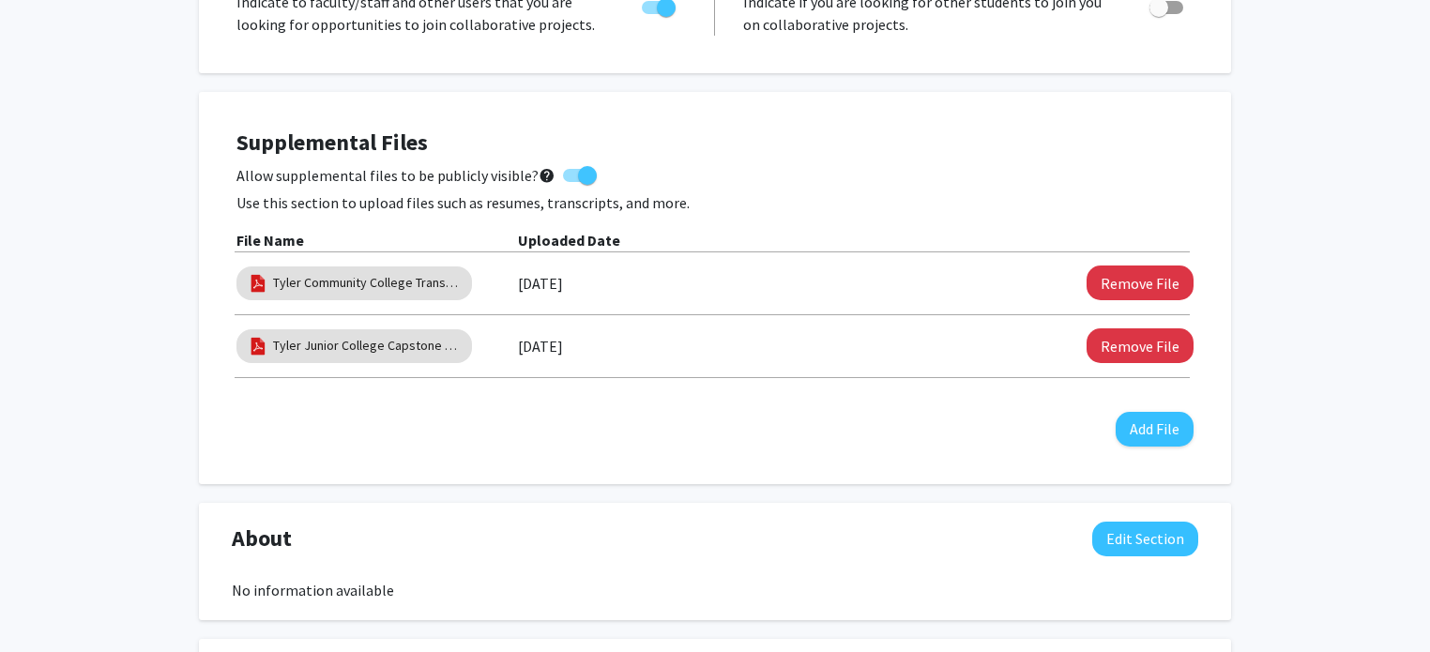
scroll to position [366, 0]
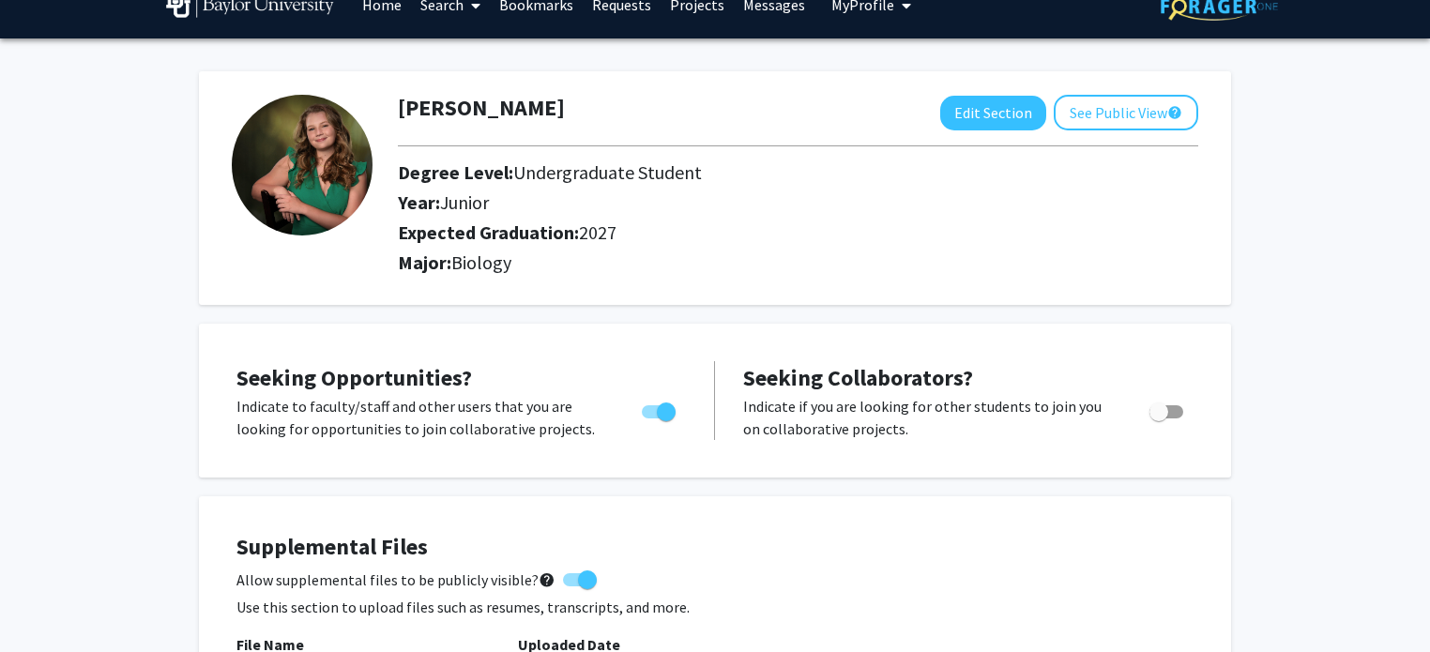
scroll to position [0, 0]
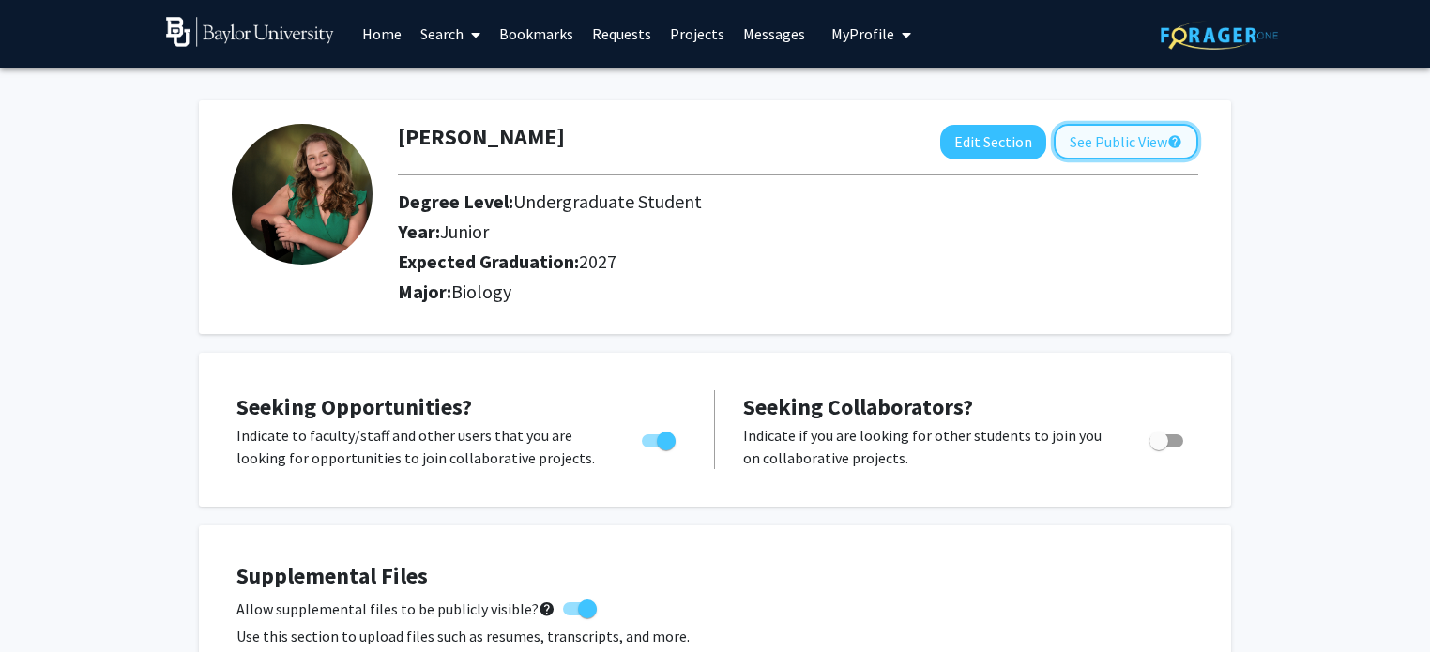
click at [1143, 151] on button "See Public View help" at bounding box center [1126, 142] width 144 height 36
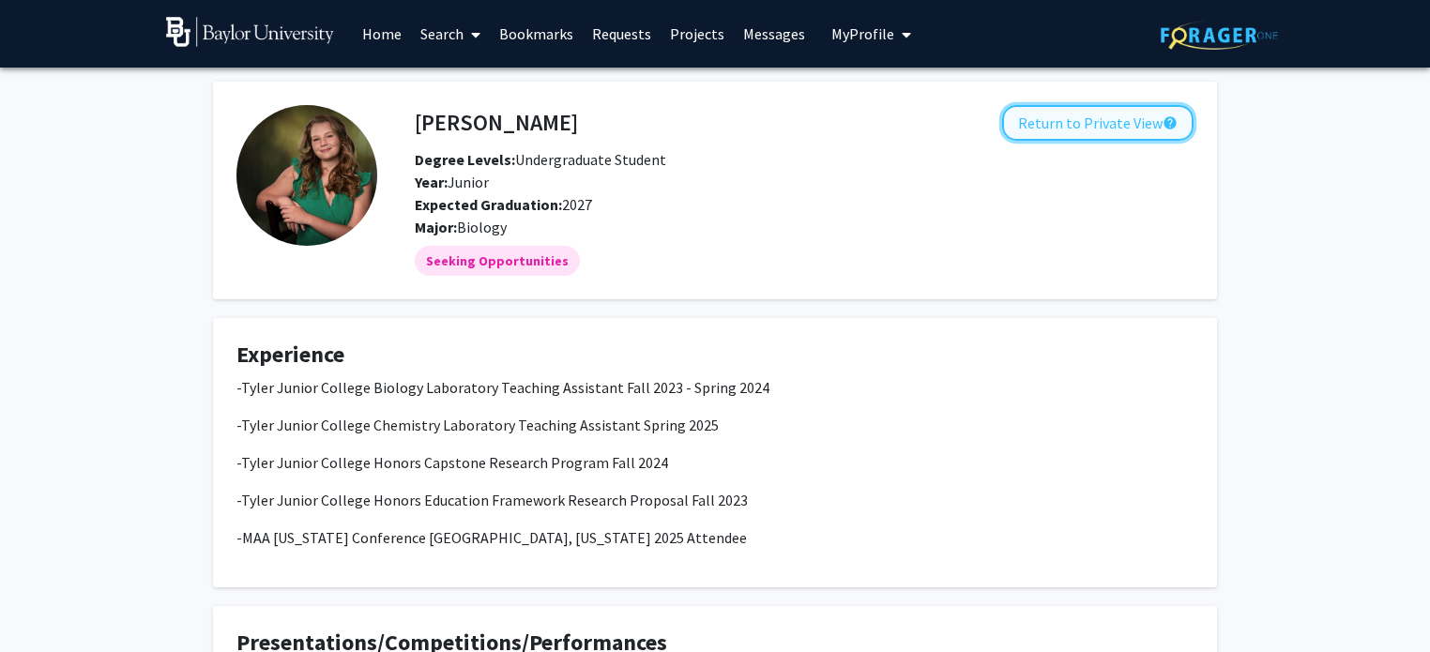
click at [1110, 129] on button "Return to Private View help" at bounding box center [1097, 123] width 191 height 36
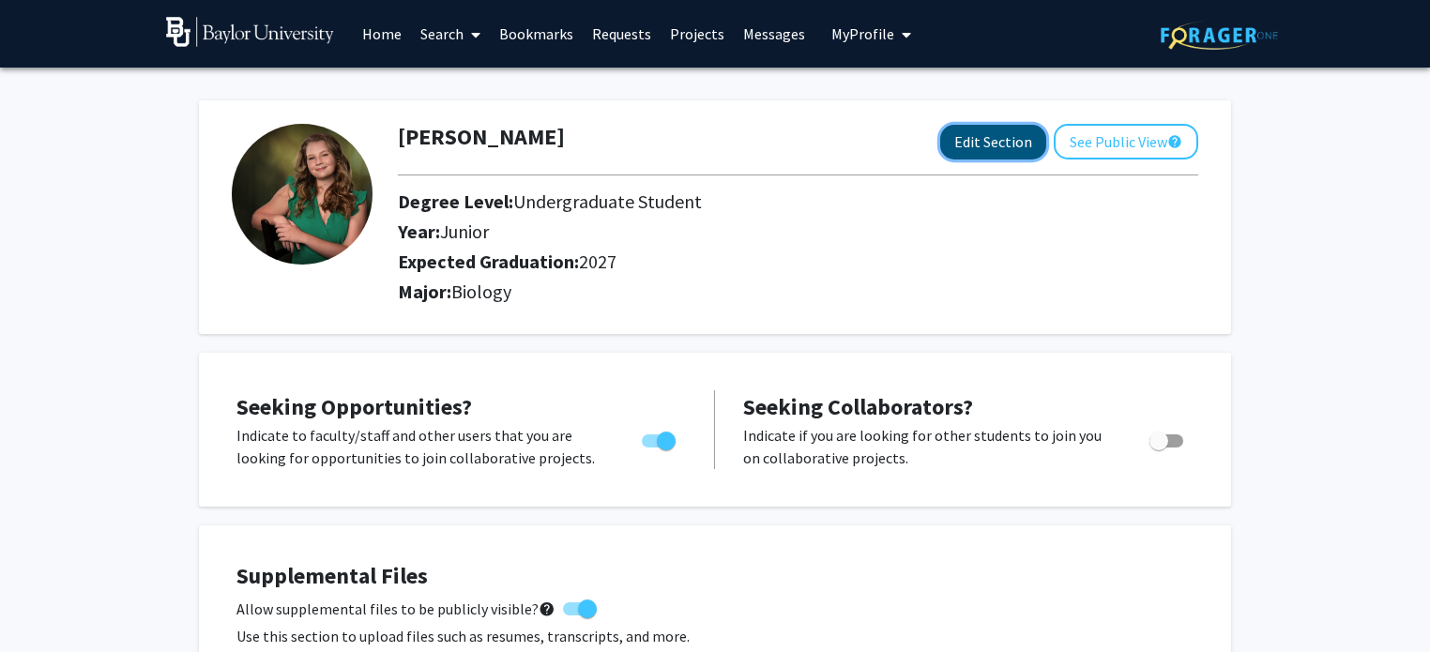
click at [1007, 145] on button "Edit Section" at bounding box center [993, 142] width 106 height 35
select select "junior"
select select "2027"
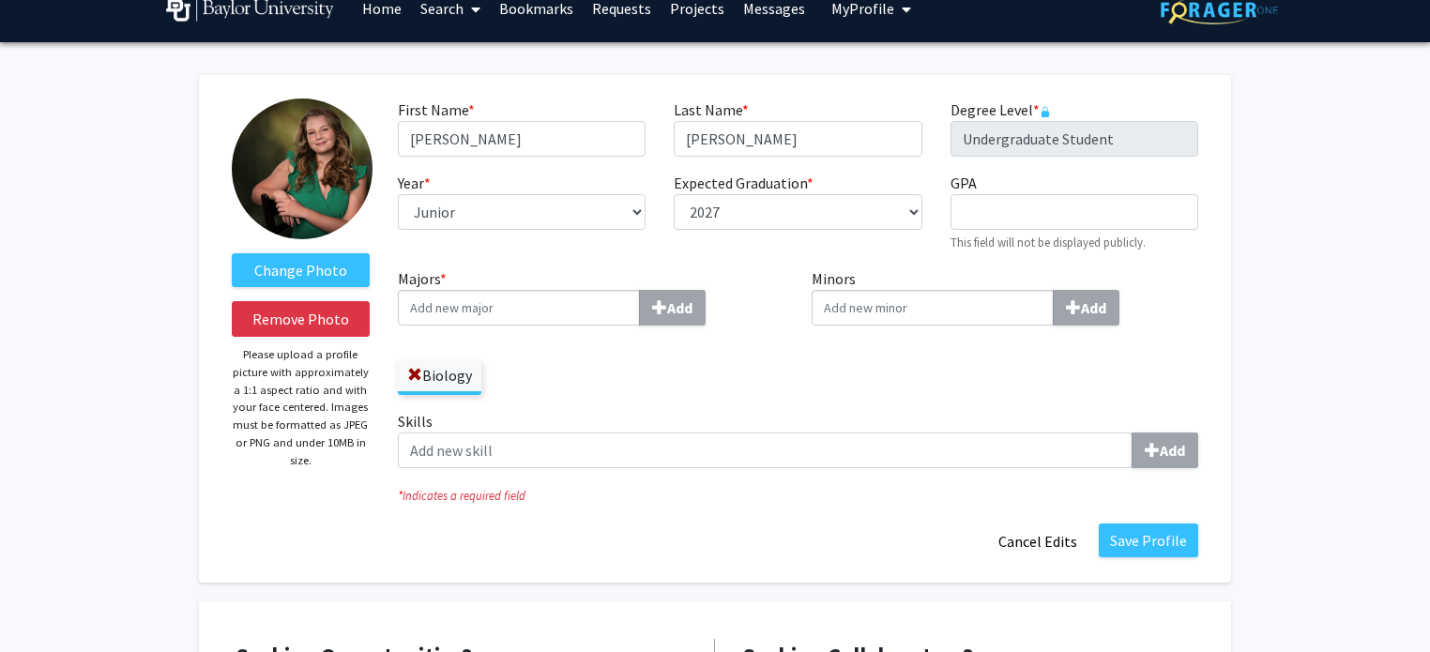
scroll to position [26, 0]
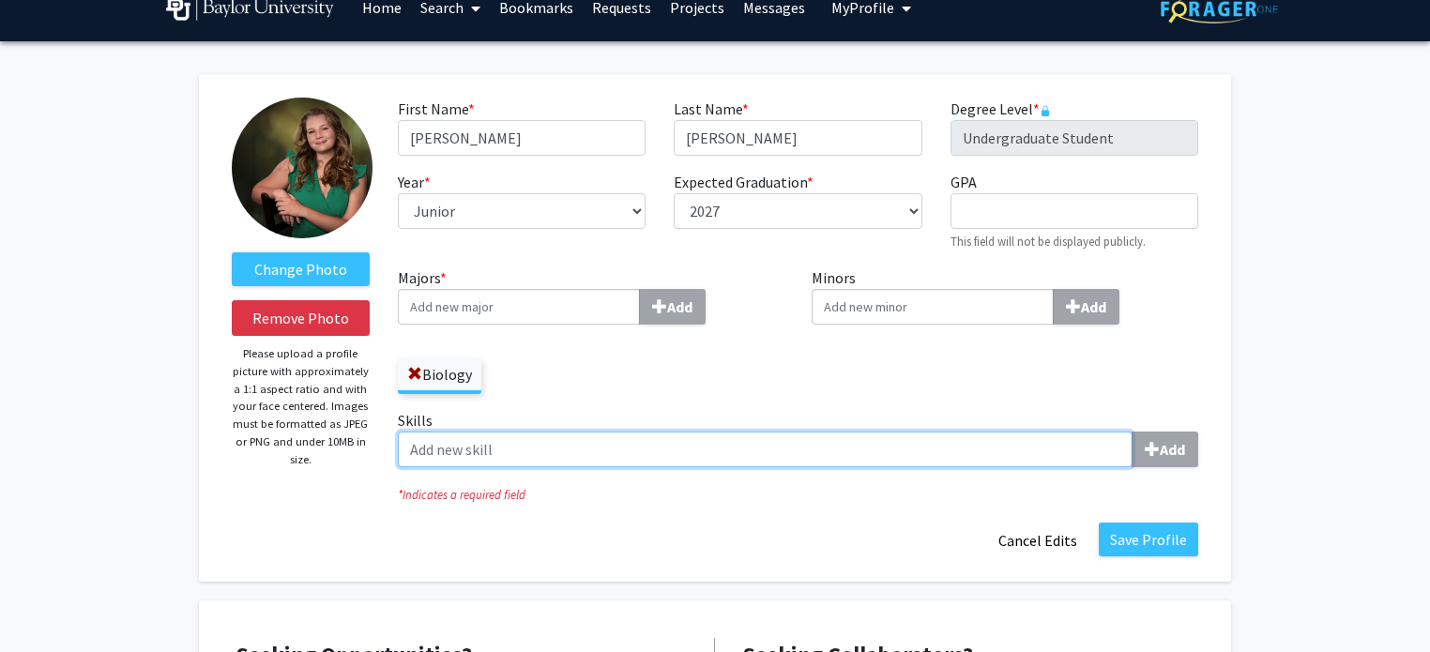
click at [1040, 445] on input "Skills Add" at bounding box center [765, 450] width 735 height 36
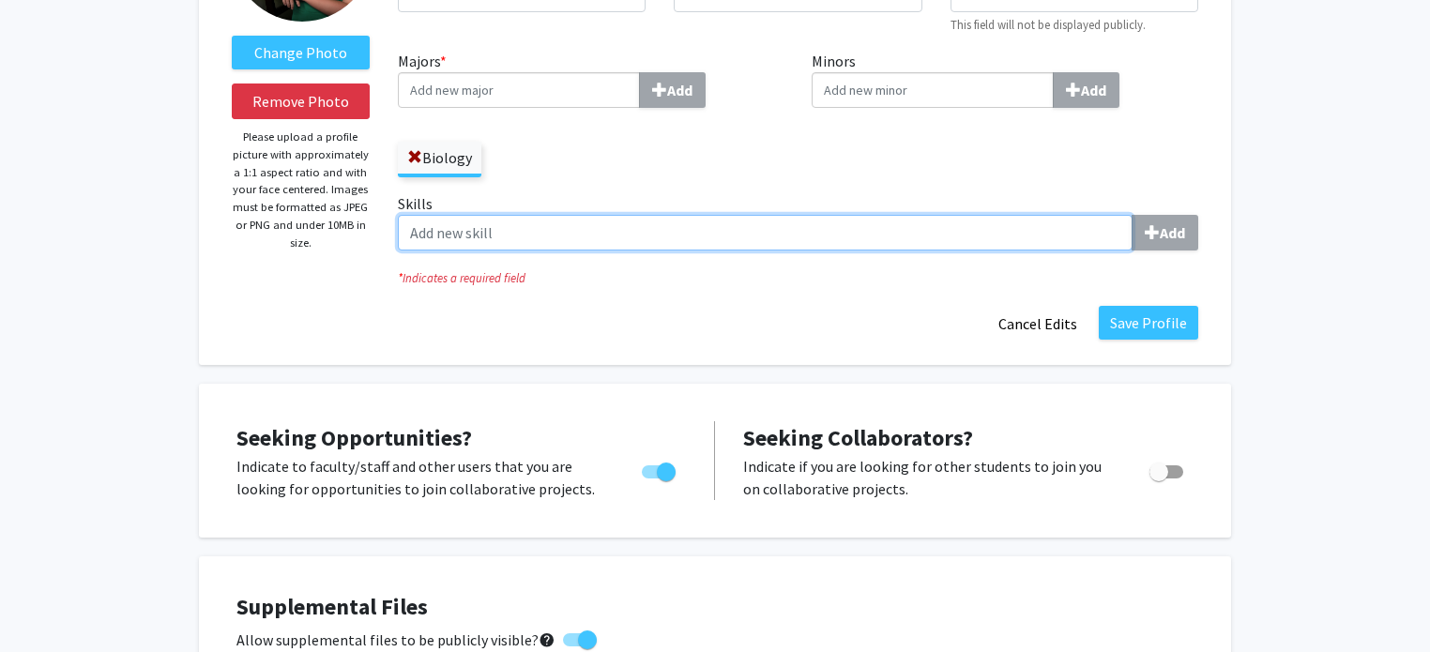
scroll to position [244, 0]
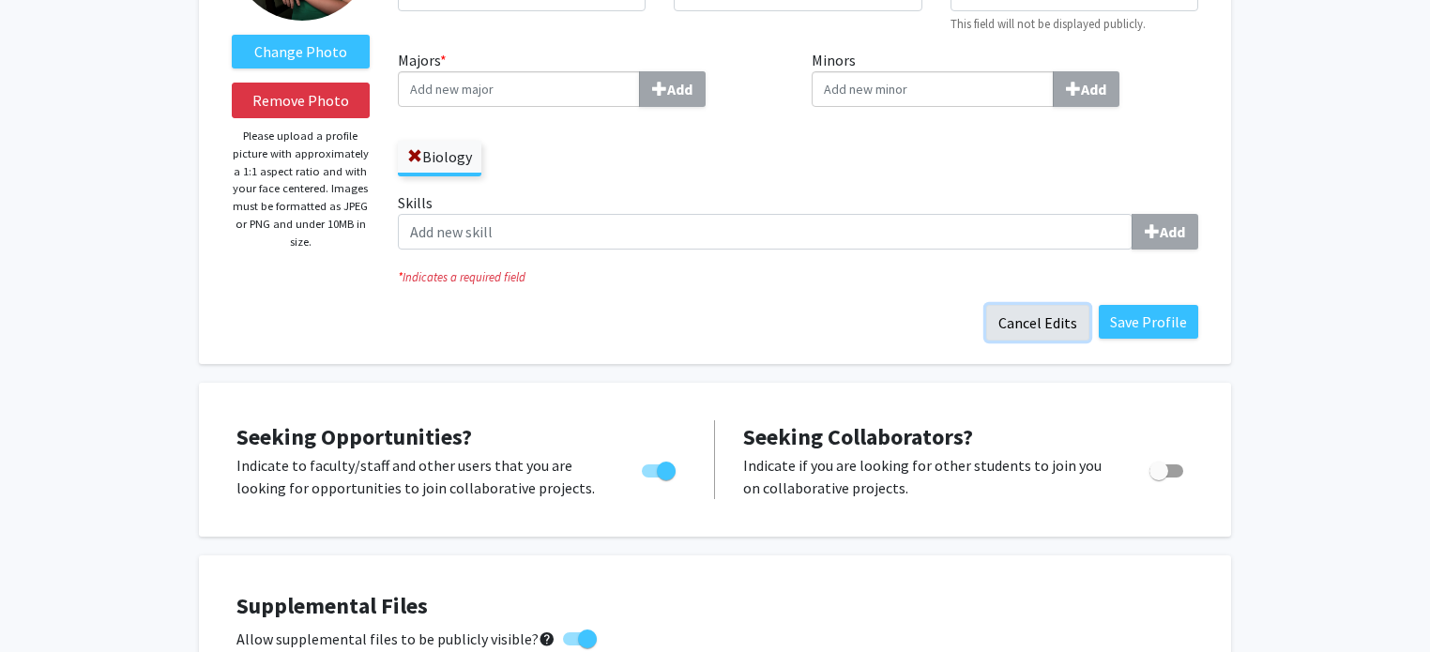
click at [1030, 315] on button "Cancel Edits" at bounding box center [1037, 323] width 103 height 36
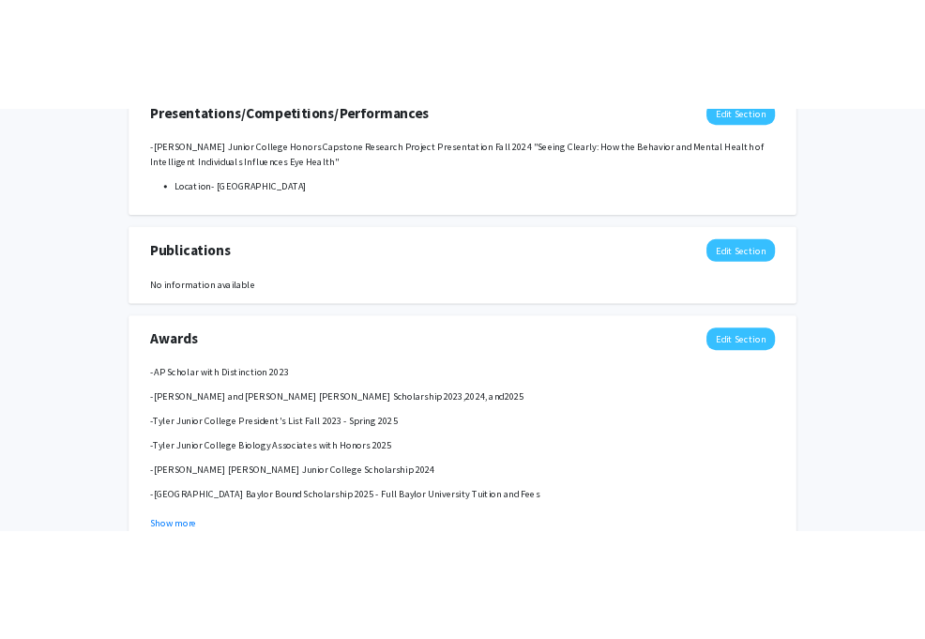
scroll to position [1541, 0]
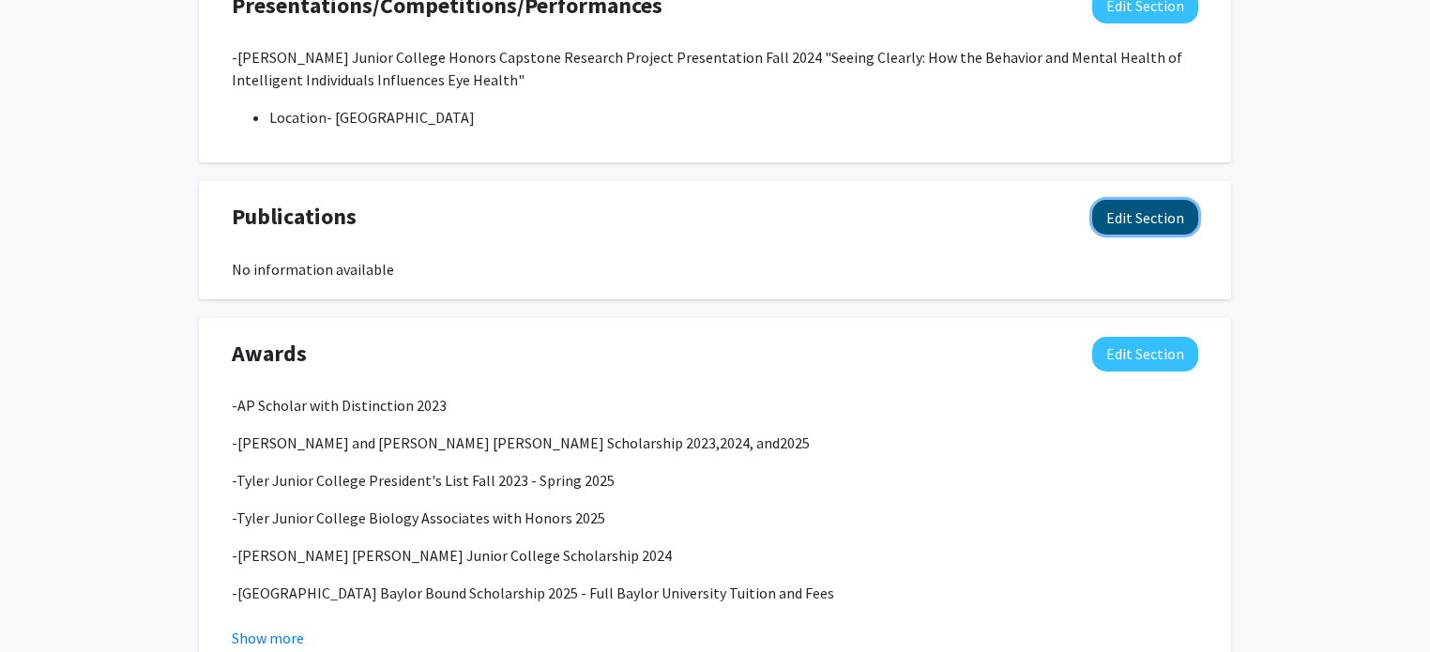
click at [1126, 227] on button "Edit Section" at bounding box center [1145, 217] width 106 height 35
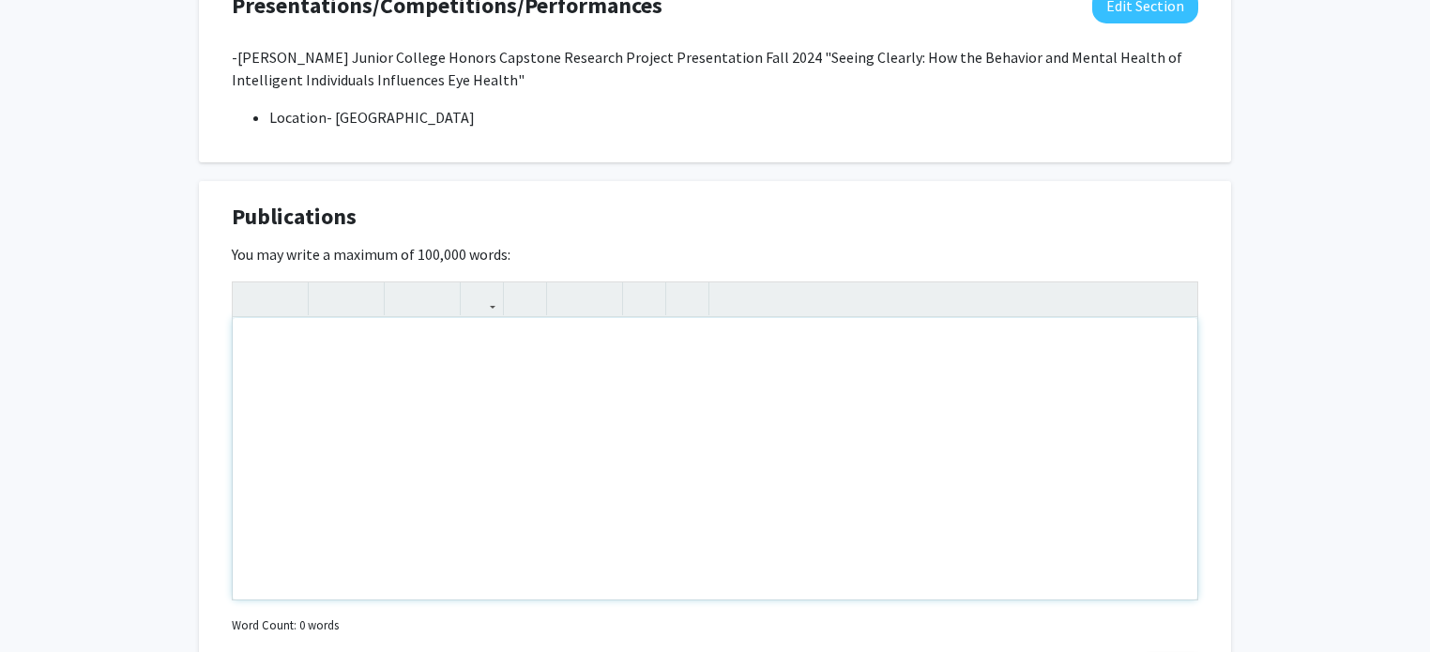
click at [693, 345] on div "Note to users with screen readers: Please deactivate our accessibility plugin f…" at bounding box center [715, 458] width 964 height 281
click at [763, 374] on div "Note to users with screen readers: Please deactivate our accessibility plugin f…" at bounding box center [715, 458] width 964 height 281
click at [569, 304] on icon "button" at bounding box center [568, 298] width 16 height 31
click at [626, 340] on p "-[US_STATE] Speech Communication Journal" at bounding box center [714, 348] width 927 height 23
click at [590, 377] on li """ at bounding box center [733, 385] width 889 height 23
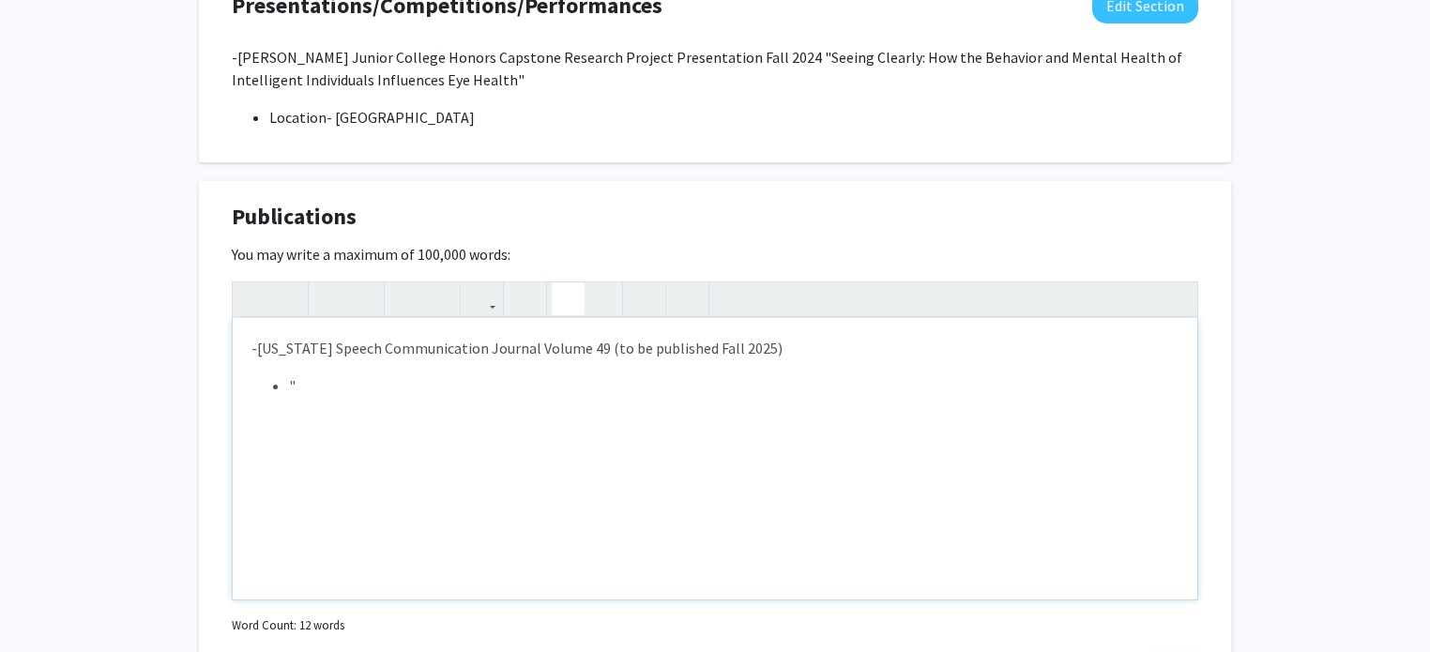
click at [259, 349] on p "-[US_STATE] Speech Communication Journal Volume 49 (to be published Fall 2025)" at bounding box center [714, 348] width 927 height 23
click at [256, 350] on p "-[US_STATE] Speech Communication Journal Volume 49 (to be published Fall 2025)" at bounding box center [714, 348] width 927 height 23
click at [321, 386] on li """ at bounding box center [733, 385] width 889 height 23
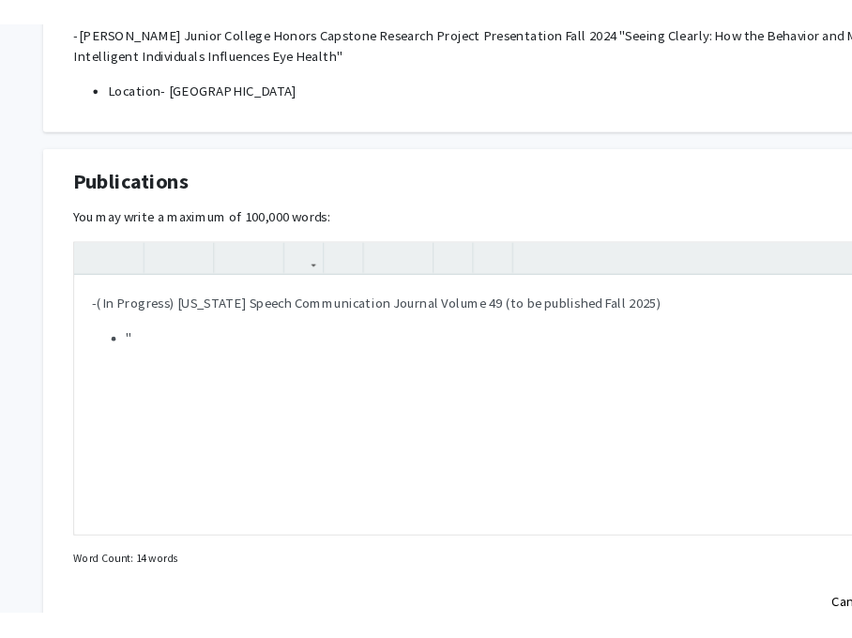
scroll to position [1587, 0]
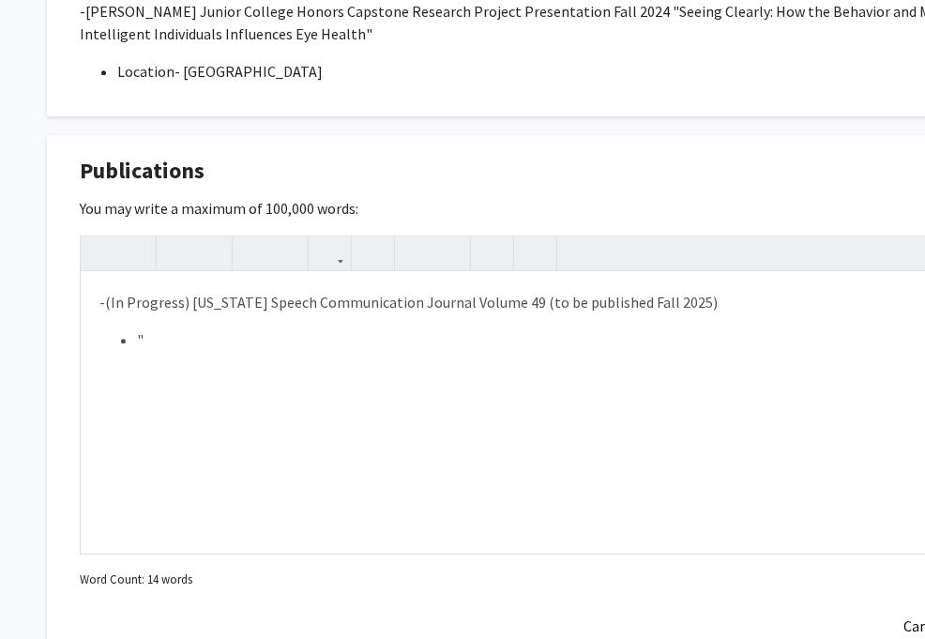
click at [489, 197] on div "You may write a maximum of 100,000 words: <p>-(In Progress) [US_STATE] Speech C…" at bounding box center [563, 395] width 966 height 396
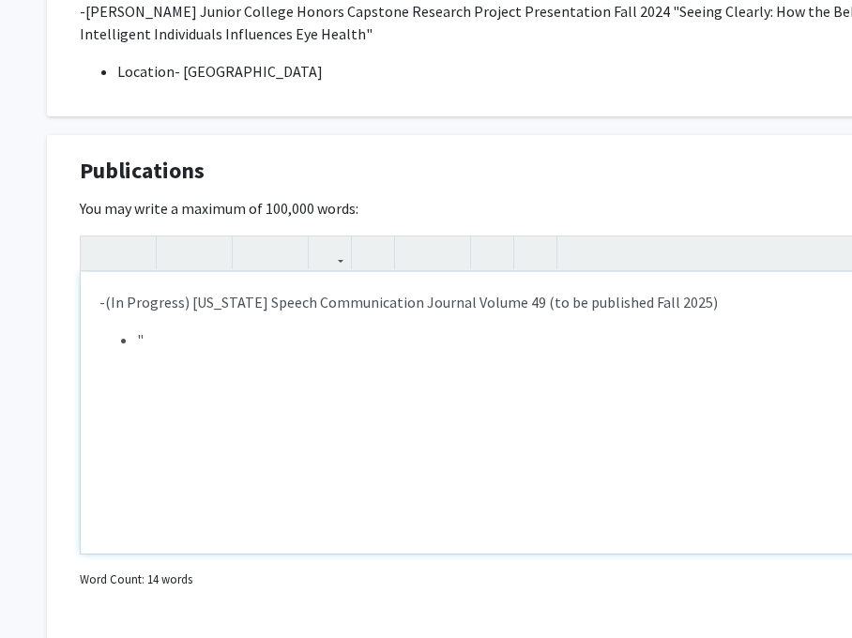
click at [462, 334] on li """ at bounding box center [581, 339] width 889 height 23
click at [566, 341] on li """ at bounding box center [581, 339] width 889 height 23
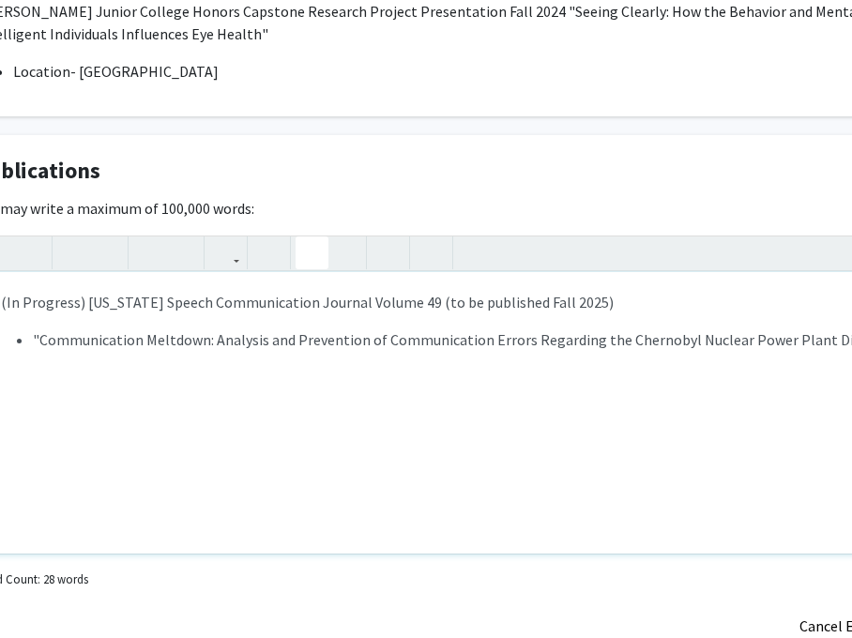
scroll to position [1587, 116]
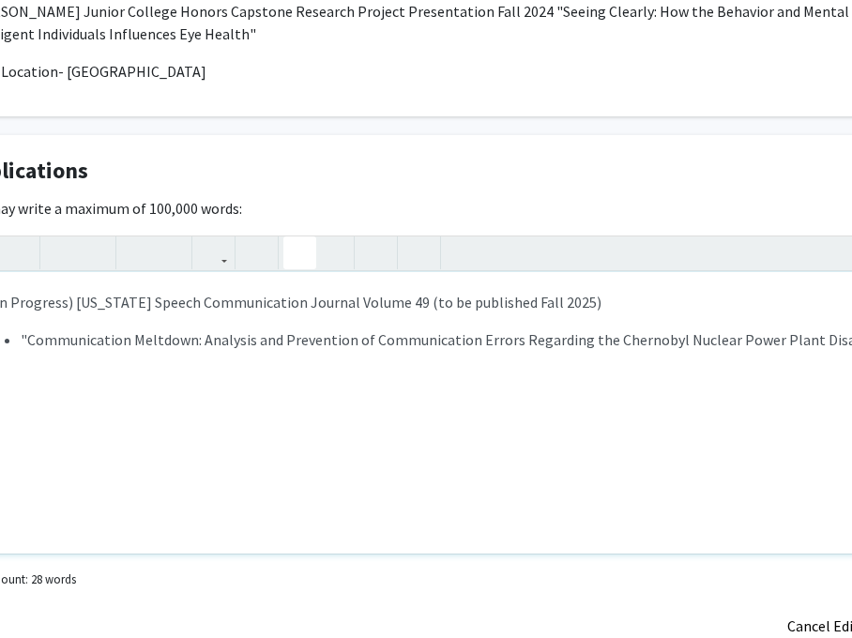
type textarea "<p>-(In Progress) [US_STATE] Speech Communication Journal Volume 49 (to be publ…"
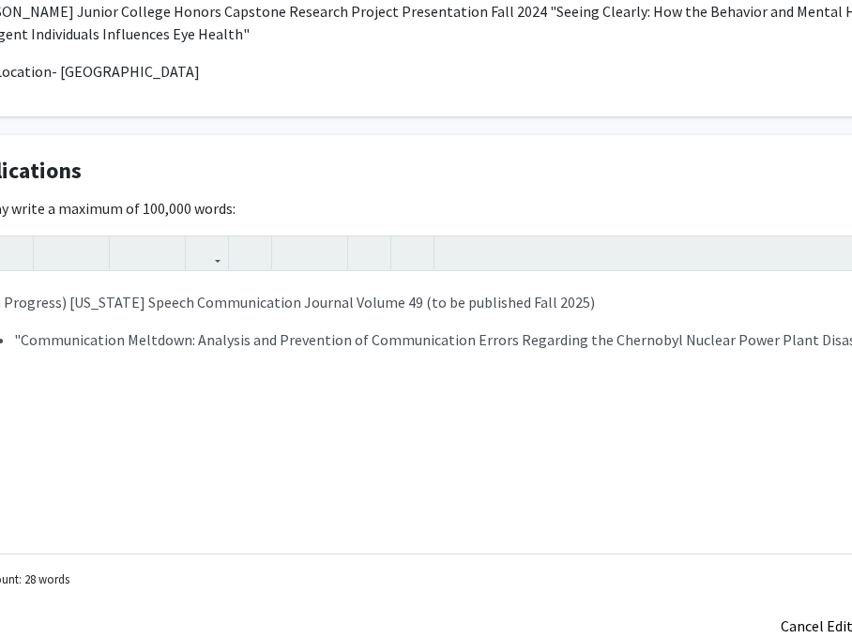
click at [654, 204] on div "You may write a maximum of 100,000 words: <p>-(In Progress) [US_STATE] Speech C…" at bounding box center [440, 395] width 966 height 396
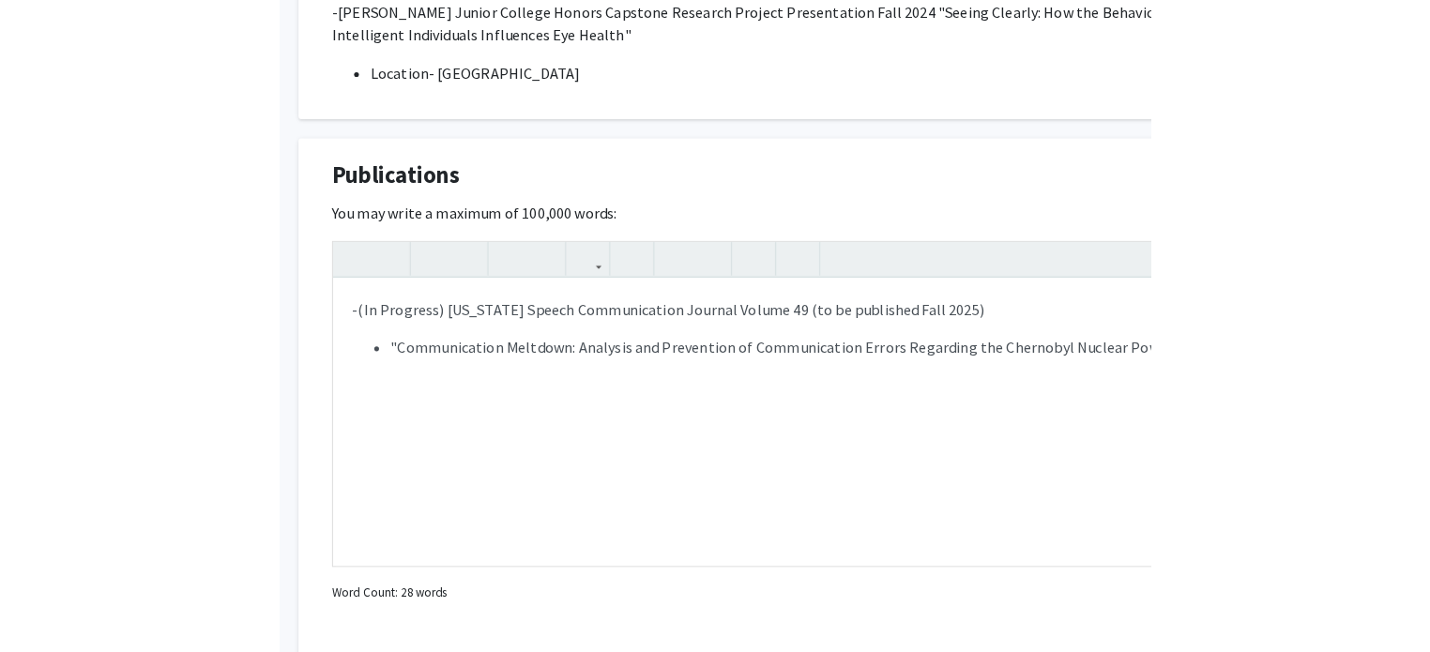
scroll to position [1587, 0]
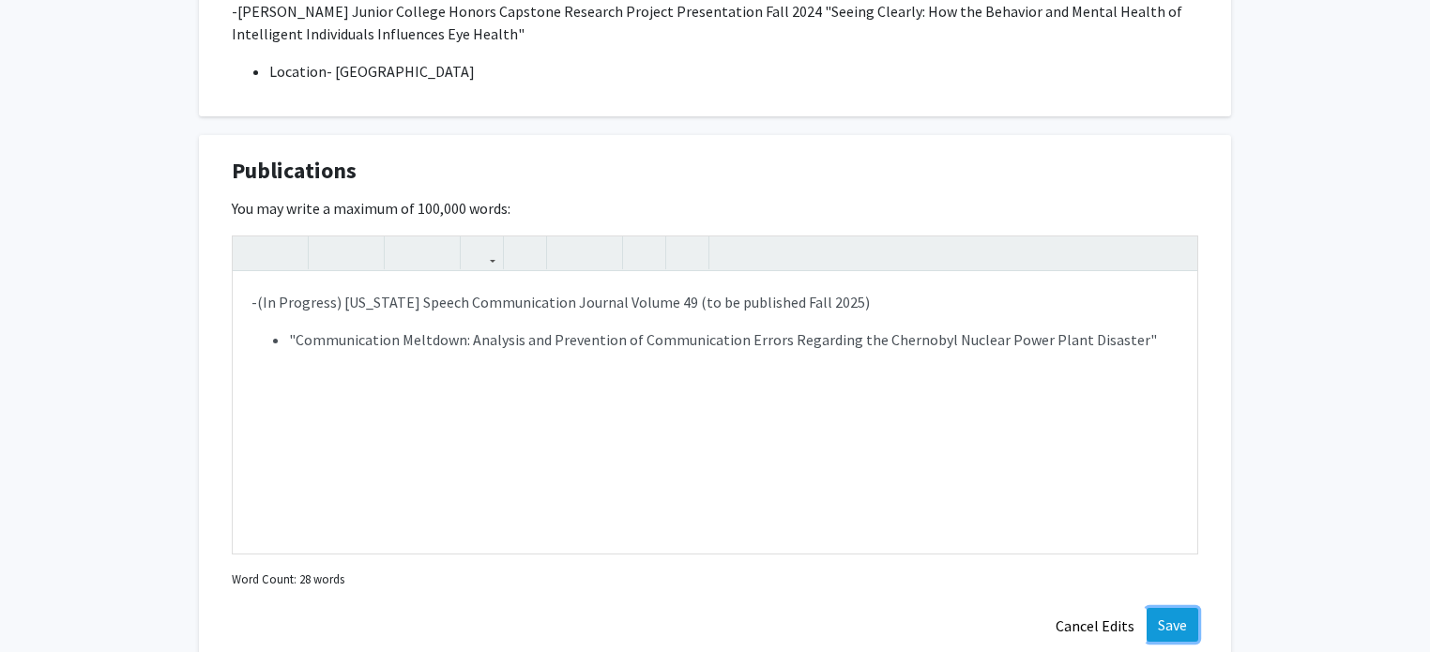
click at [1169, 620] on button "Save" at bounding box center [1172, 625] width 52 height 34
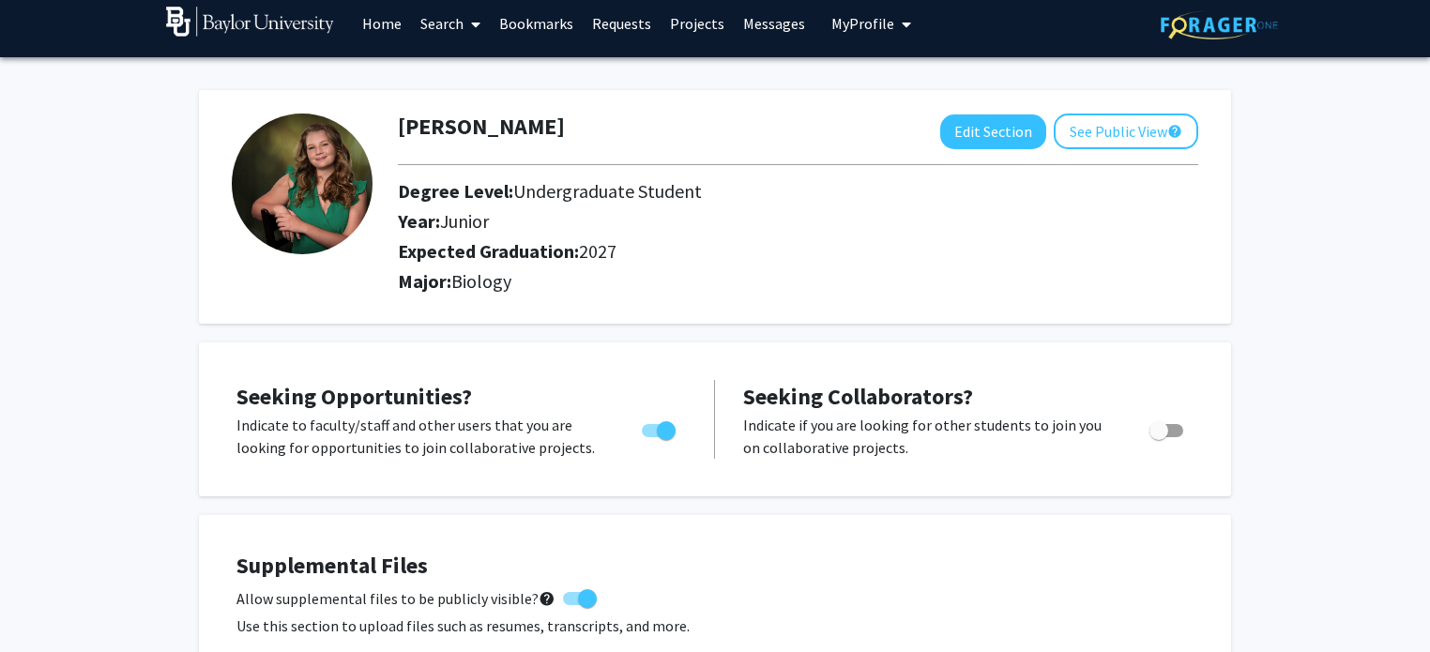
scroll to position [0, 0]
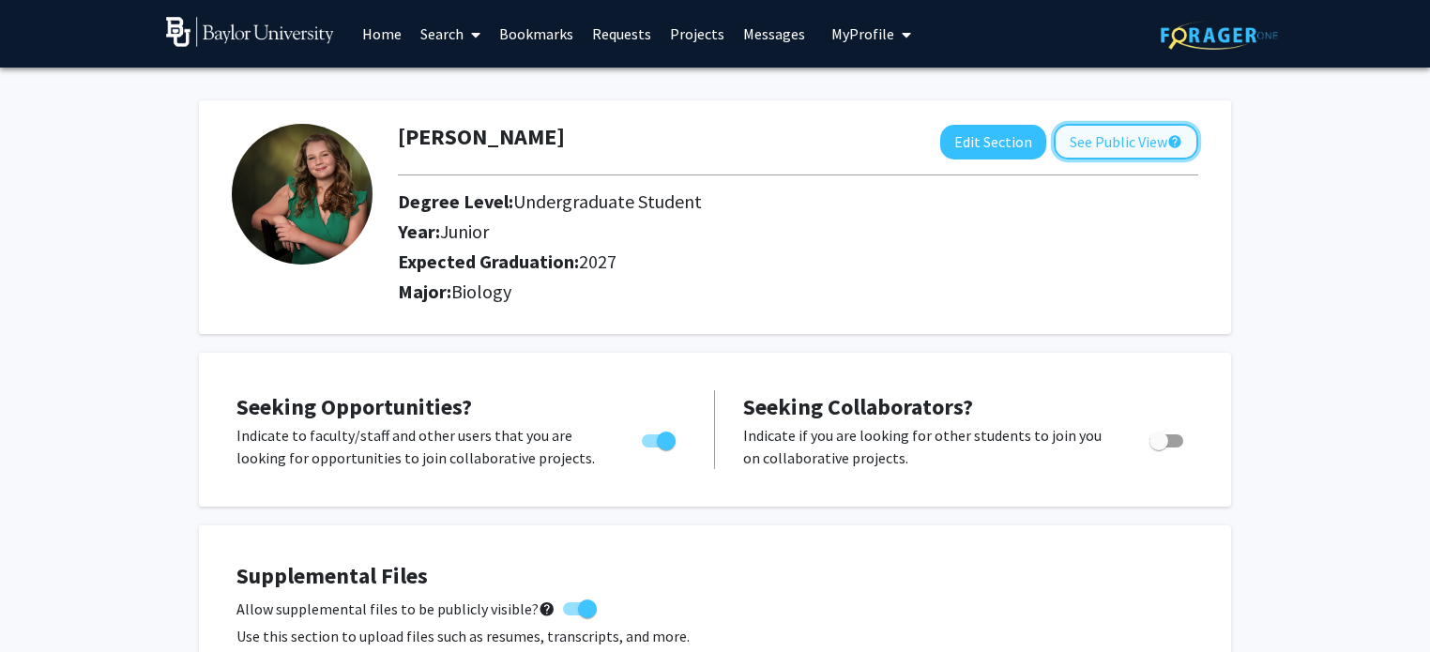
click at [1122, 136] on button "See Public View help" at bounding box center [1126, 142] width 144 height 36
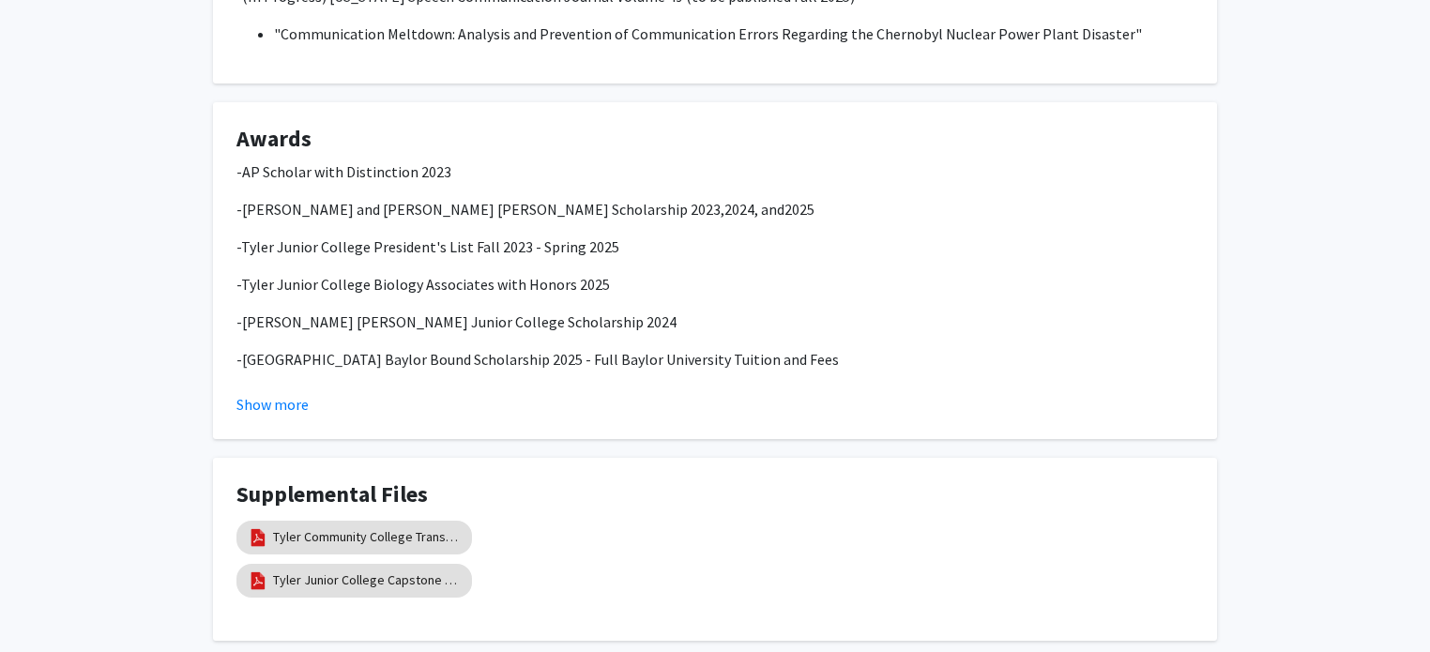
scroll to position [889, 0]
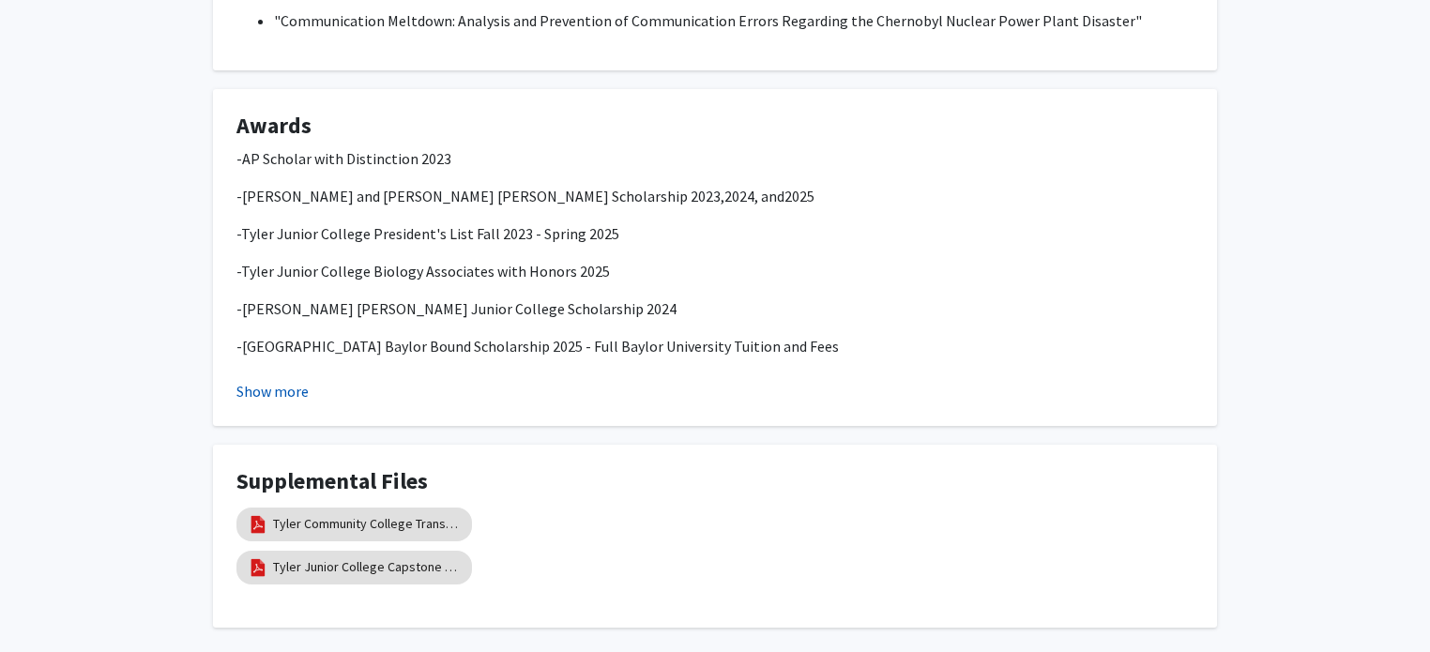
click at [285, 398] on button "Show more" at bounding box center [272, 391] width 72 height 23
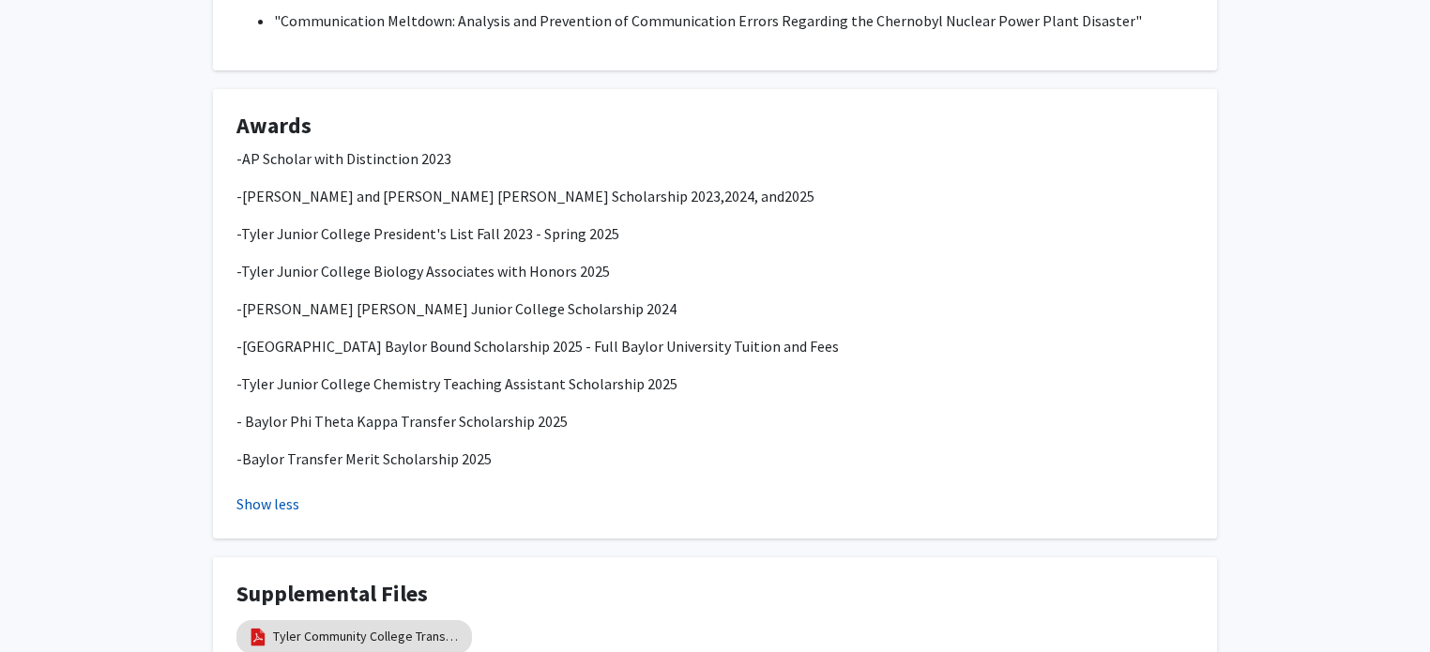
click at [280, 506] on button "Show less" at bounding box center [267, 504] width 63 height 23
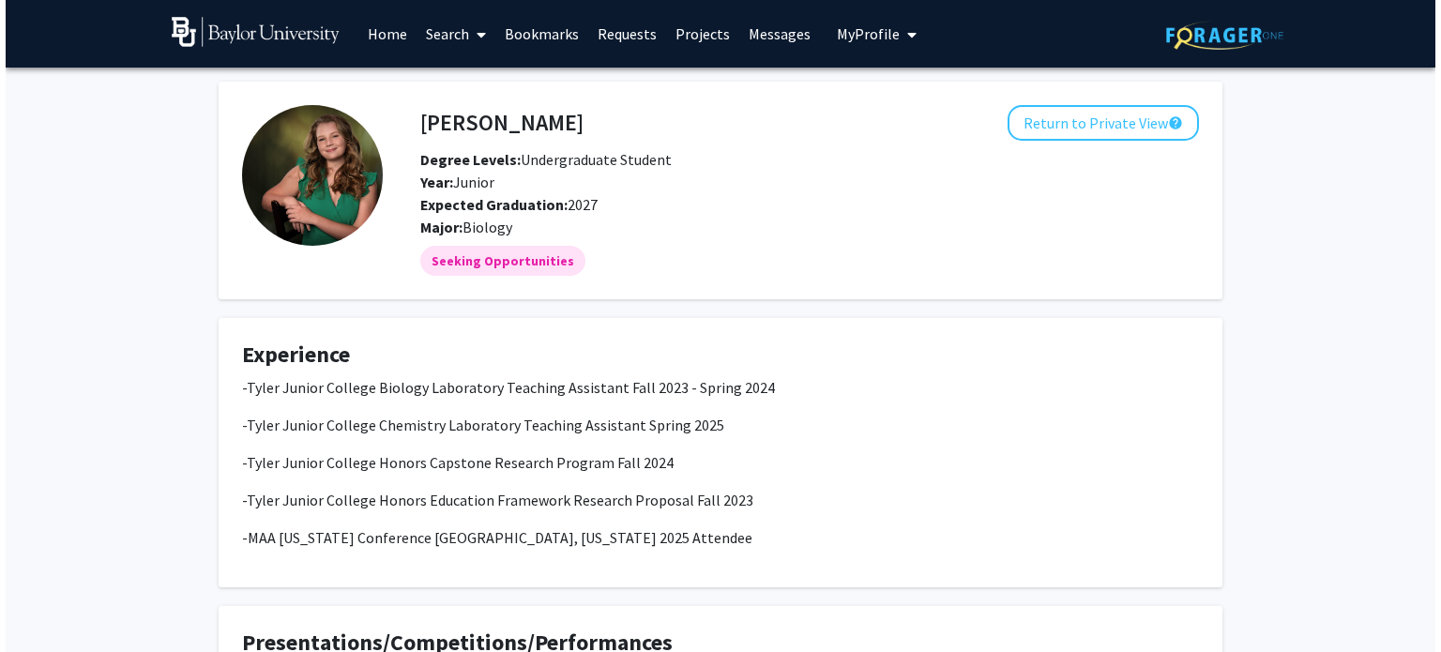
scroll to position [0, 0]
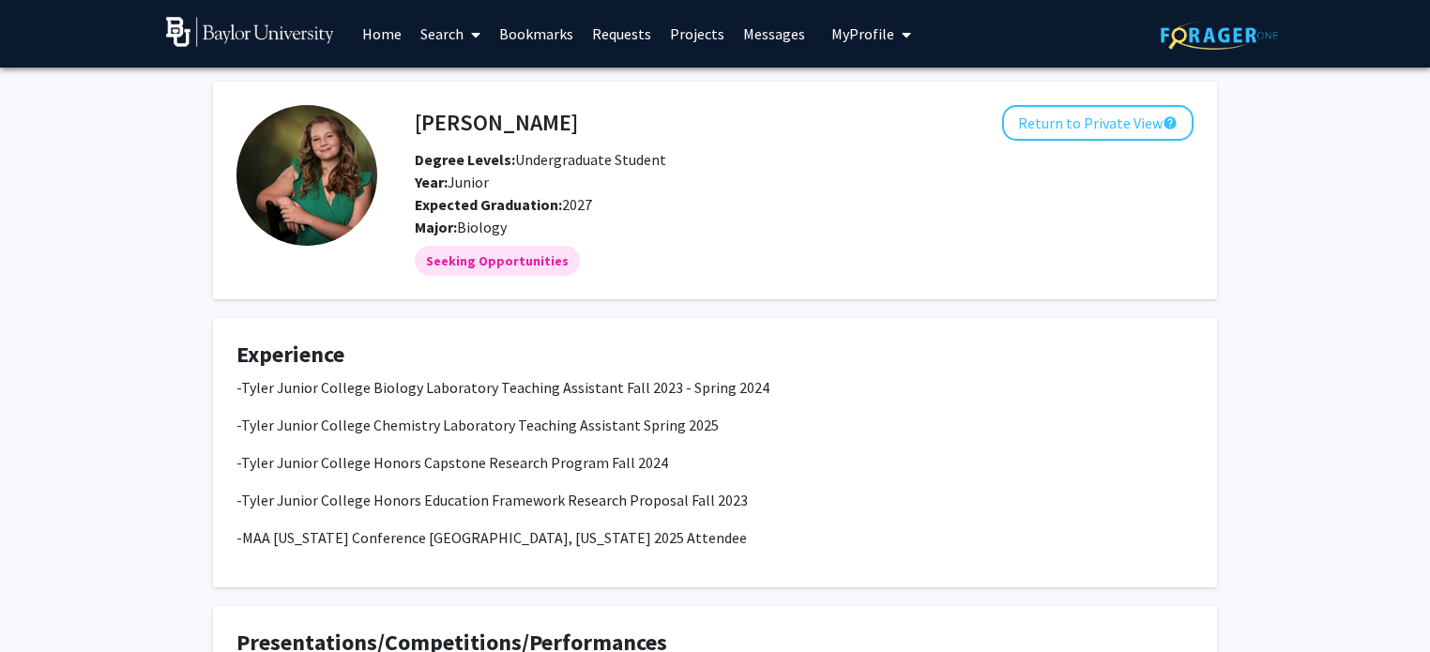
click at [894, 38] on span "My profile dropdown to access profile and logout" at bounding box center [902, 35] width 17 height 66
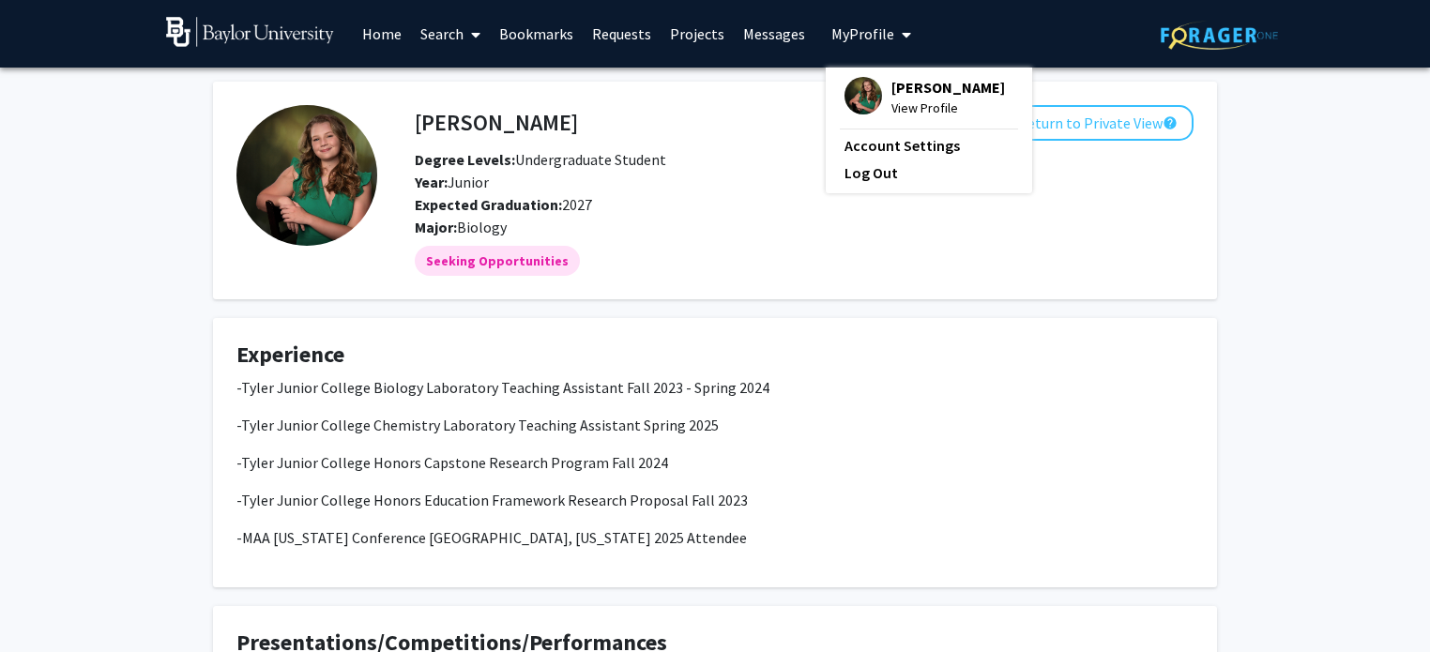
click at [871, 89] on fg-profile-picture at bounding box center [863, 97] width 38 height 41
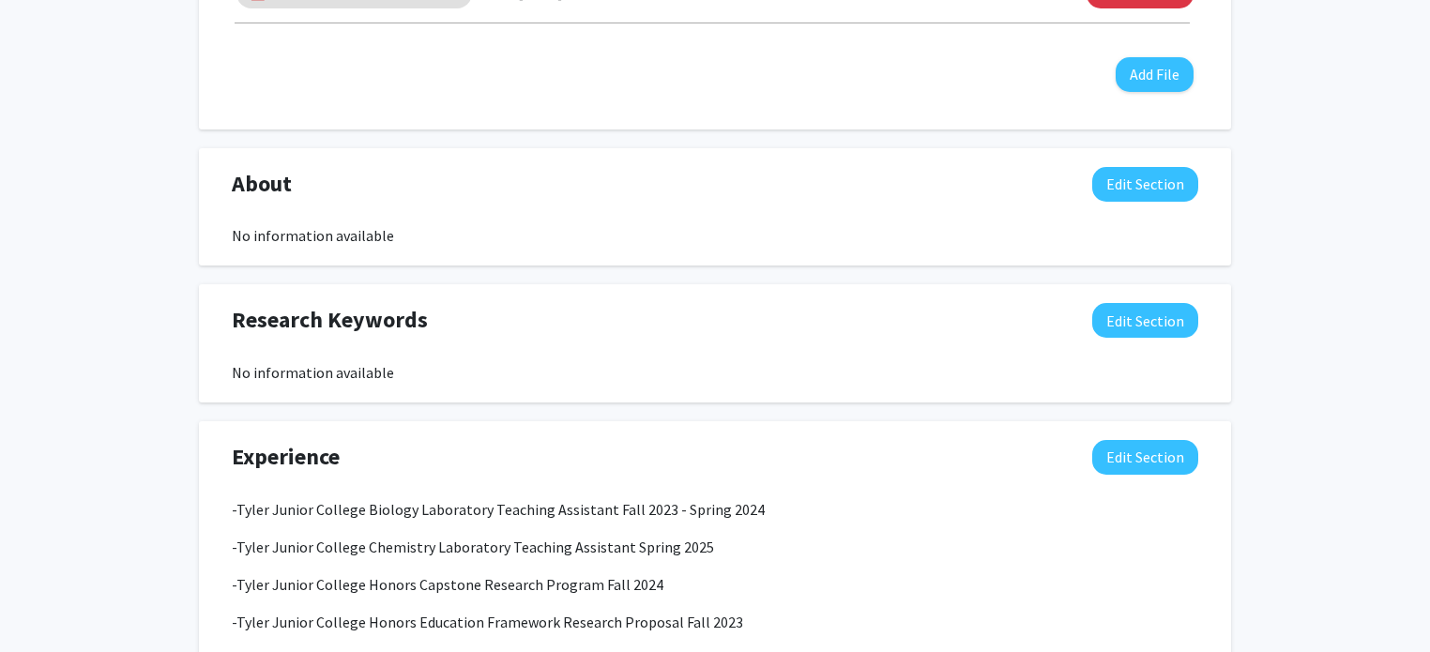
scroll to position [784, 0]
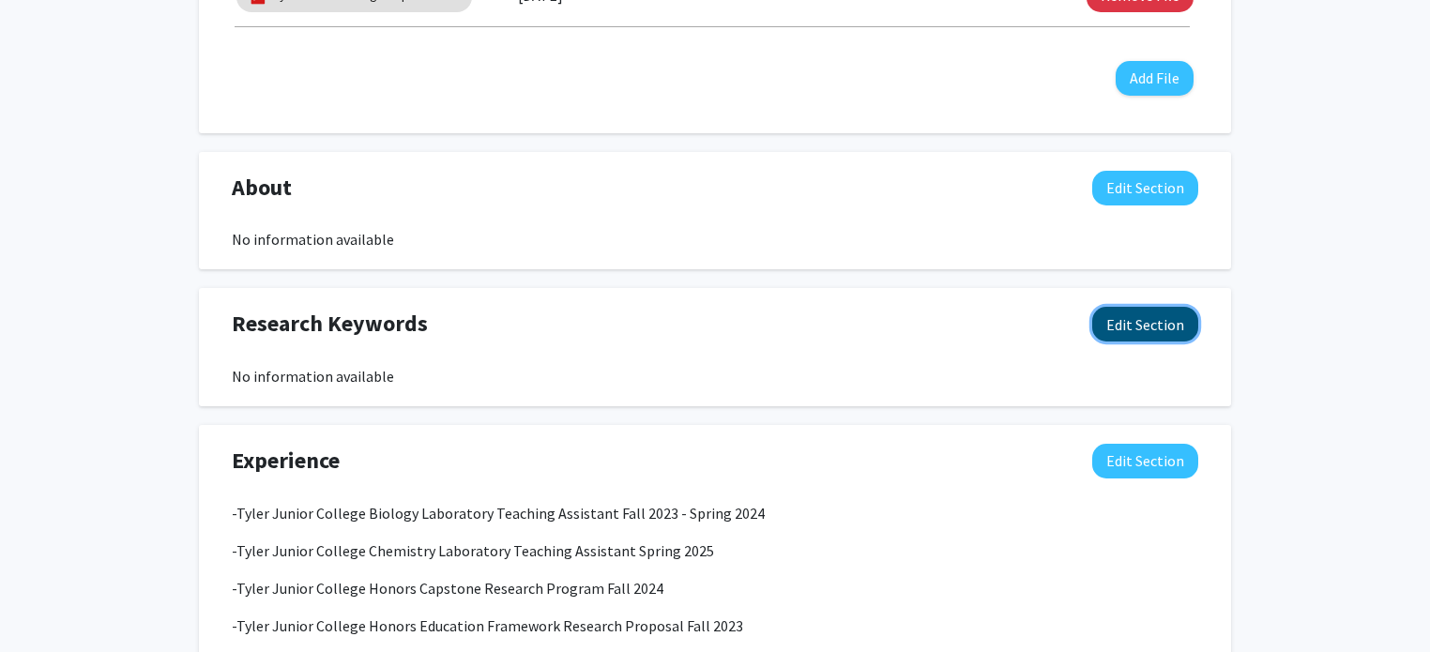
click at [1164, 321] on button "Edit Section" at bounding box center [1145, 324] width 106 height 35
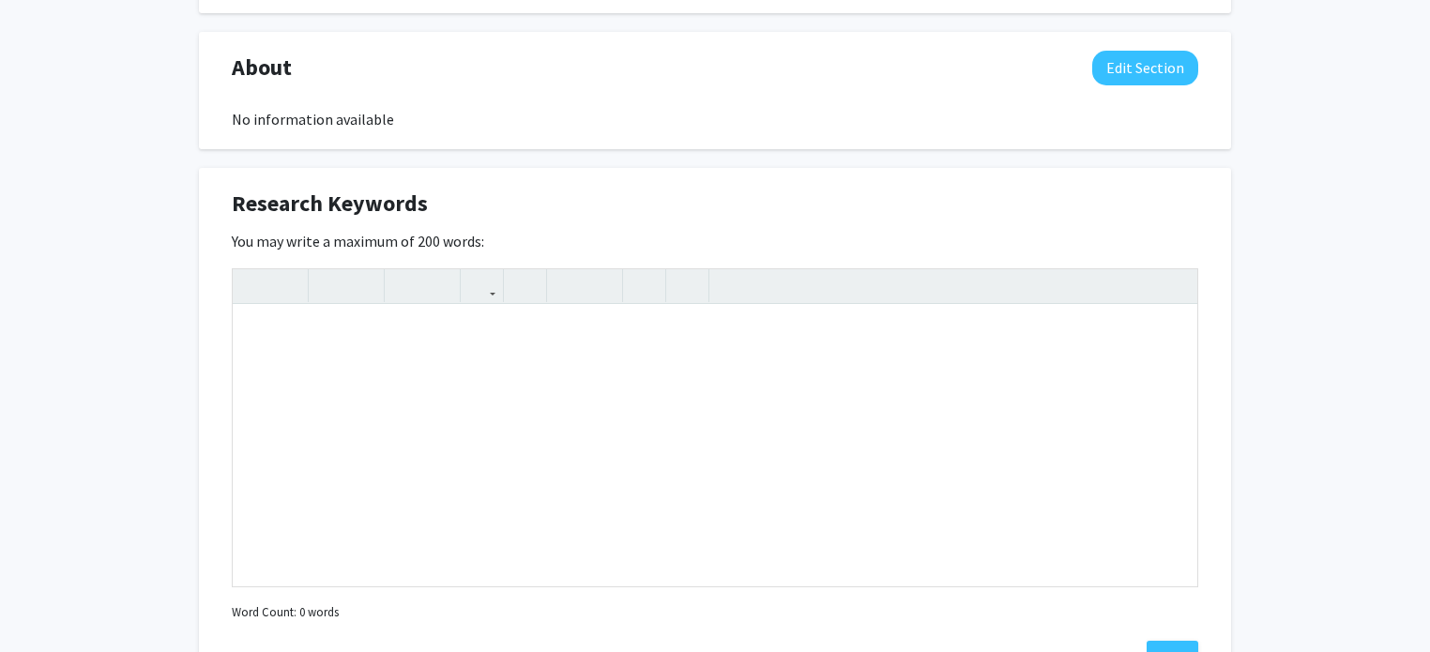
scroll to position [904, 0]
click at [788, 349] on div "Note to users with screen readers: Please deactivate our accessibility plugin f…" at bounding box center [715, 445] width 964 height 281
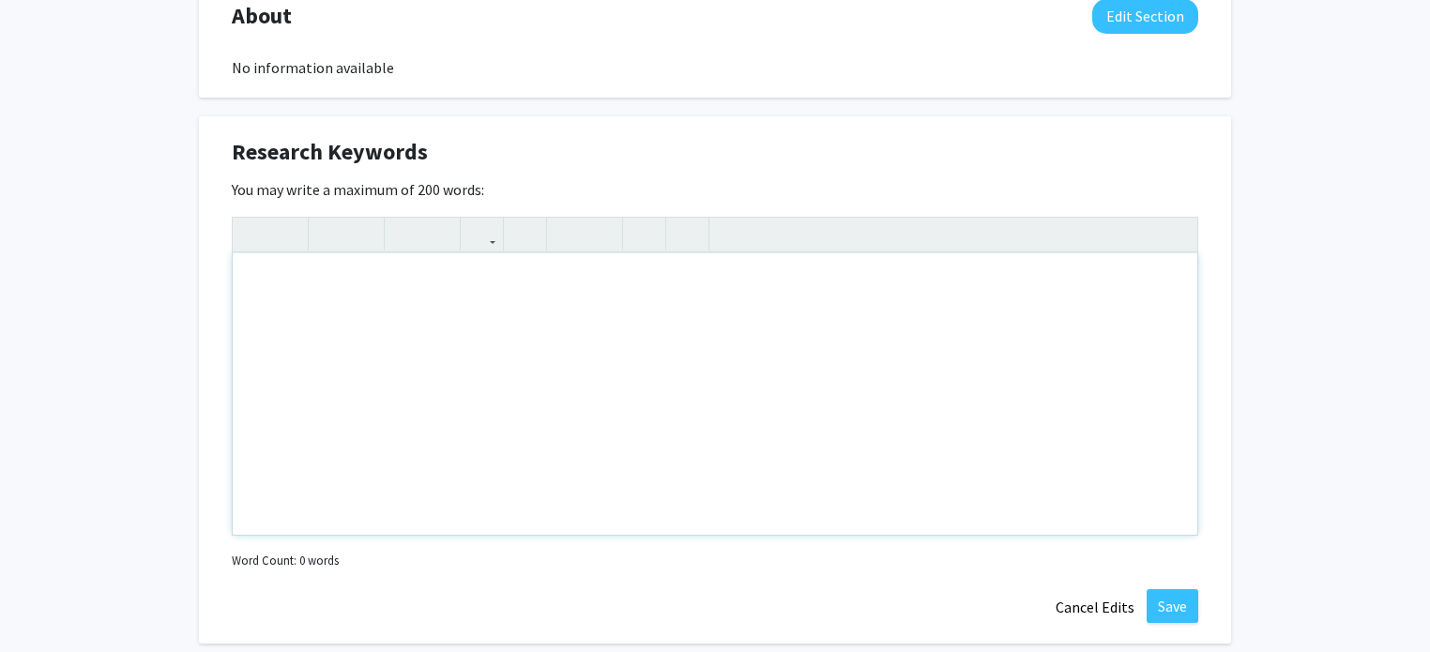
scroll to position [953, 0]
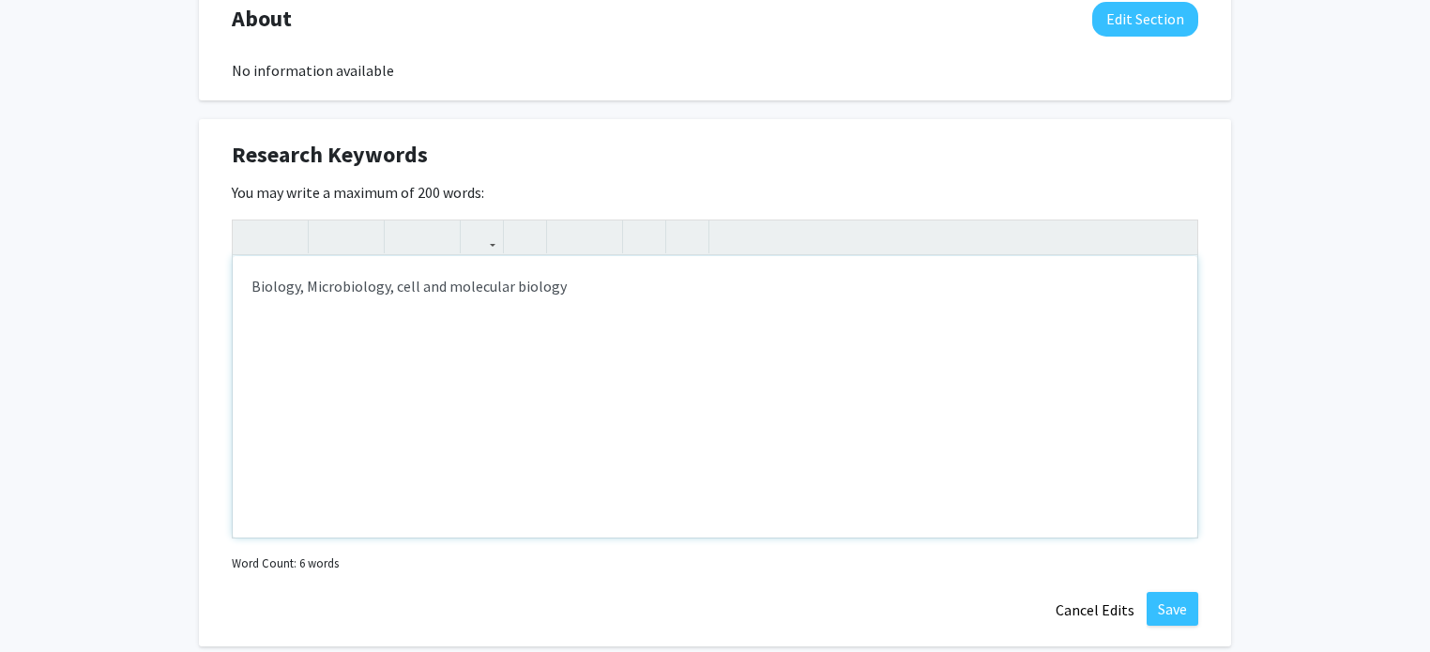
click at [255, 288] on div "Biology, Microbiology, cell and molecular biology" at bounding box center [715, 396] width 964 height 281
click at [313, 283] on div "biology, Microbiology, cell and molecular biology" at bounding box center [715, 396] width 964 height 281
click at [631, 289] on div "biology, microbiology, cell and molecular biology" at bounding box center [715, 396] width 964 height 281
type textarea "biology, microbiology, cell and molecular biology, chemistry, organic chemistry…"
click at [1177, 612] on button "Save" at bounding box center [1172, 609] width 52 height 34
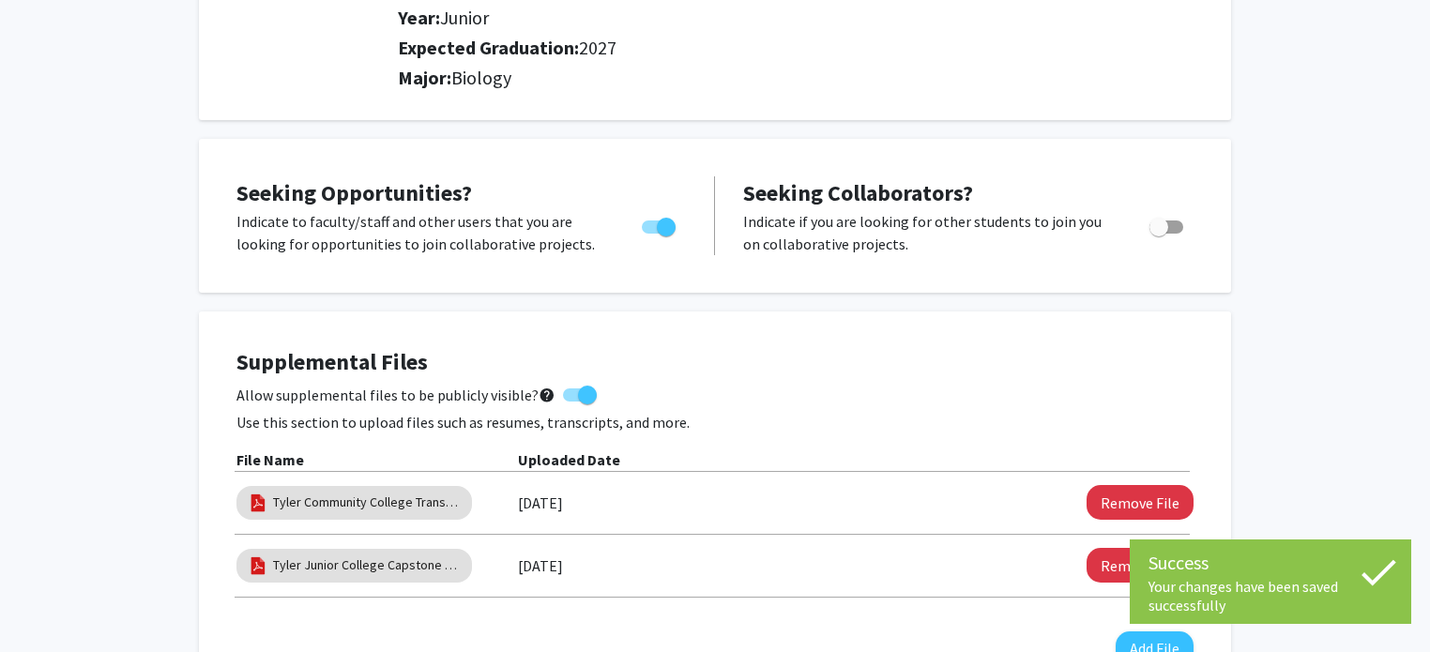
scroll to position [0, 0]
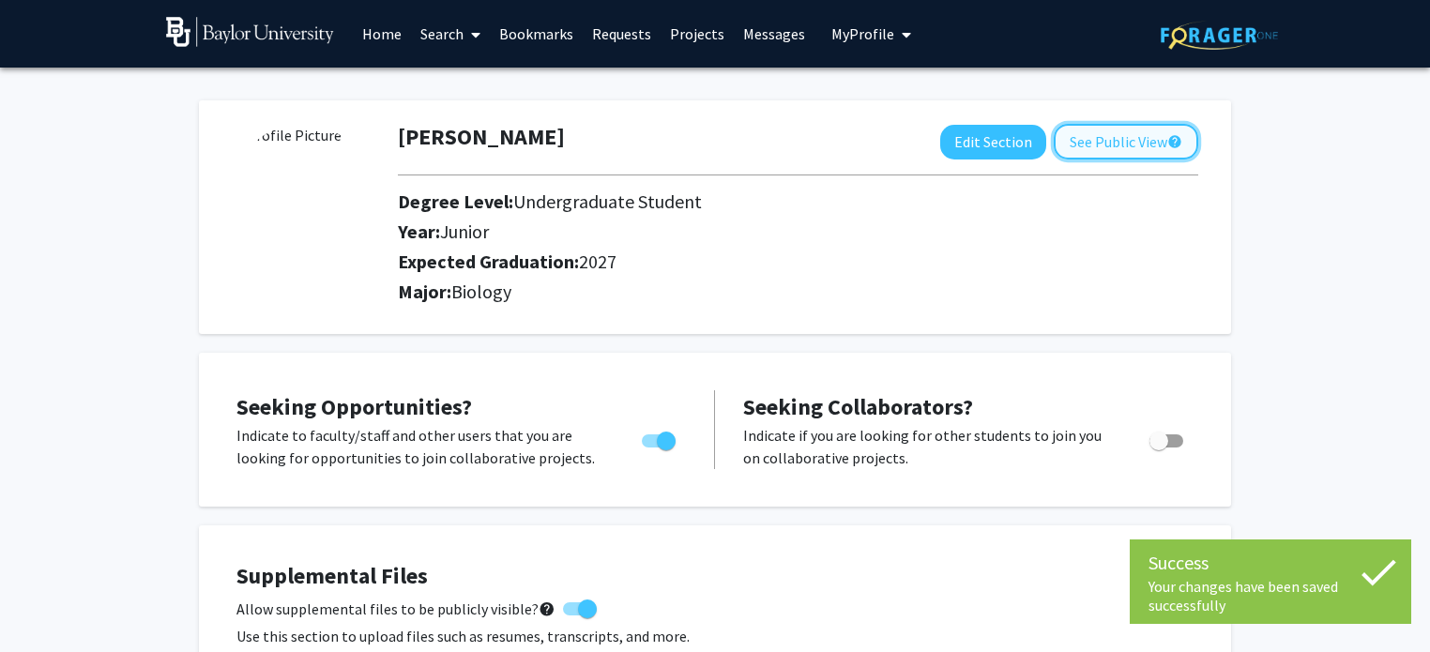
click at [1102, 138] on button "See Public View help" at bounding box center [1126, 142] width 144 height 36
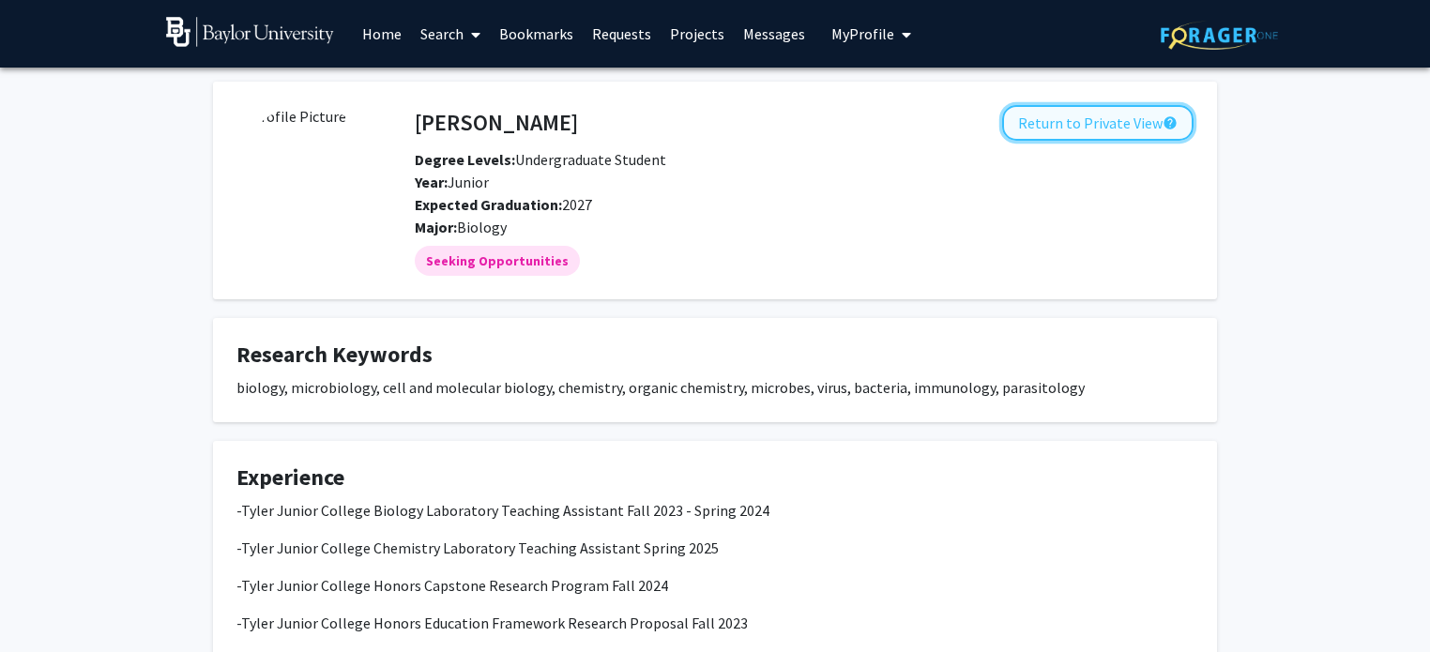
click at [1051, 124] on button "Return to Private View help" at bounding box center [1097, 123] width 191 height 36
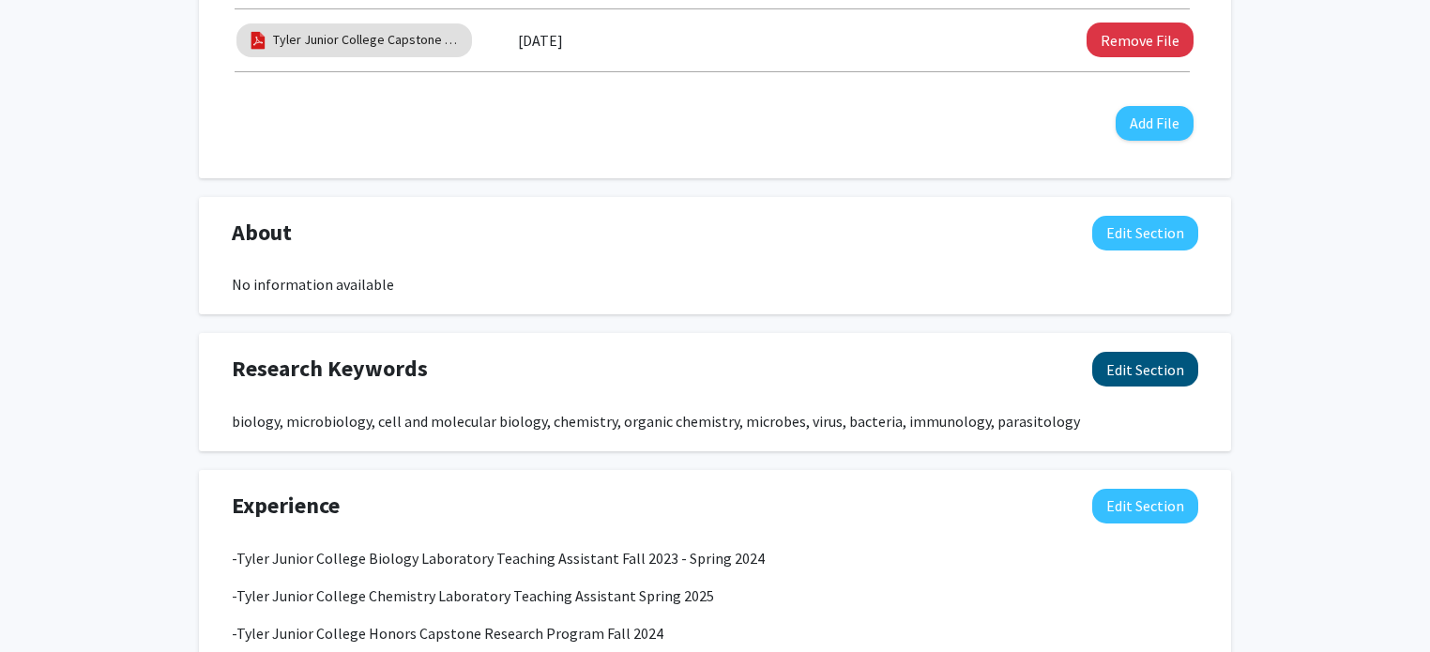
scroll to position [743, 0]
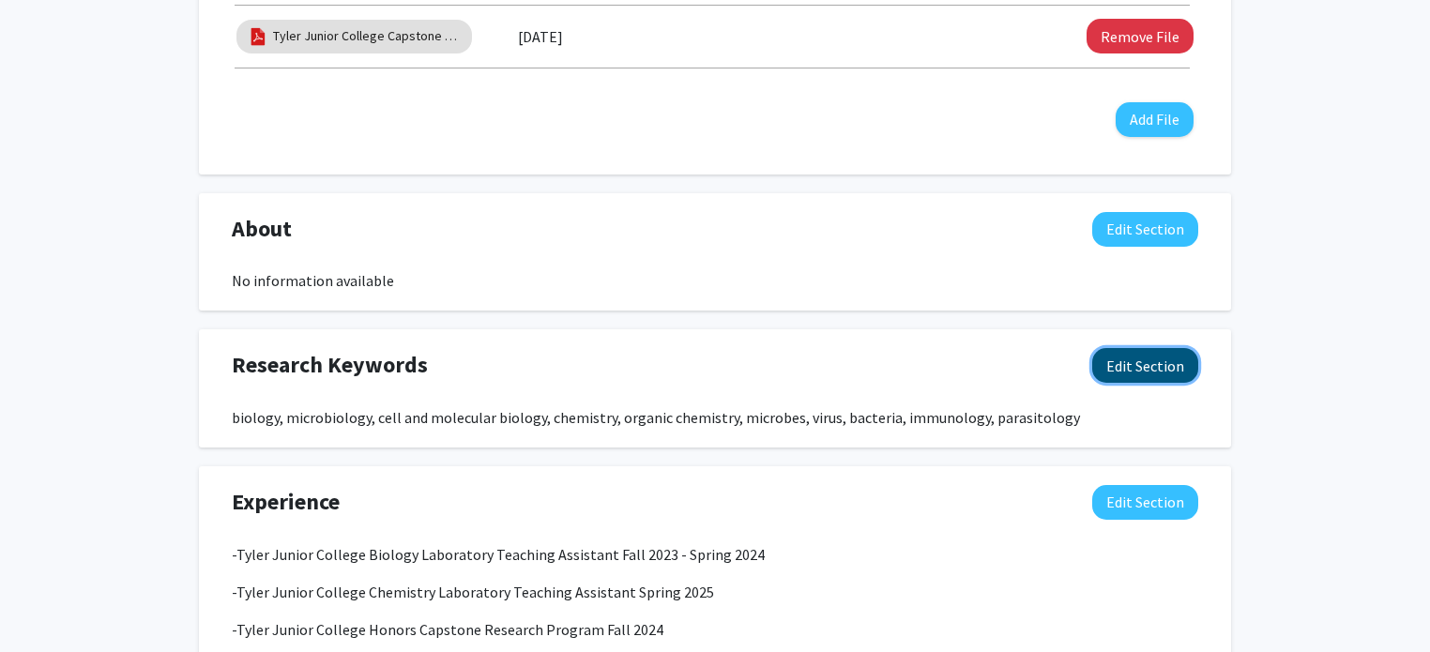
click at [1133, 371] on button "Edit Section" at bounding box center [1145, 365] width 106 height 35
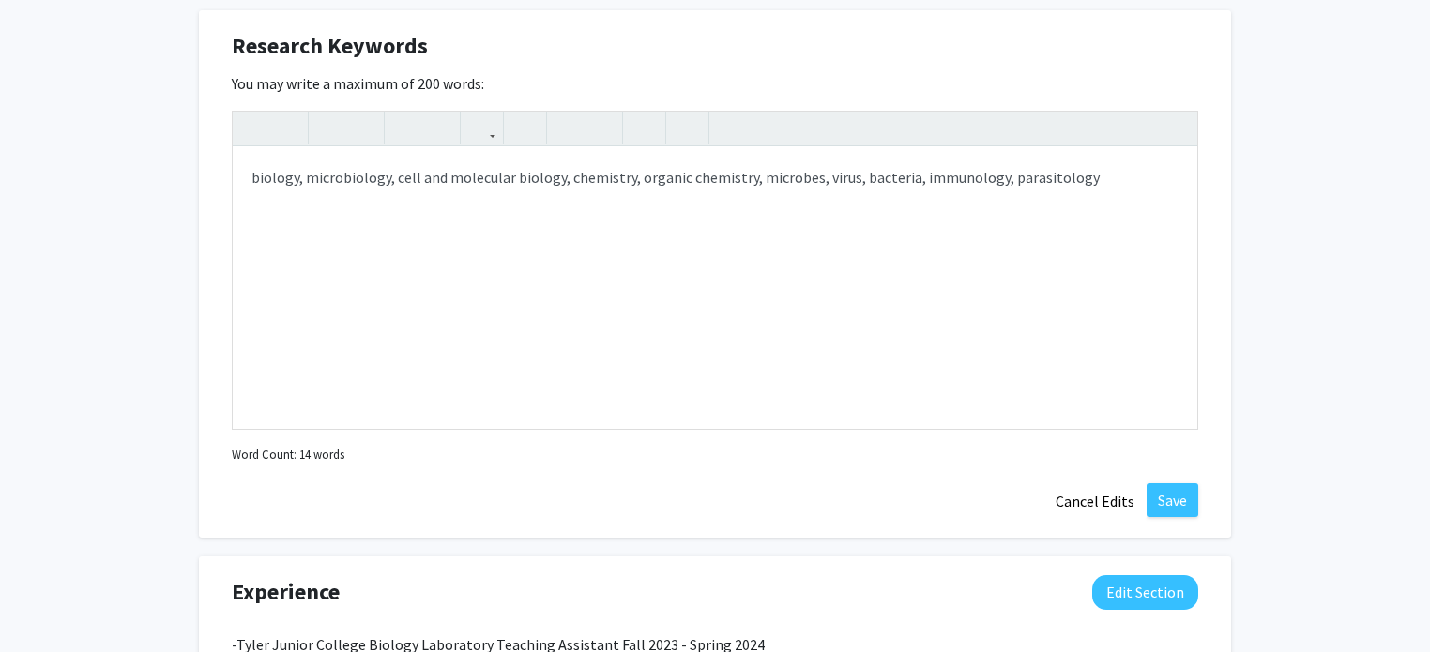
scroll to position [1062, 0]
click at [1119, 197] on div "biology, microbiology, cell and molecular biology, chemistry, organic chemistry…" at bounding box center [715, 287] width 964 height 281
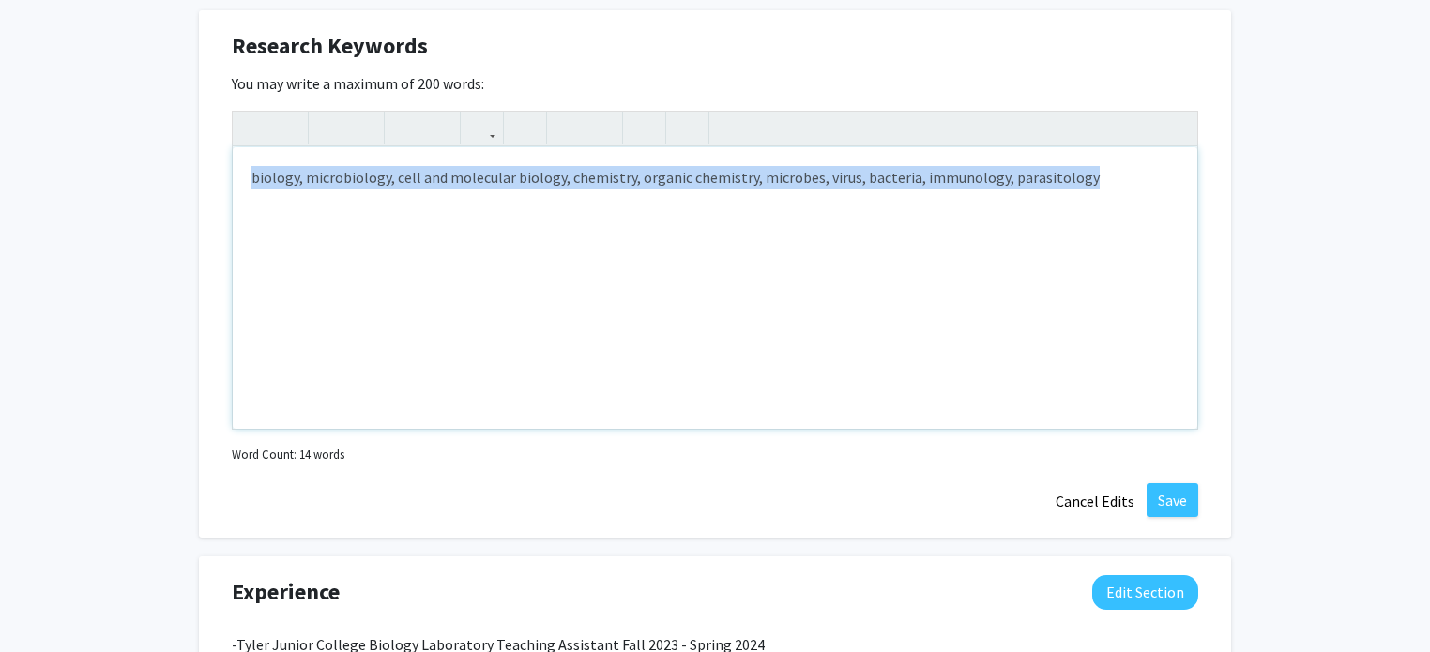
click at [1119, 197] on div "biology, microbiology, cell and molecular biology, chemistry, organic chemistry…" at bounding box center [715, 287] width 964 height 281
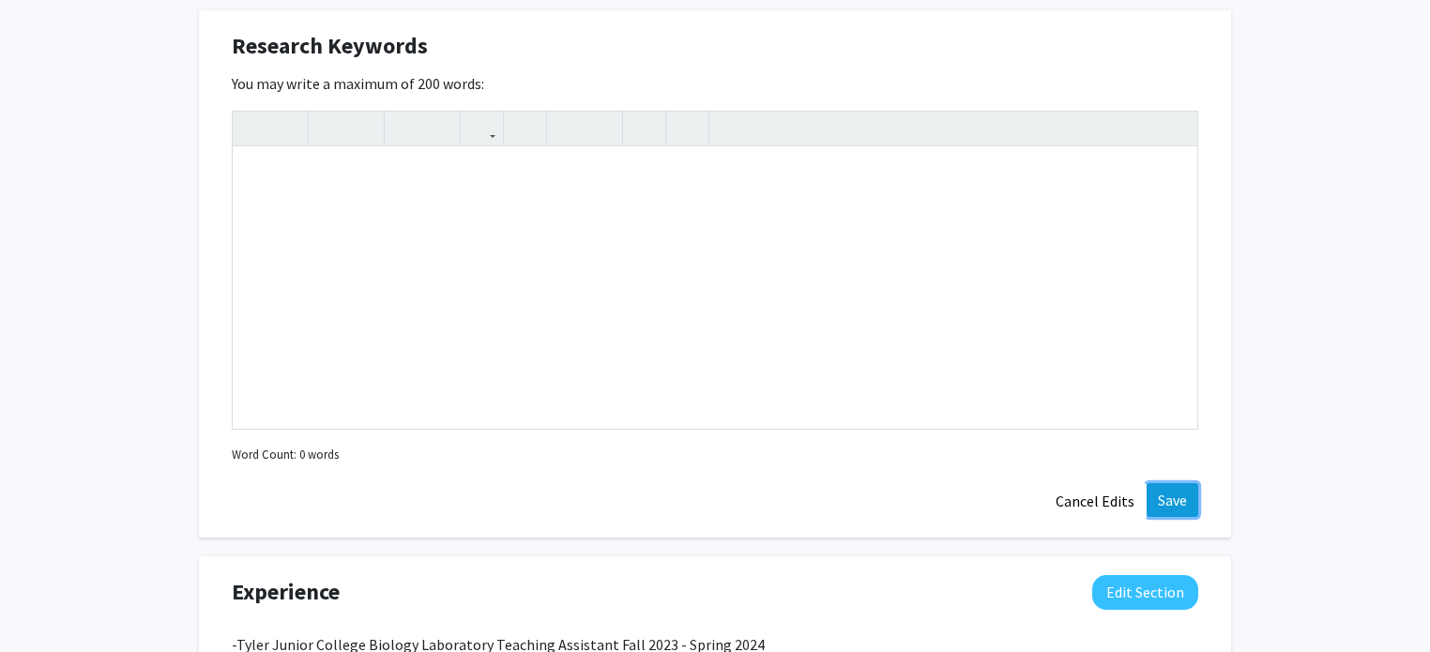
click at [1168, 493] on button "Save" at bounding box center [1172, 500] width 52 height 34
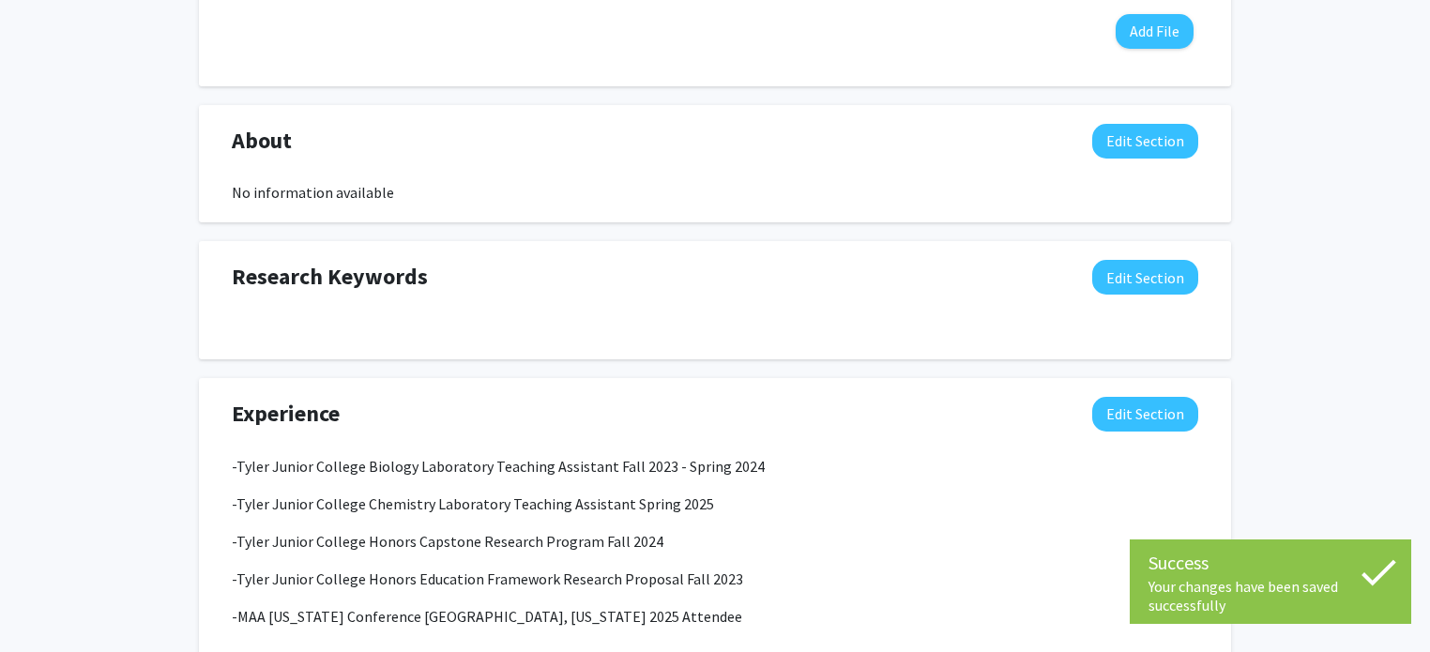
scroll to position [829, 0]
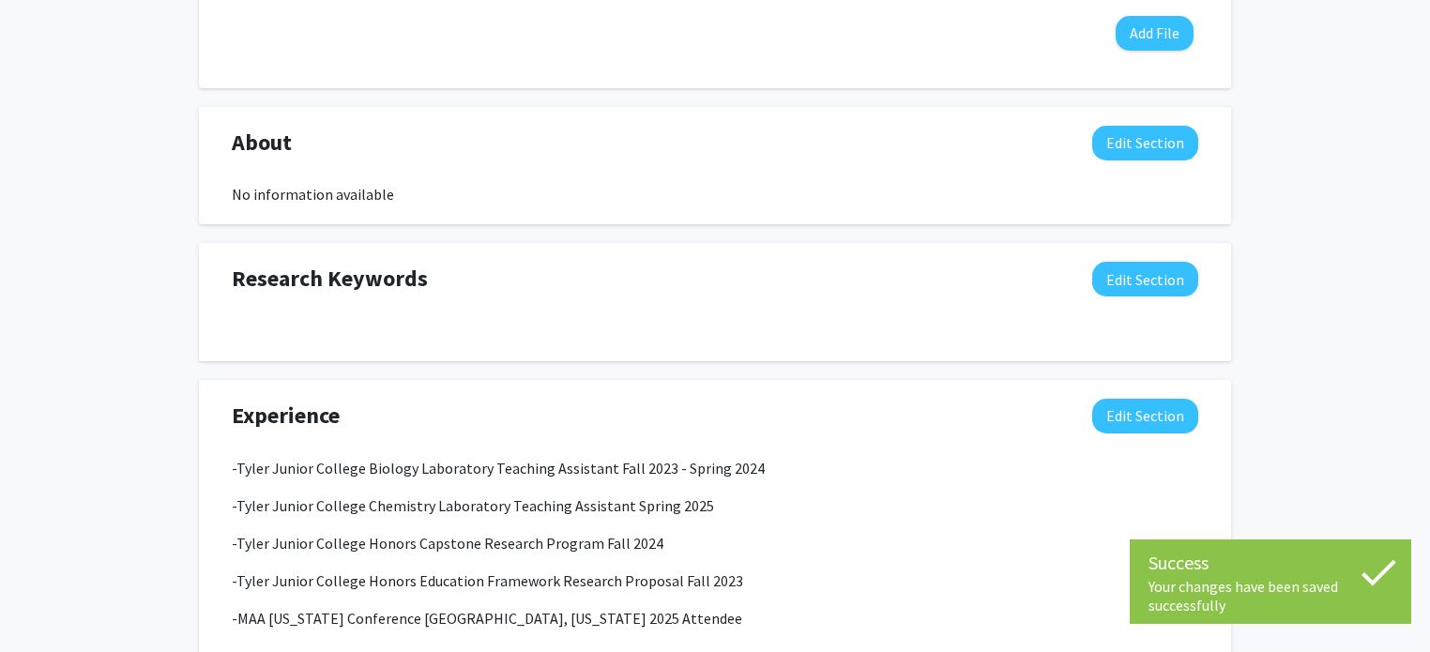
click at [824, 306] on div "Research Keywords Edit Section" at bounding box center [715, 302] width 994 height 81
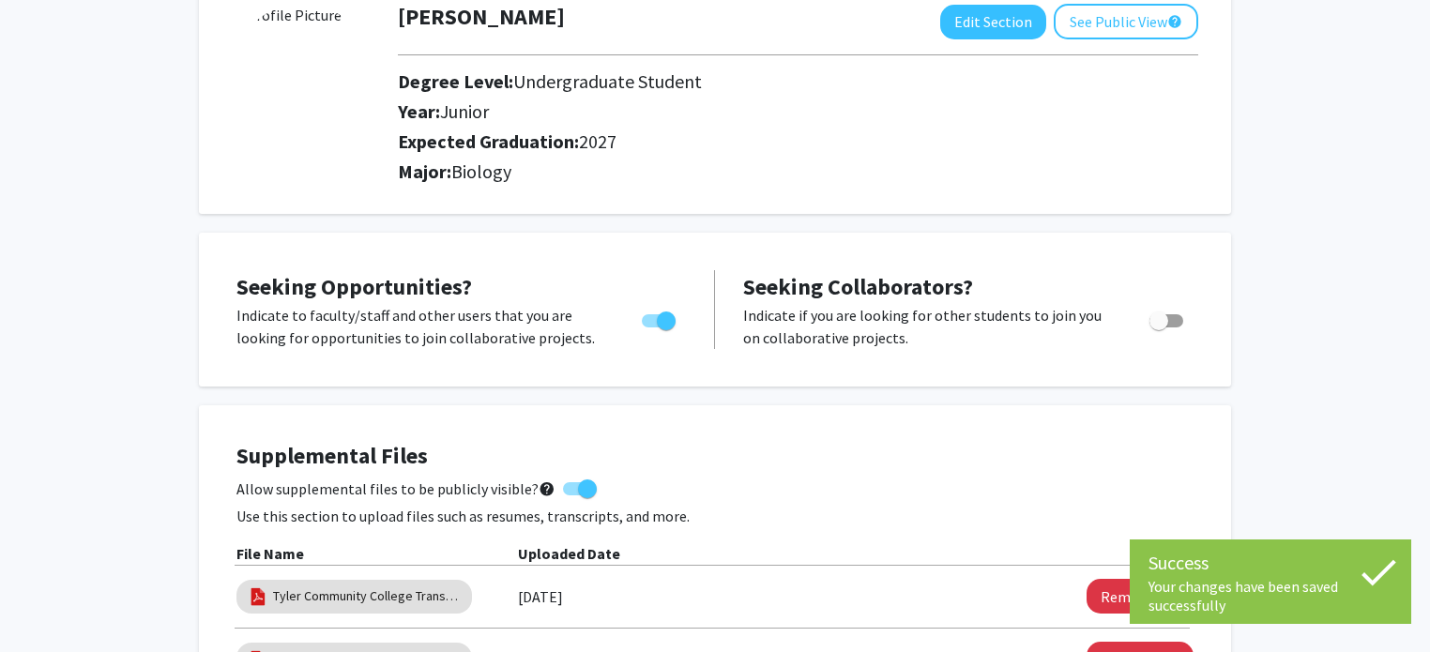
scroll to position [0, 0]
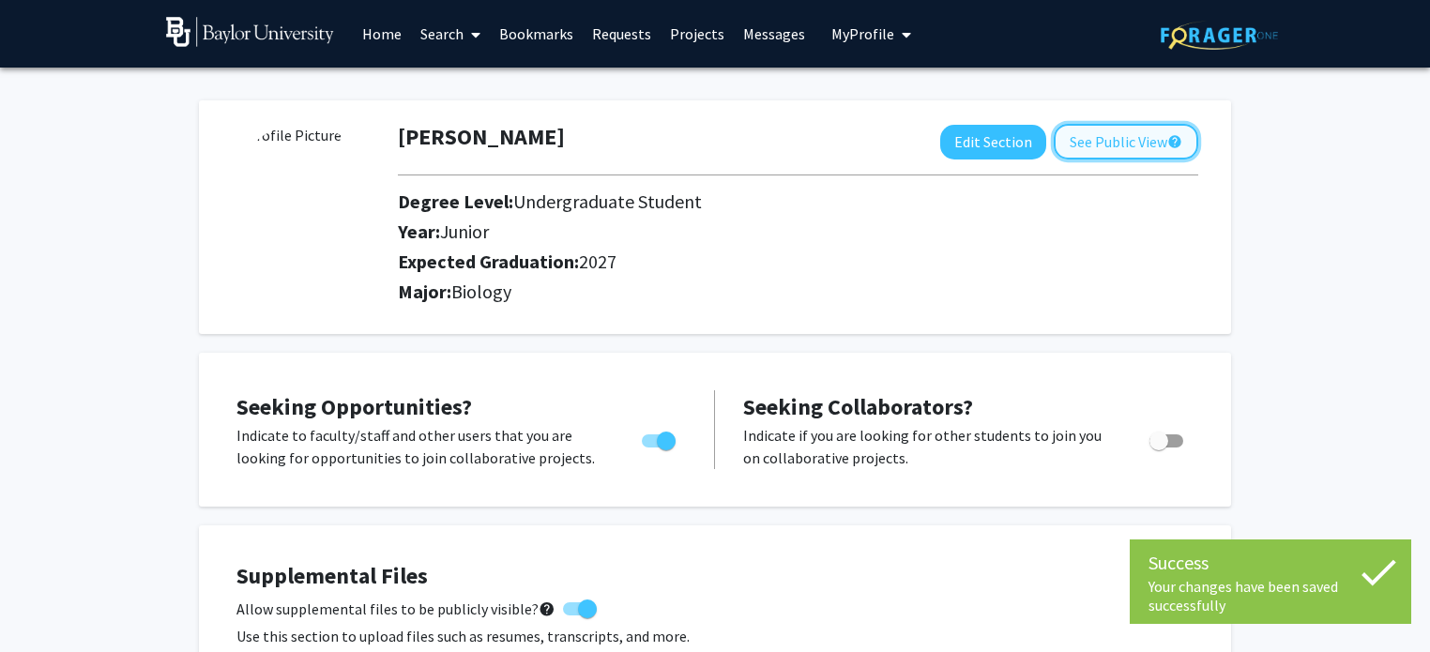
click at [1103, 136] on button "See Public View help" at bounding box center [1126, 142] width 144 height 36
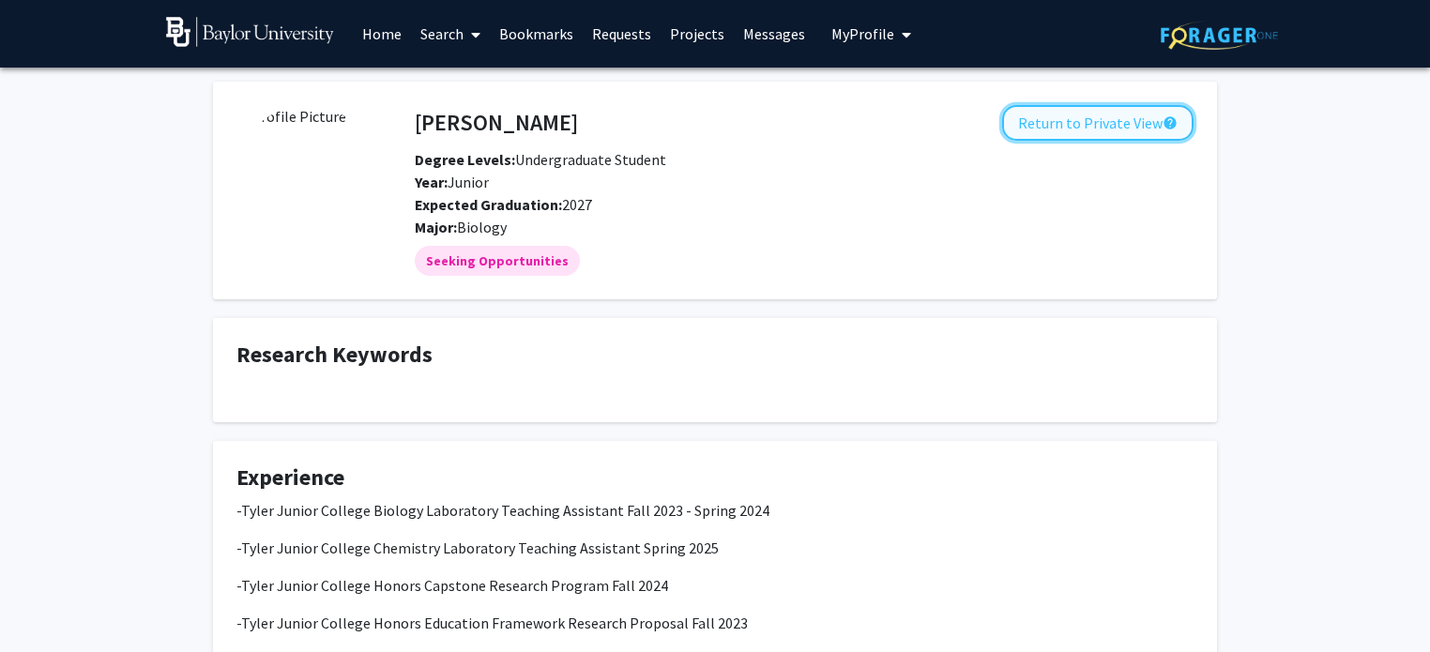
click at [1126, 123] on button "Return to Private View help" at bounding box center [1097, 123] width 191 height 36
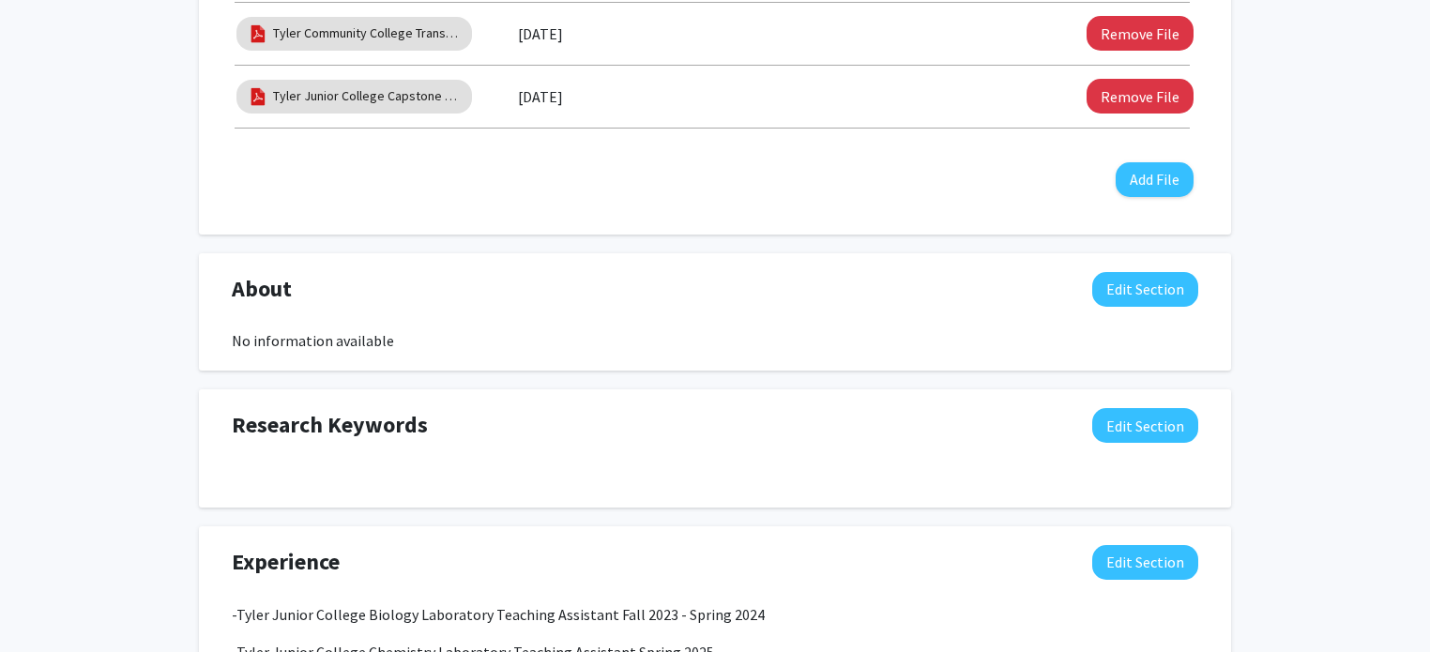
scroll to position [687, 0]
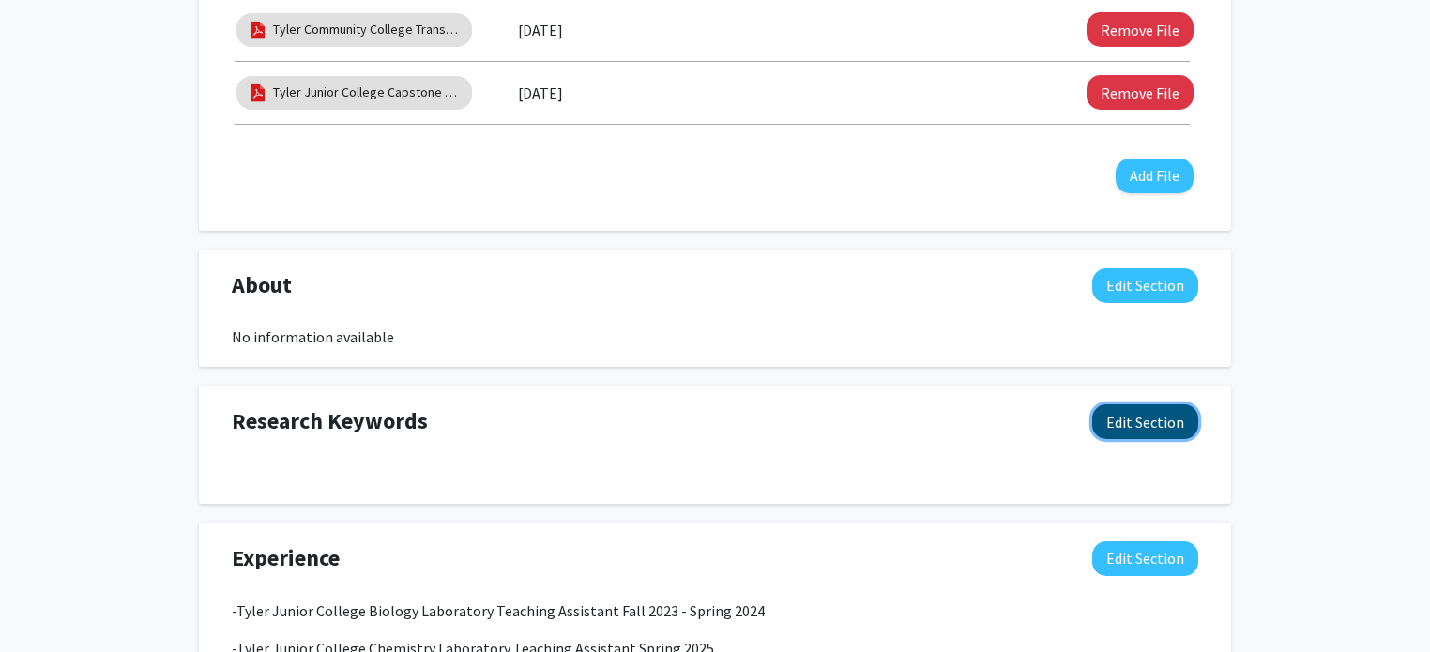
click at [1156, 426] on button "Edit Section" at bounding box center [1145, 421] width 106 height 35
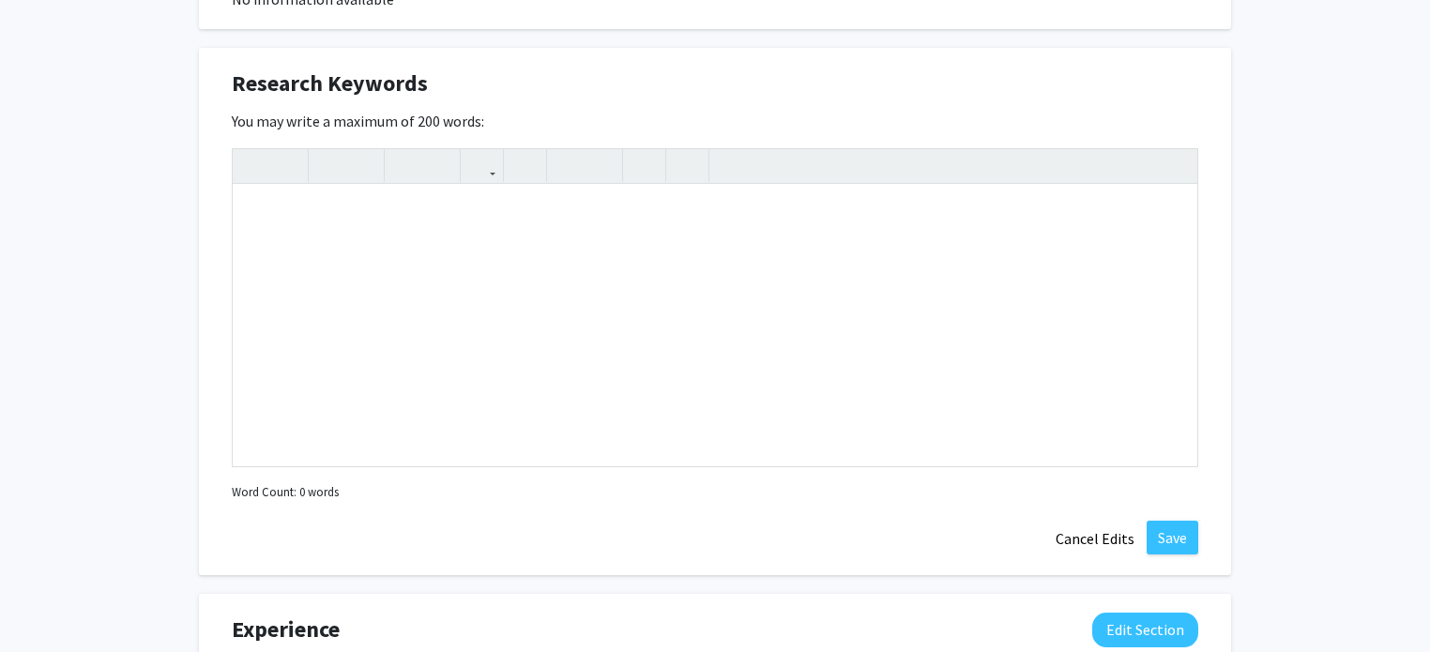
scroll to position [1028, 0]
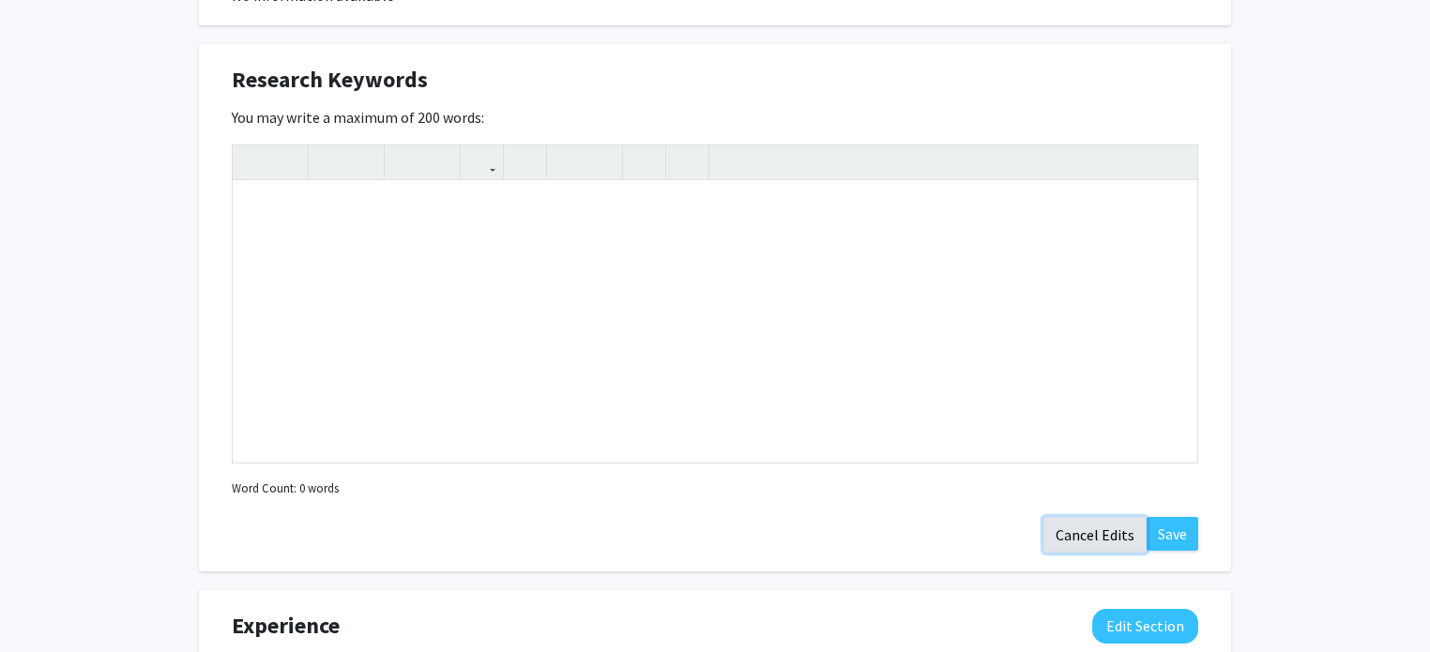
click at [1125, 531] on button "Cancel Edits" at bounding box center [1094, 535] width 103 height 36
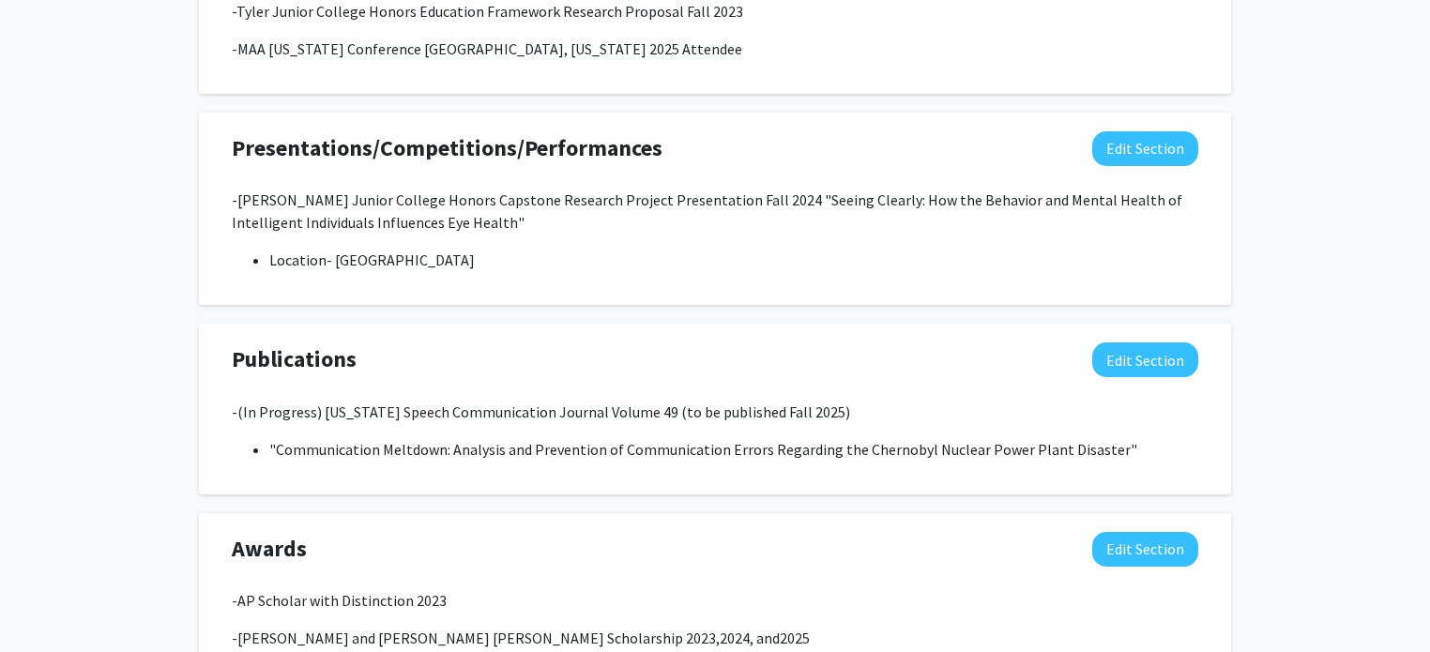
scroll to position [1398, 0]
click at [1151, 363] on button "Edit Section" at bounding box center [1145, 360] width 106 height 35
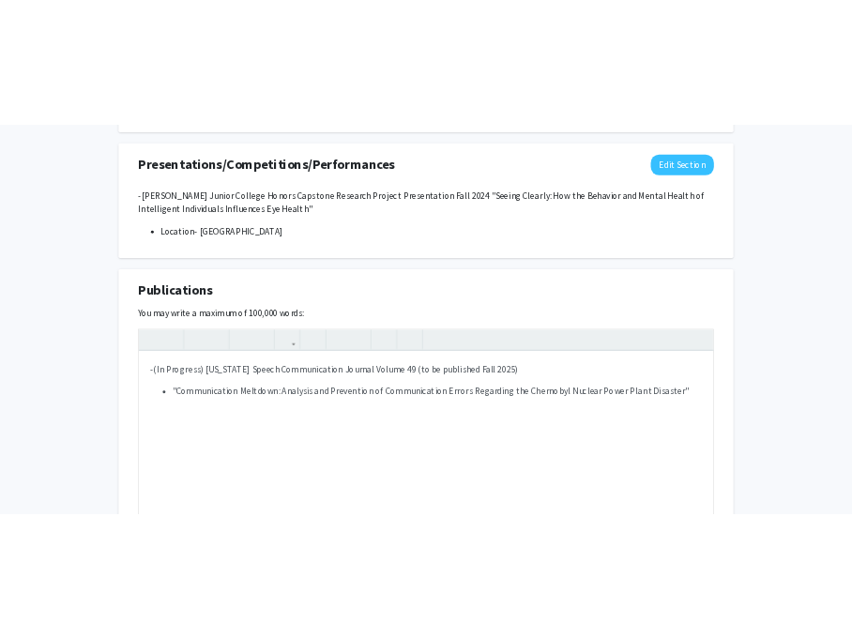
scroll to position [1488, 0]
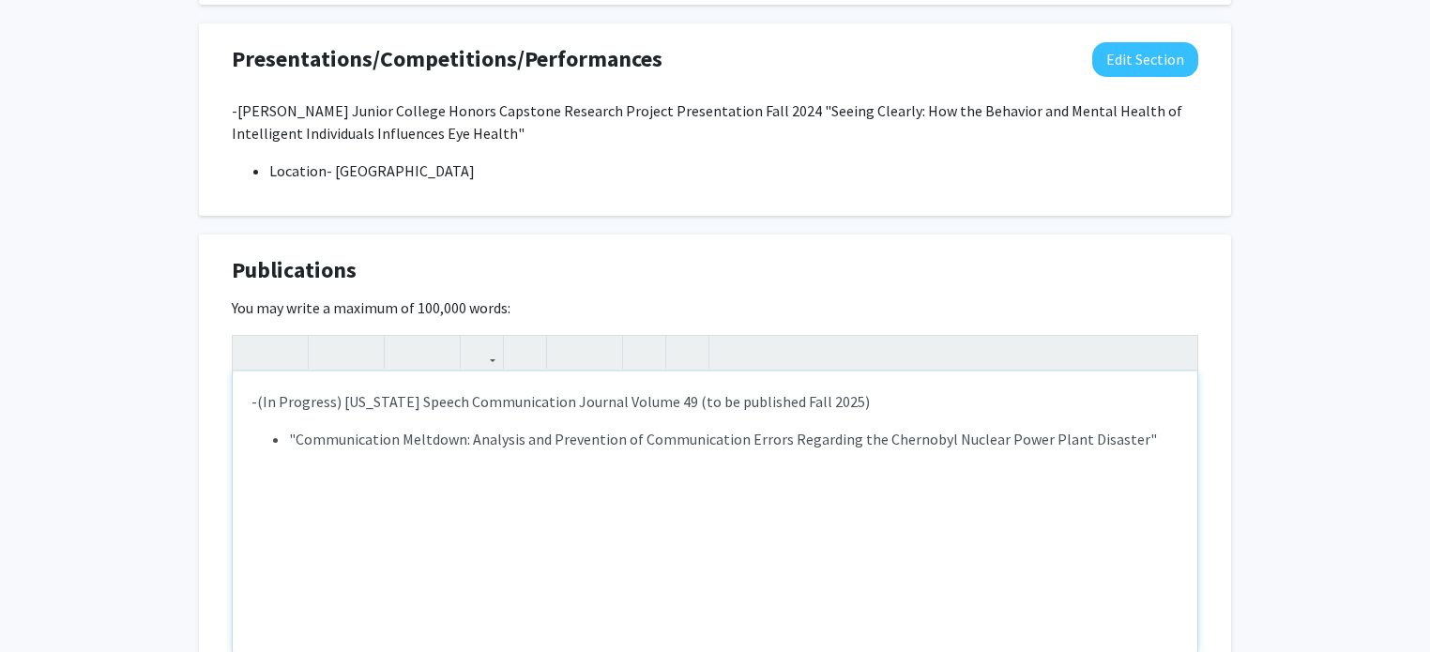
click at [1145, 444] on li ""Communication Meltdown: Analysis and Prevention of Communication Errors Regard…" at bounding box center [733, 439] width 889 height 23
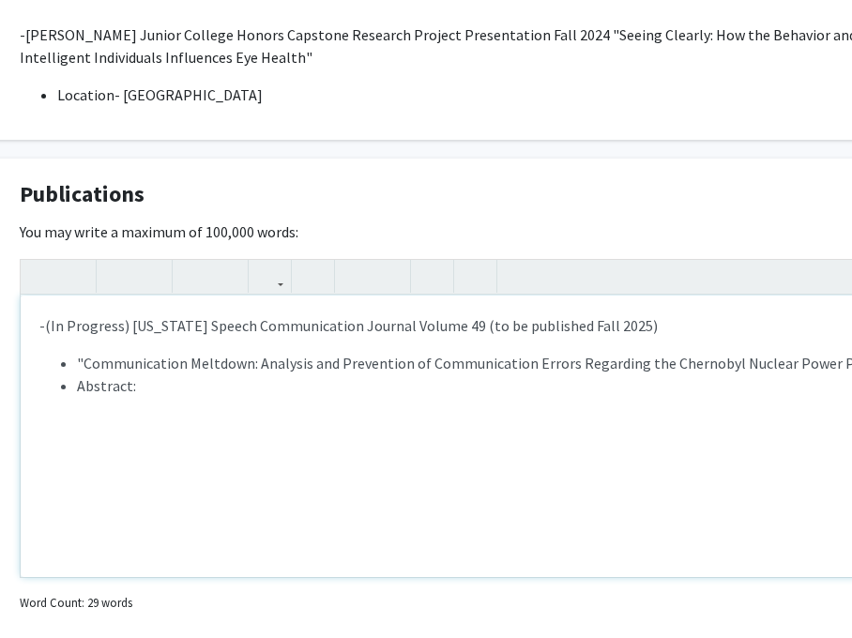
scroll to position [1564, 62]
click at [574, 394] on li "Abstract:" at bounding box center [519, 385] width 889 height 23
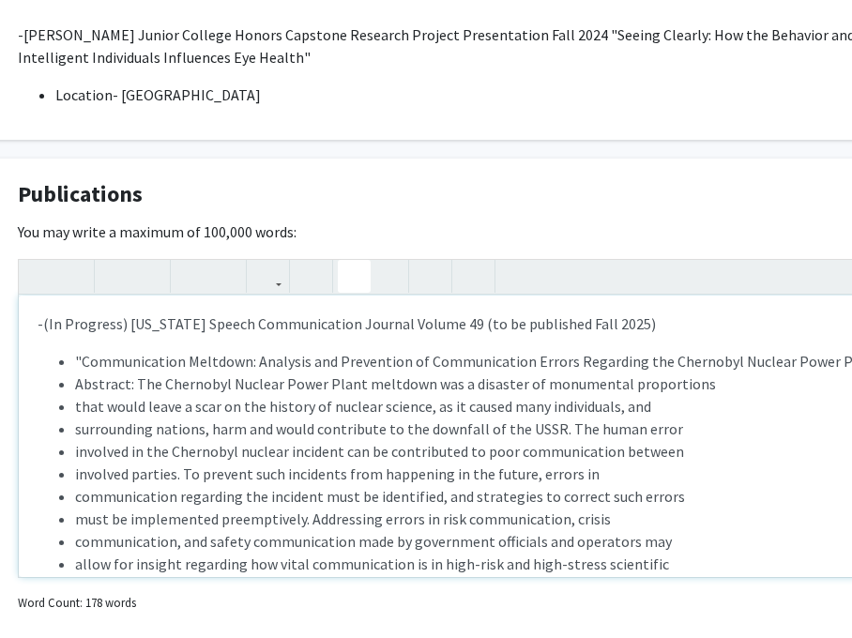
scroll to position [0, 0]
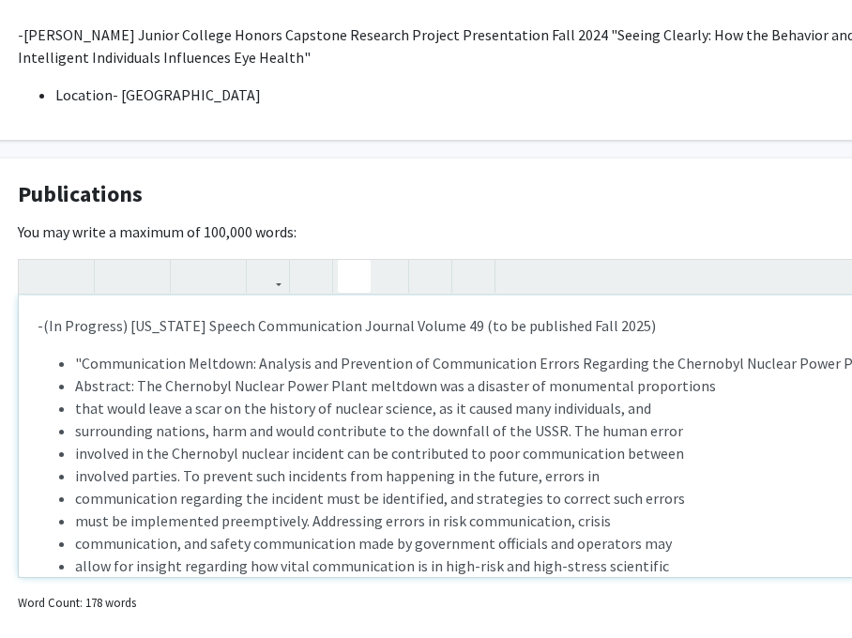
click at [69, 409] on ul ""Communication Meltdown: Analysis and Prevention of Communication Errors Regard…" at bounding box center [501, 498] width 927 height 293
click at [75, 432] on li "surrounding nations, harm and would contribute to the downfall of the USSR. The…" at bounding box center [519, 430] width 889 height 23
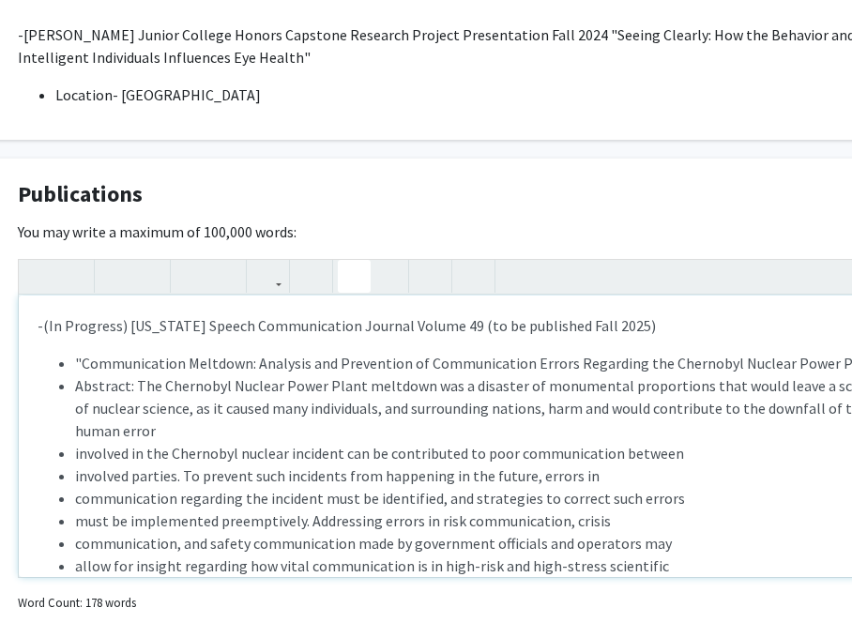
click at [71, 453] on ul ""Communication Meltdown: Analysis and Prevention of Communication Errors Regard…" at bounding box center [501, 498] width 927 height 293
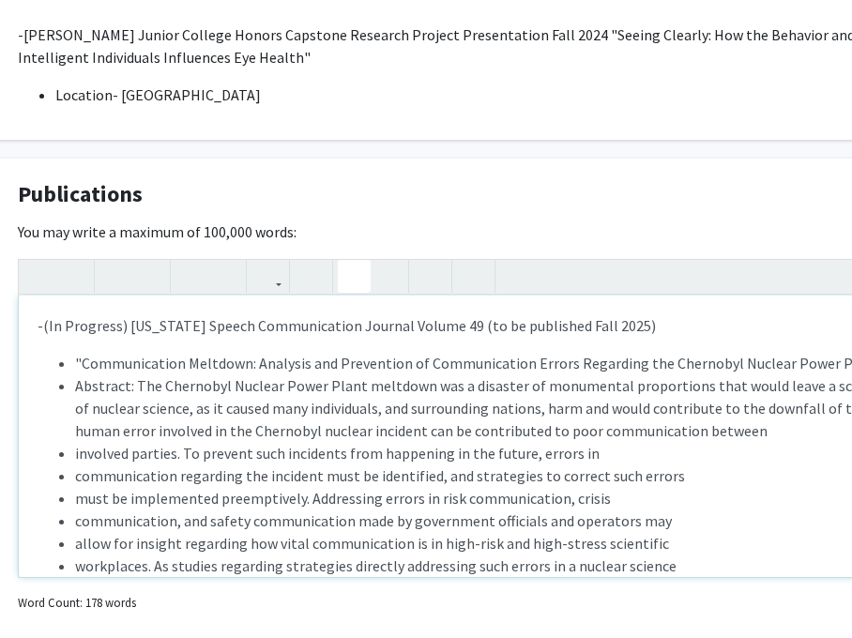
click at [71, 453] on ul ""Communication Meltdown: Analysis and Prevention of Communication Errors Regard…" at bounding box center [501, 487] width 927 height 270
click at [71, 478] on ul ""Communication Meltdown: Analysis and Prevention of Communication Errors Regard…" at bounding box center [501, 487] width 927 height 270
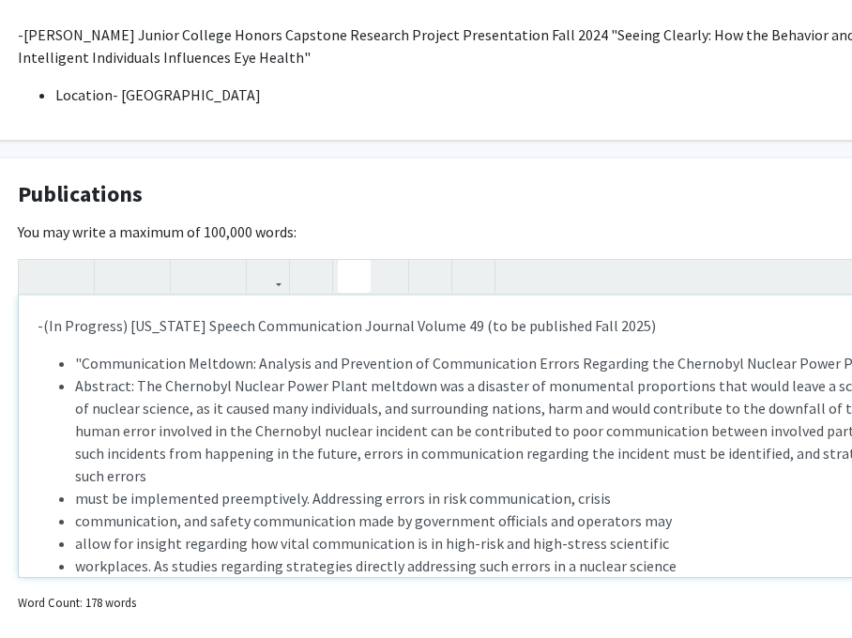
click at [75, 501] on li "must be implemented preemptively. Addressing errors in risk communication, cris…" at bounding box center [519, 498] width 889 height 23
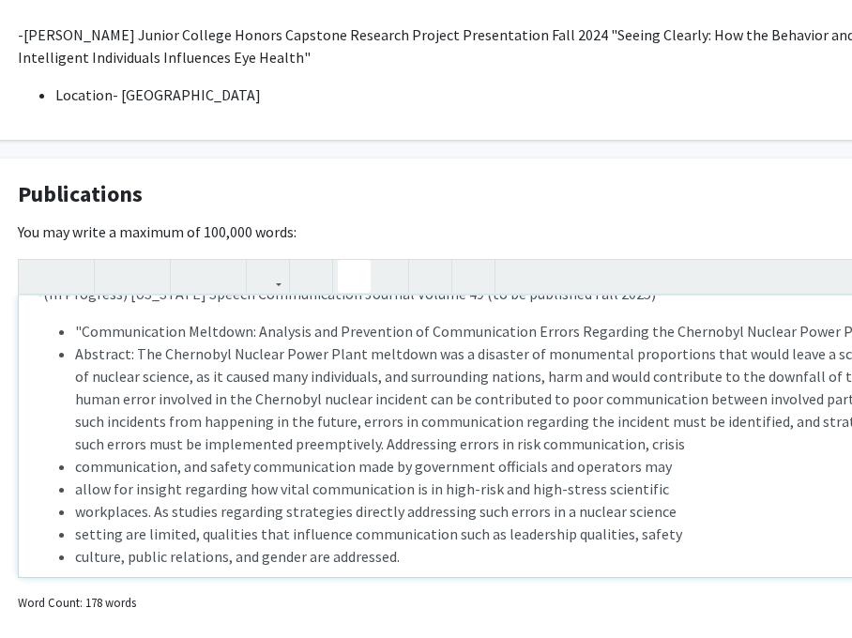
scroll to position [43, 0]
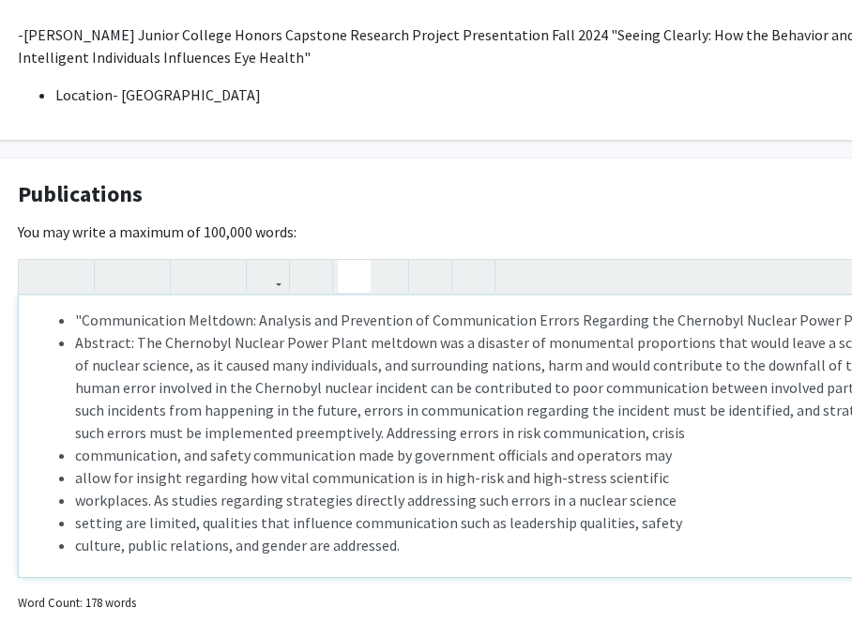
click at [71, 453] on ul ""Communication Meltdown: Analysis and Prevention of Communication Errors Regard…" at bounding box center [501, 433] width 927 height 248
click at [75, 478] on li "allow for insight regarding how vital communication is in high-risk and high-st…" at bounding box center [519, 477] width 889 height 23
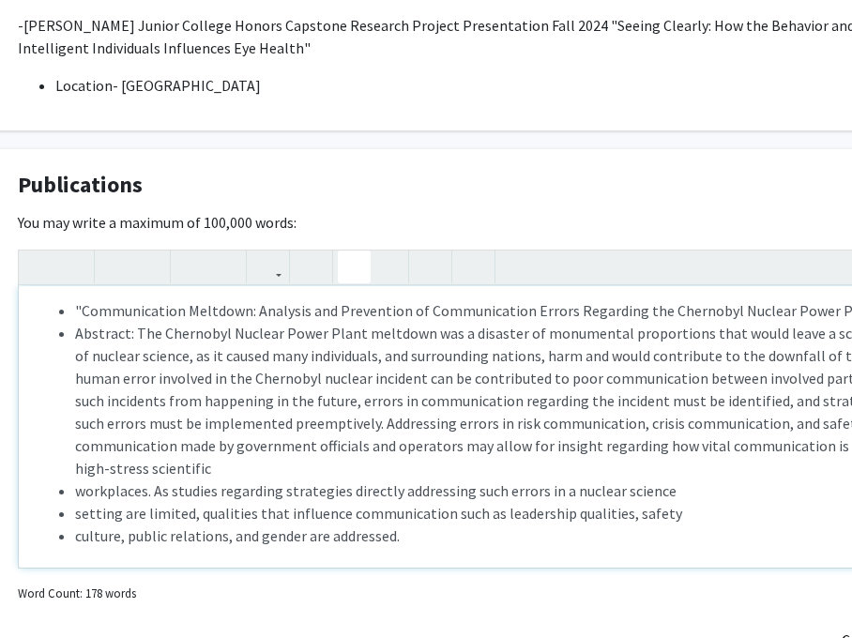
scroll to position [1564, 62]
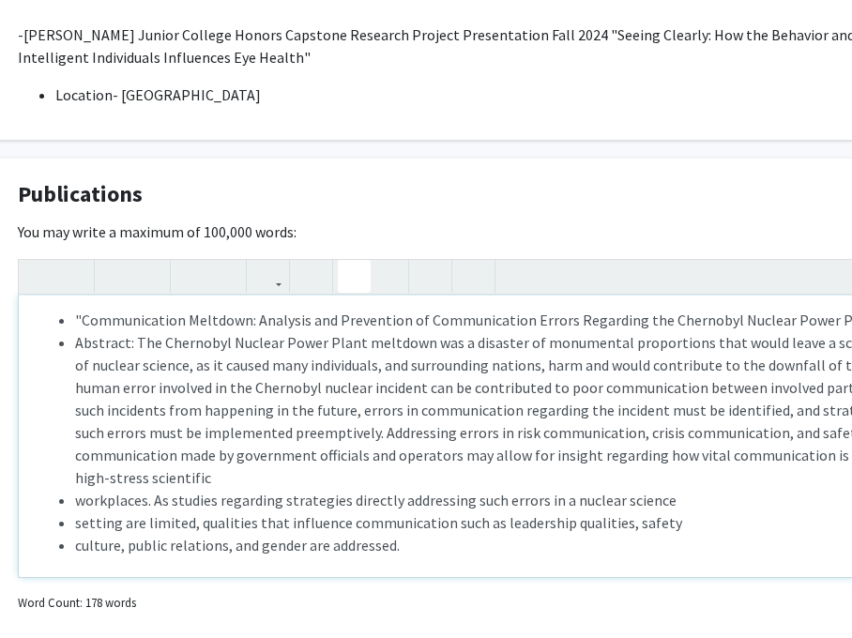
click at [72, 500] on ul ""Communication Meltdown: Analysis and Prevention of Communication Errors Regard…" at bounding box center [501, 433] width 927 height 248
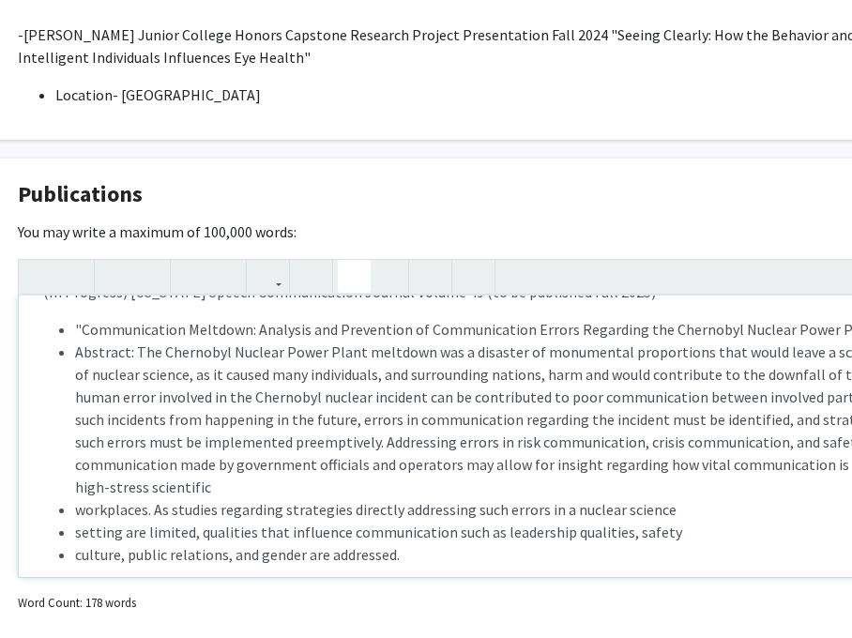
scroll to position [1573, 62]
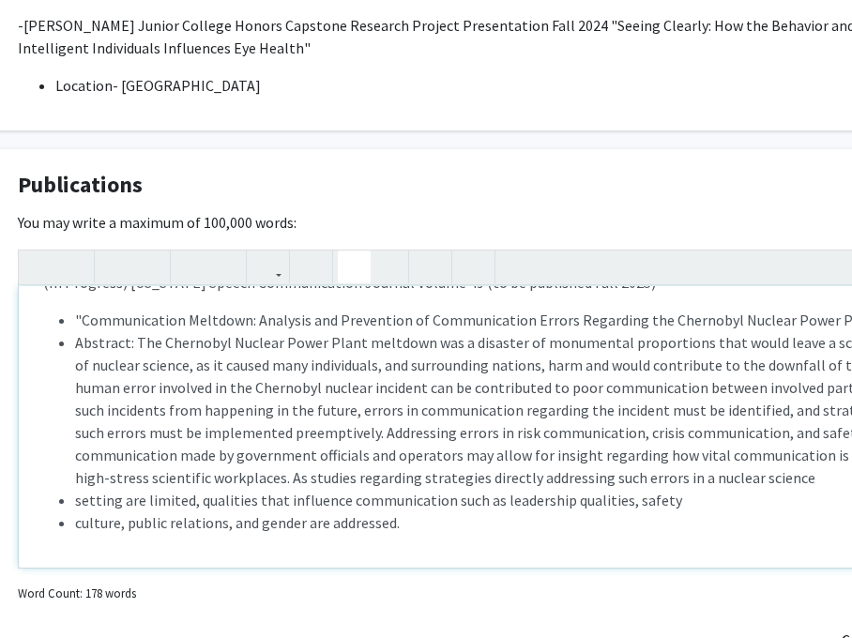
click at [72, 500] on ul ""Communication Meltdown: Analysis and Prevention of Communication Errors Regard…" at bounding box center [501, 421] width 927 height 225
click at [72, 523] on ul ""Communication Meltdown: Analysis and Prevention of Communication Errors Regard…" at bounding box center [501, 421] width 927 height 225
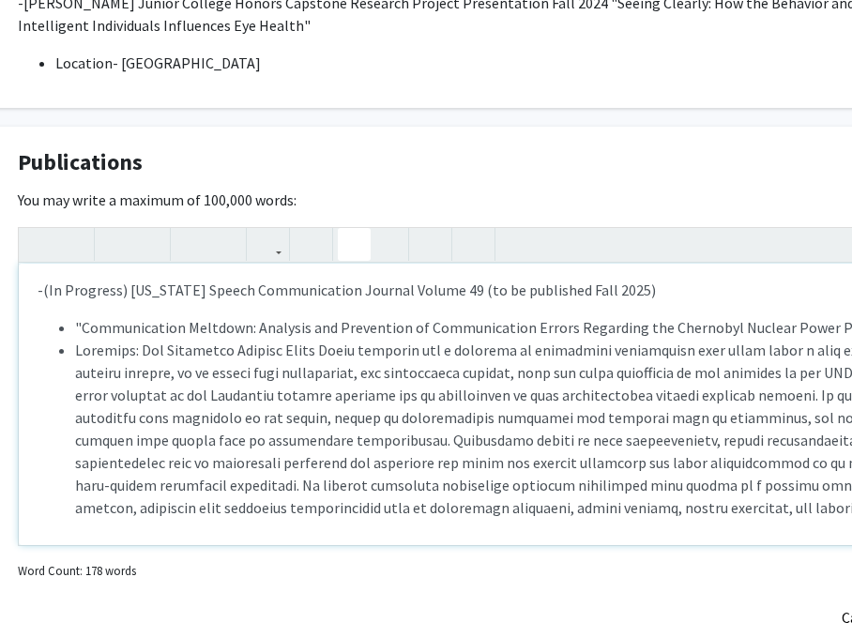
scroll to position [2, 0]
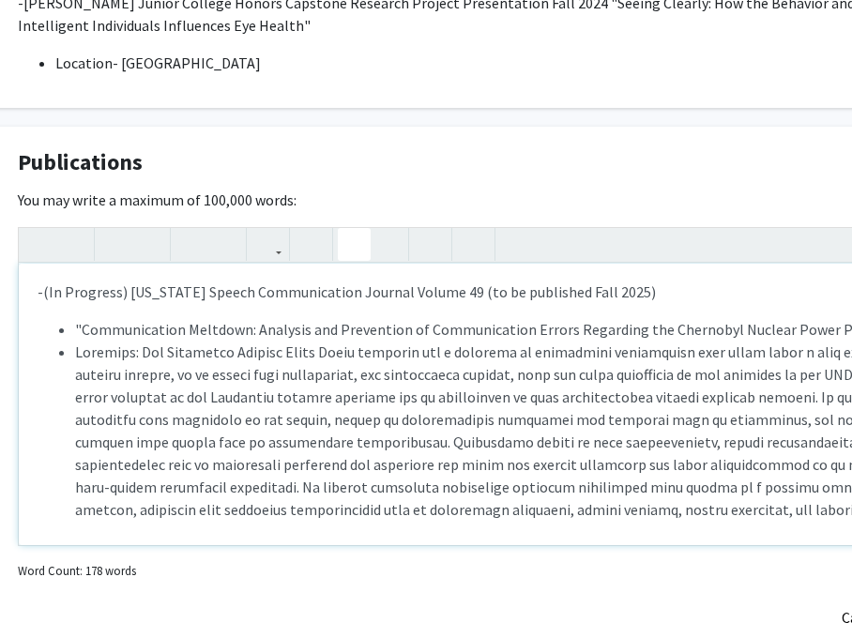
click at [133, 349] on li "Note to users with screen readers: Please deactivate our accessibility plugin f…" at bounding box center [519, 431] width 889 height 180
click at [784, 511] on li "Note to users with screen readers: Please deactivate our accessibility plugin f…" at bounding box center [519, 431] width 889 height 180
type textarea "<p>-(In Progress) Texas Speech Communication Journal Volume 49 (to be published…"
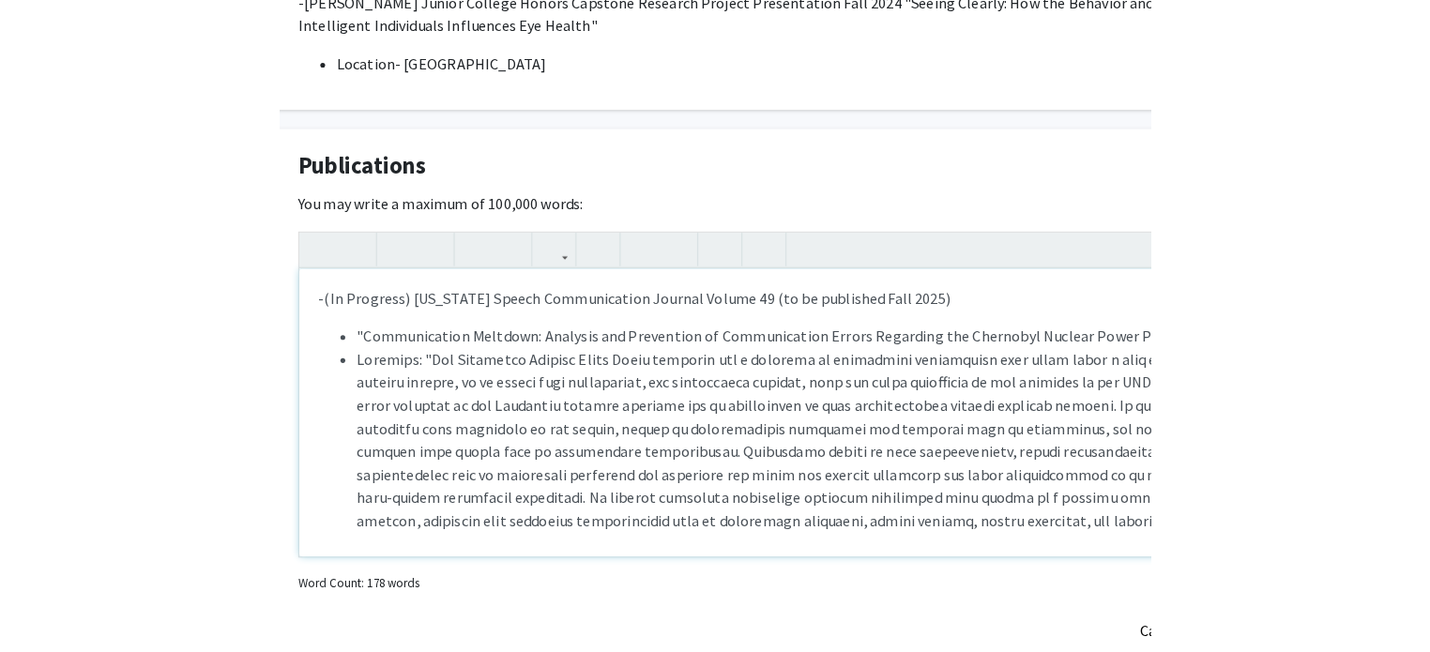
scroll to position [1596, 0]
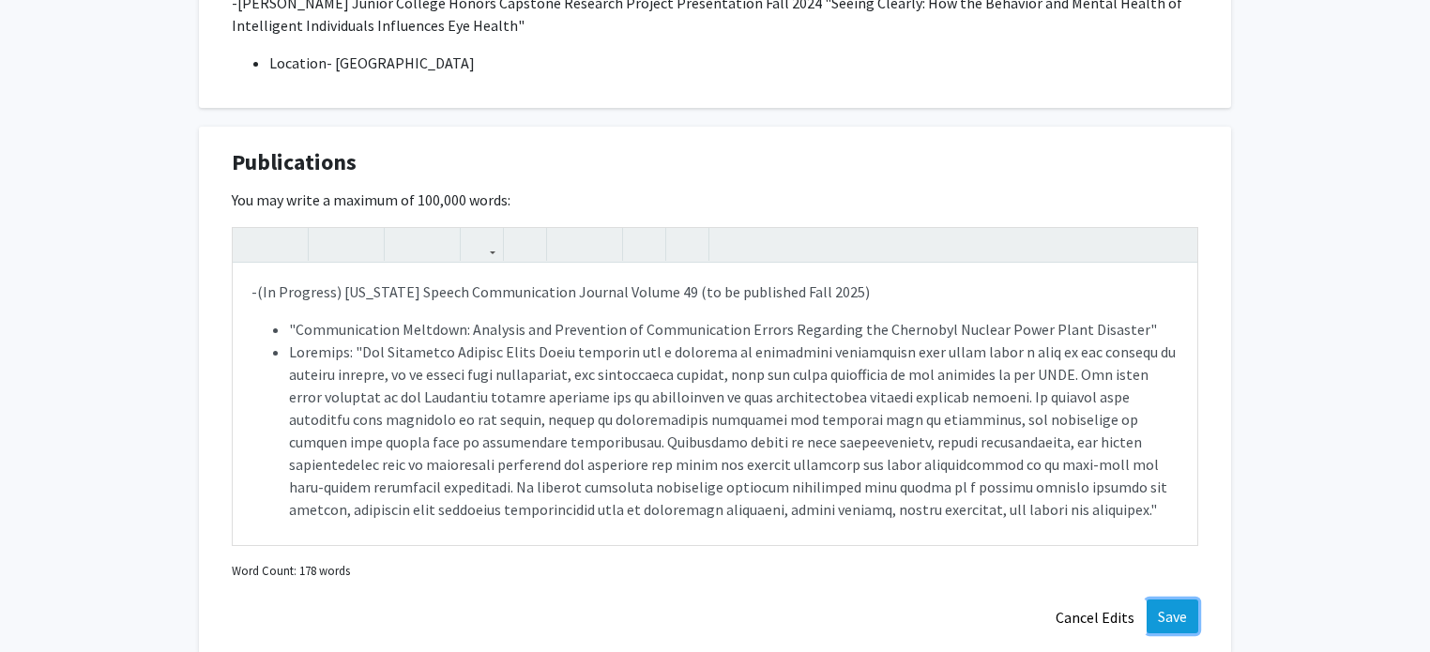
click at [1178, 611] on button "Save" at bounding box center [1172, 616] width 52 height 34
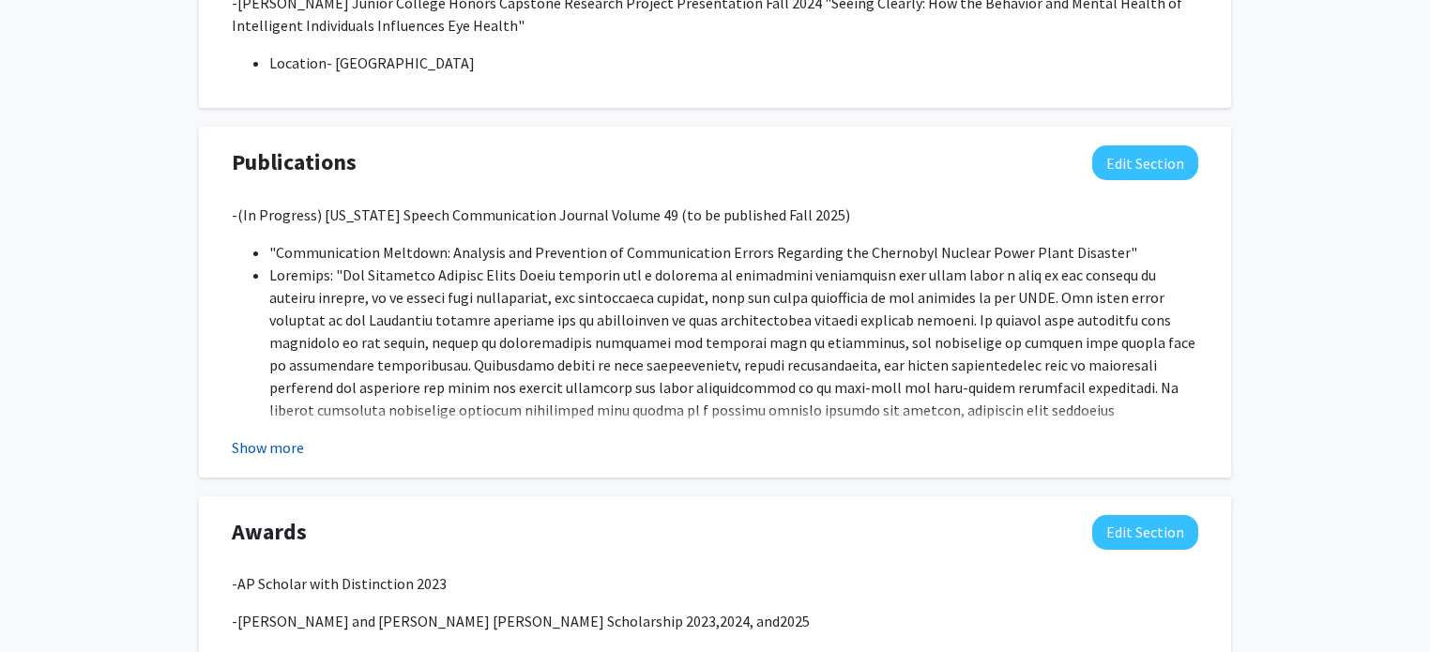
click at [300, 436] on button "Show more" at bounding box center [268, 447] width 72 height 23
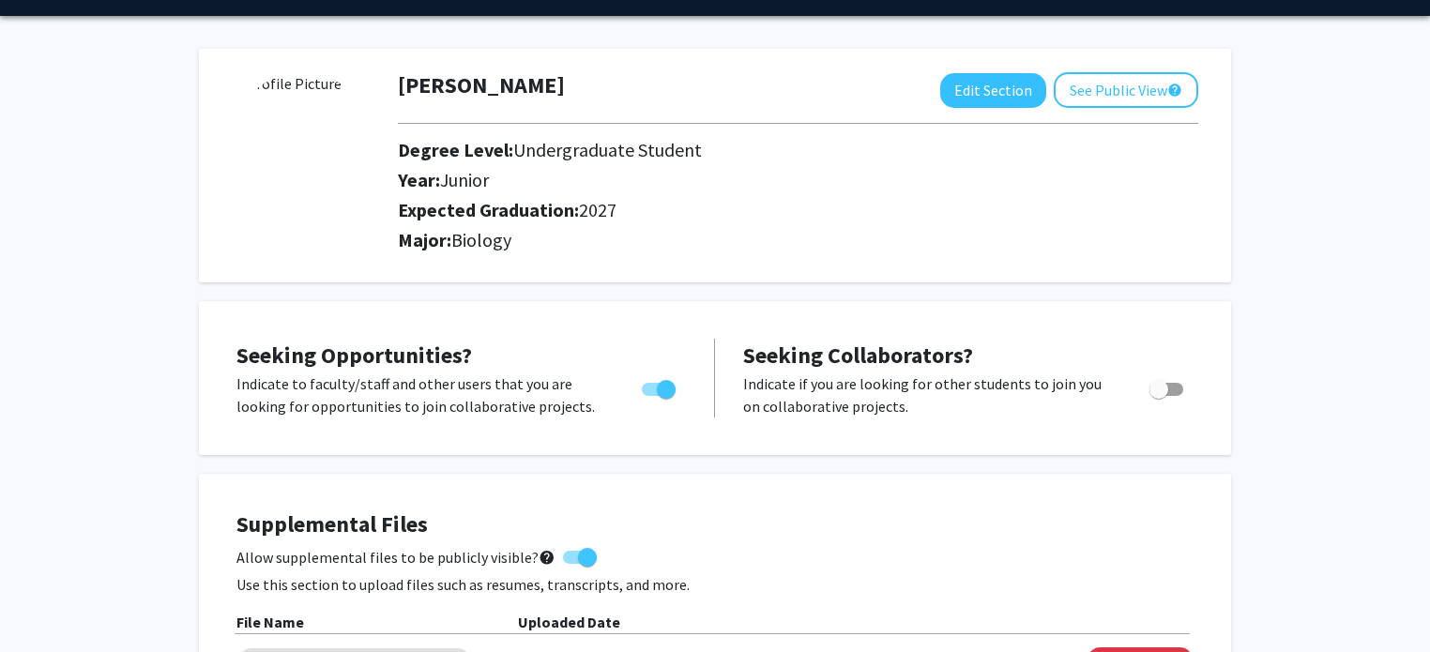
scroll to position [0, 0]
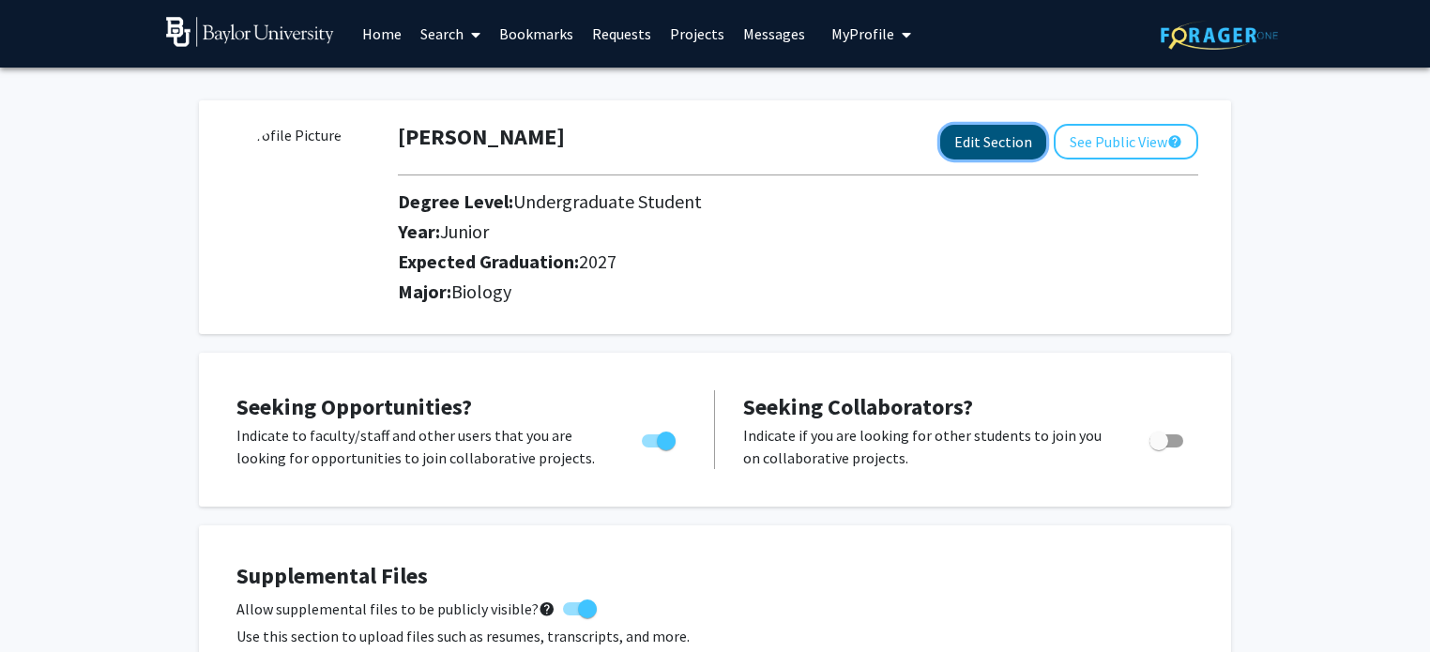
click at [1009, 150] on button "Edit Section" at bounding box center [993, 142] width 106 height 35
select select "junior"
select select "2027"
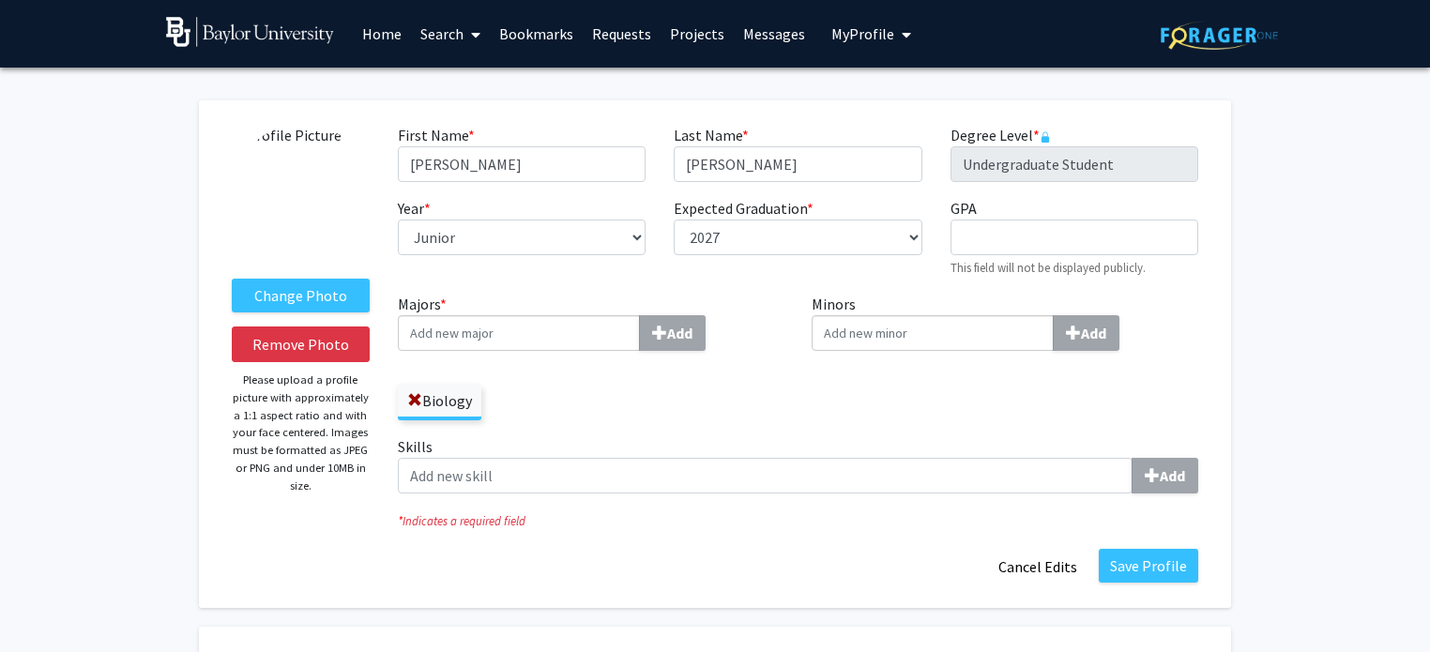
click at [599, 337] on input "Majors * Add" at bounding box center [519, 333] width 242 height 36
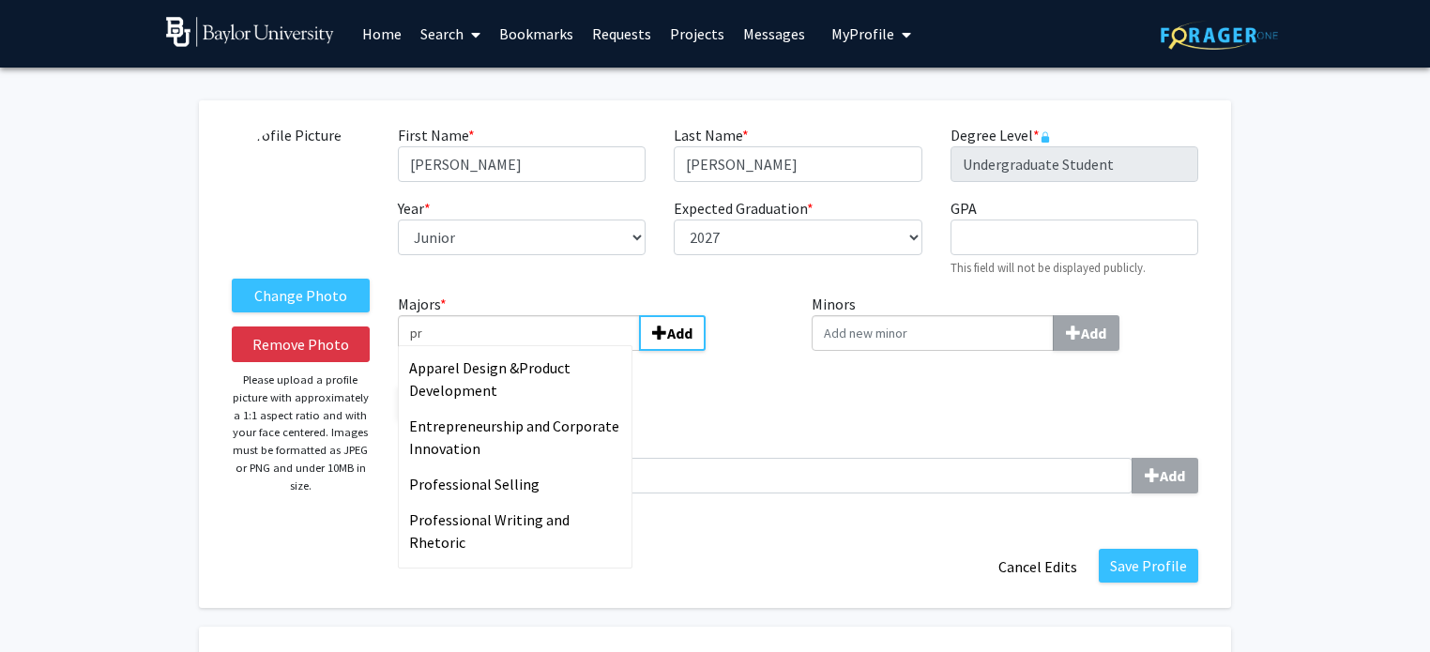
type input "p"
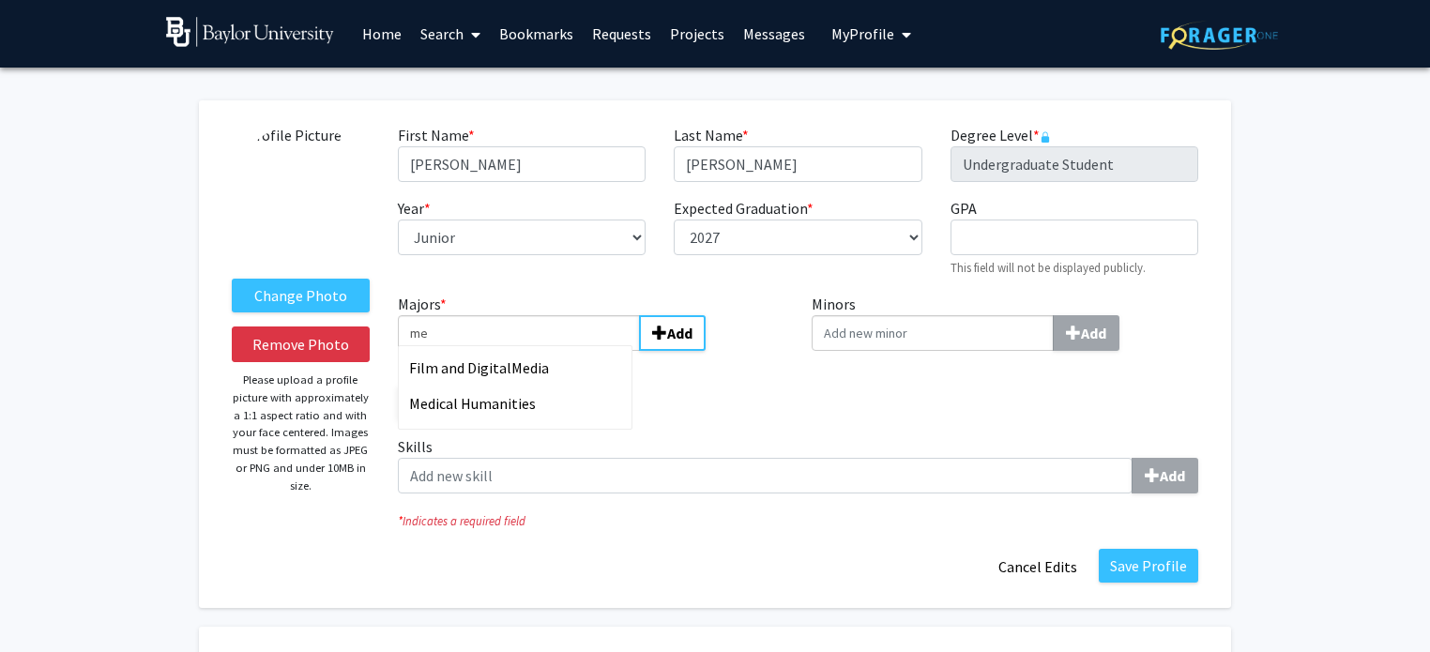
type input "m"
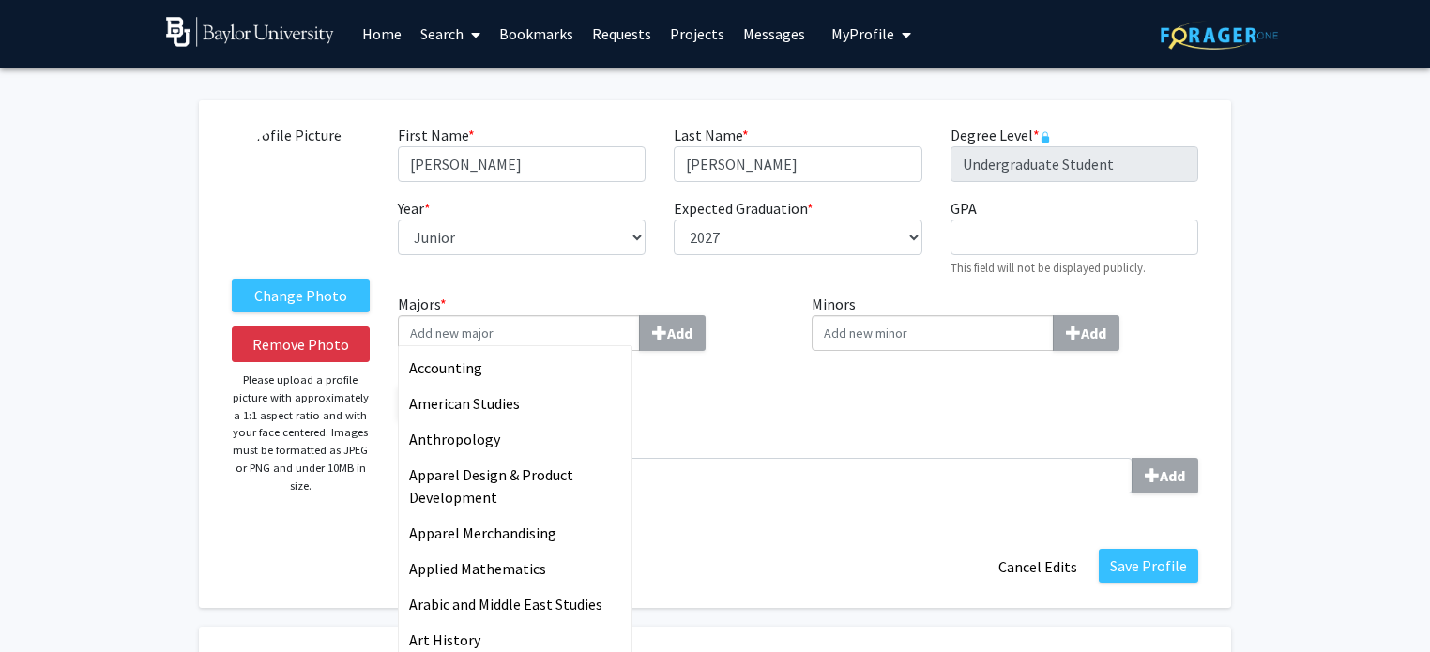
click at [888, 337] on input "Minors Add" at bounding box center [932, 333] width 242 height 36
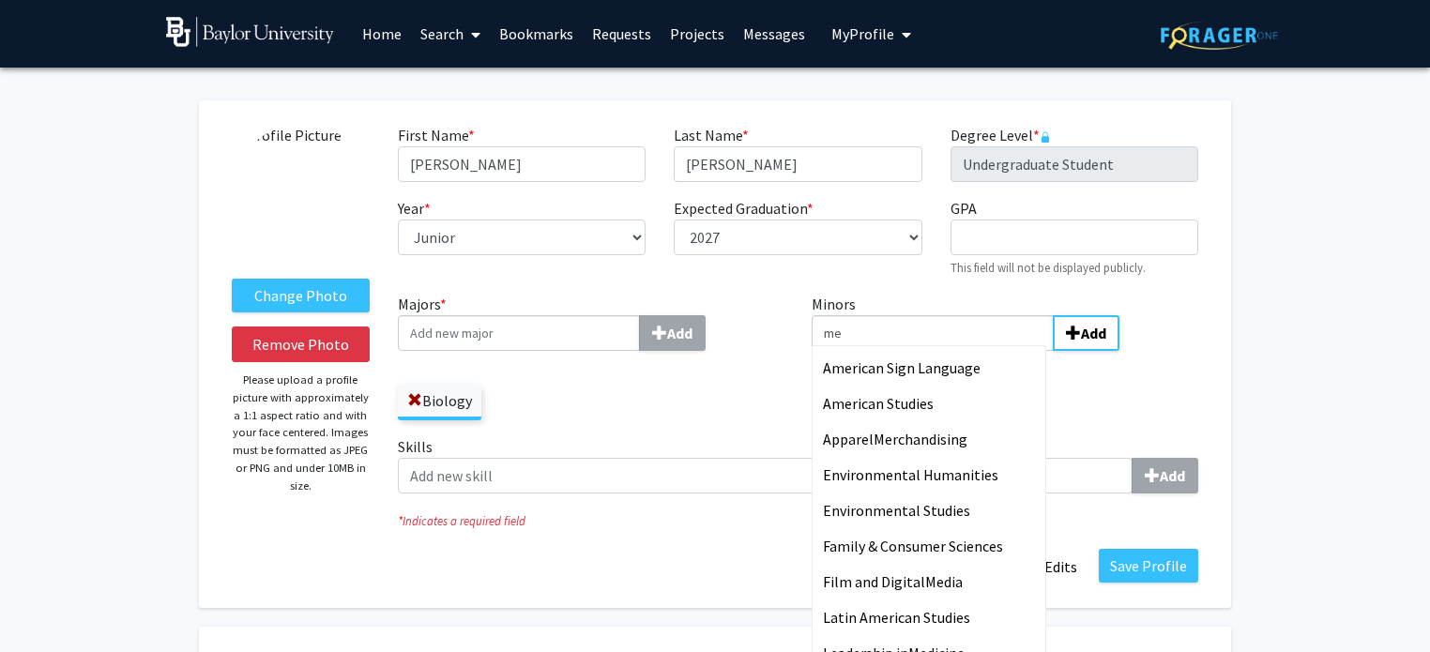
type input "m"
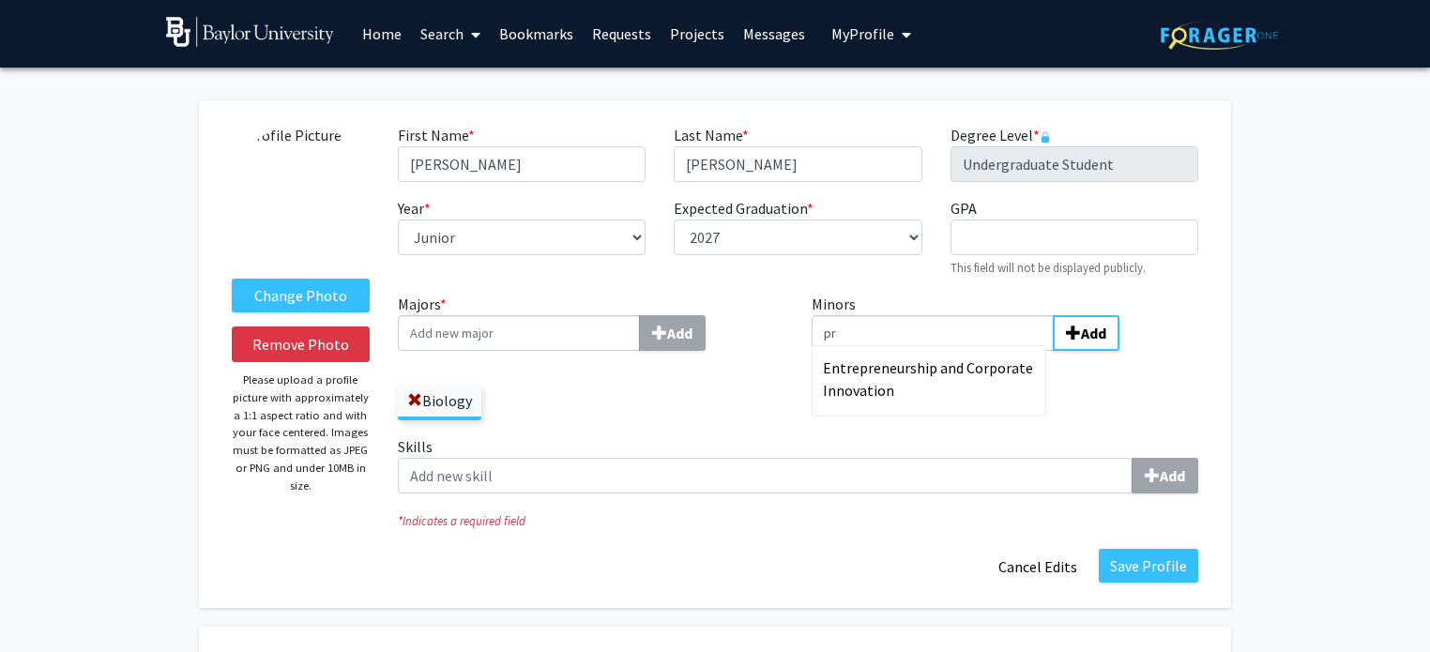
type input "p"
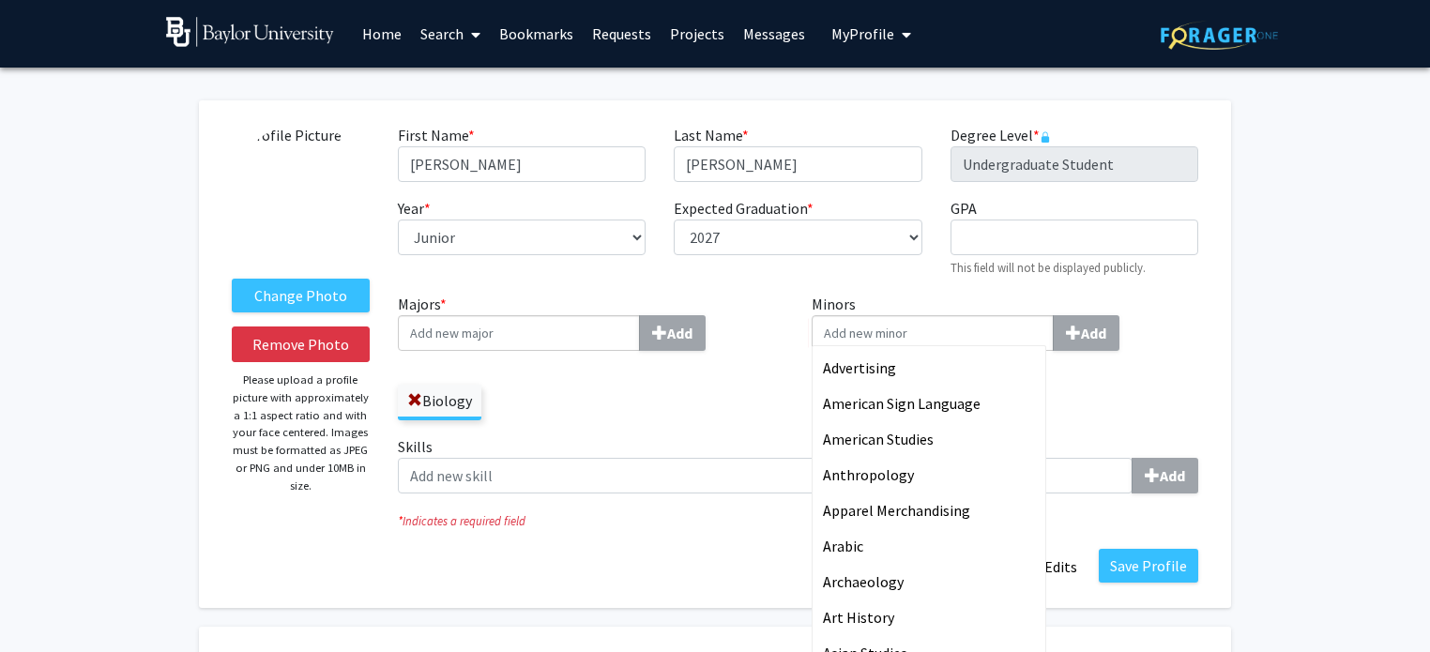
click at [1211, 379] on div "Minors Advertising American Sign Language American Studies Anthropology Apparel…" at bounding box center [1004, 364] width 415 height 143
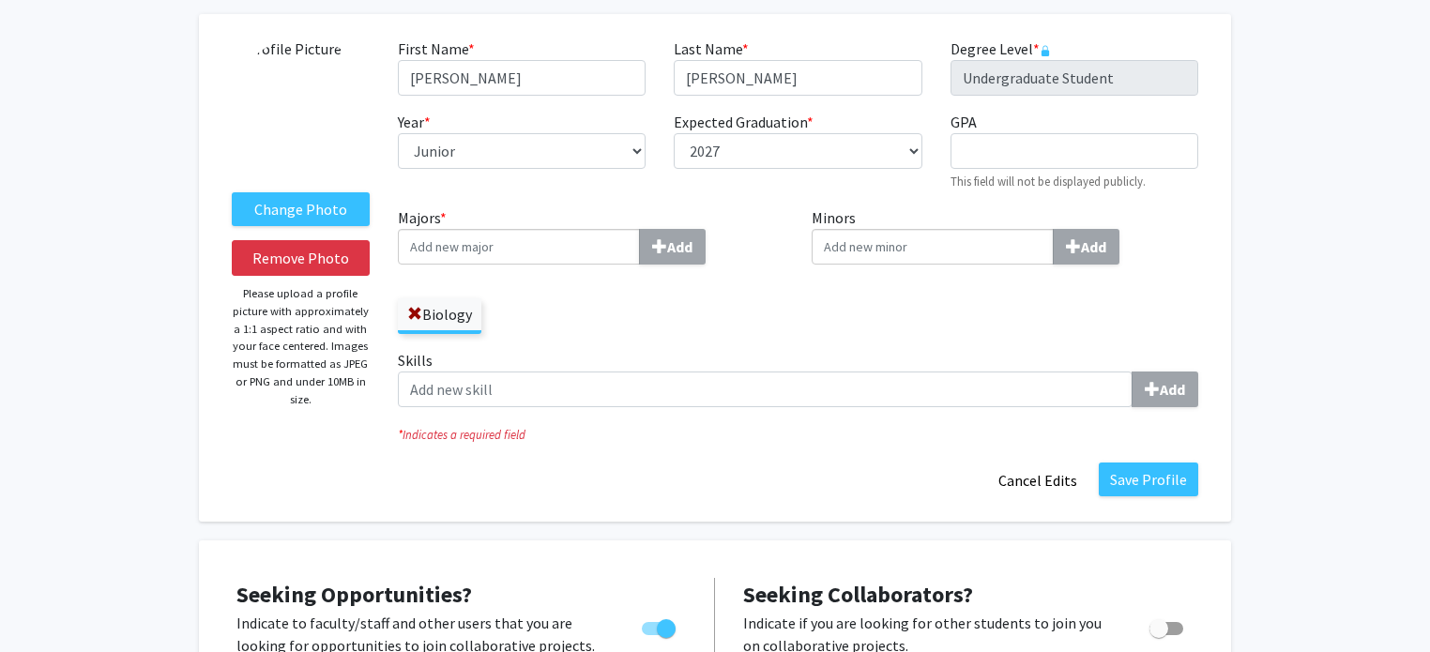
scroll to position [82, 0]
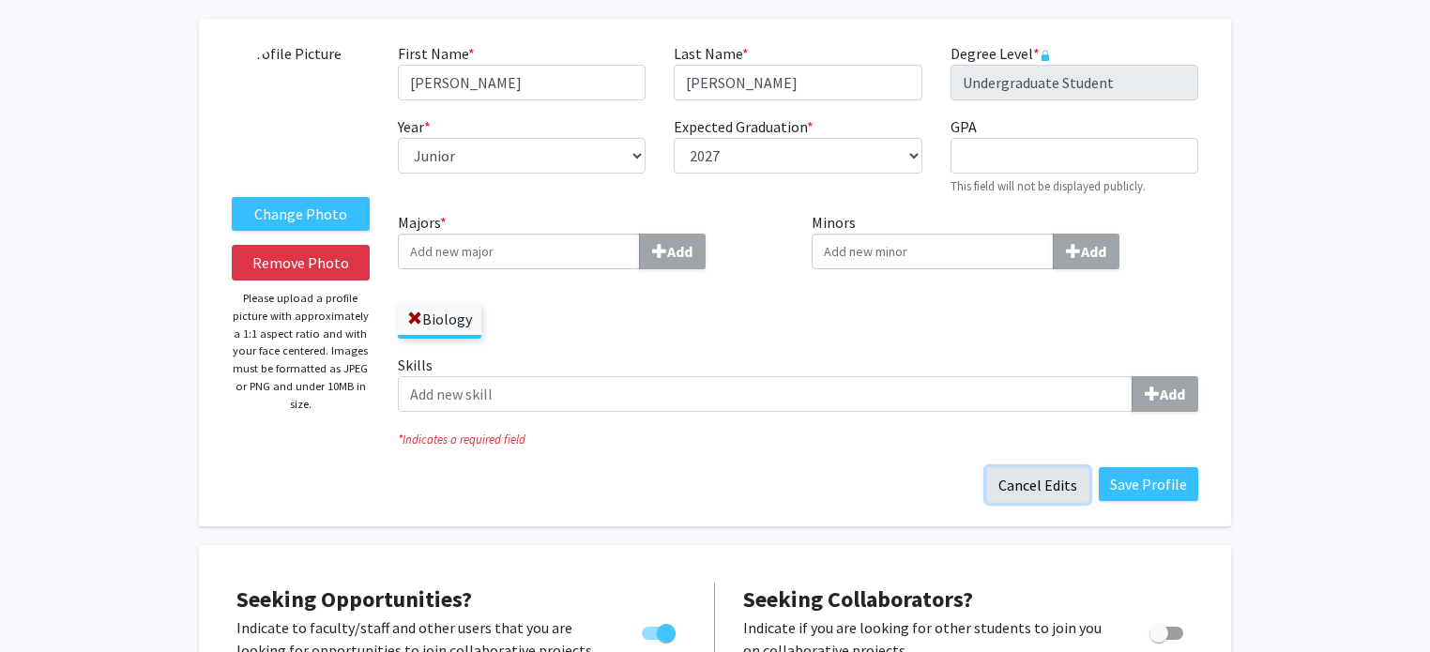
click at [1054, 488] on button "Cancel Edits" at bounding box center [1037, 485] width 103 height 36
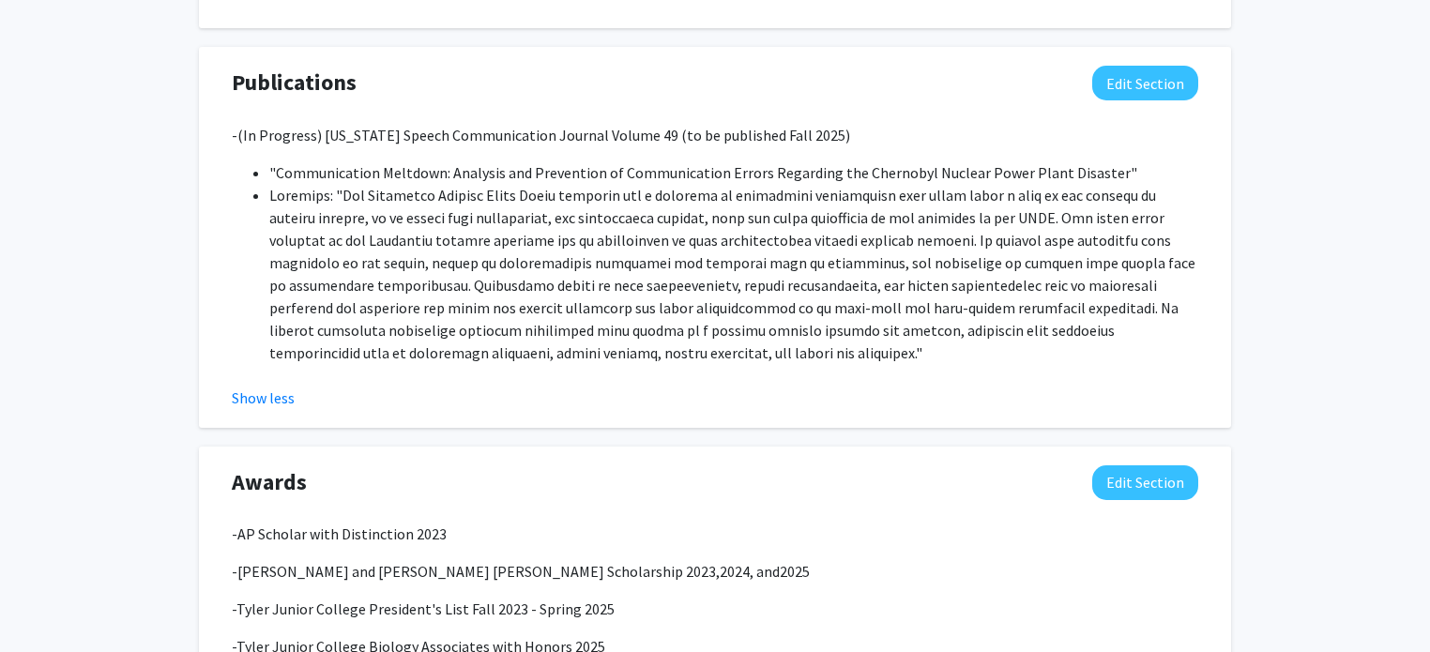
scroll to position [1666, 0]
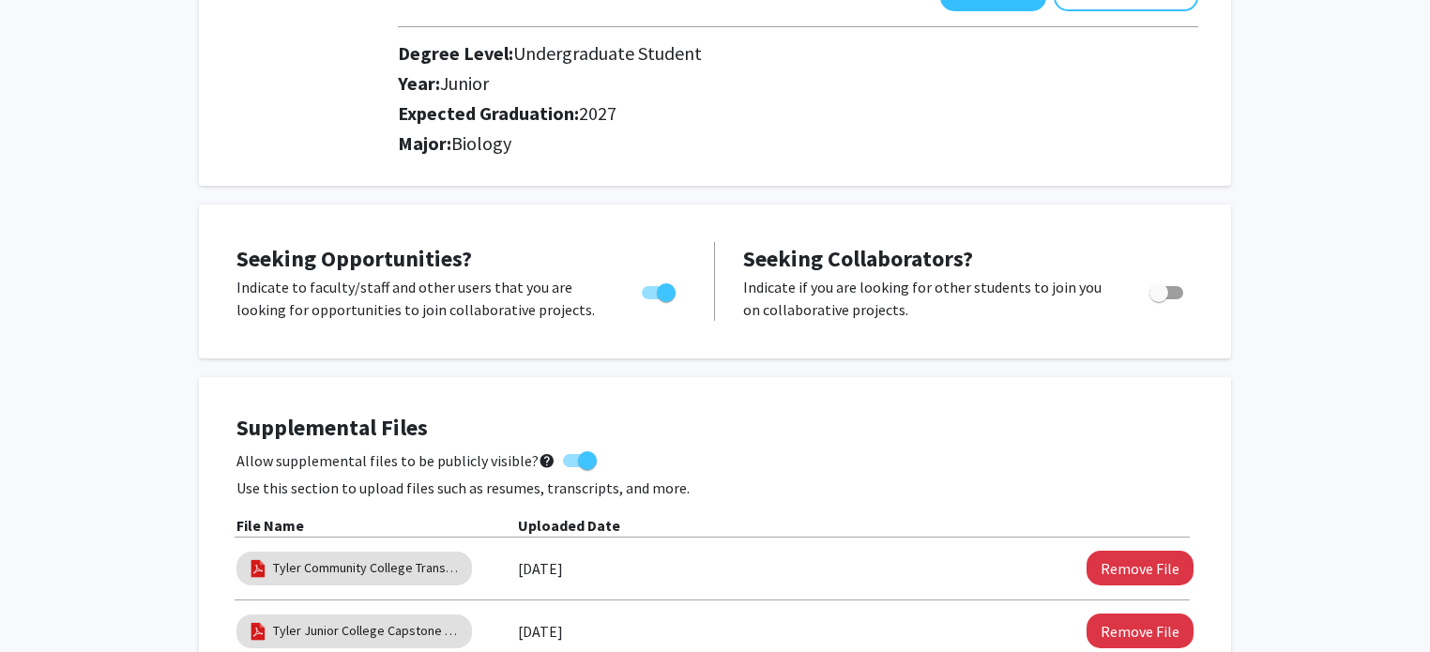
scroll to position [0, 0]
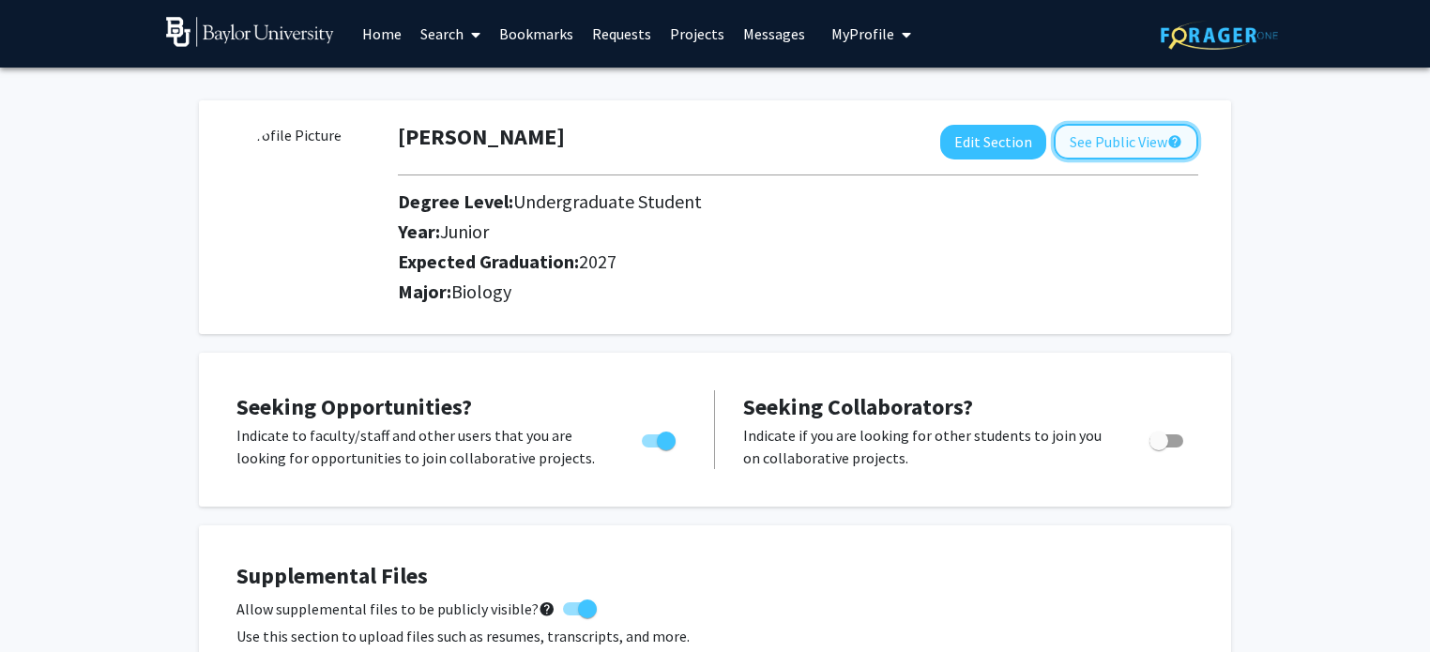
click at [1129, 144] on button "See Public View help" at bounding box center [1126, 142] width 144 height 36
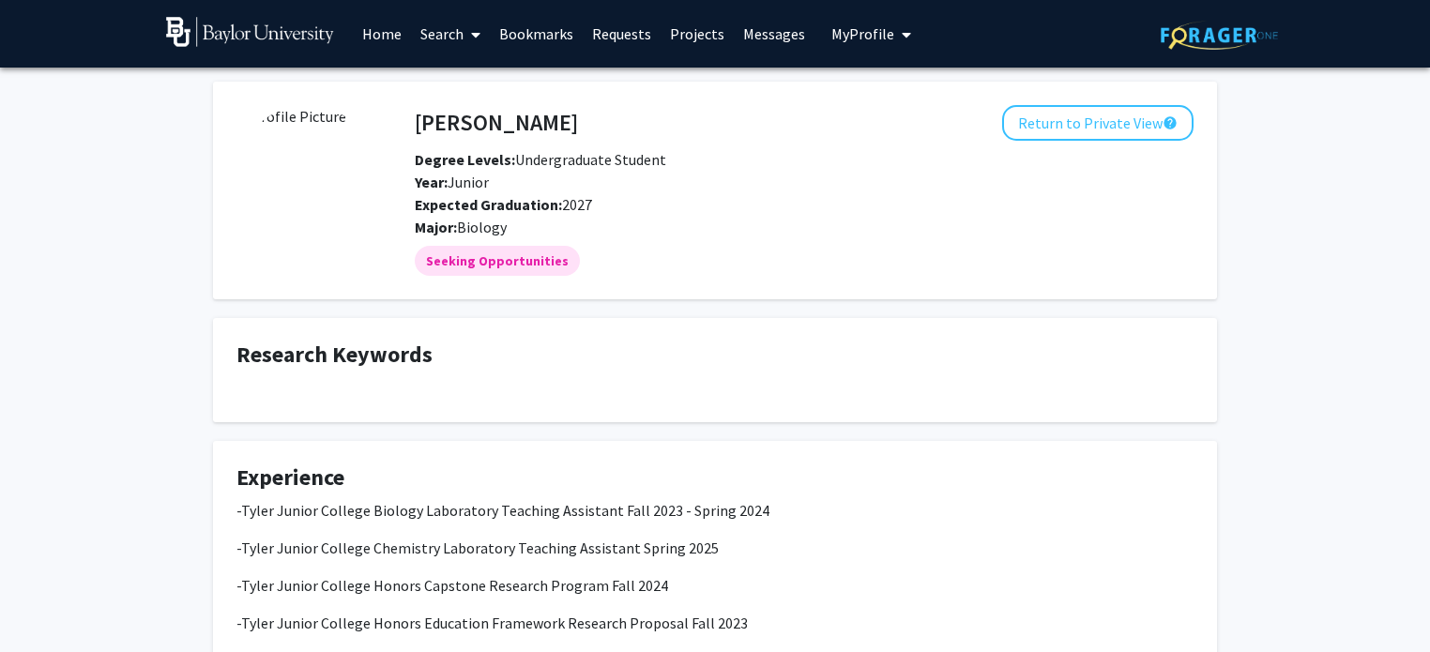
click at [687, 37] on link "Projects" at bounding box center [696, 34] width 73 height 66
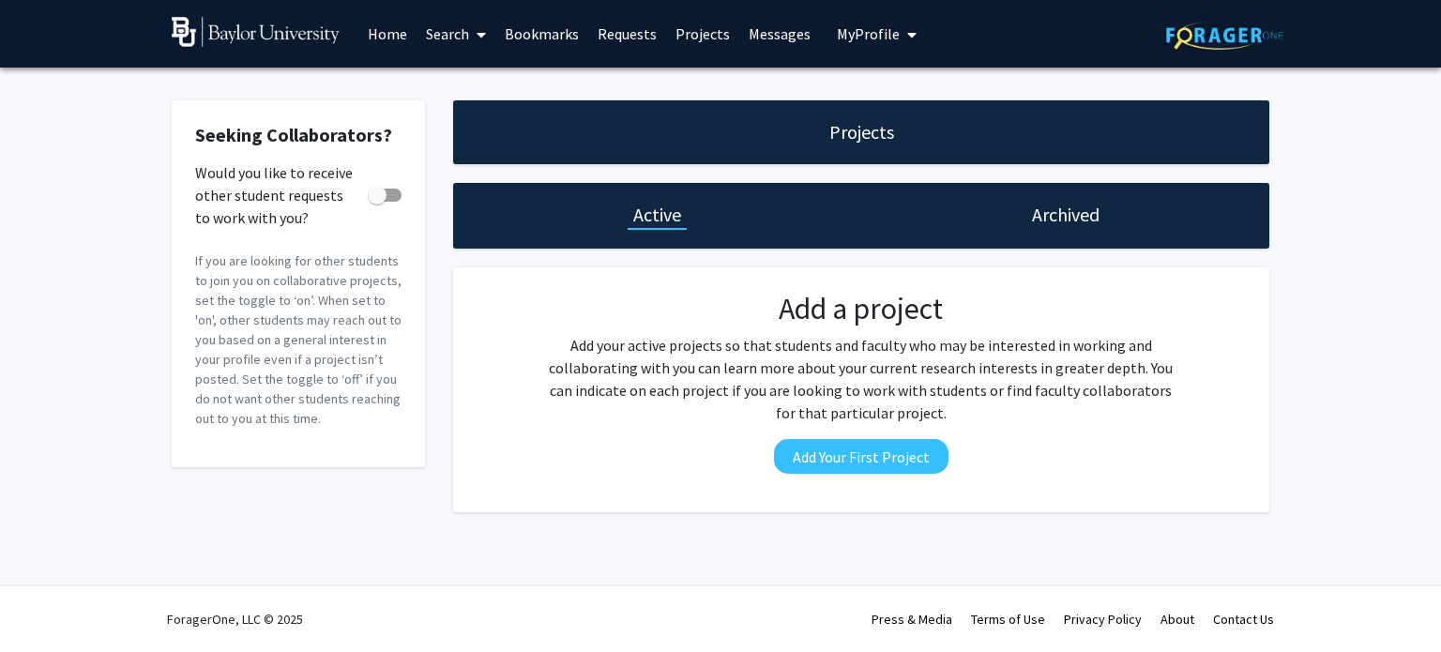
click at [604, 32] on link "Requests" at bounding box center [627, 34] width 78 height 66
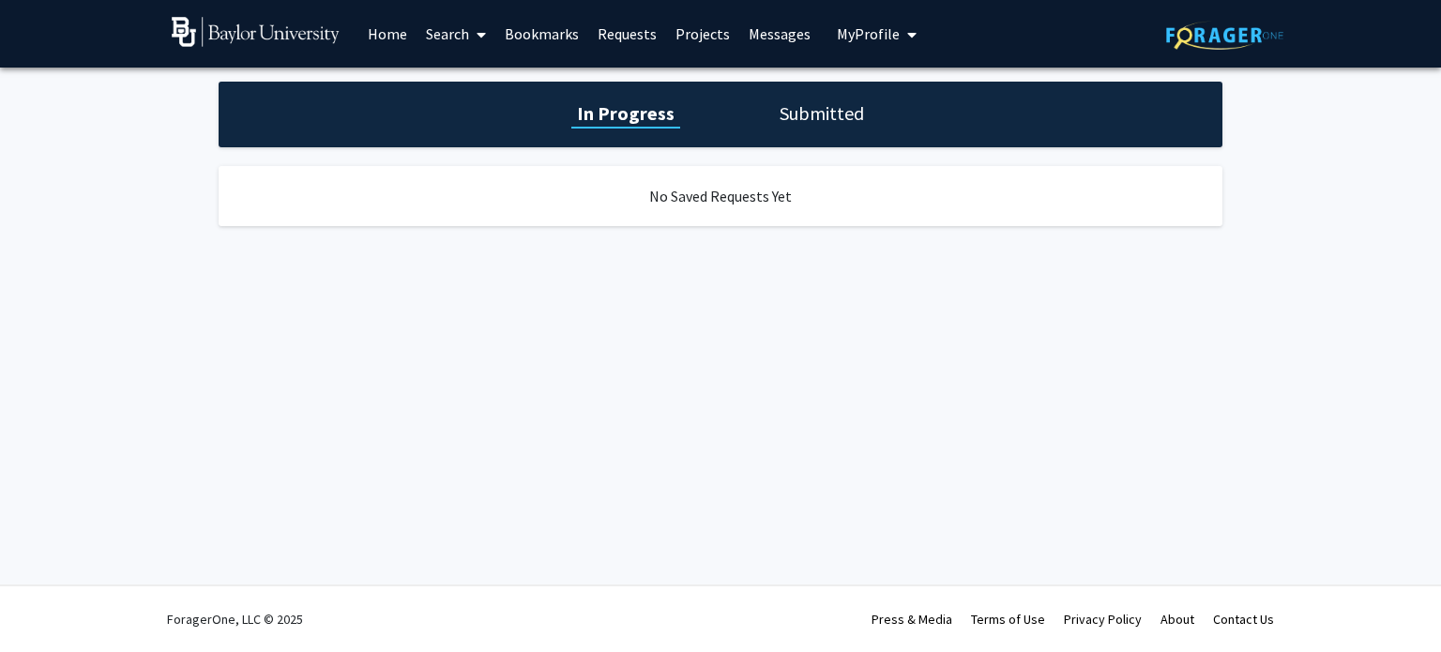
click at [788, 127] on div "In Progress Submitted" at bounding box center [721, 115] width 1004 height 66
click at [807, 119] on h1 "Submitted" at bounding box center [822, 113] width 96 height 26
click at [589, 115] on h1 "In Progress" at bounding box center [623, 113] width 100 height 26
click at [546, 29] on link "Bookmarks" at bounding box center [541, 34] width 93 height 66
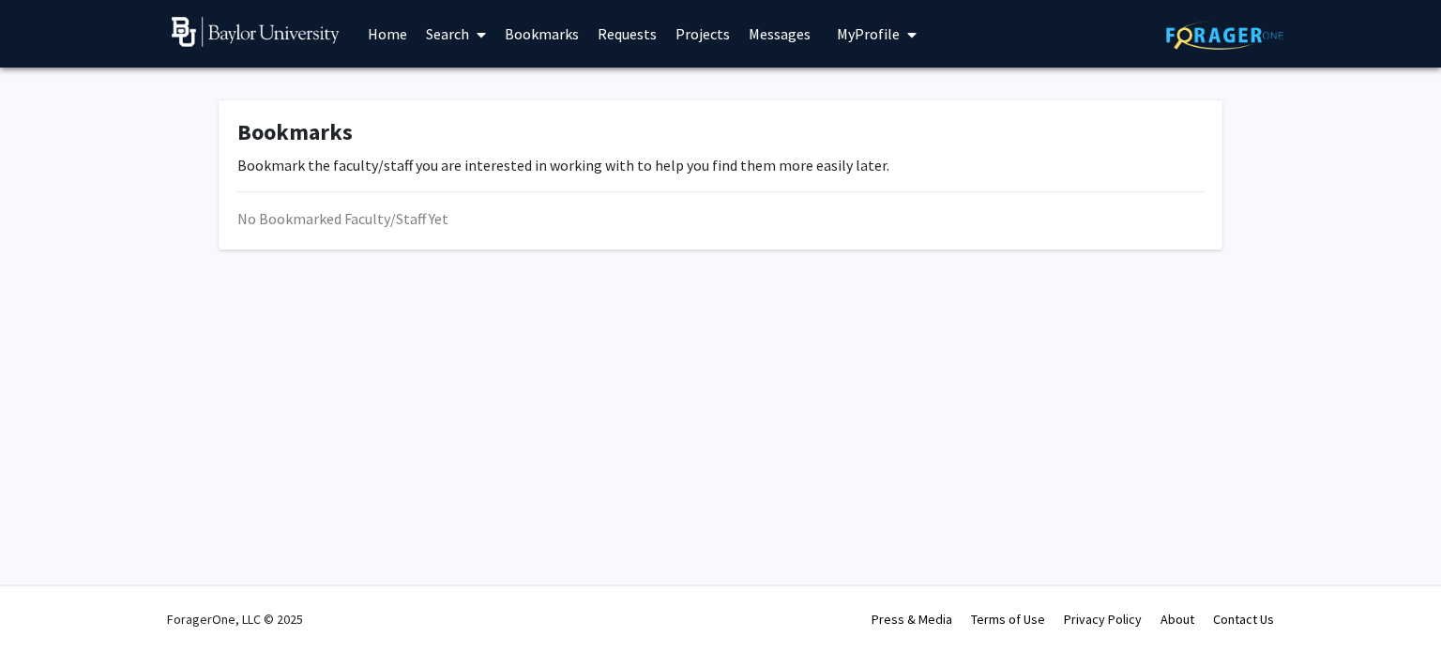
click at [473, 25] on span at bounding box center [477, 35] width 17 height 66
click at [471, 89] on span "Faculty/Staff" at bounding box center [486, 87] width 138 height 38
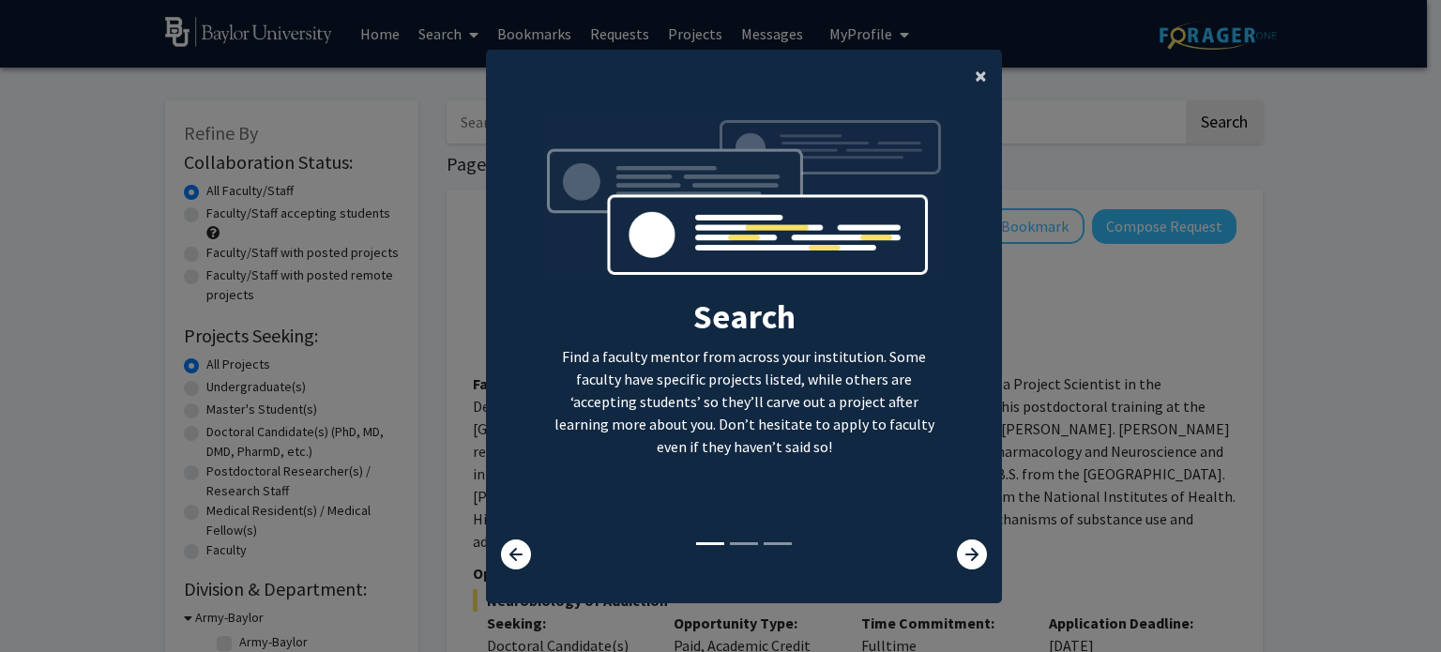
click at [975, 74] on span "×" at bounding box center [981, 75] width 12 height 29
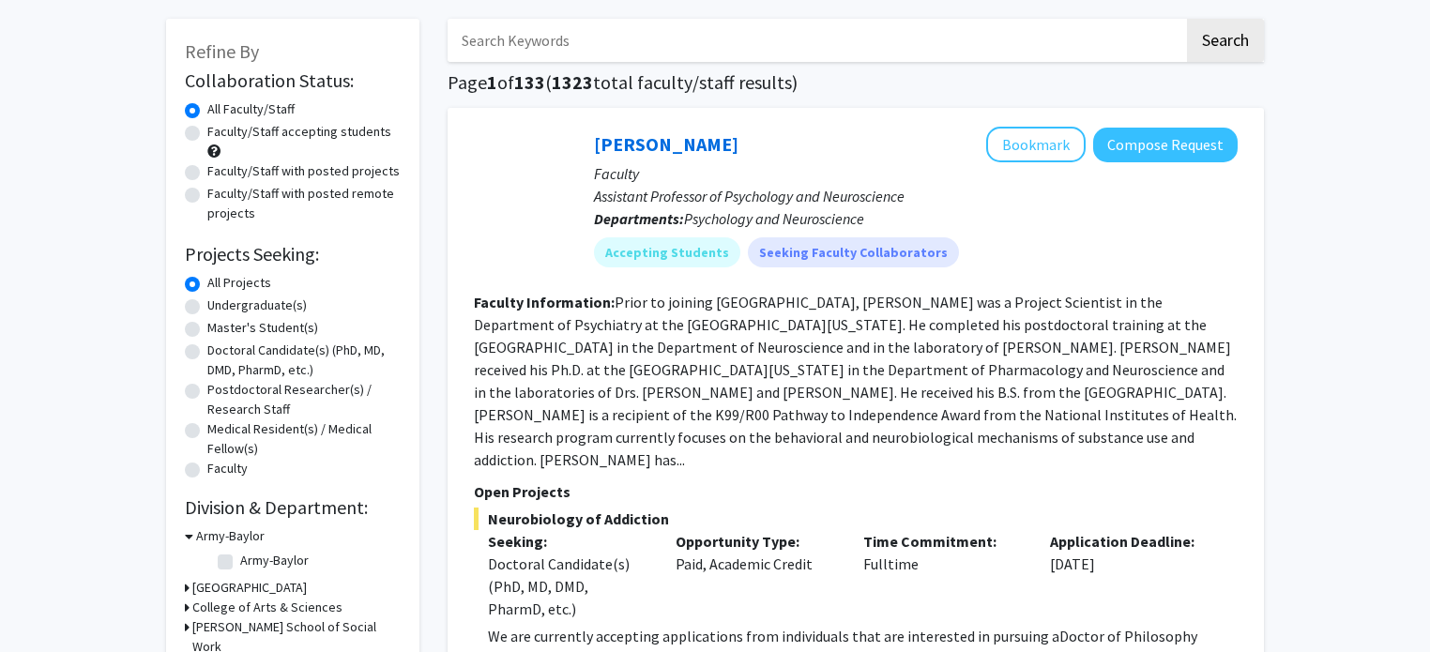
scroll to position [83, 0]
click at [207, 306] on label "Undergraduate(s)" at bounding box center [256, 305] width 99 height 20
click at [207, 306] on input "Undergraduate(s)" at bounding box center [213, 301] width 12 height 12
radio input "true"
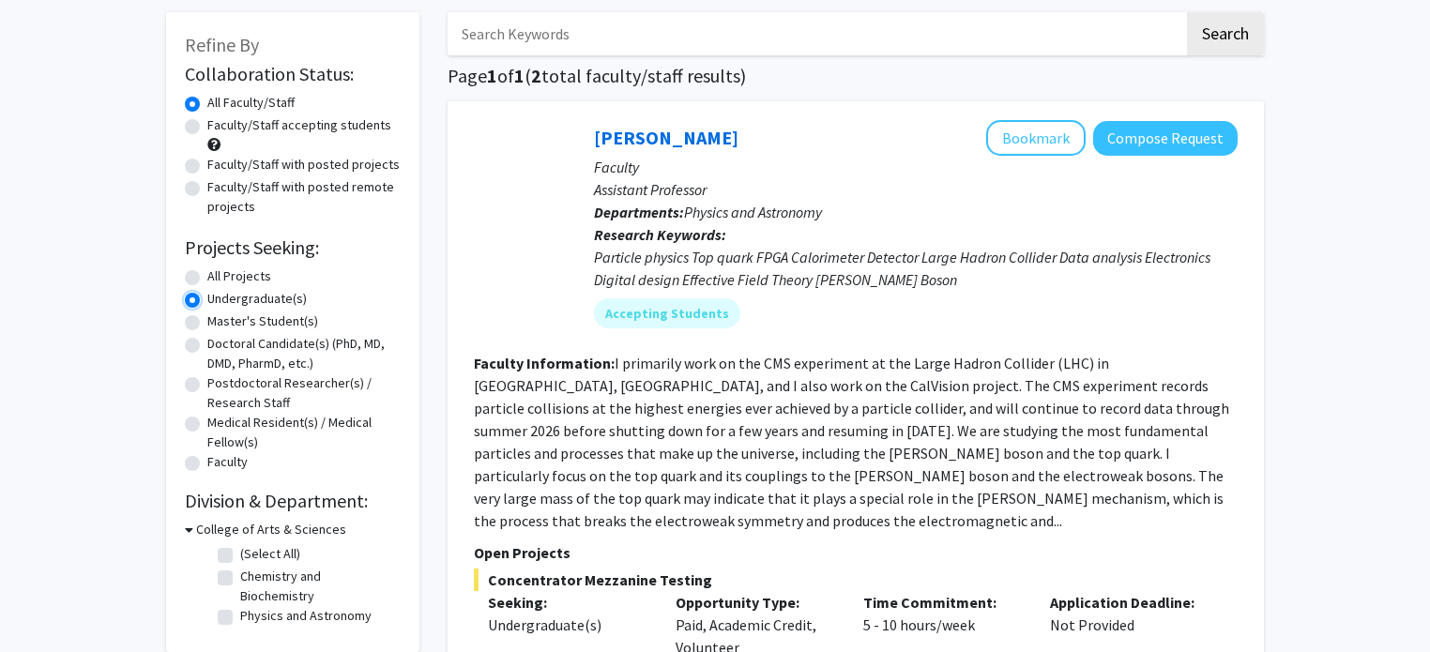
scroll to position [89, 0]
click at [204, 529] on h3 "College of Arts & Sciences" at bounding box center [271, 529] width 150 height 20
click at [204, 529] on h3 "College of Arts & Sciences" at bounding box center [267, 529] width 150 height 20
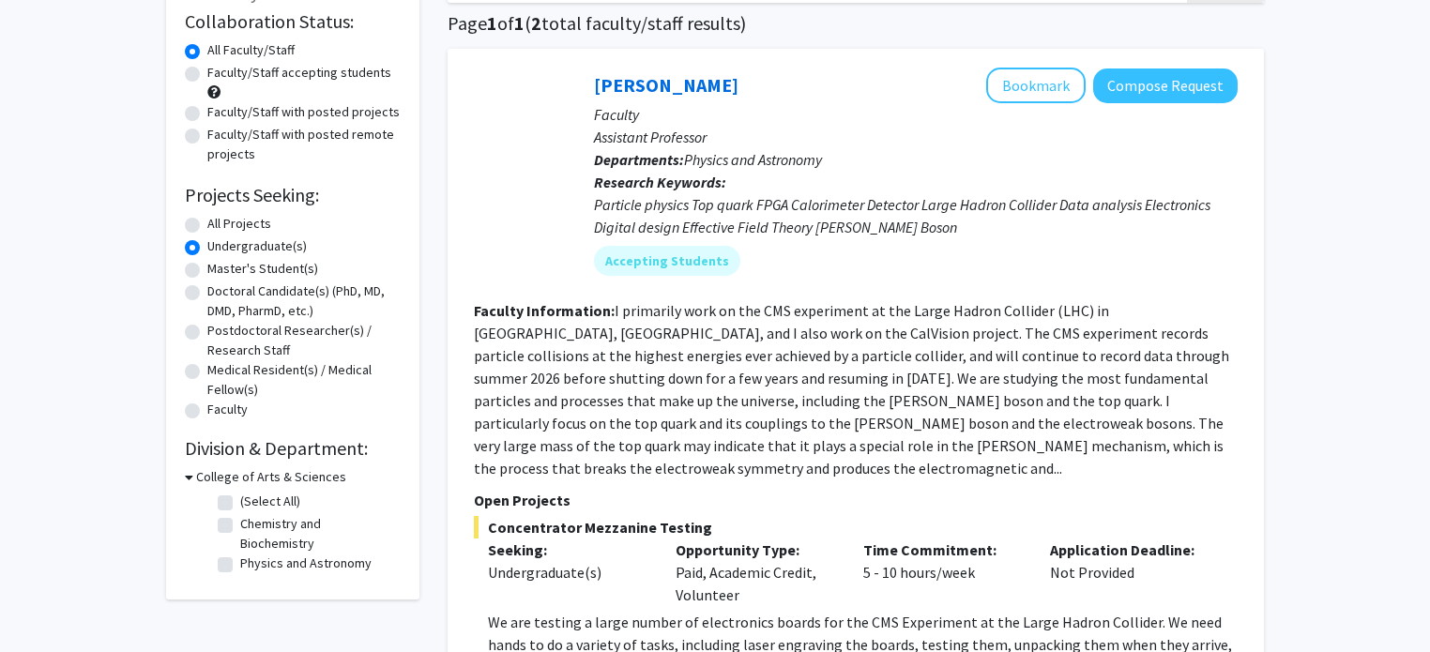
scroll to position [142, 0]
click at [240, 504] on label "(Select All)" at bounding box center [270, 501] width 60 height 20
click at [240, 503] on input "(Select All)" at bounding box center [246, 497] width 12 height 12
checkbox input "true"
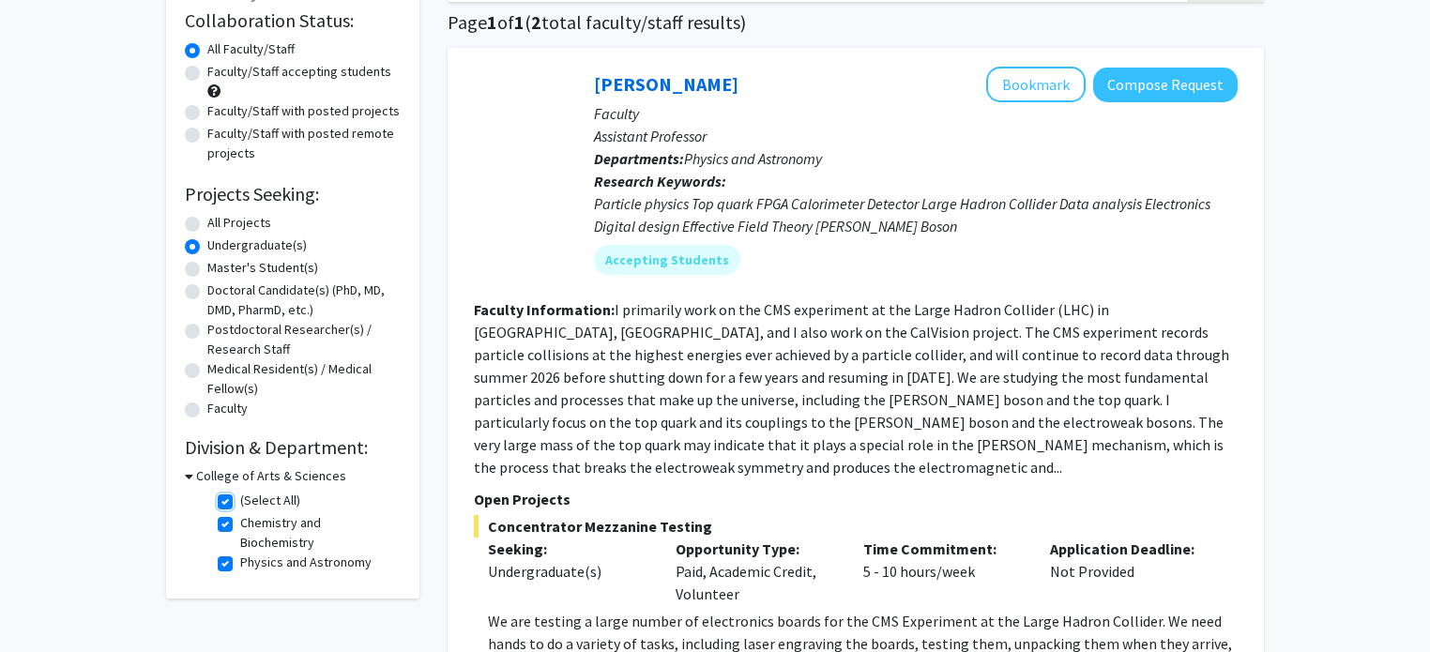
checkbox input "true"
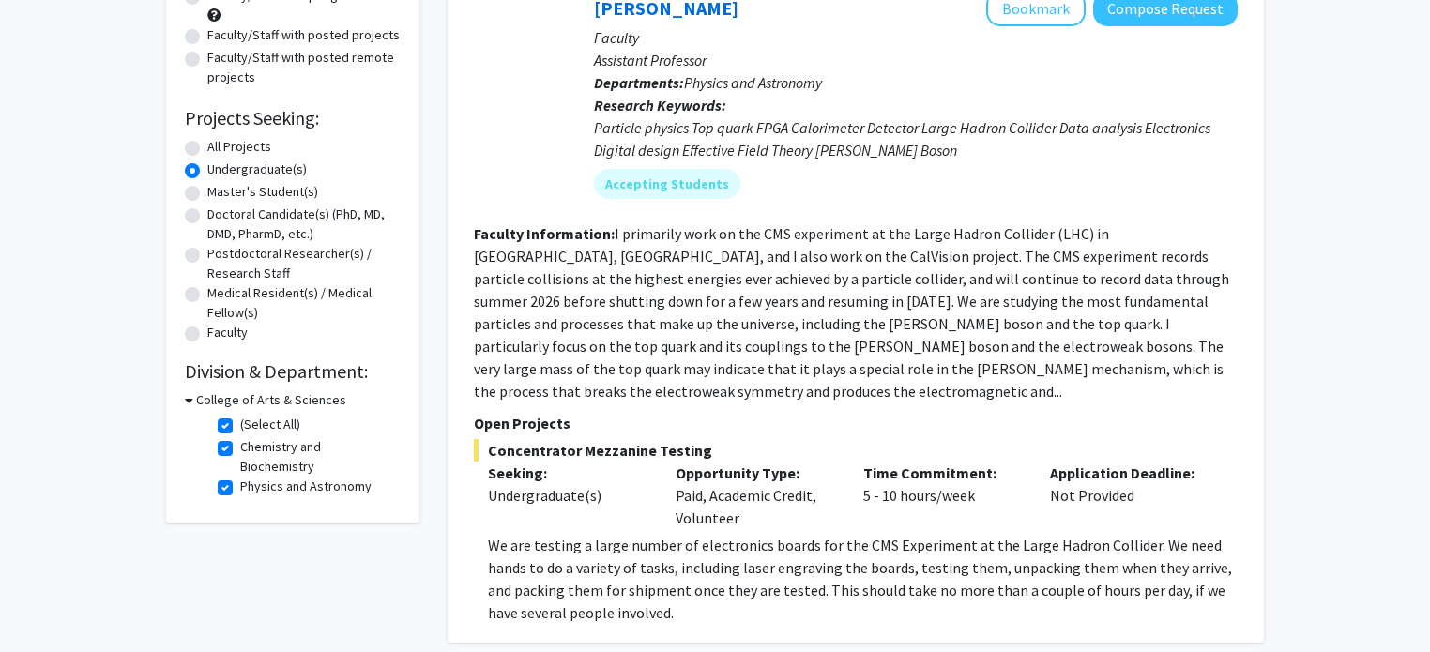
scroll to position [251, 0]
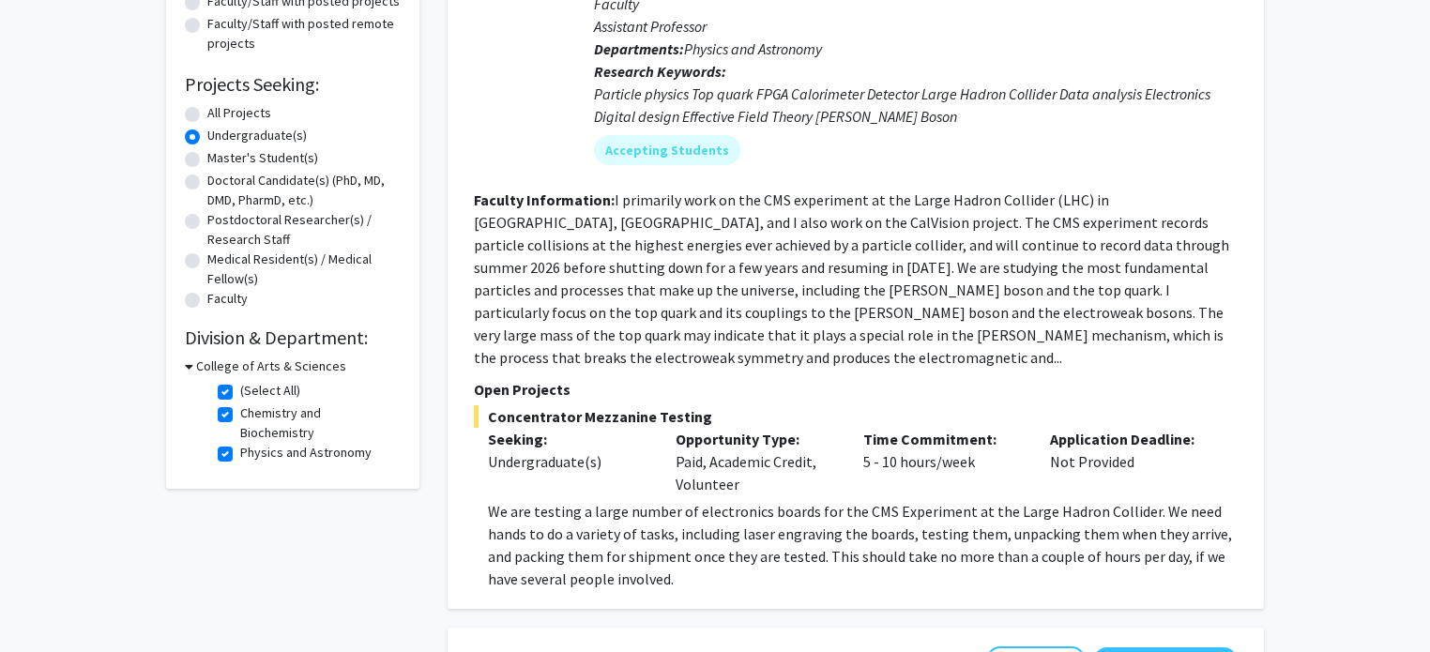
click at [240, 396] on label "(Select All)" at bounding box center [270, 391] width 60 height 20
click at [240, 393] on input "(Select All)" at bounding box center [246, 387] width 12 height 12
checkbox input "false"
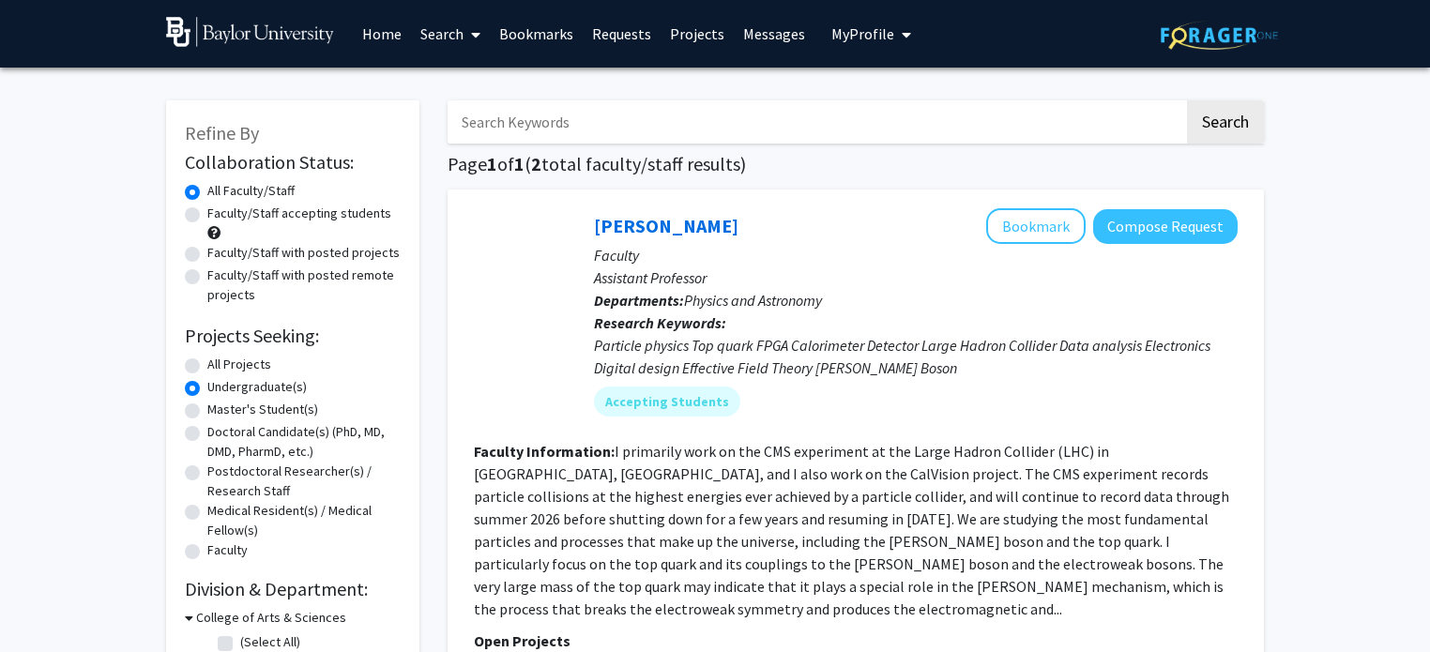
click at [852, 38] on span "My Profile" at bounding box center [862, 33] width 63 height 19
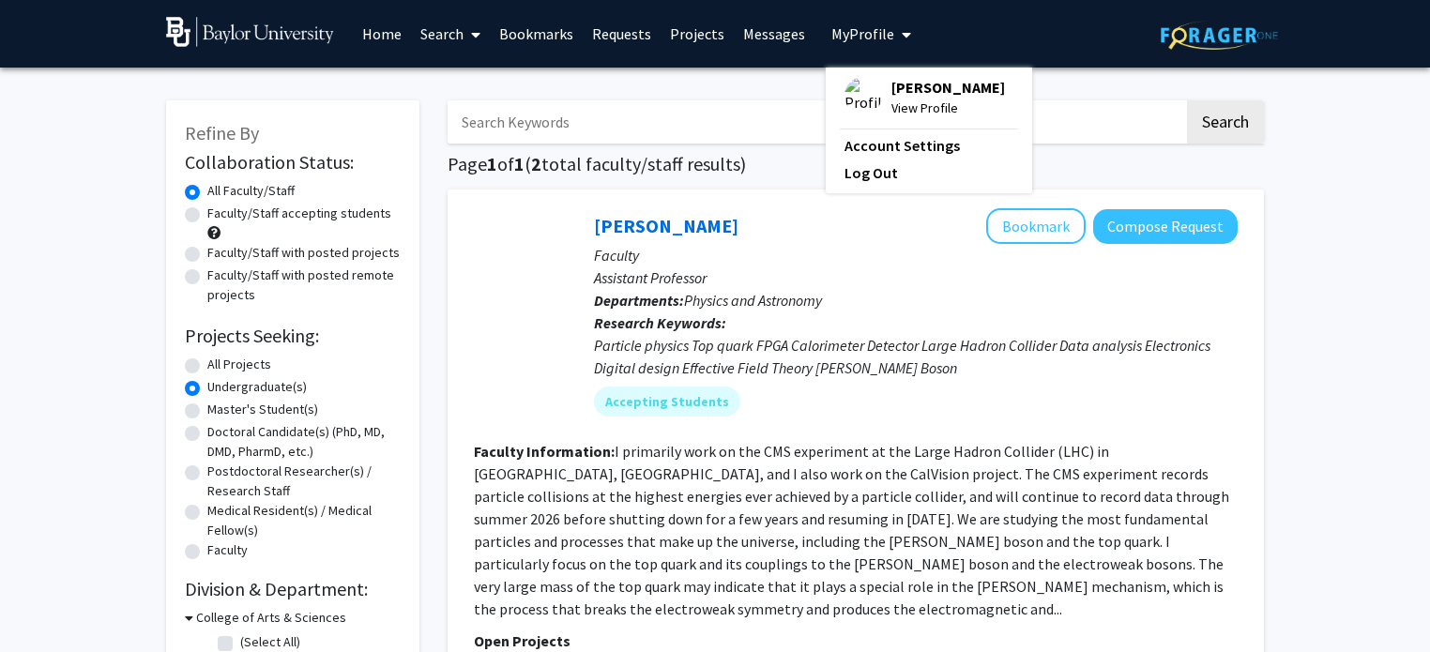
click at [916, 90] on span "[PERSON_NAME]" at bounding box center [948, 87] width 114 height 21
